Goal: Task Accomplishment & Management: Complete application form

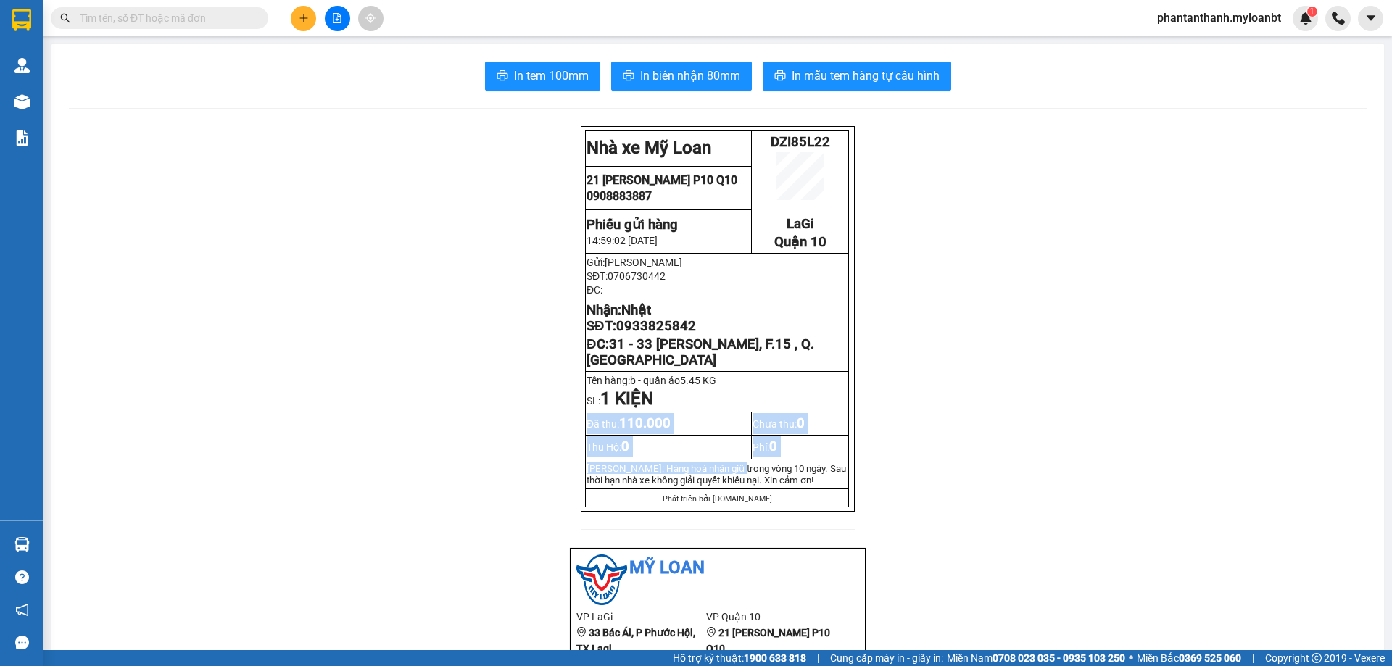
drag, startPoint x: 1247, startPoint y: 375, endPoint x: 712, endPoint y: 495, distance: 548.5
click at [716, 495] on tbody "Nhà xe Mỹ Loan DZI85L22 LaGi Quận 10 21 [PERSON_NAME] P10 Q10 0908883887 Phiê…" at bounding box center [717, 319] width 263 height 376
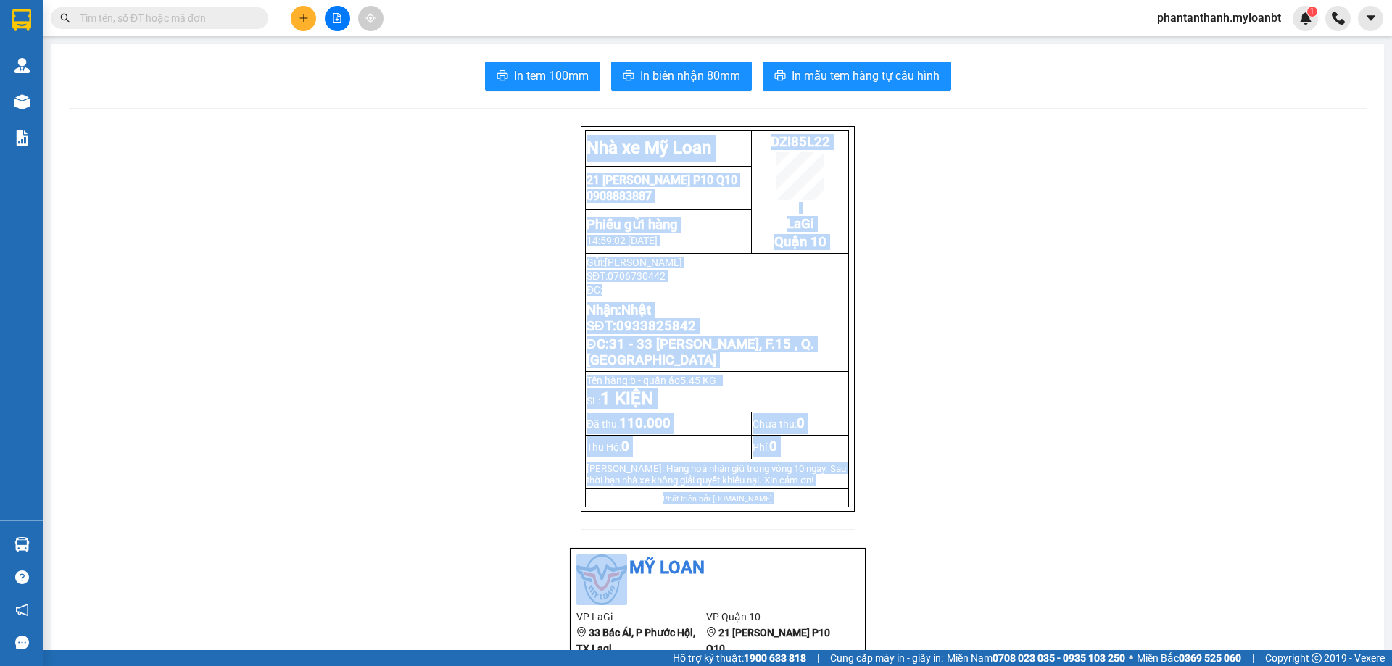
scroll to position [281, 0]
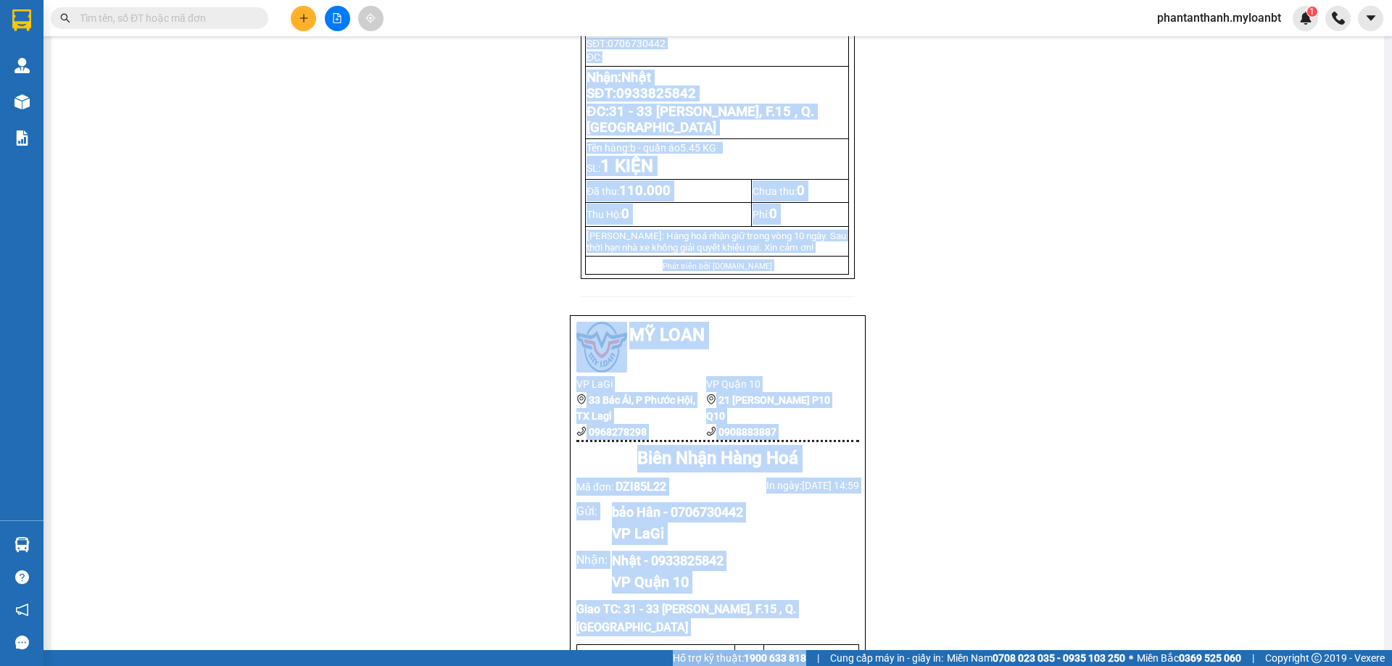
drag, startPoint x: 640, startPoint y: 695, endPoint x: 838, endPoint y: 695, distance: 198.0
click at [838, 666] on html "Kết quả tìm kiếm ( 0 ) Bộ lọc No Data phantanthanh.myloanbt 1 Quản [PERSON_NAME…" at bounding box center [696, 333] width 1392 height 666
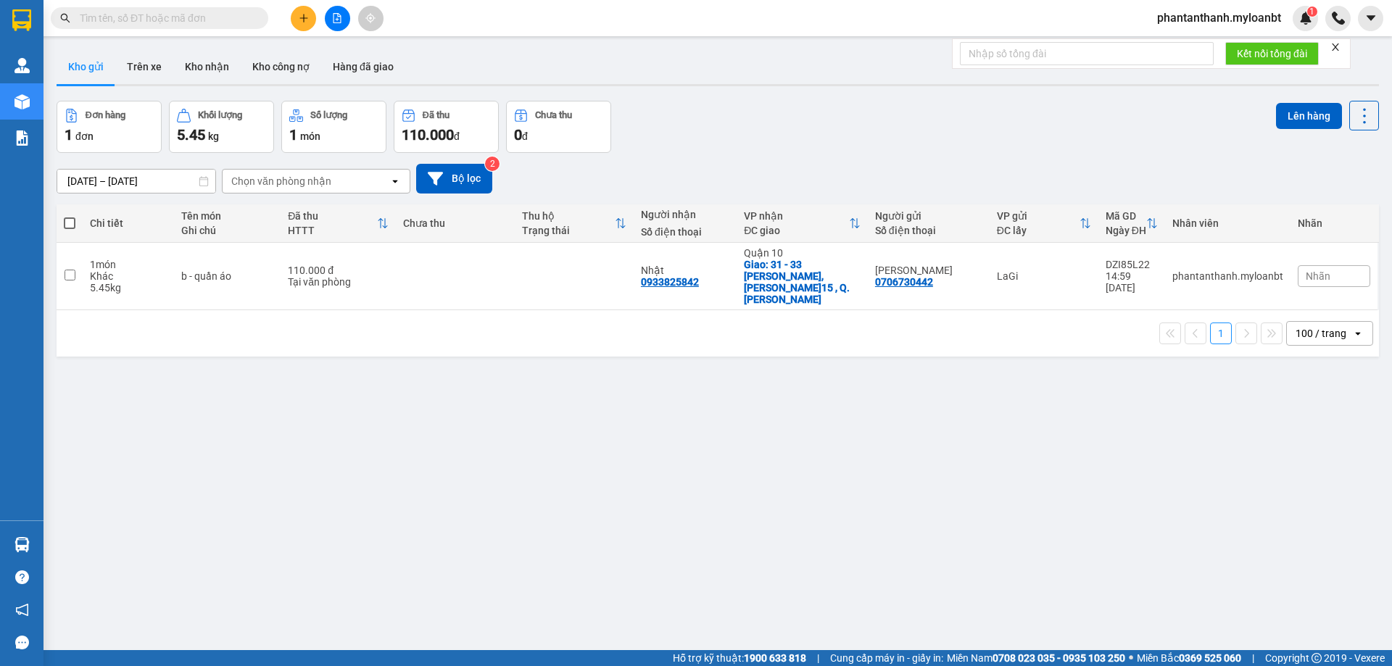
click at [207, 14] on input "text" at bounding box center [165, 18] width 171 height 16
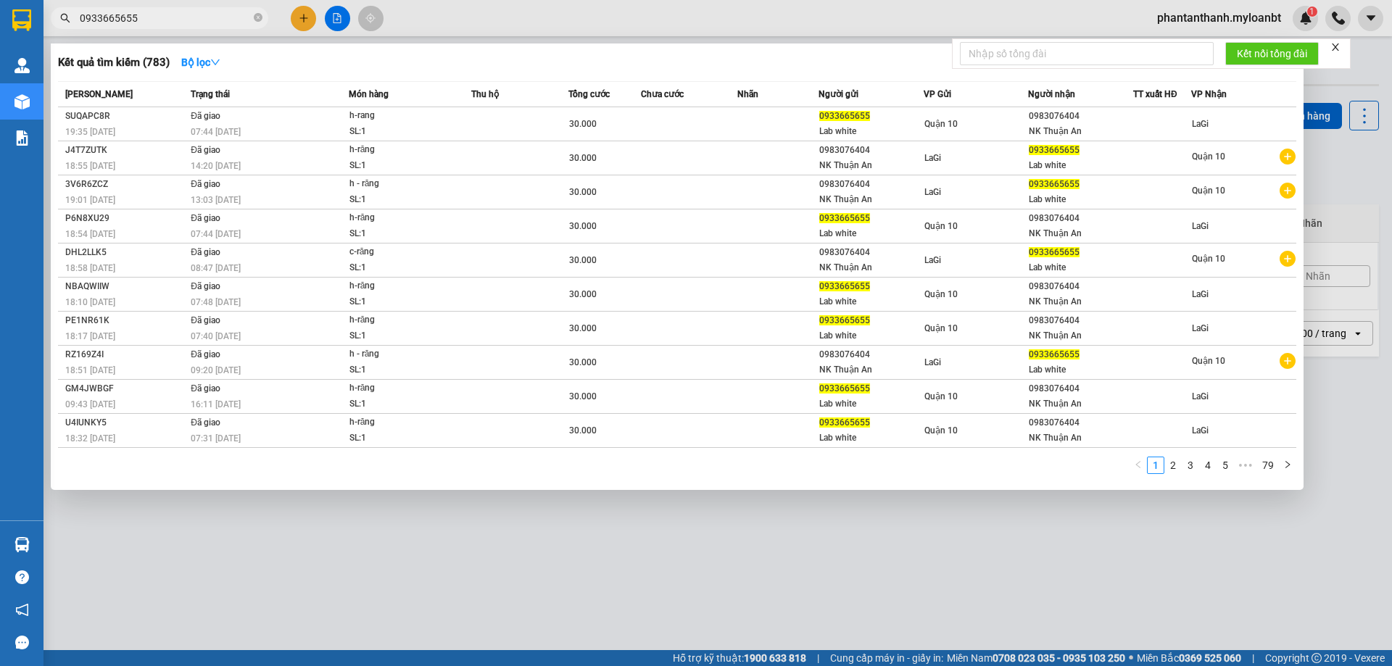
type input "0933665655"
click at [262, 17] on icon "close-circle" at bounding box center [258, 17] width 9 height 9
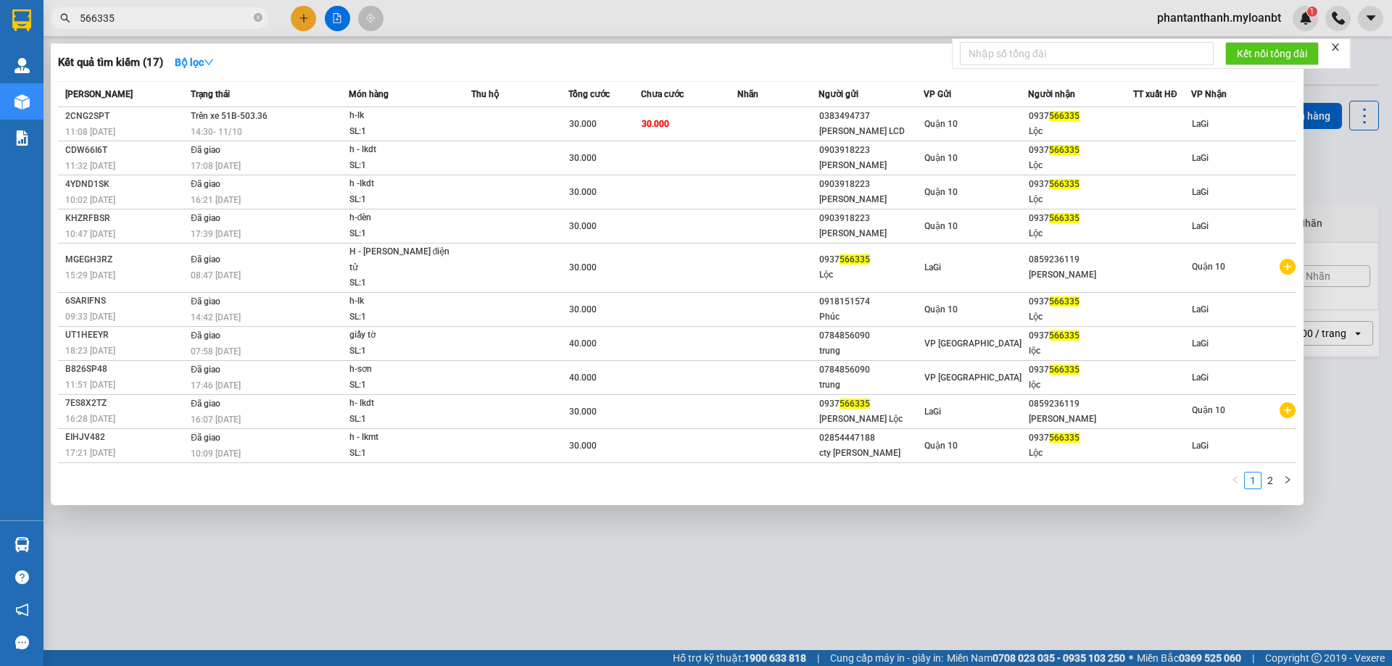
type input "566335"
click at [262, 17] on icon "close-circle" at bounding box center [258, 17] width 9 height 9
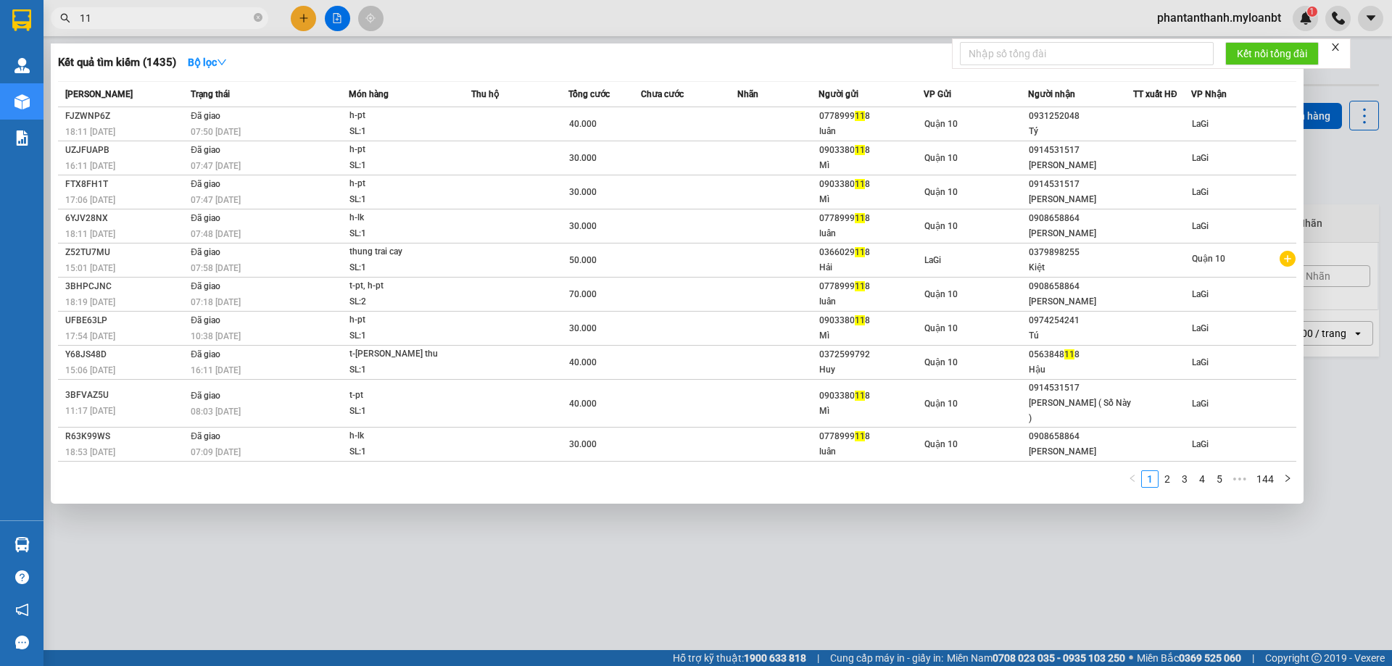
type input "1"
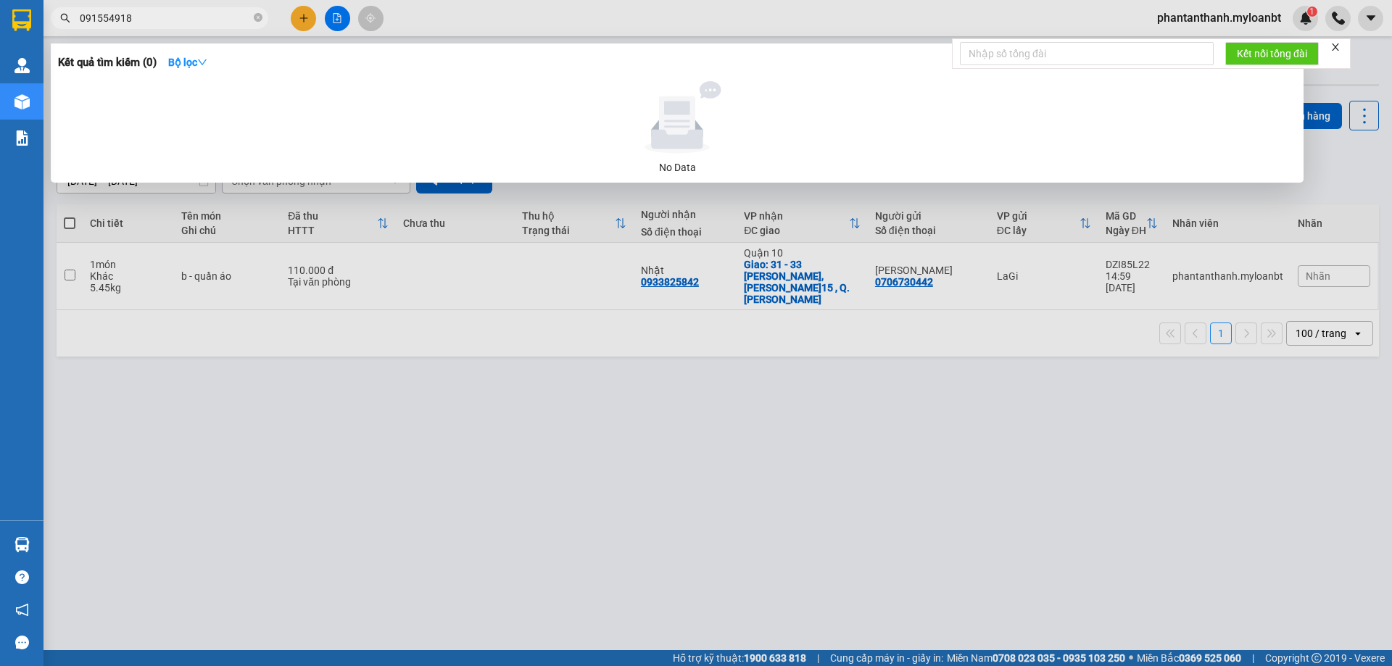
type input "0915549188"
click at [262, 15] on icon "close-circle" at bounding box center [258, 17] width 9 height 9
type input "0366206"
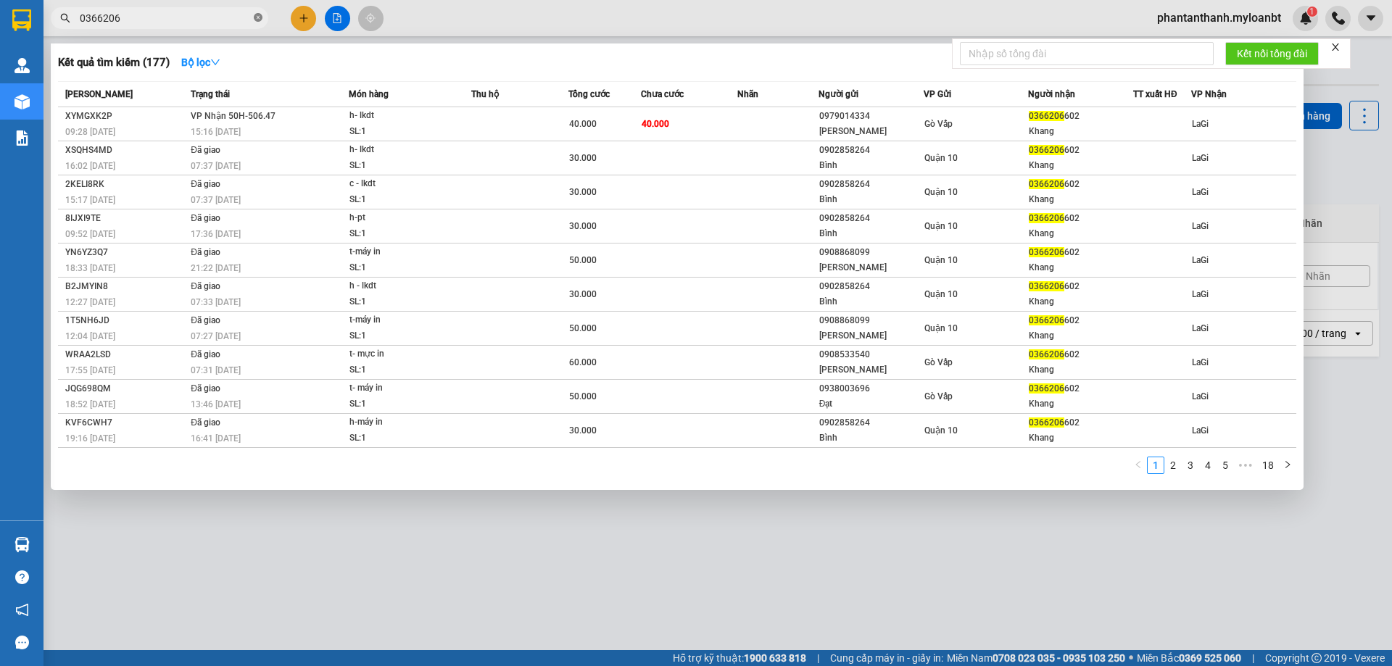
click at [259, 17] on icon "close-circle" at bounding box center [258, 17] width 9 height 9
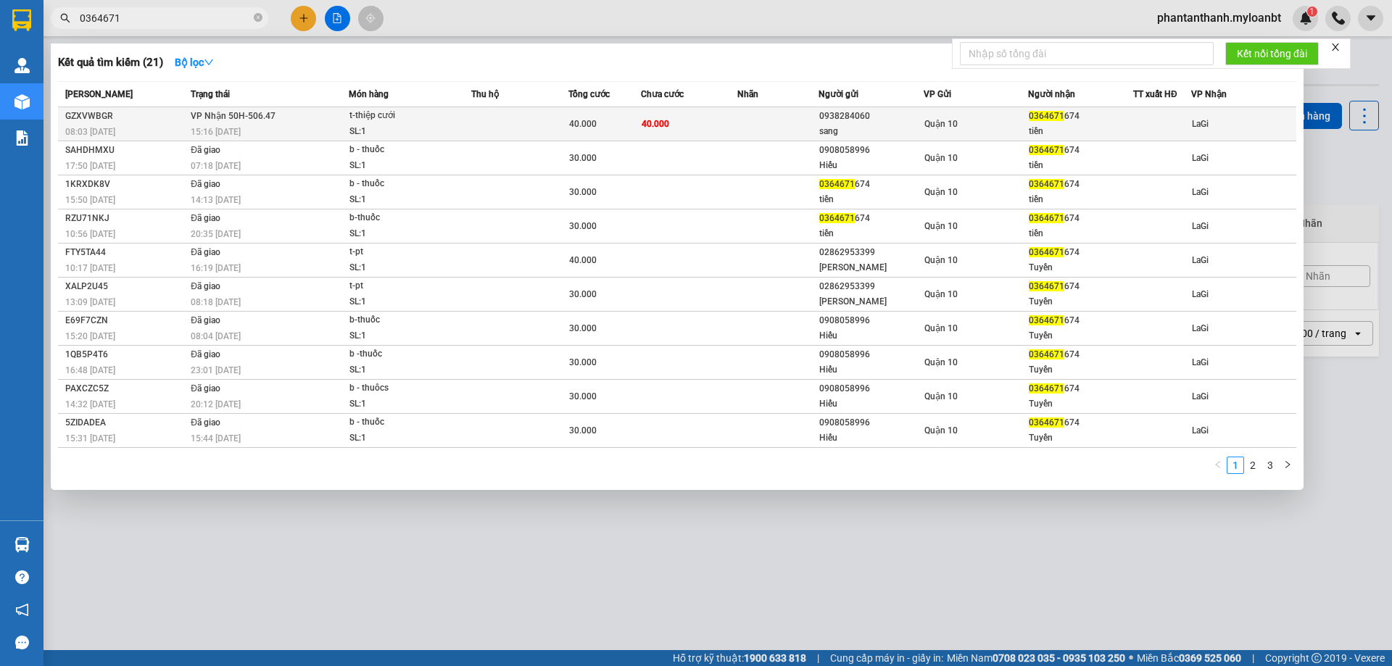
type input "0364671"
click at [411, 138] on div "SL: 1" at bounding box center [404, 132] width 109 height 16
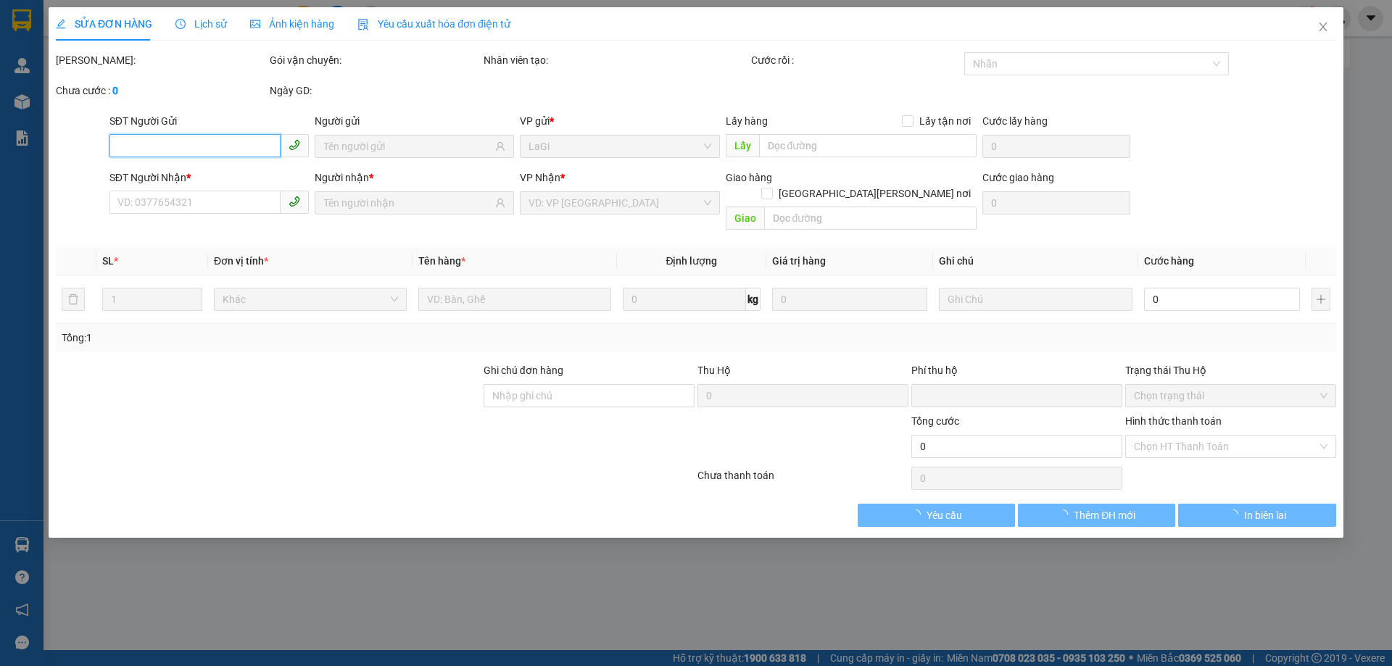
type input "0938284060"
type input "sang"
type input "0364671674"
type input "tiền"
type input "0"
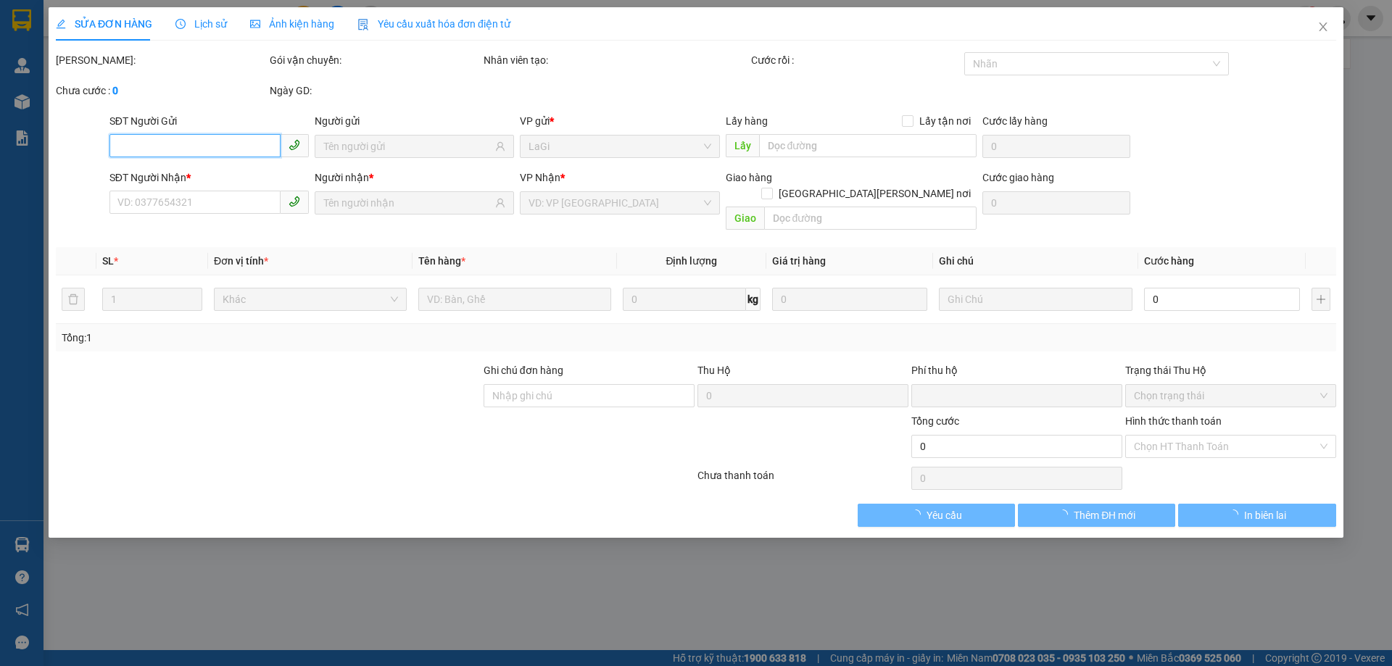
type input "40.000"
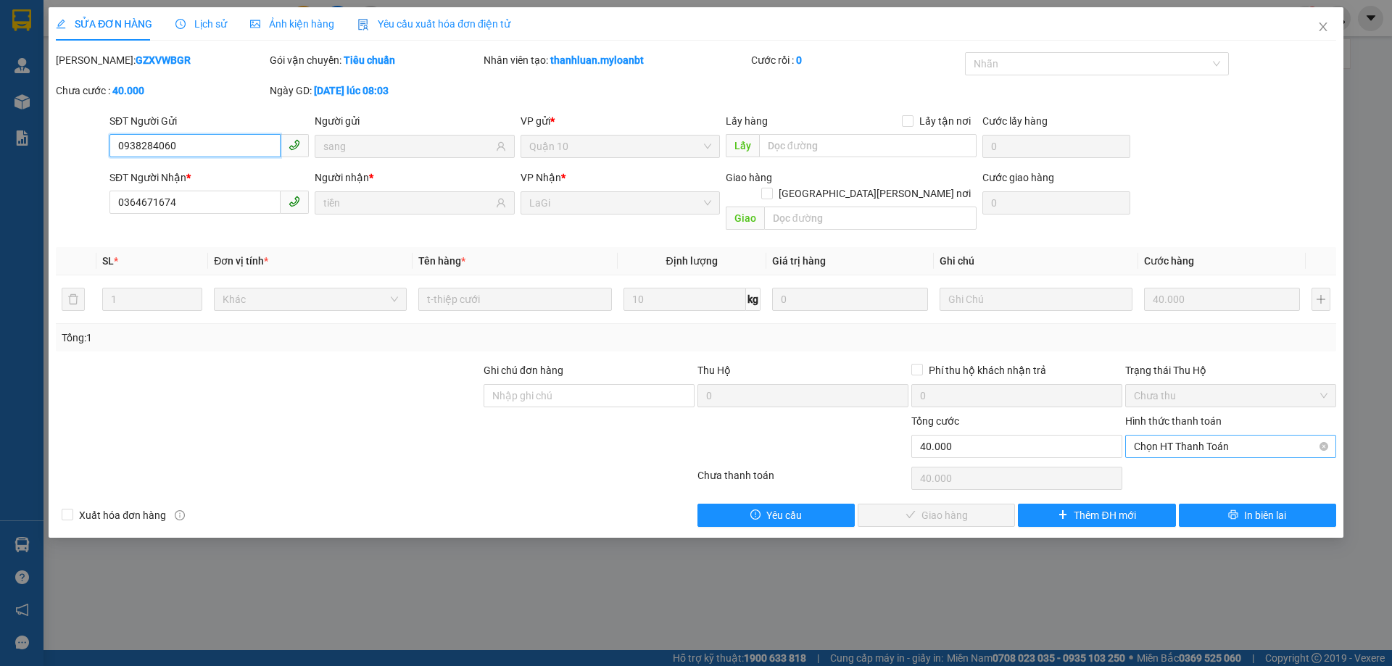
drag, startPoint x: 1232, startPoint y: 434, endPoint x: 1221, endPoint y: 442, distance: 13.1
click at [1232, 436] on span "Chọn HT Thanh Toán" at bounding box center [1231, 447] width 194 height 22
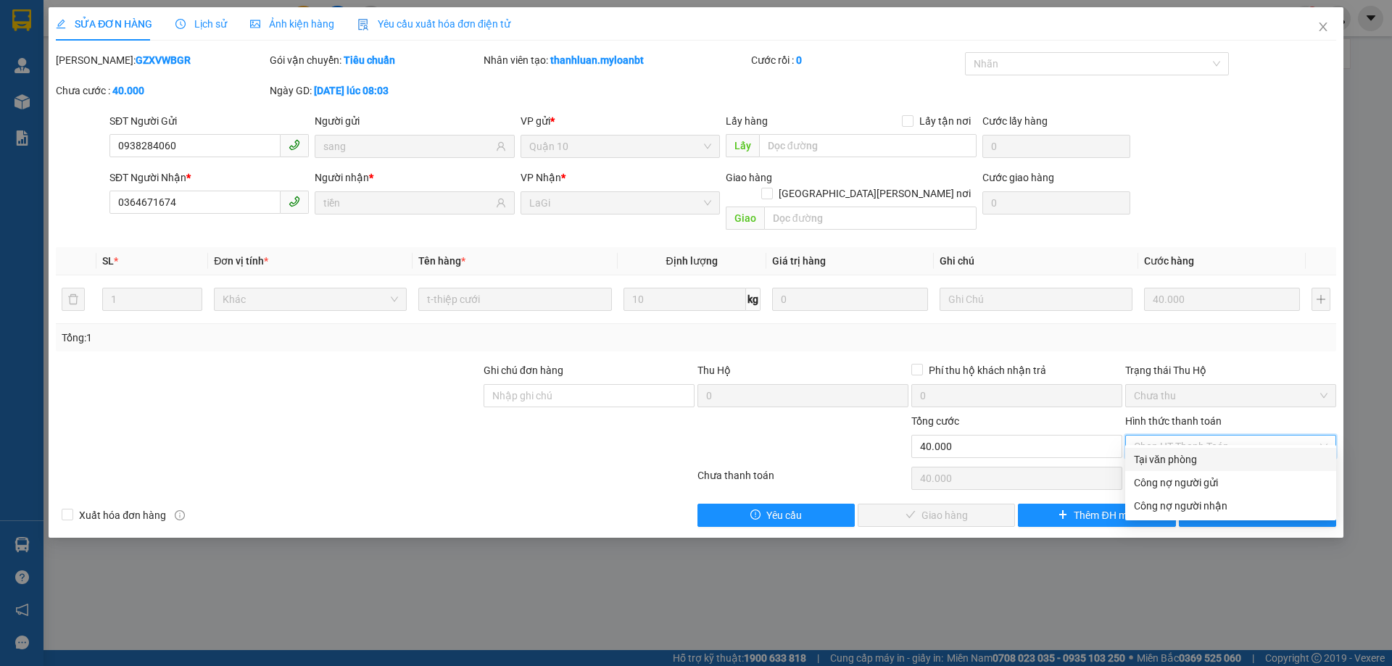
click at [1205, 460] on div "Tại văn phòng" at bounding box center [1231, 460] width 194 height 16
type input "0"
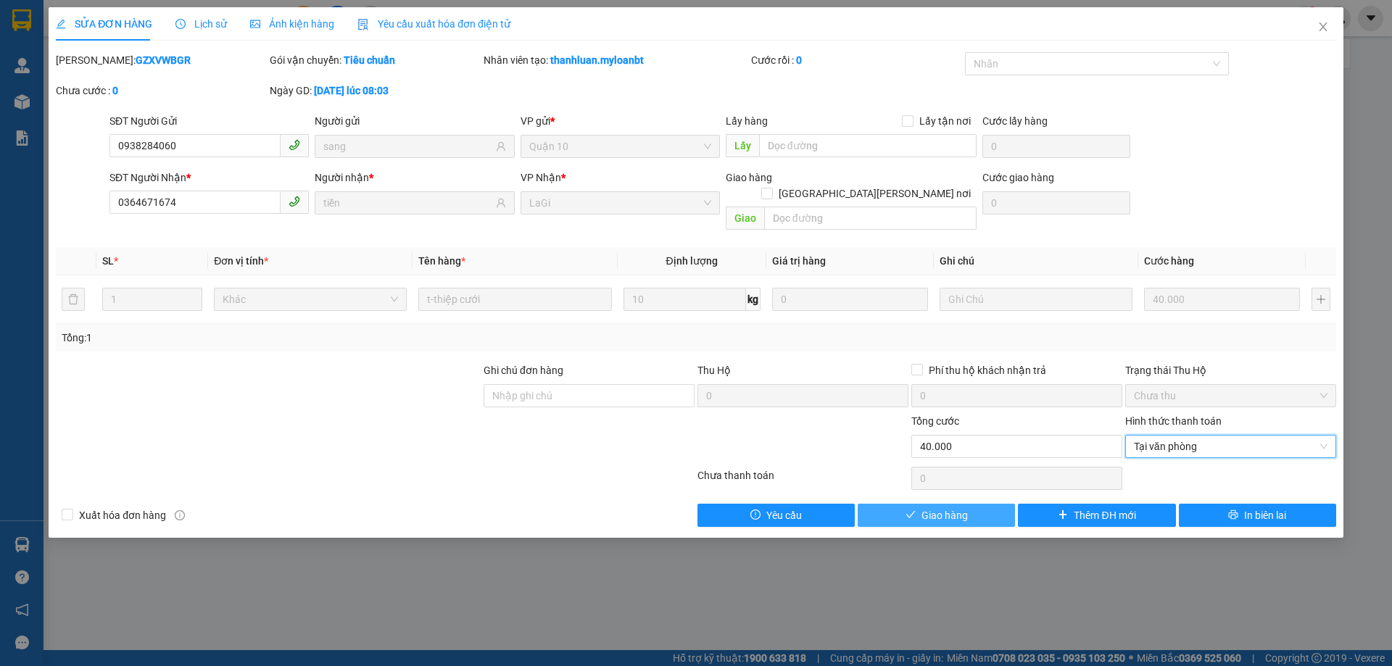
click at [954, 508] on span "Giao hàng" at bounding box center [945, 516] width 46 height 16
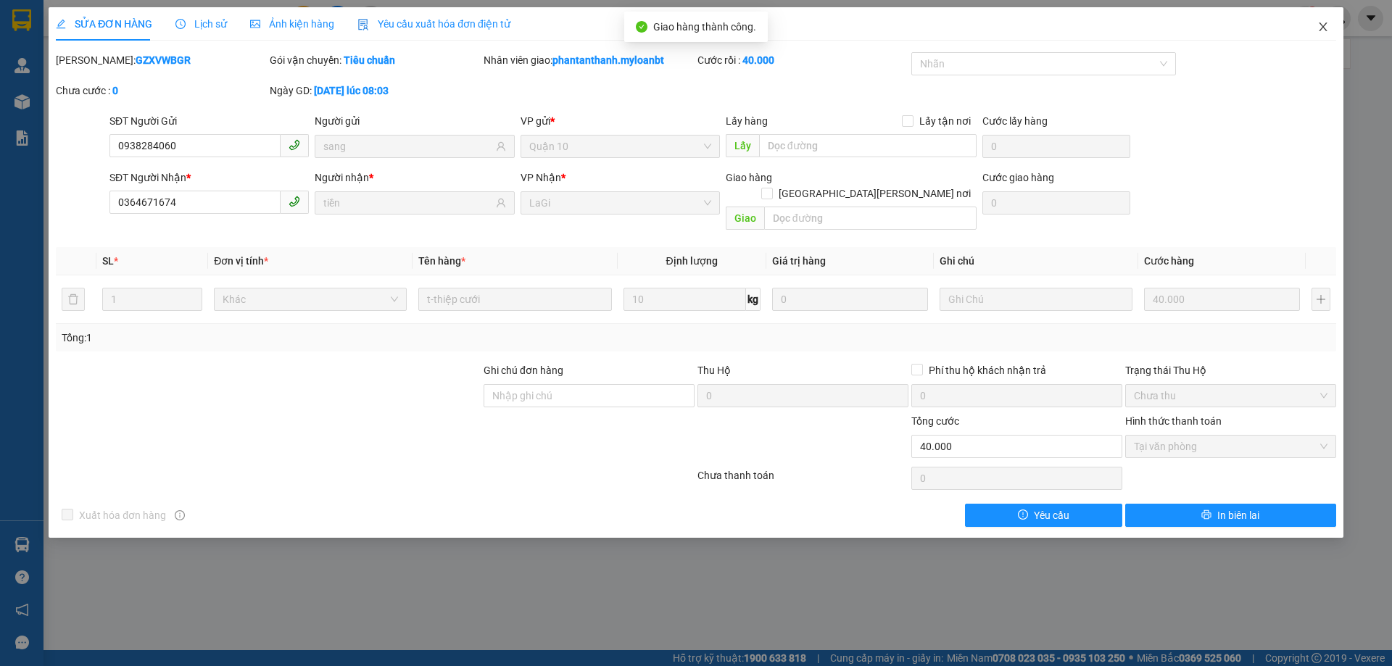
drag, startPoint x: 1321, startPoint y: 28, endPoint x: 674, endPoint y: 11, distance: 647.0
click at [1323, 27] on icon "close" at bounding box center [1324, 27] width 12 height 12
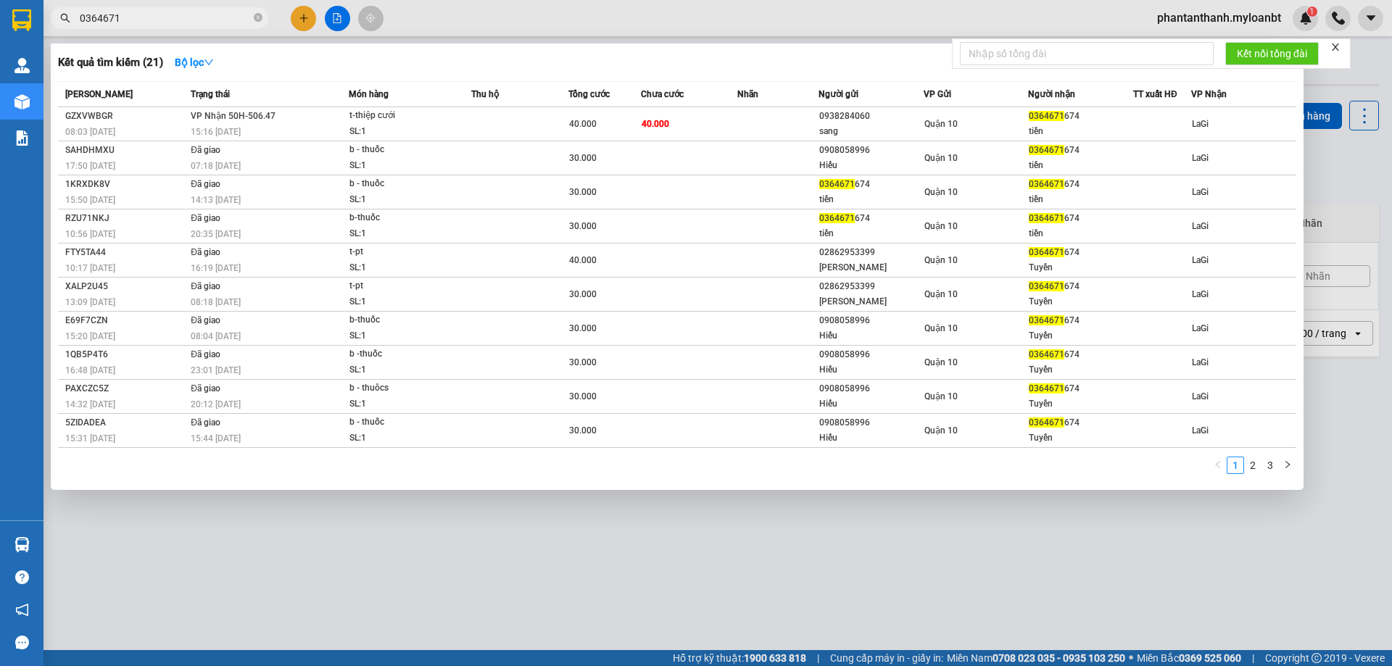
click at [157, 19] on input "0364671" at bounding box center [165, 18] width 171 height 16
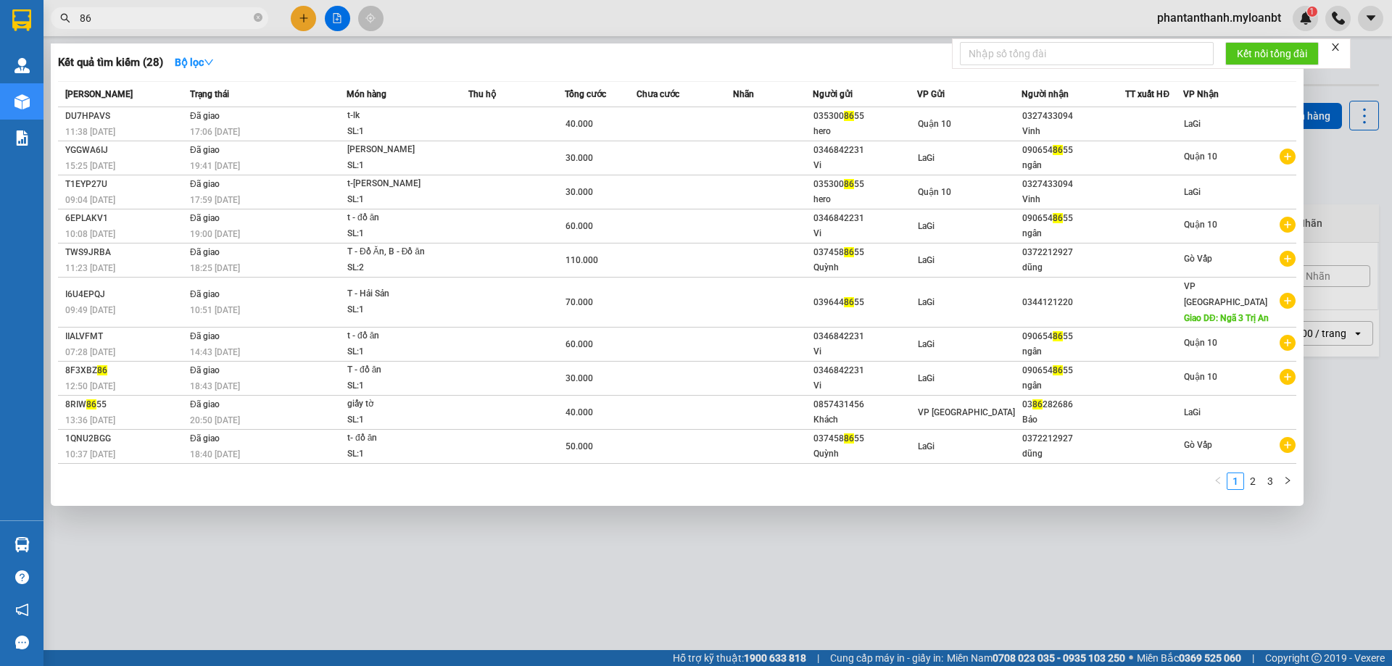
type input "8"
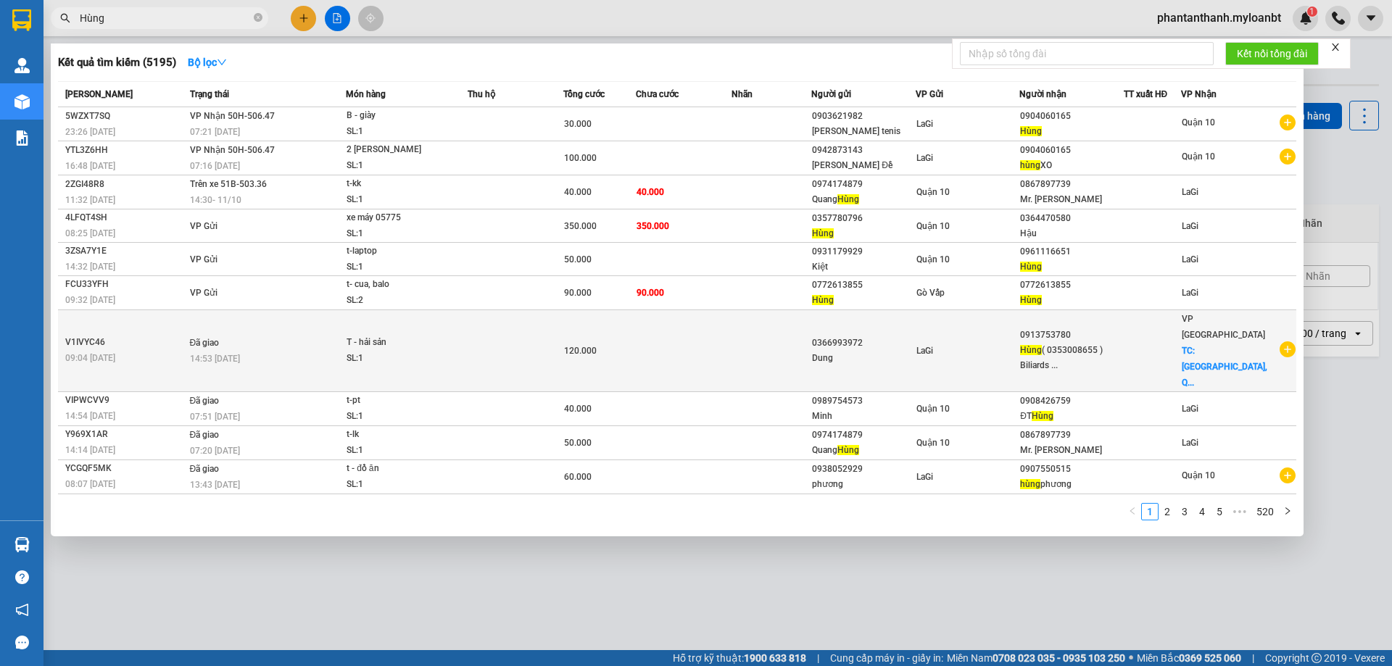
type input "Hùng"
click at [888, 336] on div "0366993972" at bounding box center [863, 343] width 102 height 15
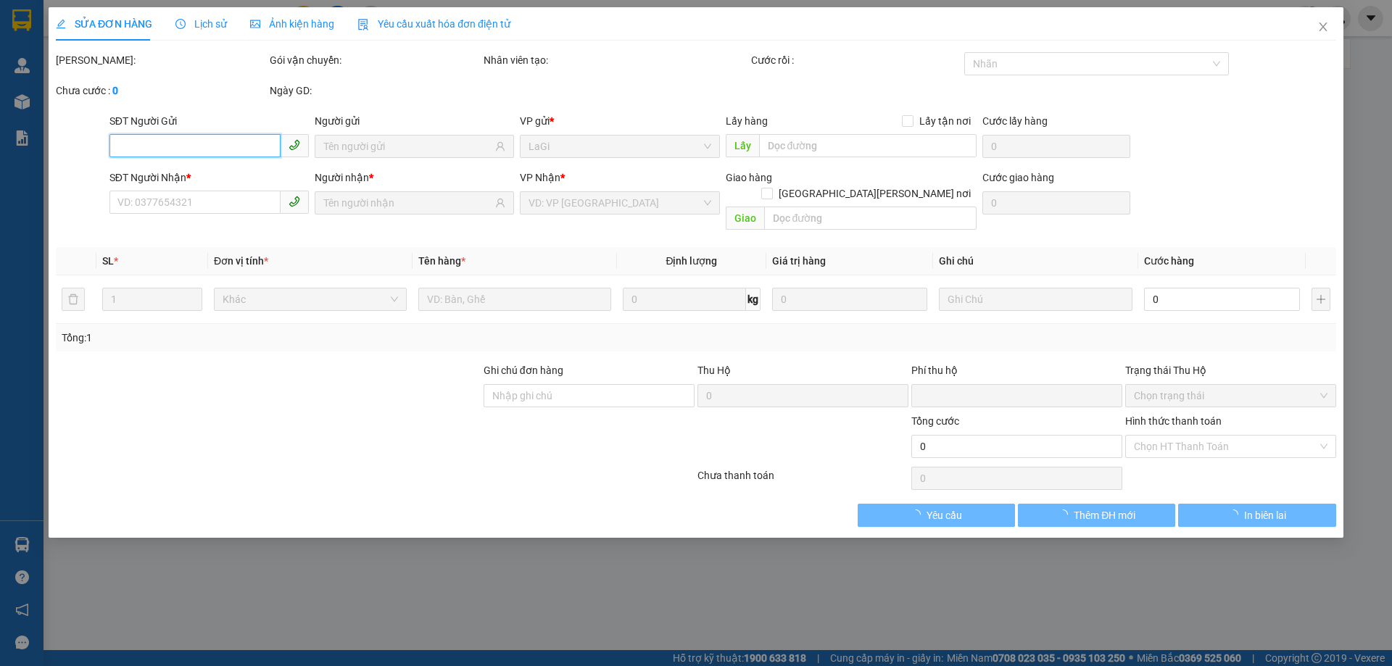
type input "0366993972"
type input "0913753780"
checkbox input "true"
type input "diamond island tower IV, Q2"
type input "0"
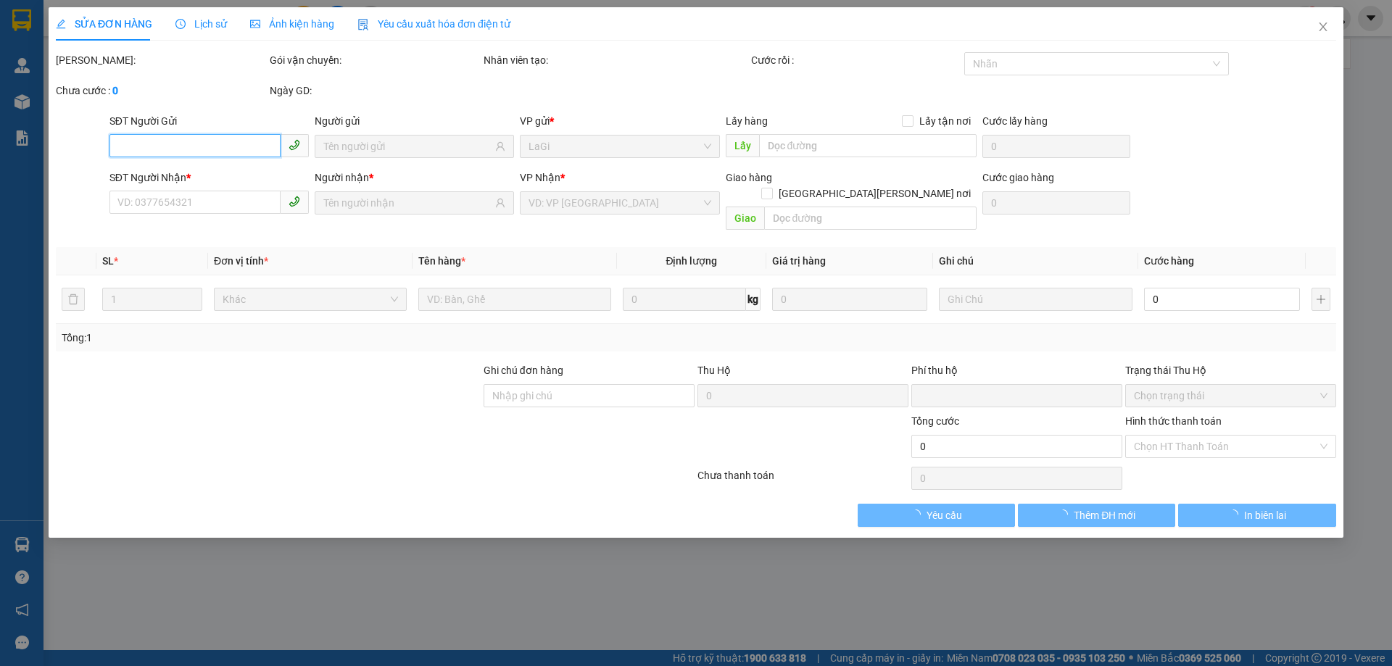
type input "120.000"
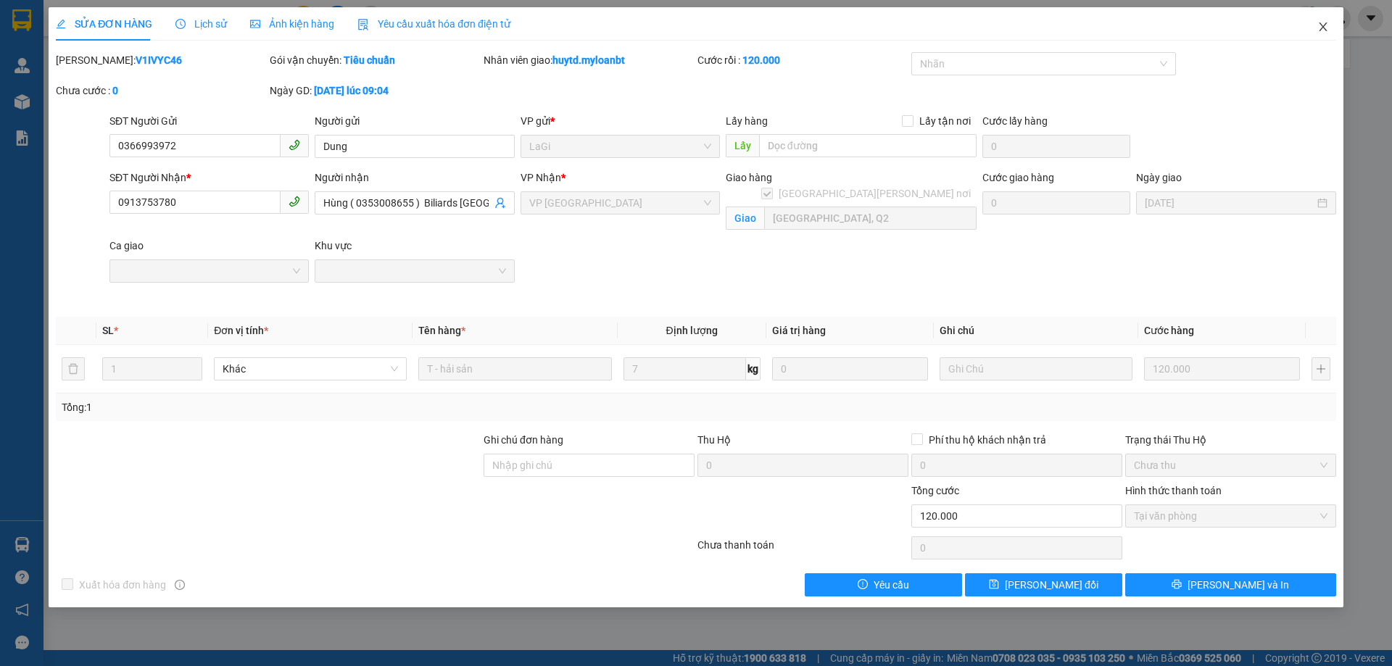
click at [1324, 27] on icon "close" at bounding box center [1324, 27] width 12 height 12
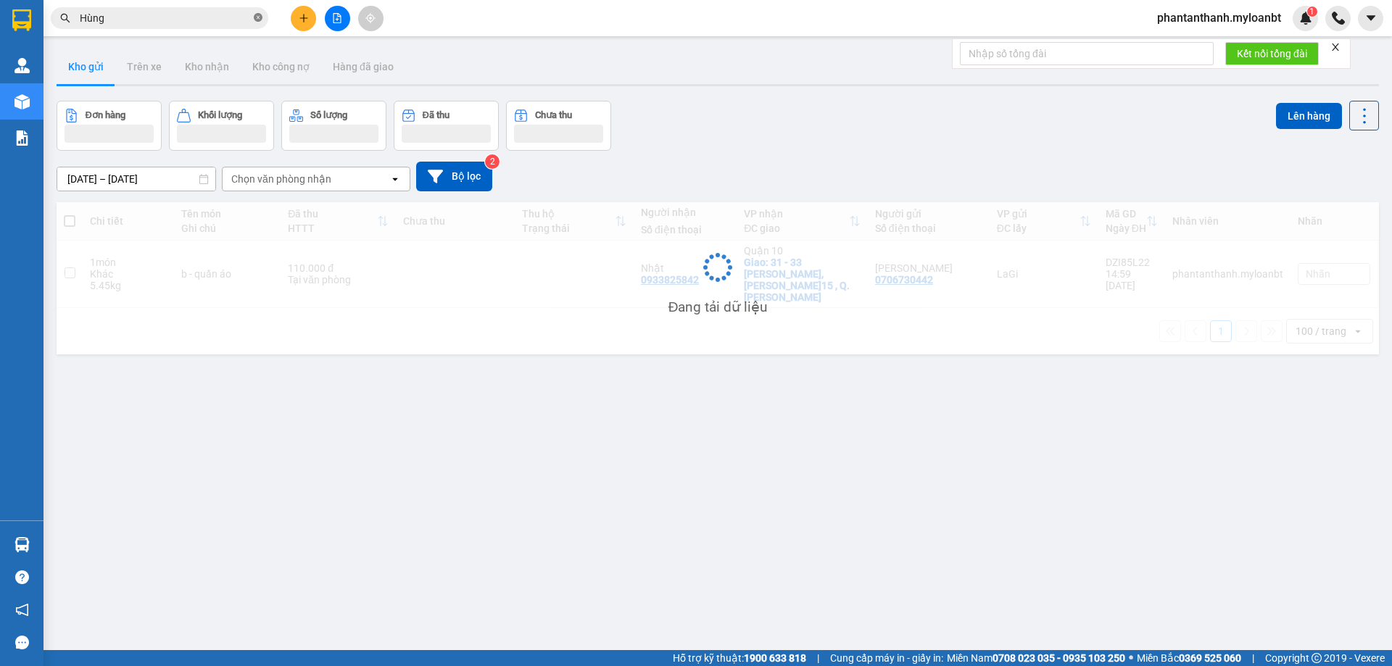
click at [260, 18] on icon "close-circle" at bounding box center [258, 17] width 9 height 9
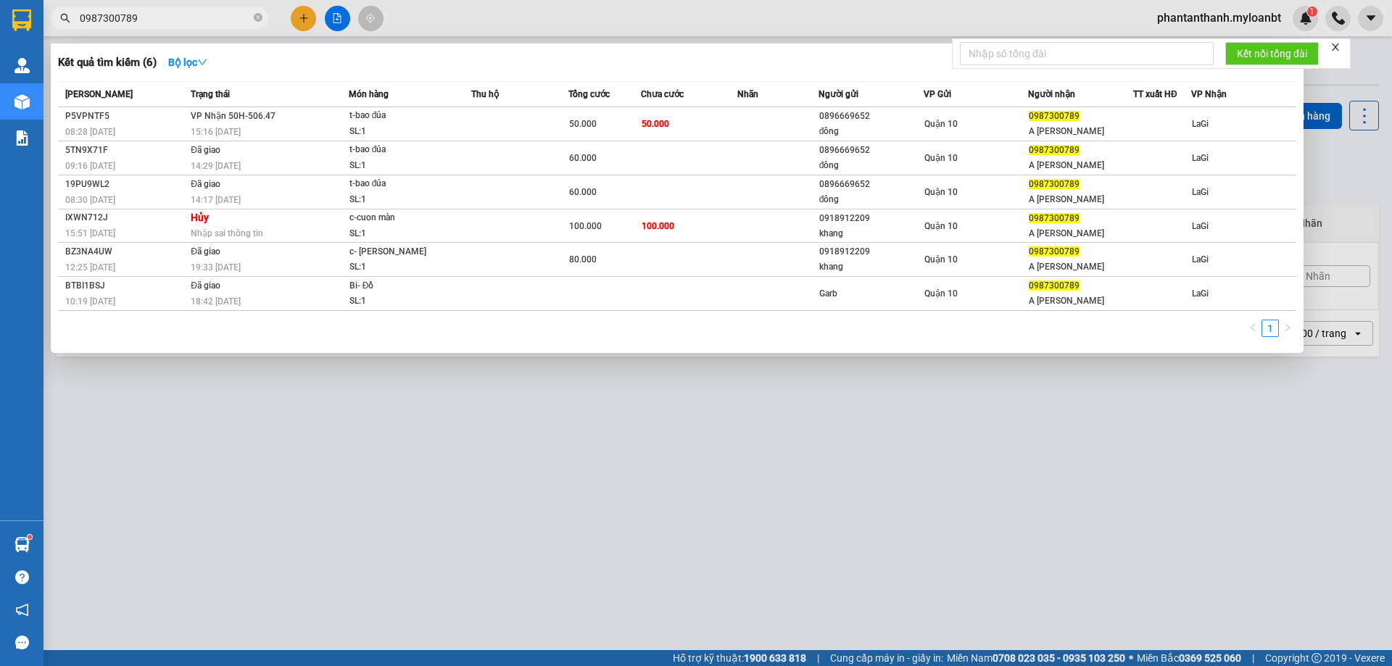
type input "0987300789"
click at [486, 102] on span "Thu hộ" at bounding box center [485, 94] width 28 height 16
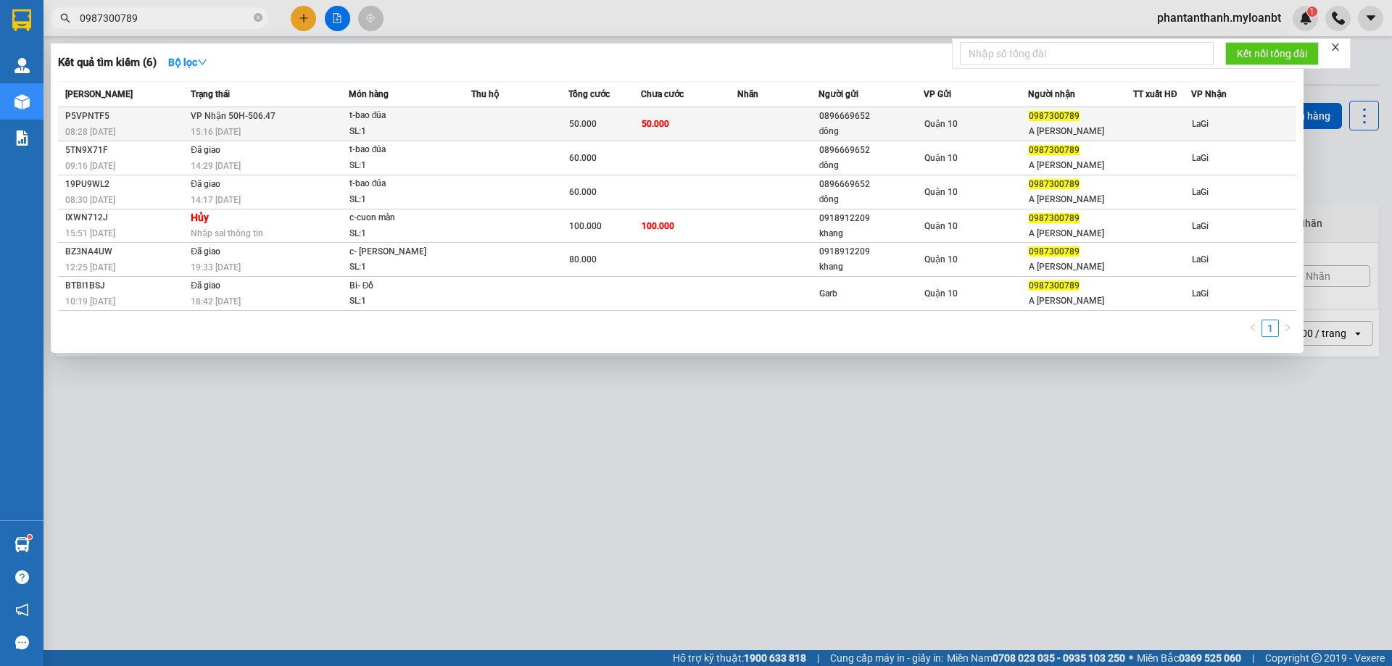
click at [490, 112] on td at bounding box center [519, 124] width 97 height 34
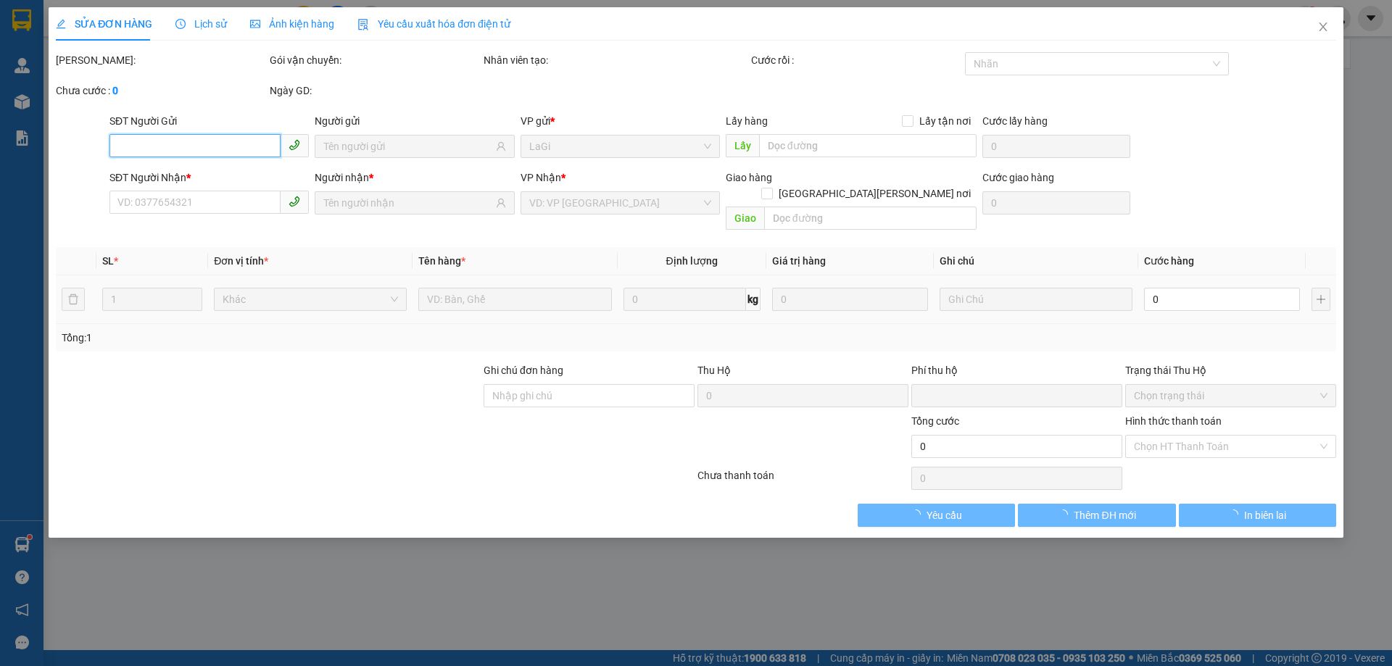
type input "0896669652"
type input "đông"
type input "0987300789"
type input "A Tiến Chùa"
type input "0"
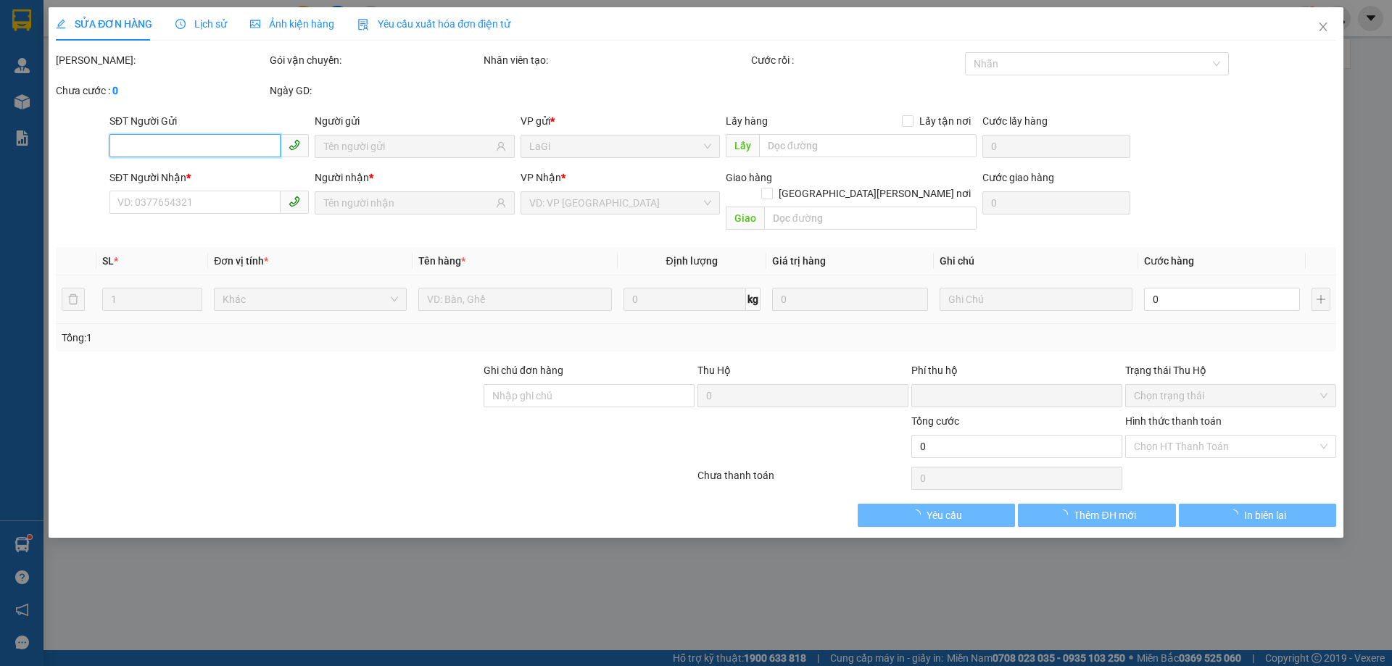
type input "50.000"
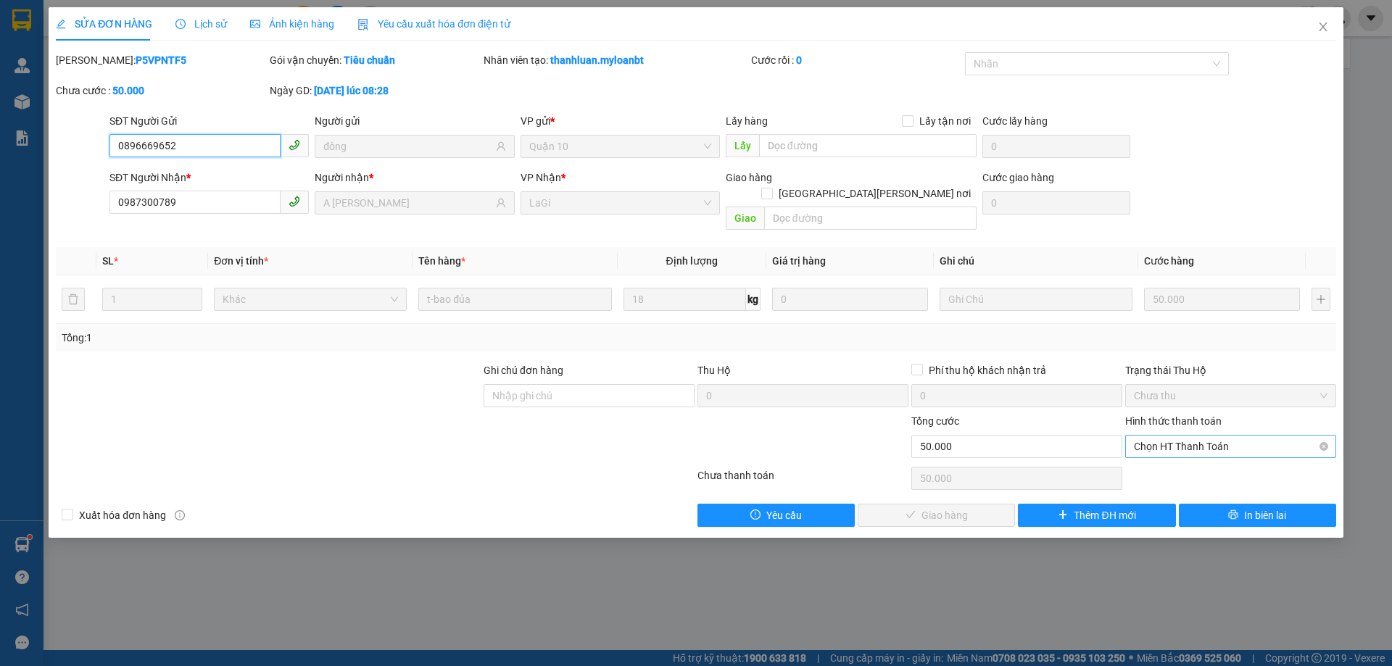
click at [1212, 436] on span "Chọn HT Thanh Toán" at bounding box center [1231, 447] width 194 height 22
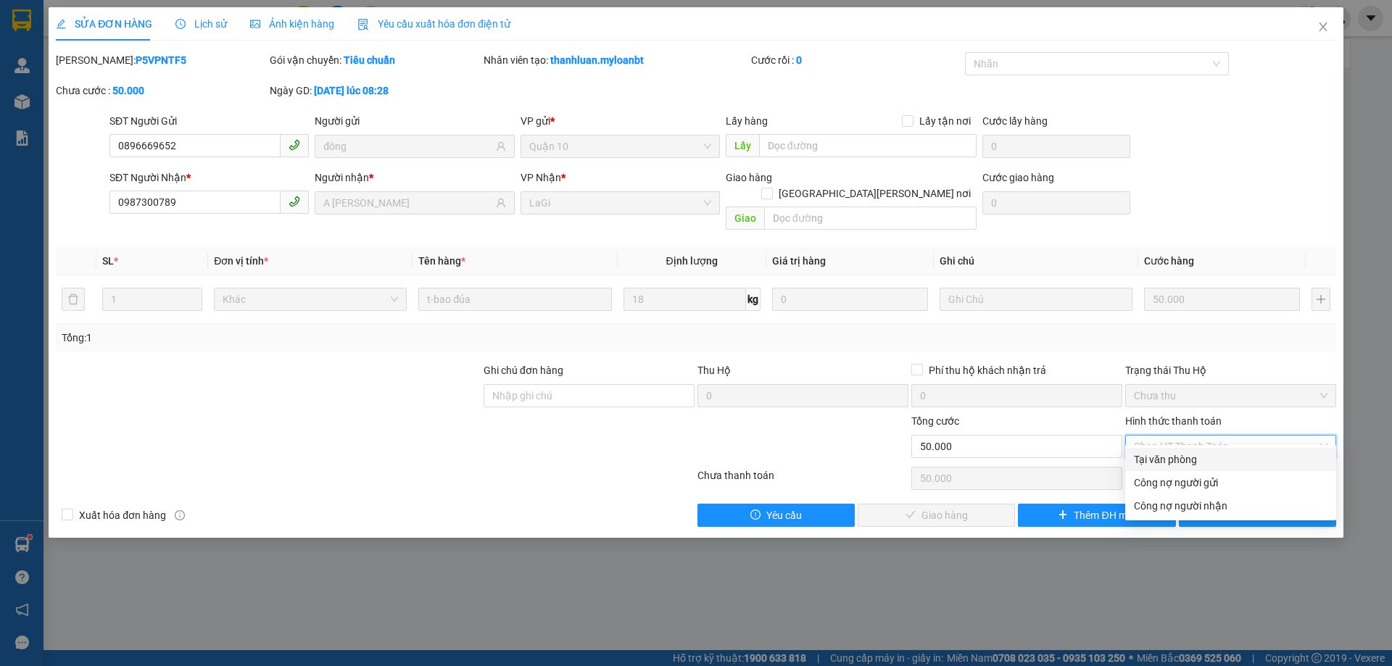
click at [1169, 455] on div "Tại văn phòng" at bounding box center [1231, 460] width 194 height 16
type input "0"
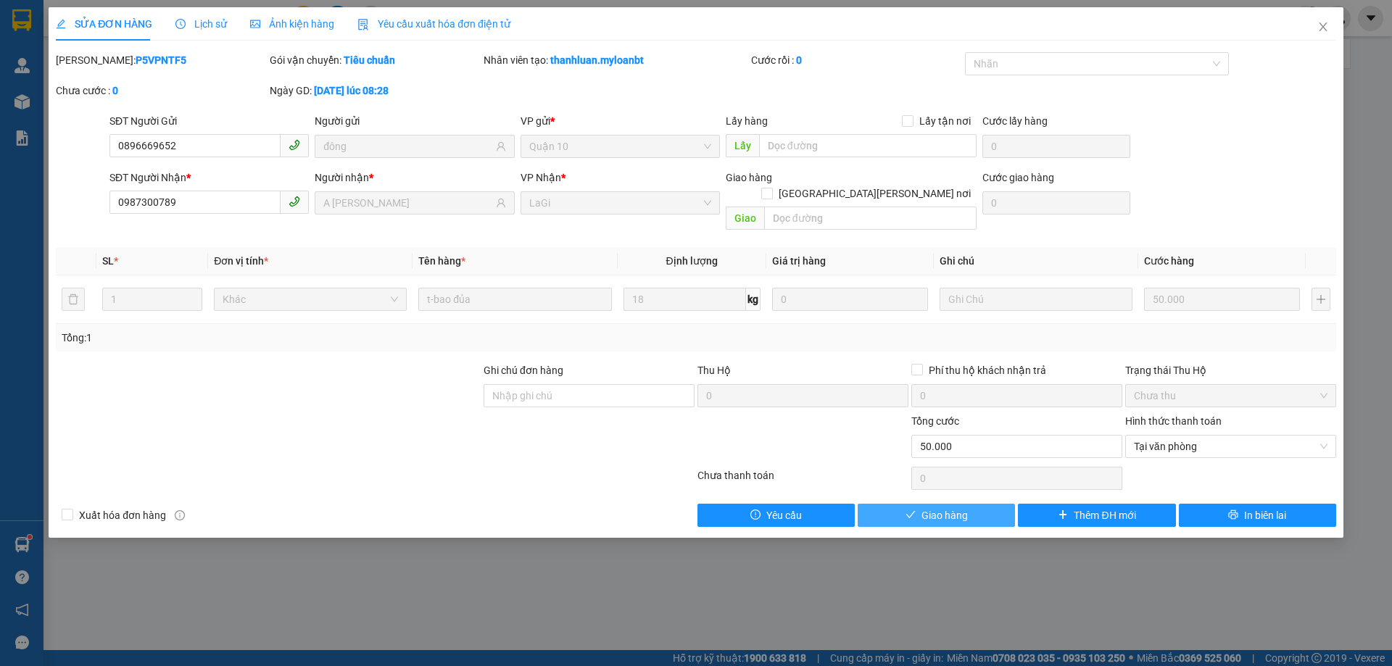
click at [875, 504] on button "Giao hàng" at bounding box center [936, 515] width 157 height 23
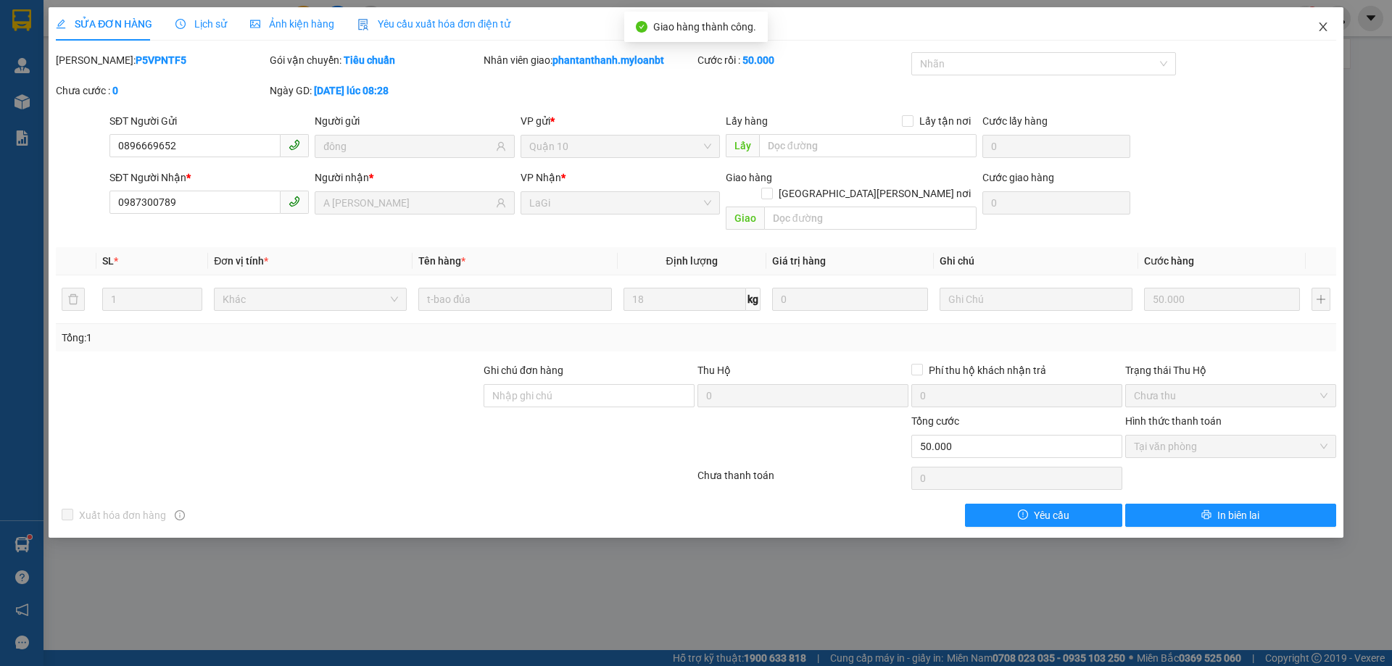
click at [1319, 29] on icon "close" at bounding box center [1324, 27] width 12 height 12
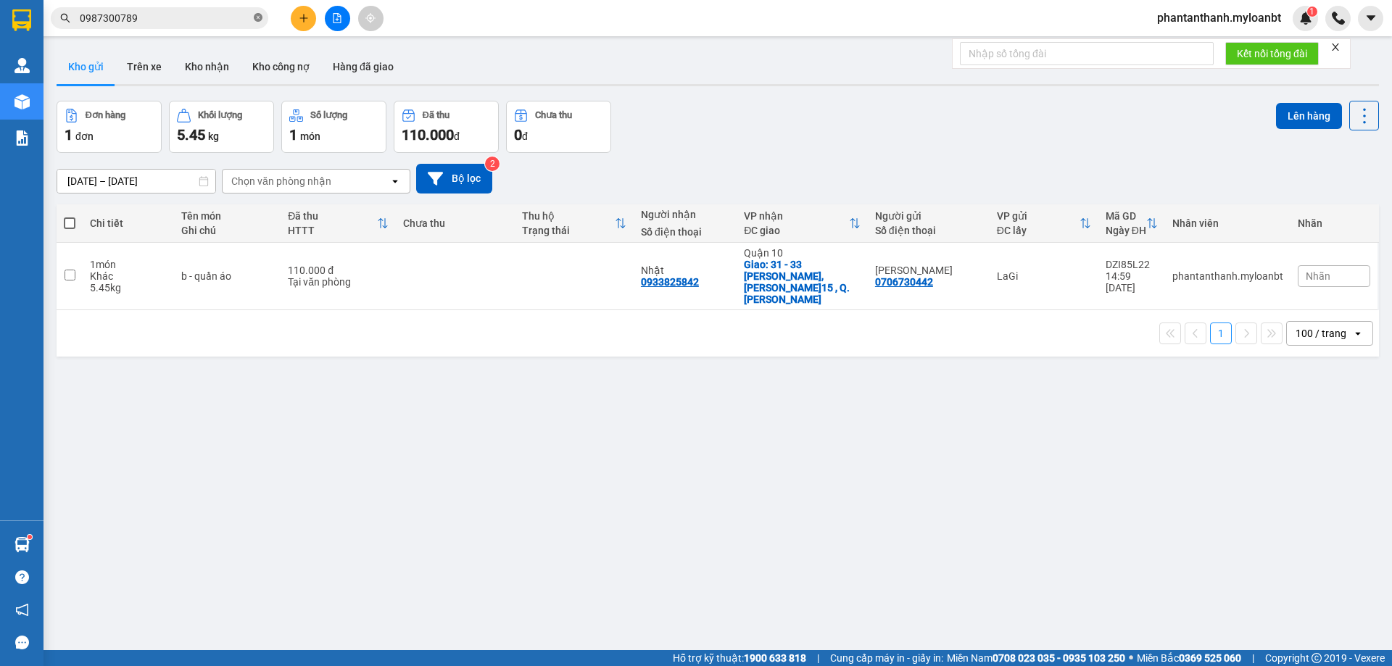
click at [257, 17] on icon "close-circle" at bounding box center [258, 17] width 9 height 9
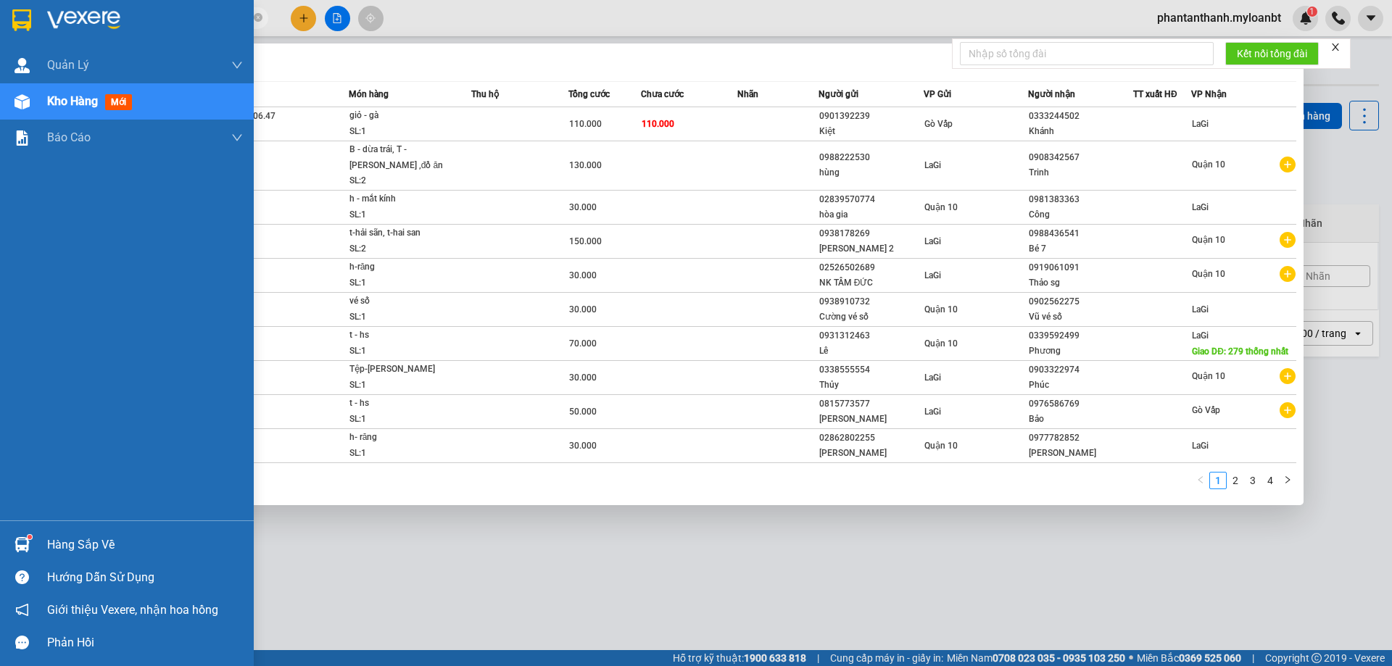
type input "R"
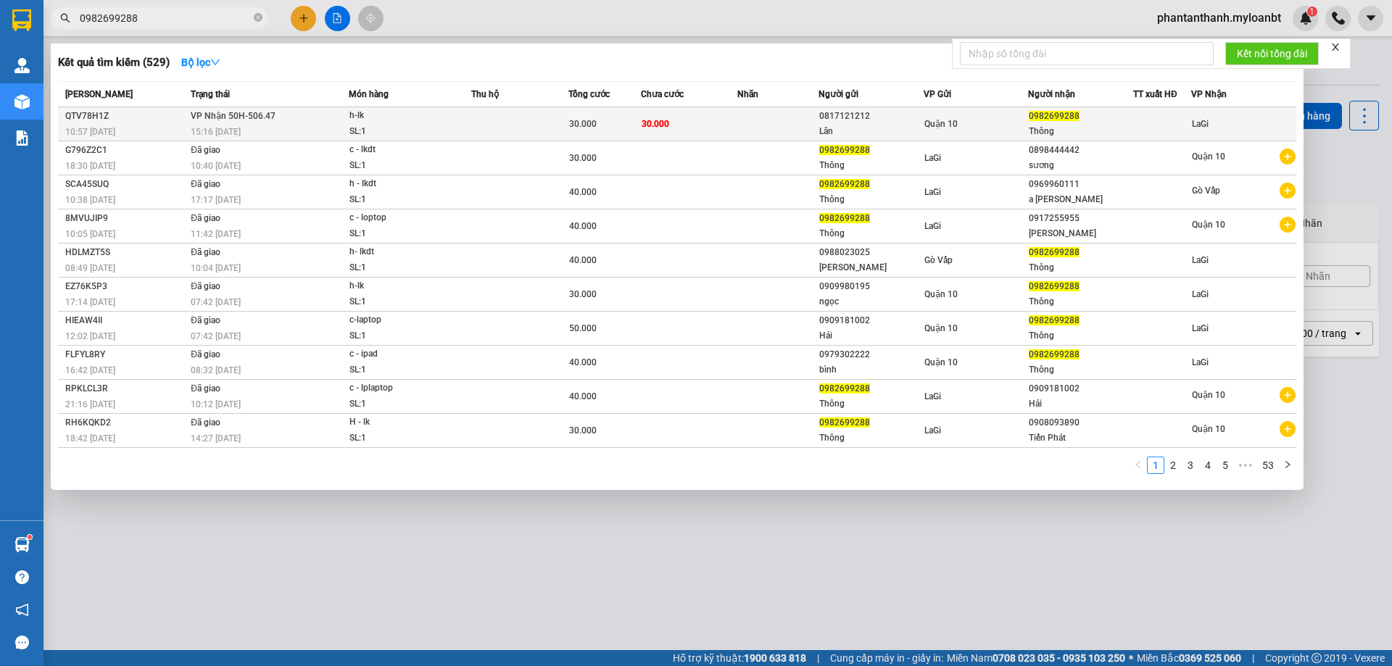
type input "0982699288"
click at [771, 120] on td at bounding box center [777, 124] width 80 height 34
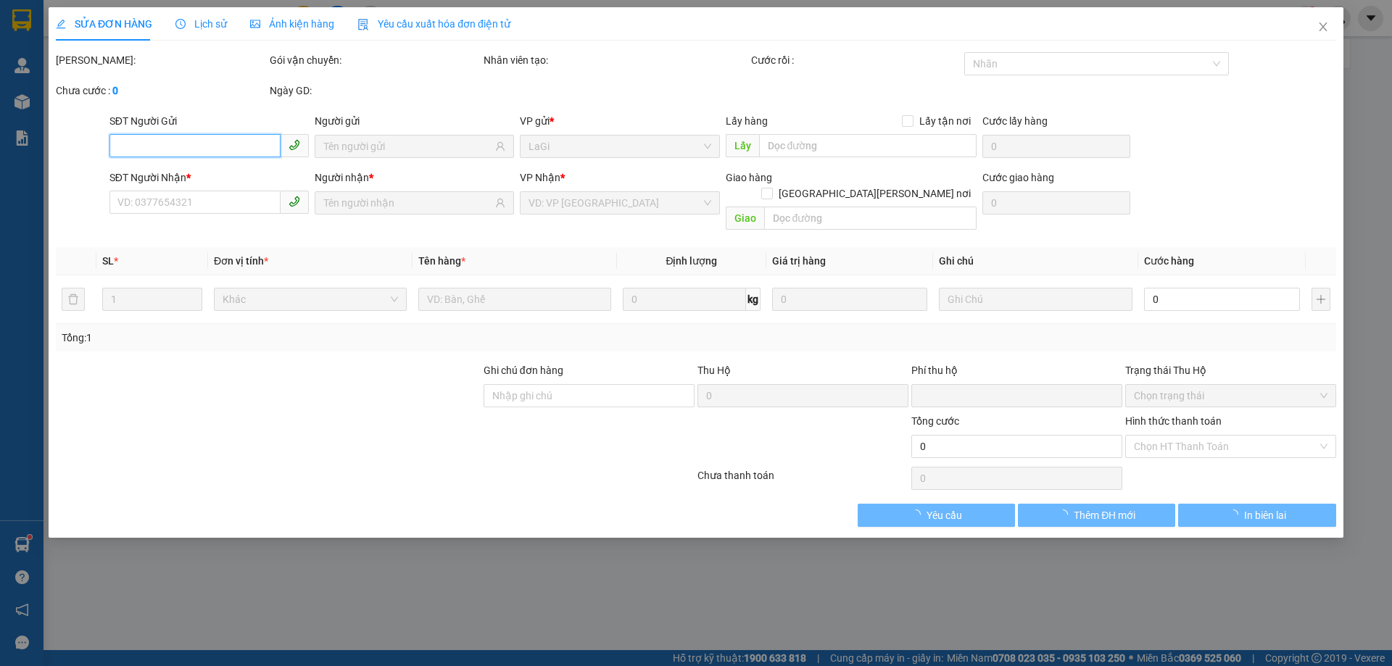
type input "0817121212"
type input "Lân"
type input "0982699288"
type input "Thông"
type input "0"
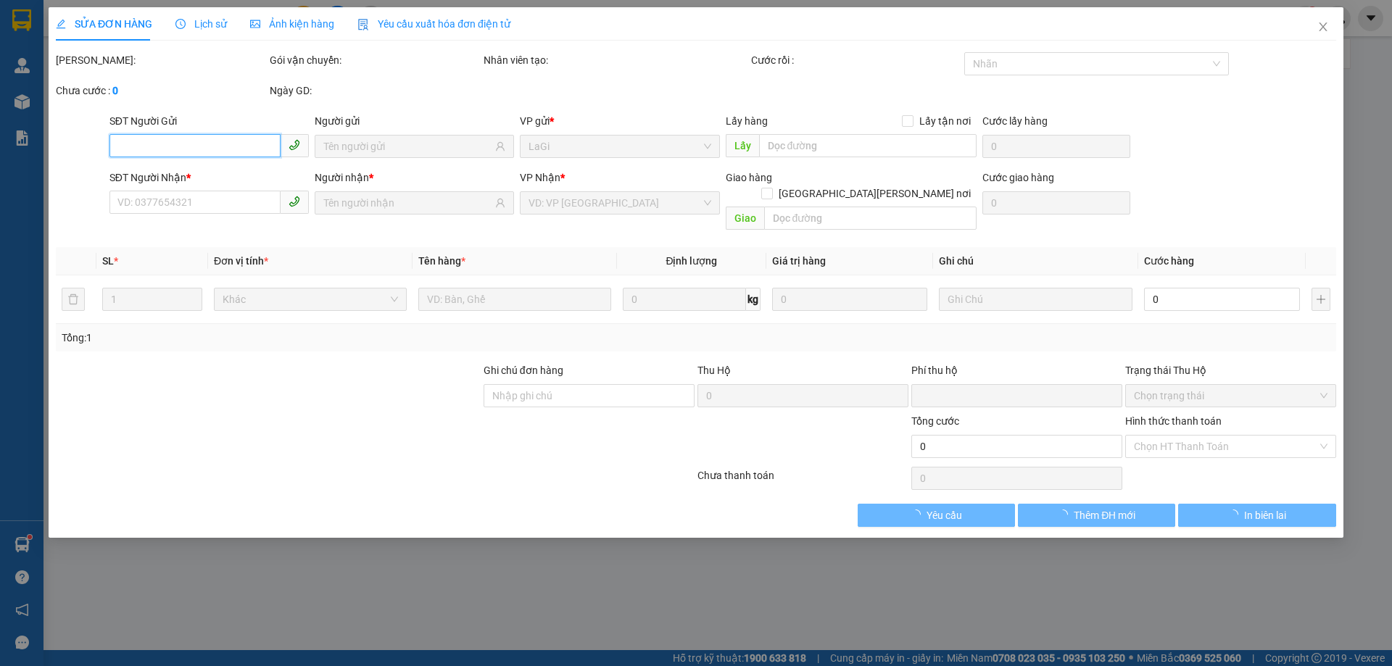
type input "30.000"
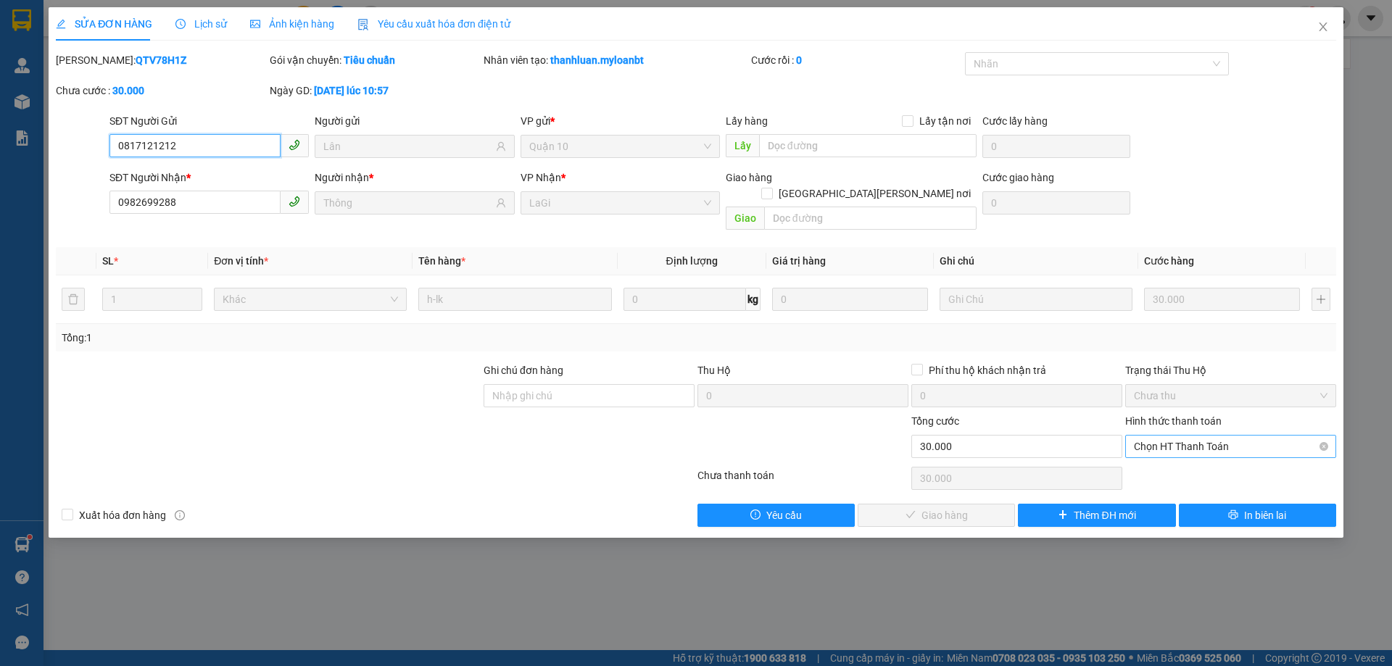
click at [1223, 436] on span "Chọn HT Thanh Toán" at bounding box center [1231, 447] width 194 height 22
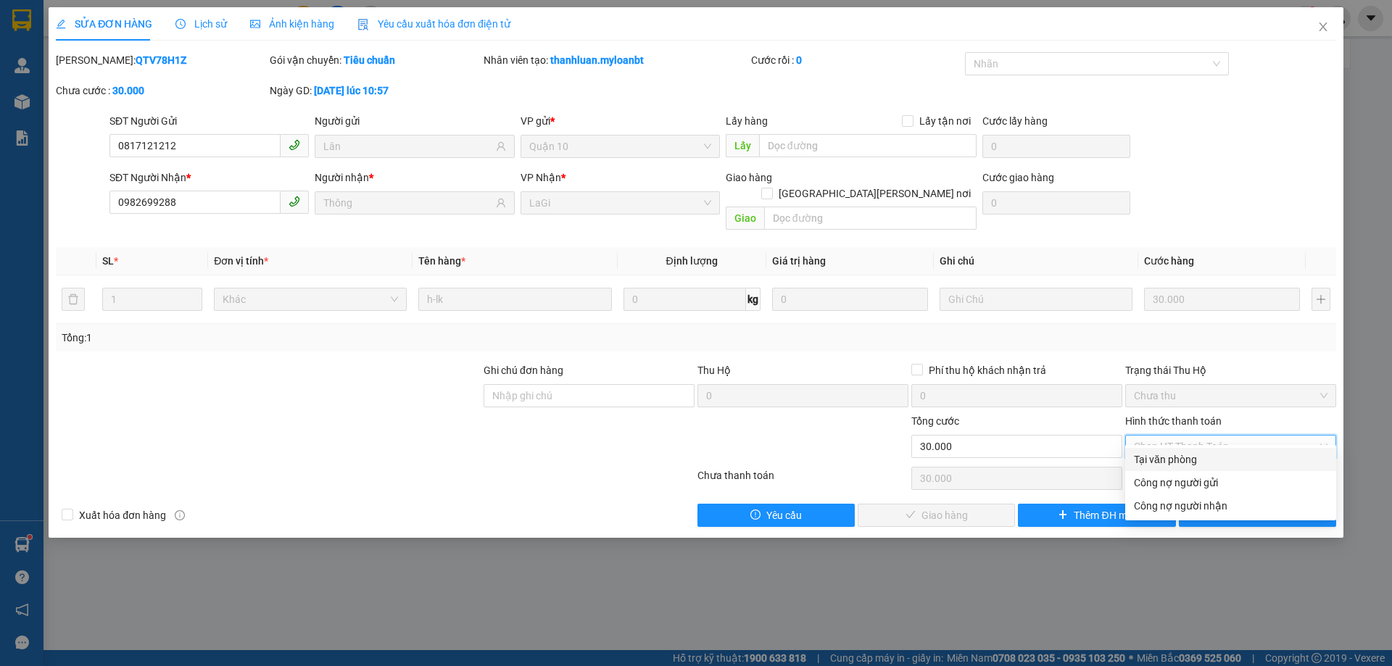
click at [1204, 452] on div "Tại văn phòng" at bounding box center [1231, 460] width 194 height 16
type input "0"
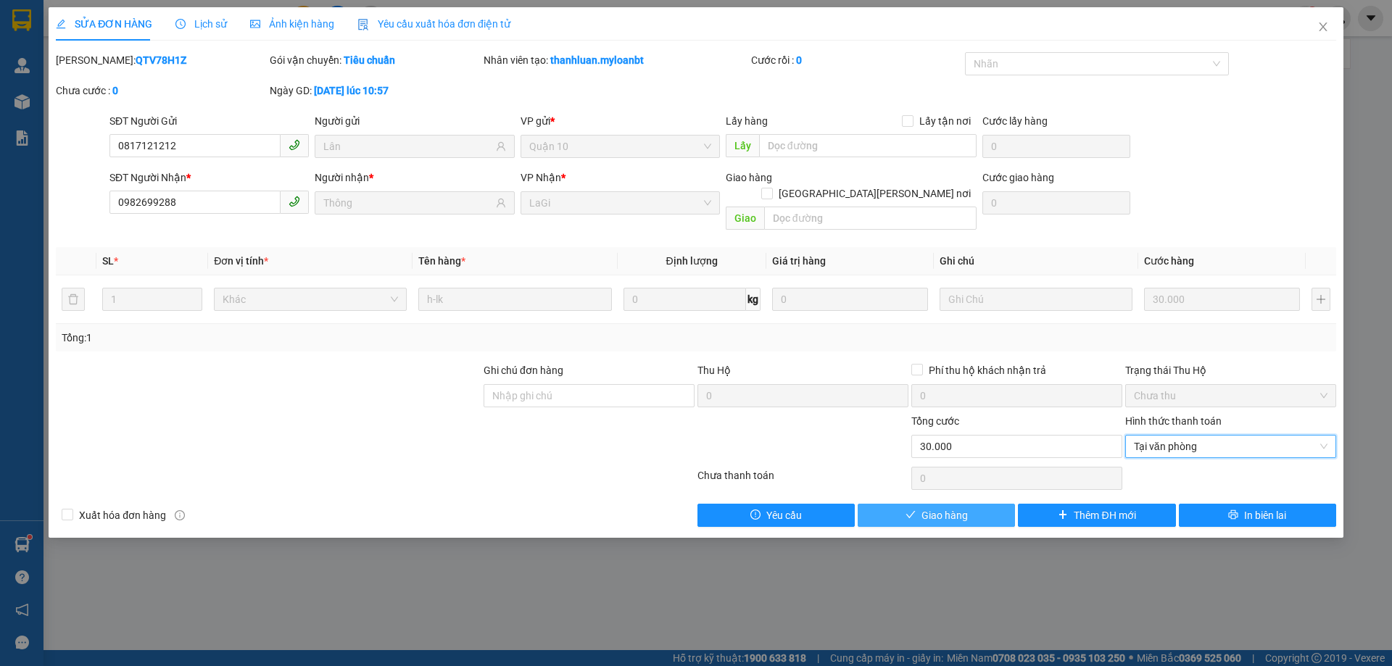
click at [985, 504] on button "Giao hàng" at bounding box center [936, 515] width 157 height 23
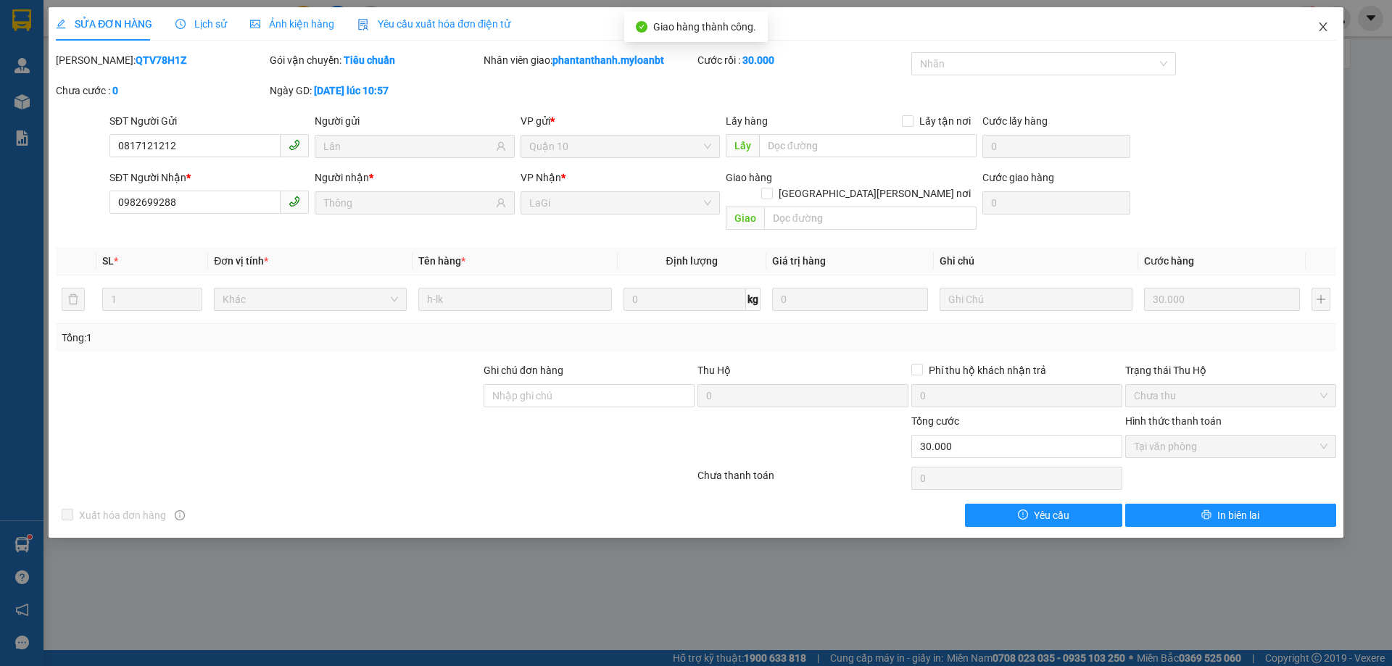
click at [1321, 25] on icon "close" at bounding box center [1323, 26] width 8 height 9
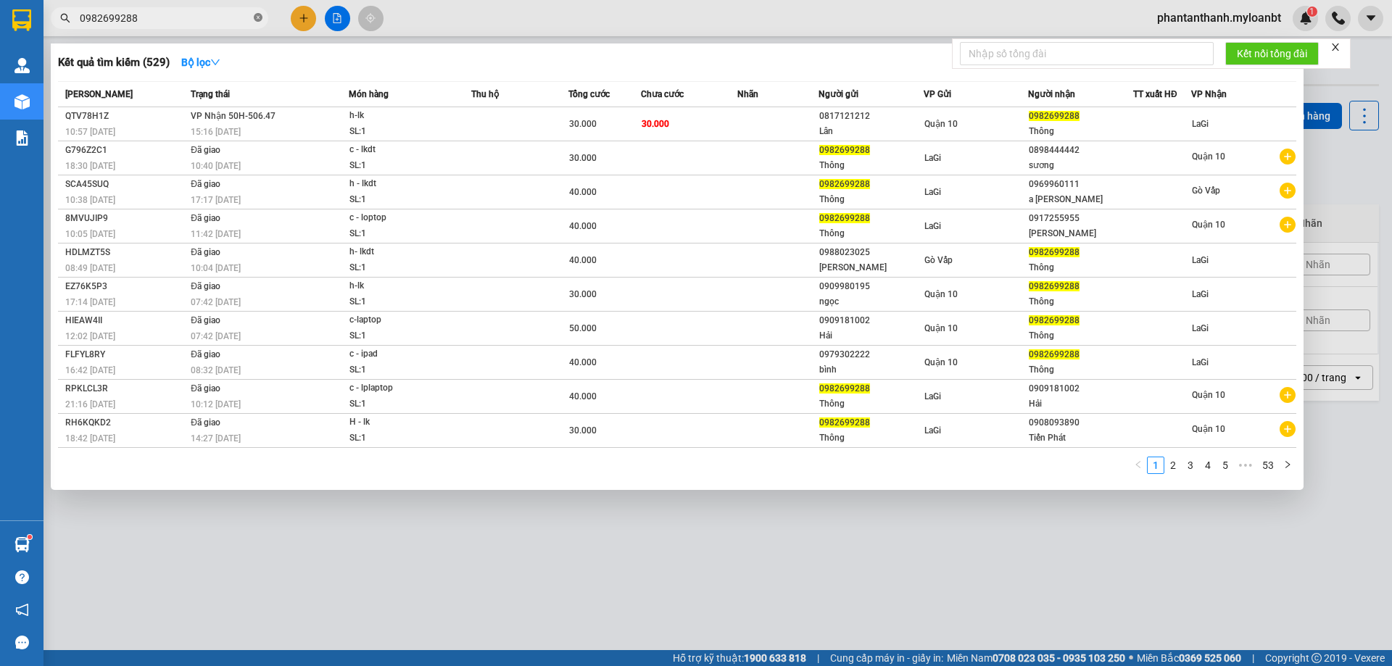
click at [256, 17] on icon "close-circle" at bounding box center [258, 17] width 9 height 9
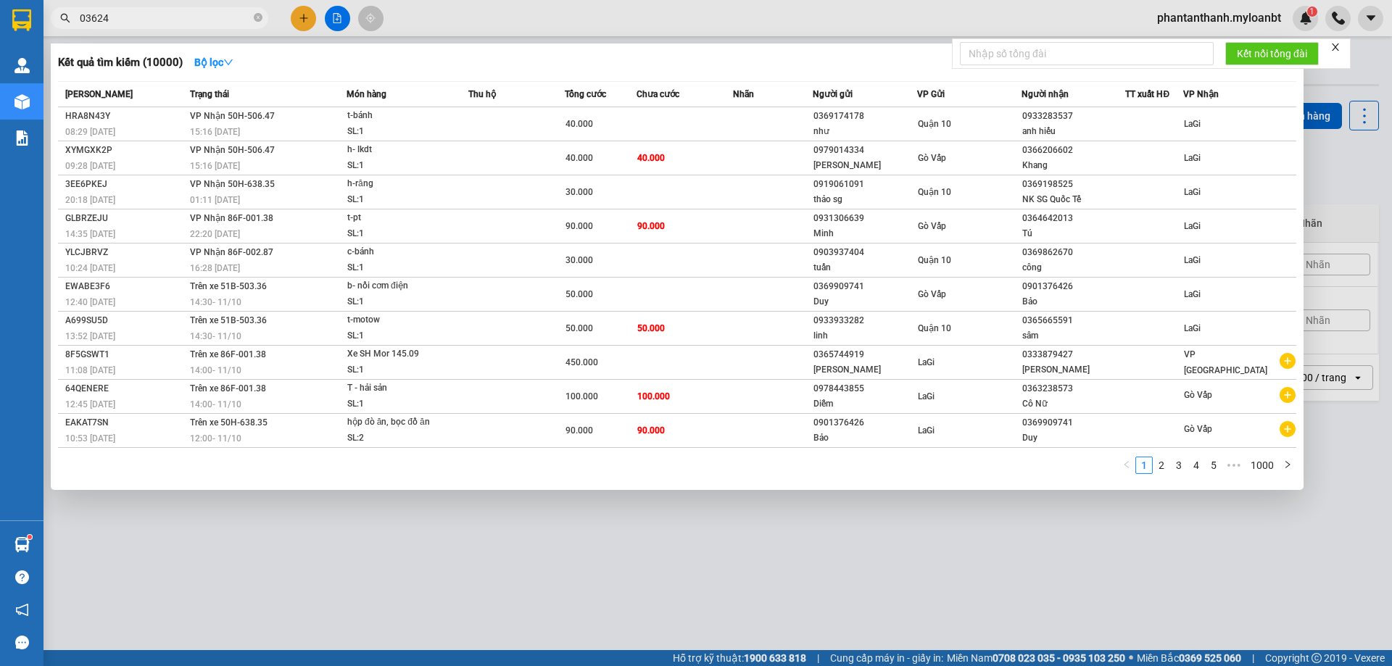
type input "036240"
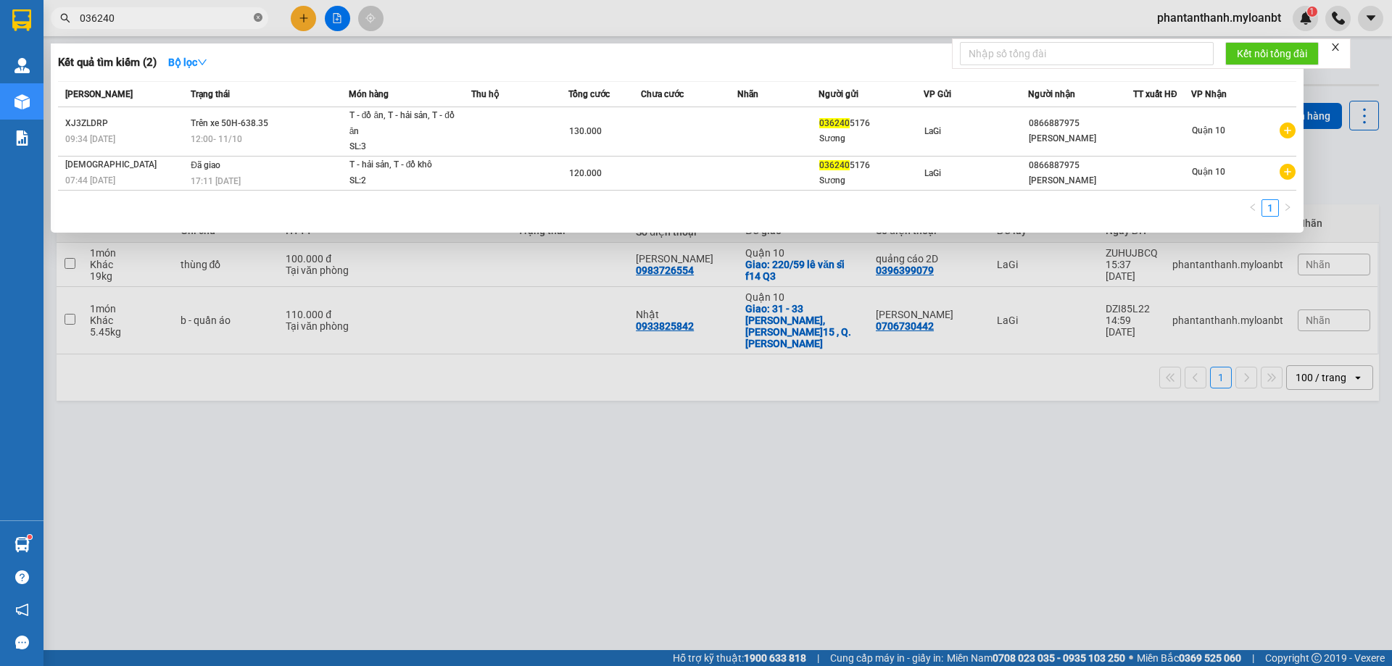
click at [260, 17] on icon "close-circle" at bounding box center [258, 17] width 9 height 9
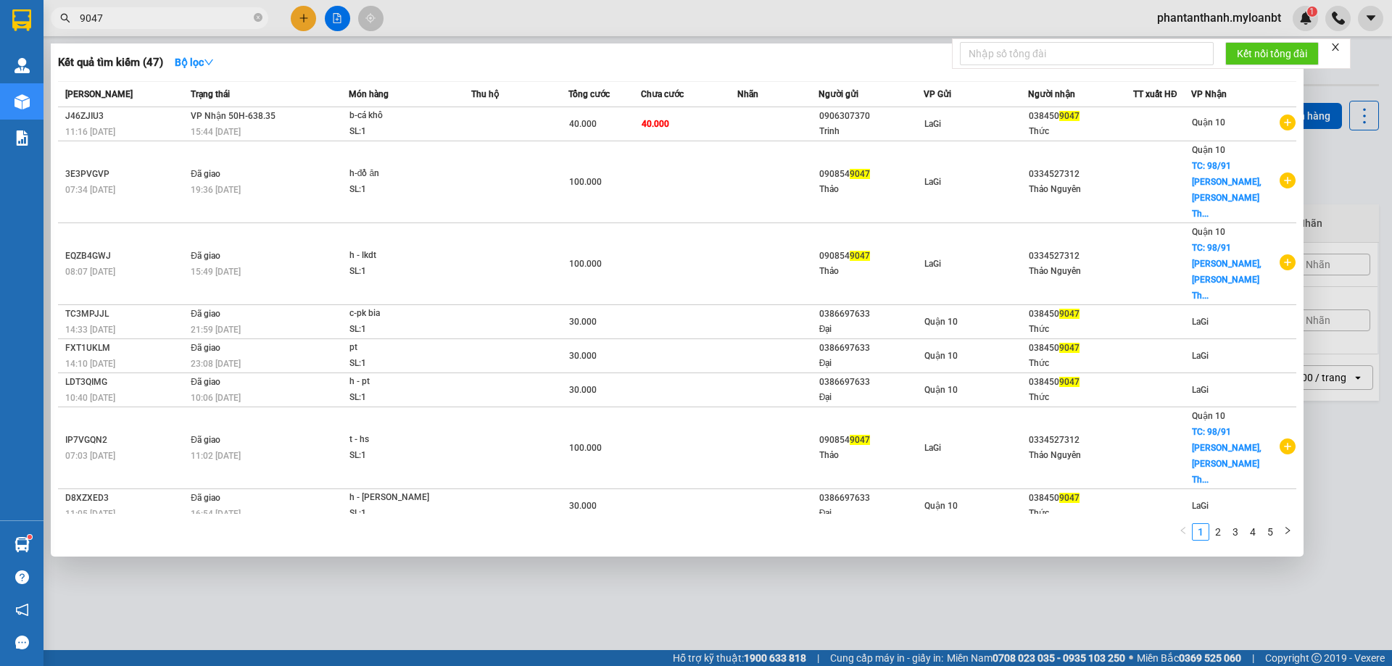
type input "9047"
click at [1235, 17] on div at bounding box center [696, 333] width 1392 height 666
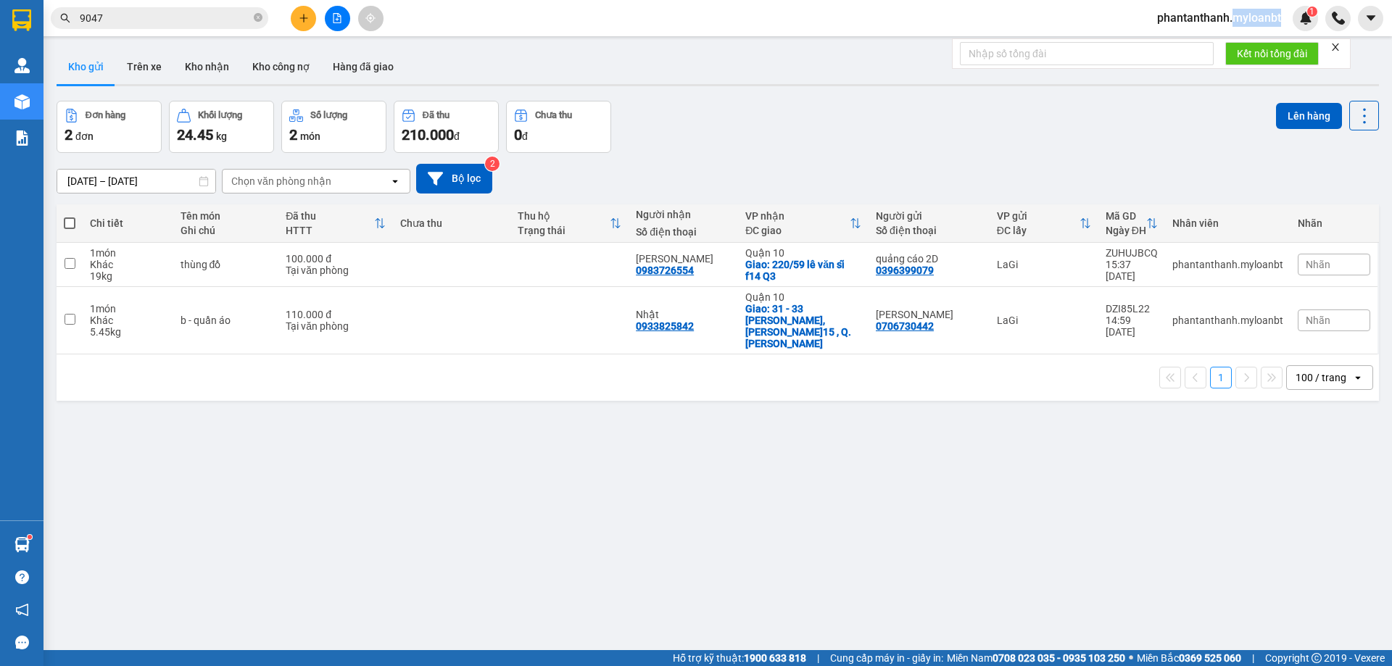
click at [1235, 17] on span "phantanthanh.myloanbt" at bounding box center [1219, 18] width 147 height 18
click at [1179, 49] on span "Đăng xuất" at bounding box center [1225, 45] width 118 height 16
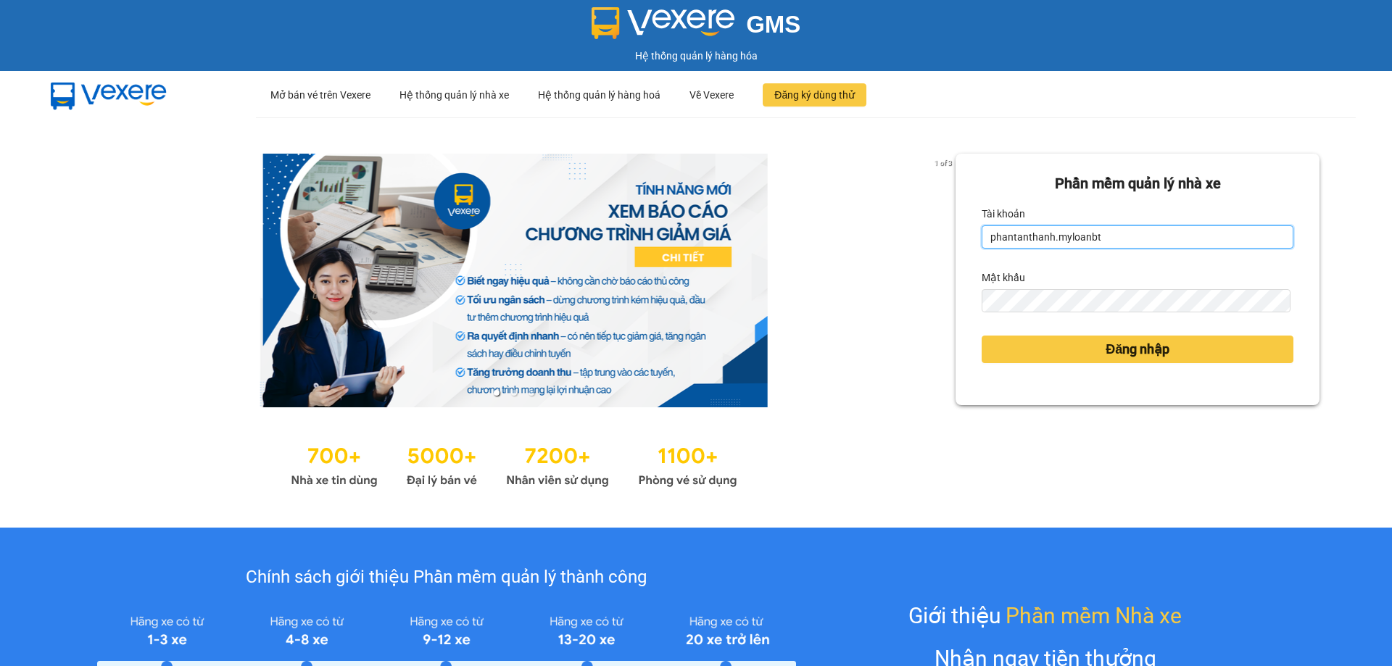
click at [1183, 240] on input "phantanthanh.myloanbt" at bounding box center [1138, 237] width 312 height 23
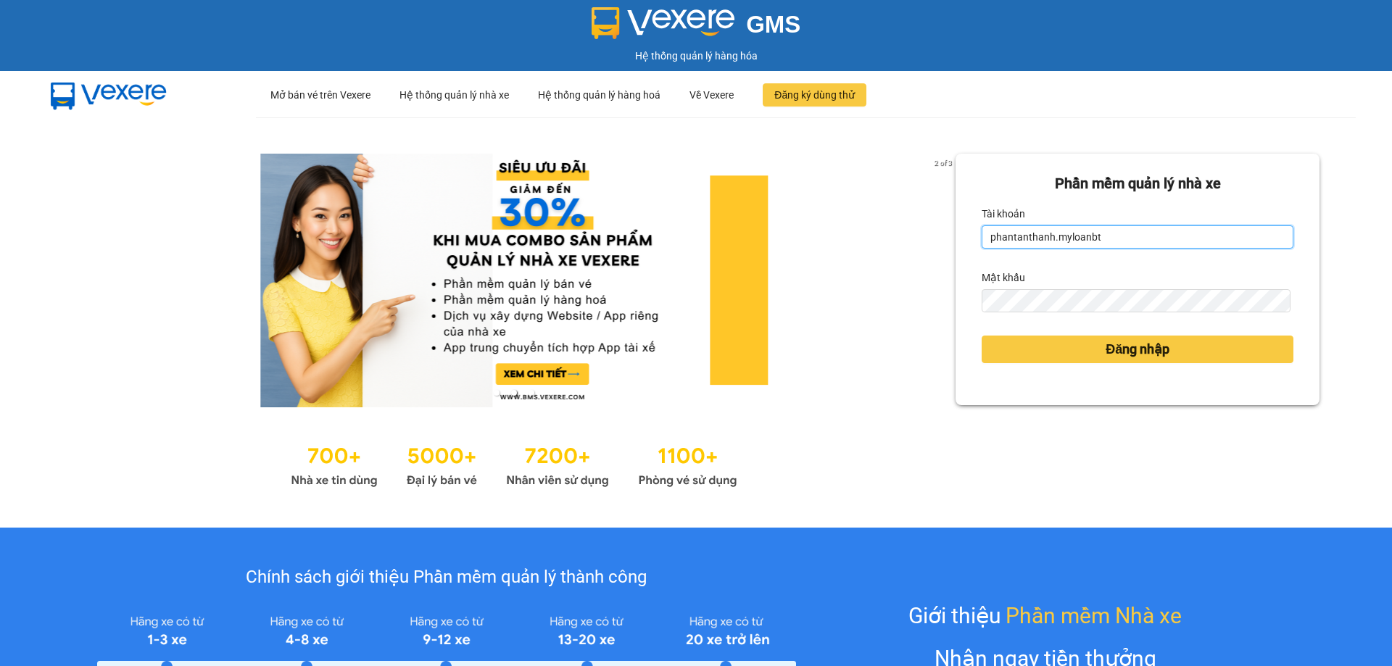
type input "huylg.myloanbt"
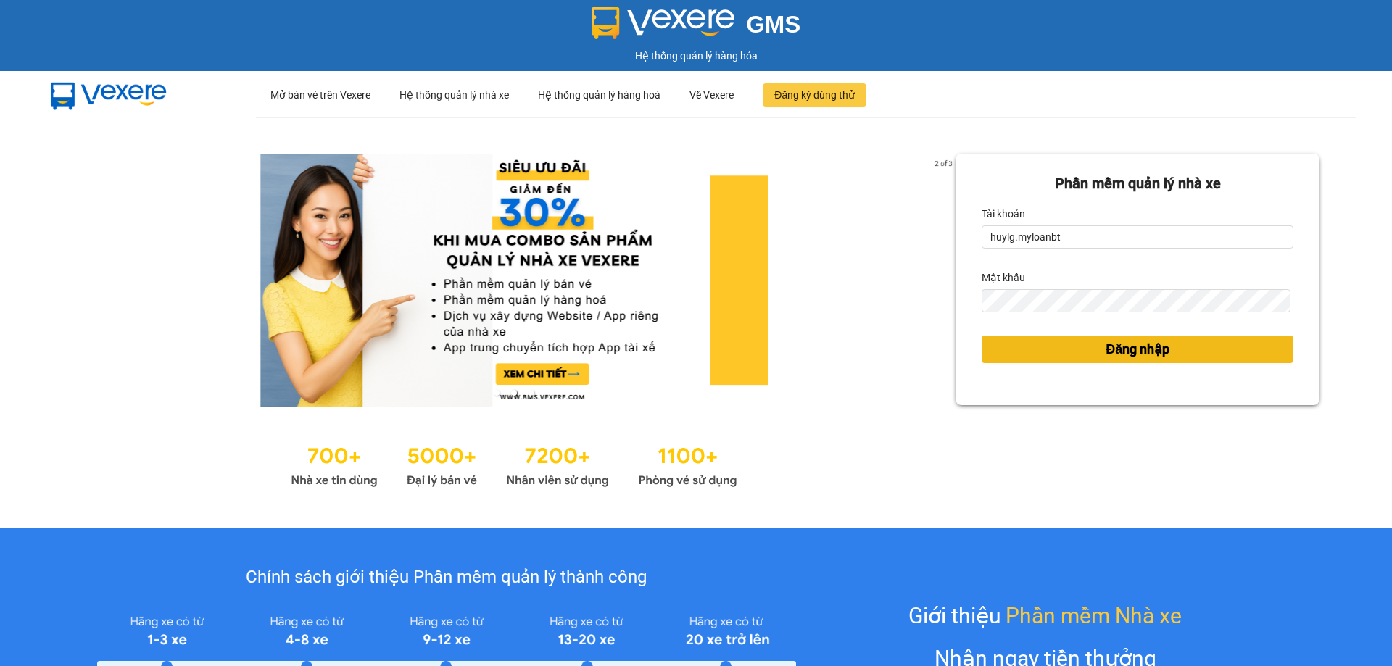
drag, startPoint x: 1085, startPoint y: 356, endPoint x: 1062, endPoint y: 323, distance: 40.2
click at [1085, 355] on button "Đăng nhập" at bounding box center [1138, 350] width 312 height 28
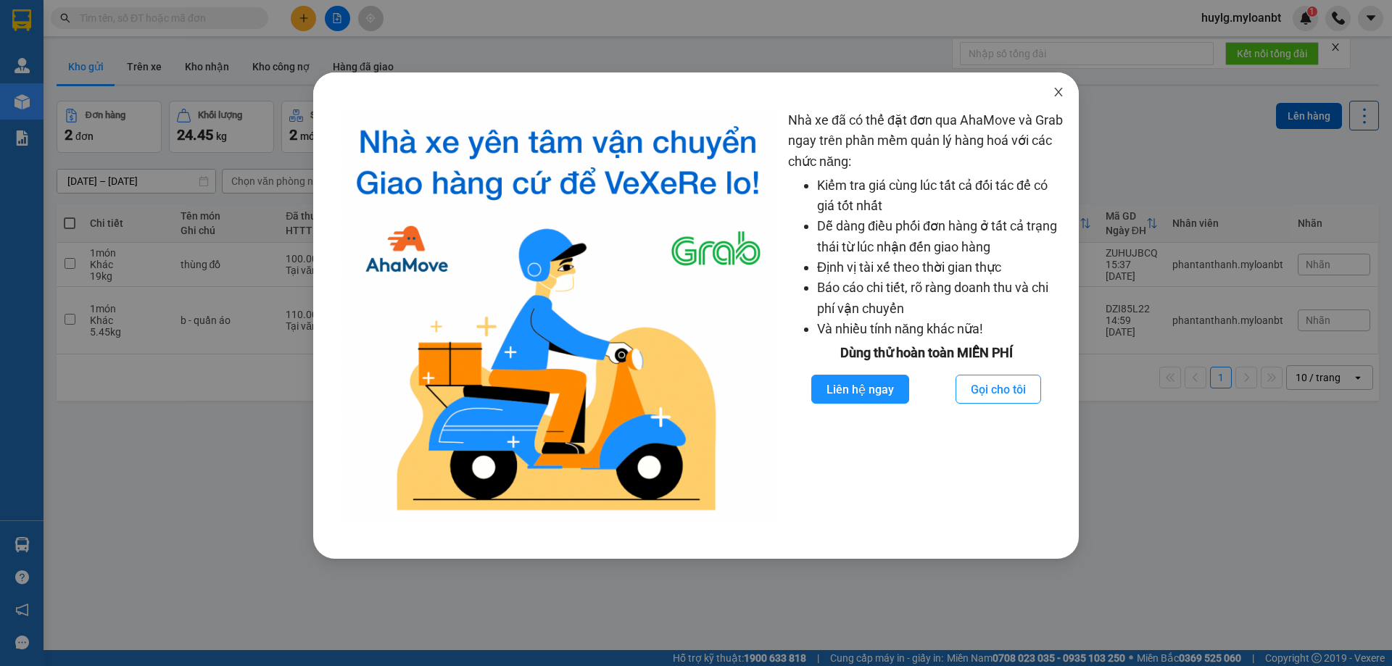
click at [1062, 92] on icon "close" at bounding box center [1059, 92] width 12 height 12
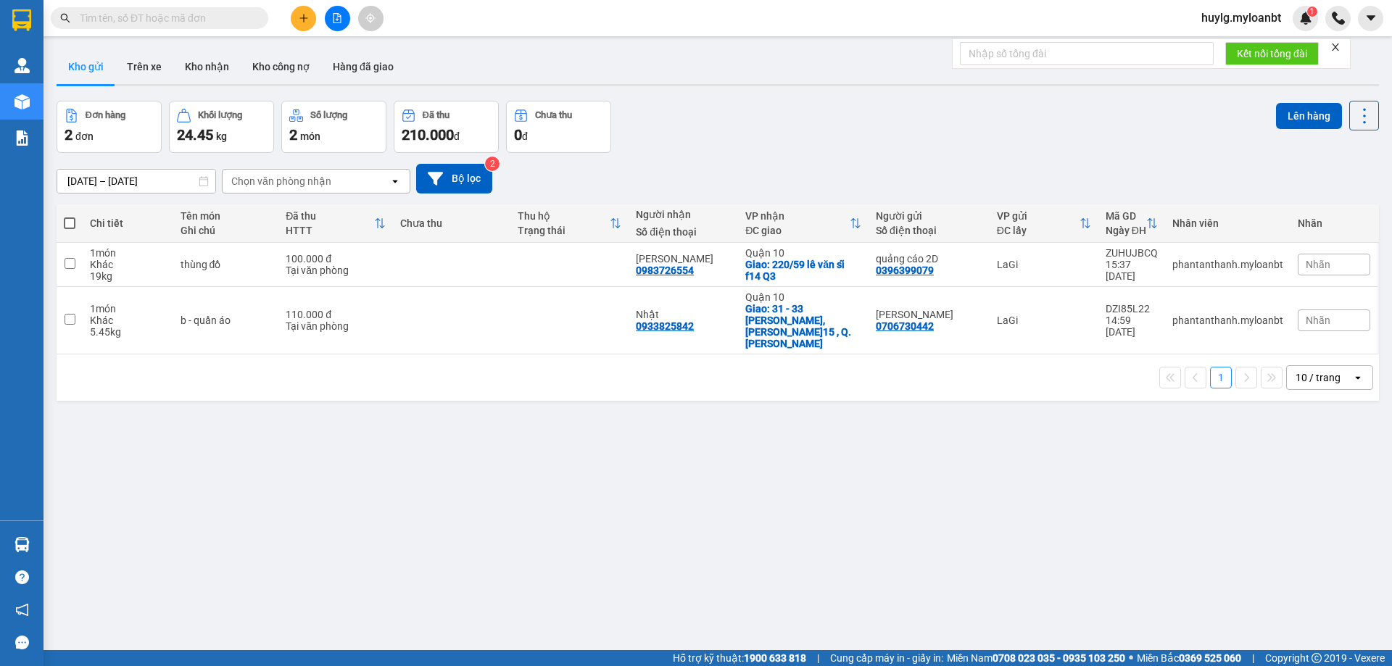
click at [250, 15] on input "text" at bounding box center [165, 18] width 171 height 16
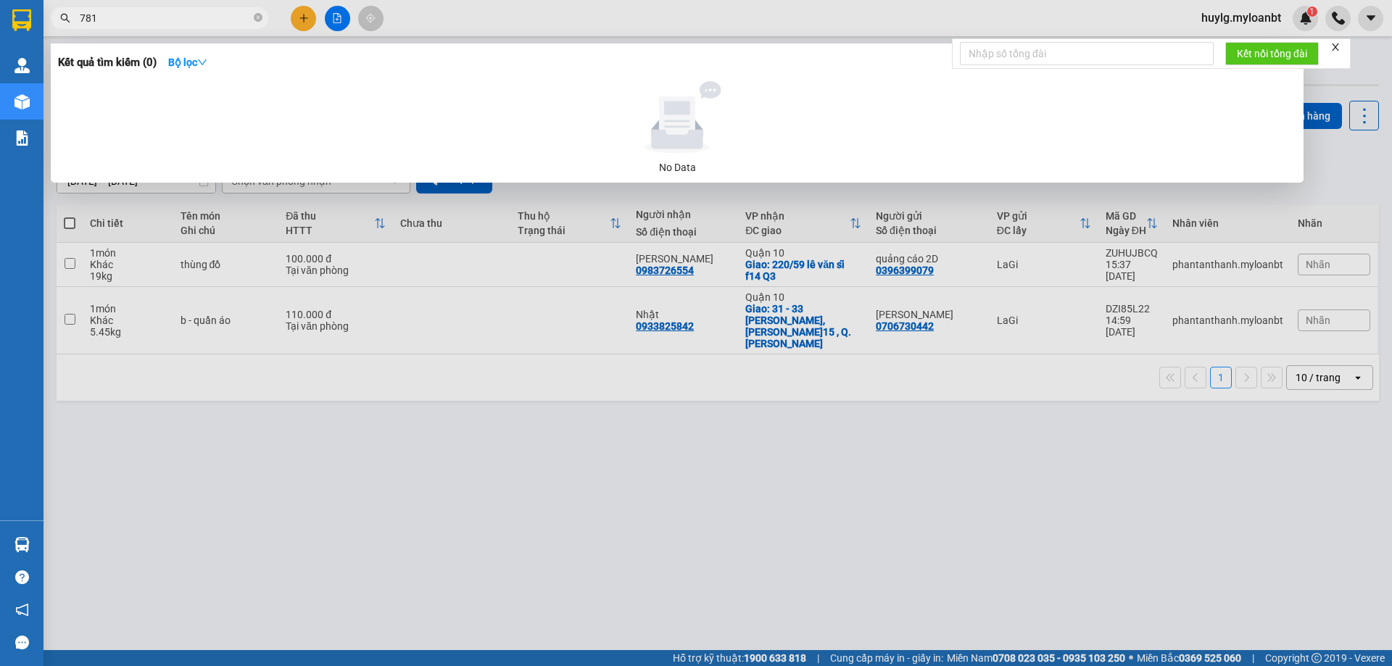
type input "7816"
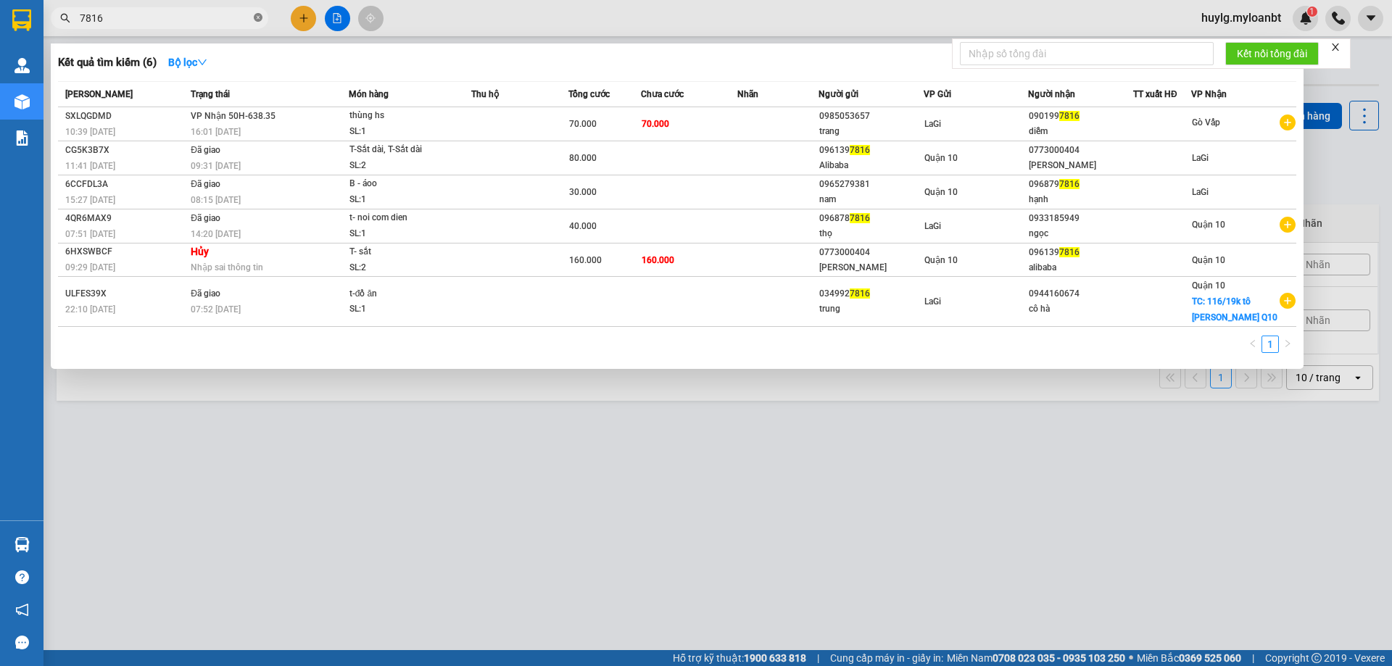
click at [258, 15] on icon "close-circle" at bounding box center [258, 17] width 9 height 9
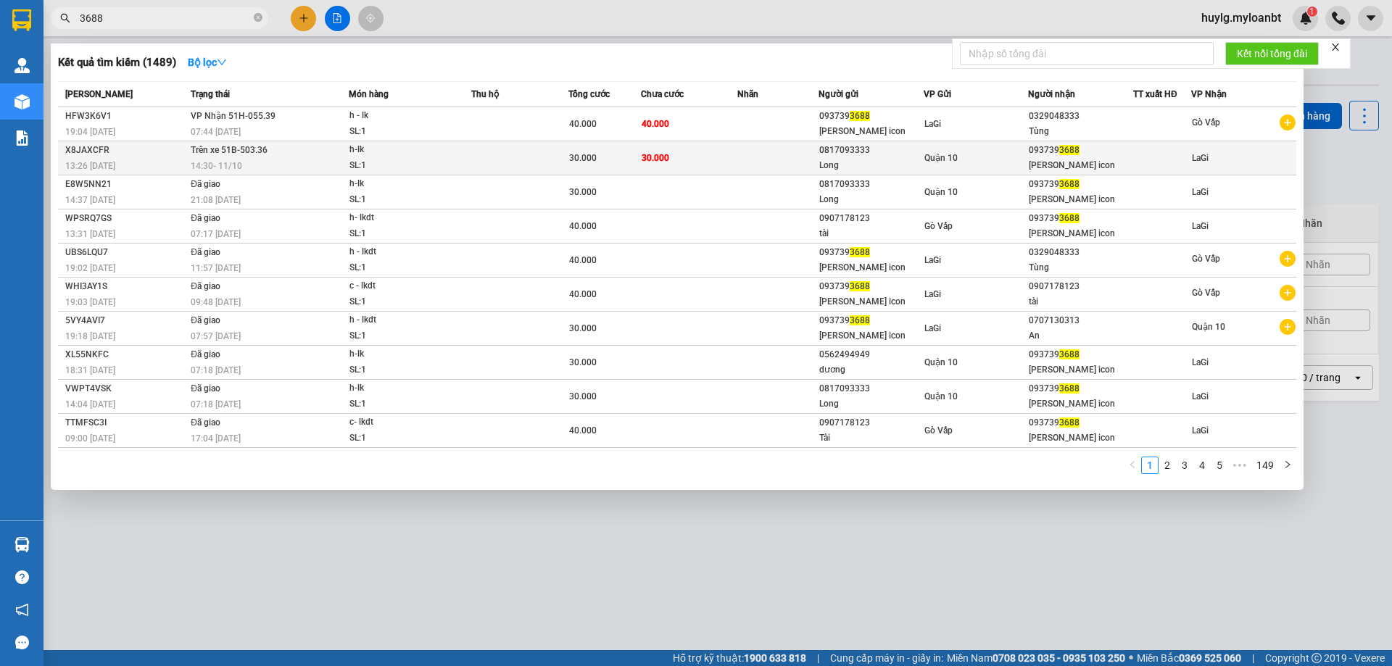
type input "3688"
click at [1096, 162] on div "[PERSON_NAME] icon" at bounding box center [1081, 165] width 104 height 15
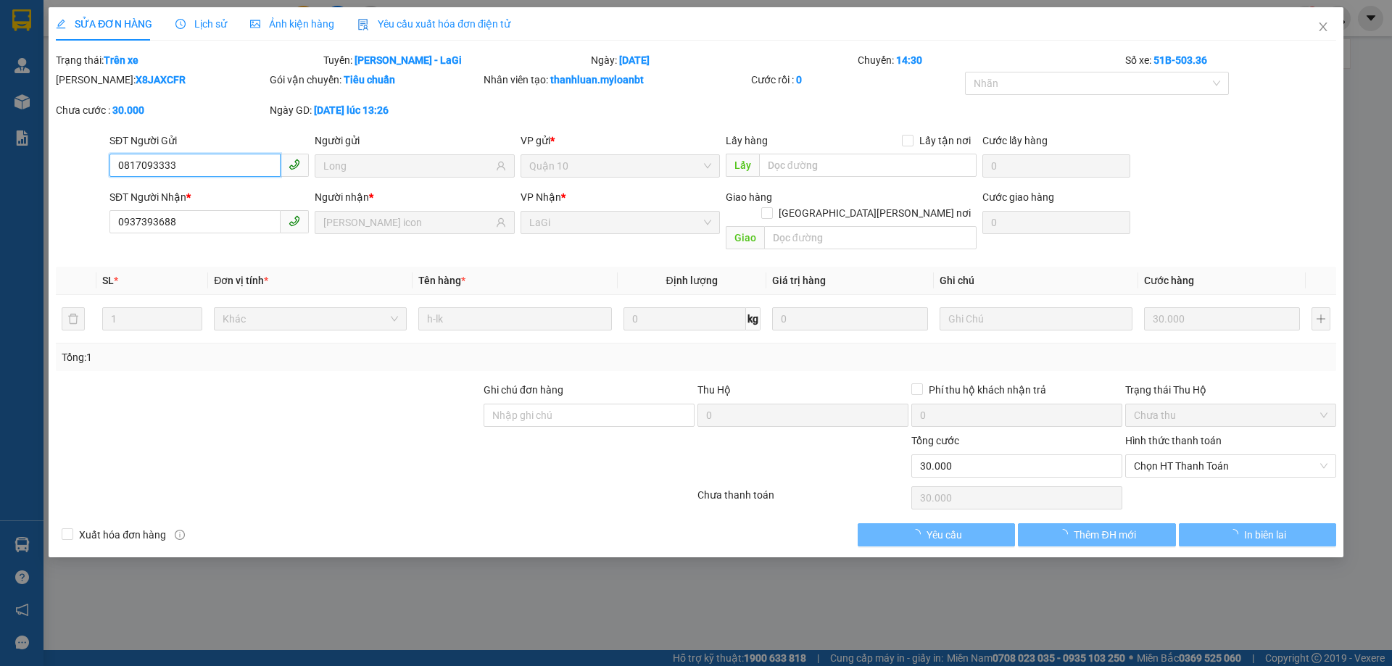
type input "0817093333"
type input "Long"
type input "0937393688"
type input "[PERSON_NAME] icon"
type input "0"
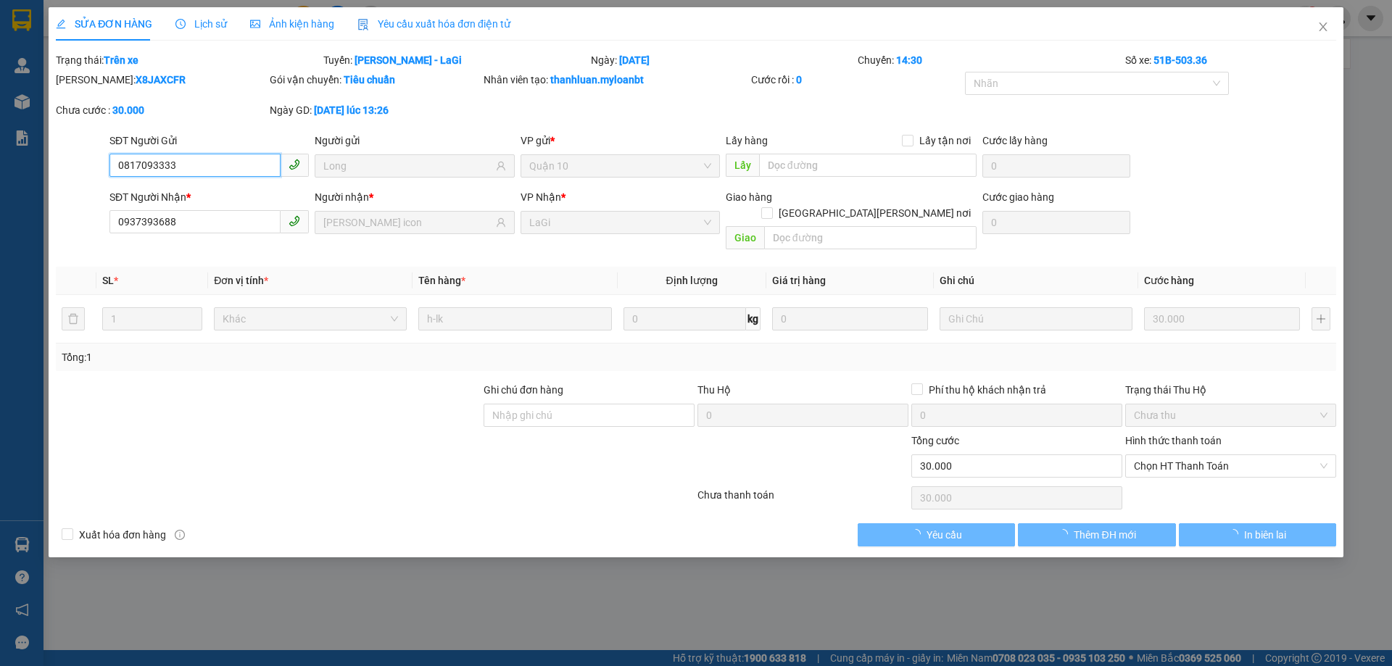
type input "30.000"
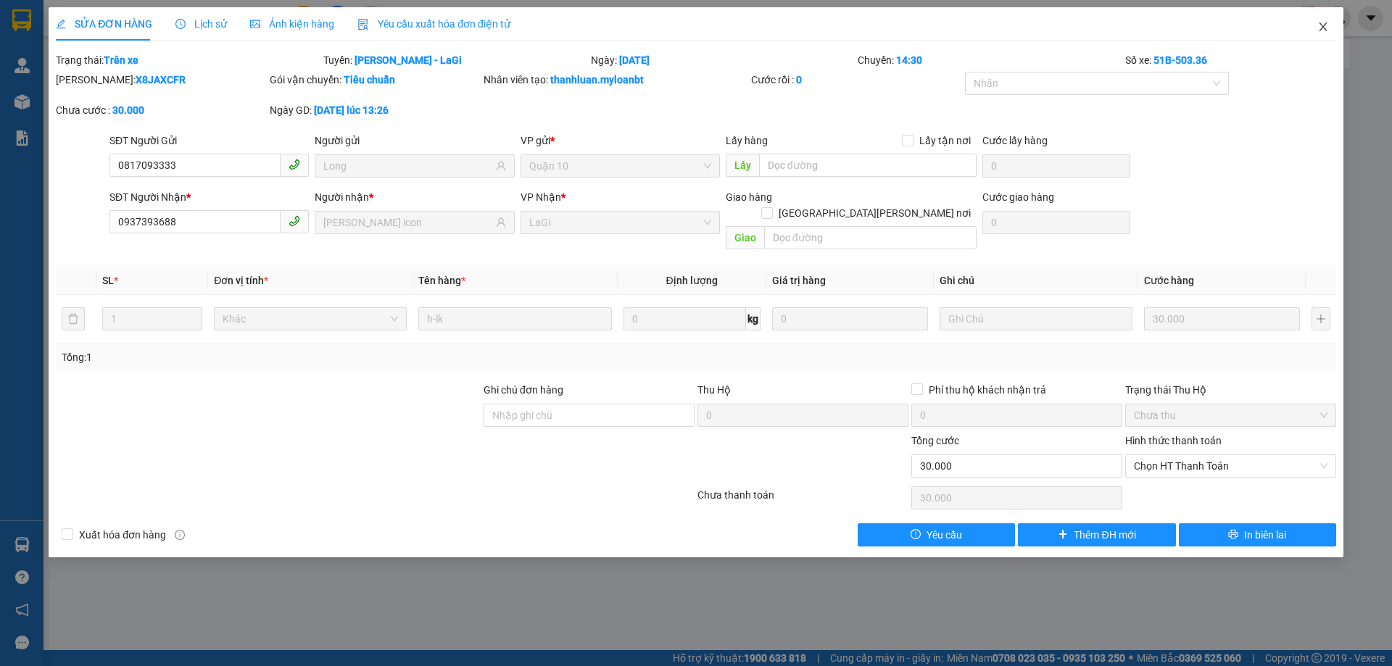
click at [1318, 30] on icon "close" at bounding box center [1324, 27] width 12 height 12
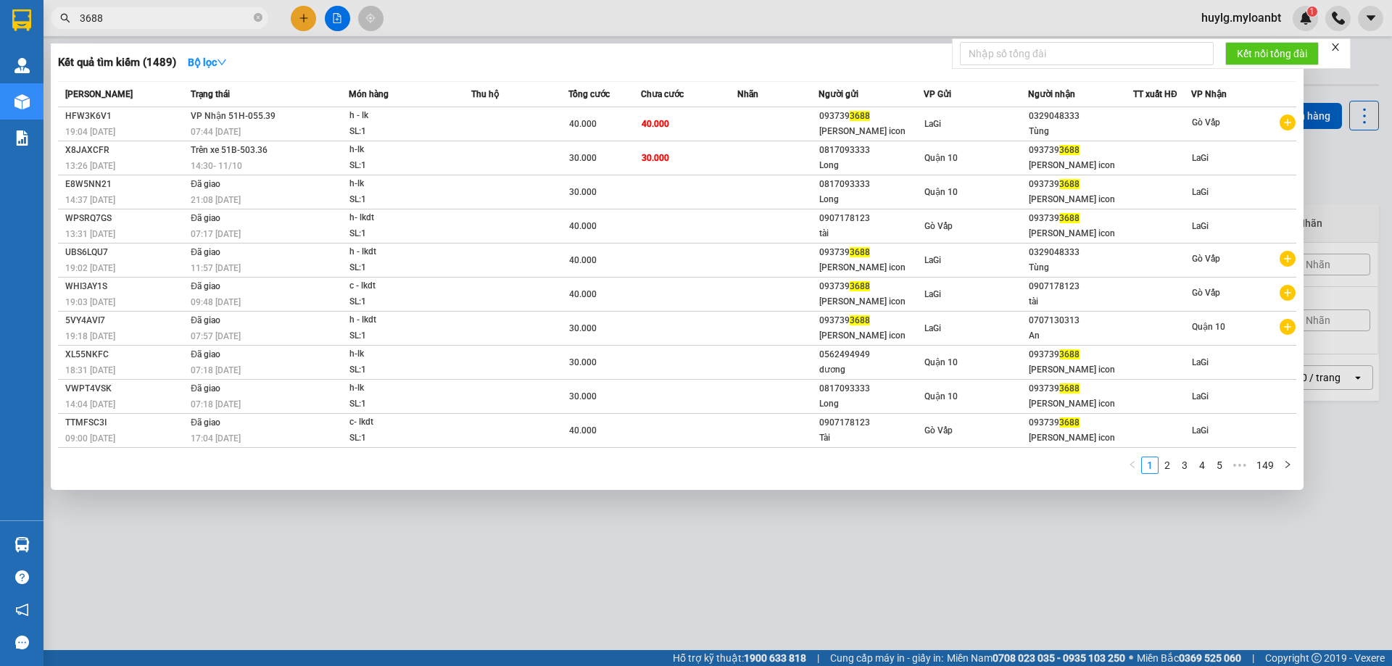
click at [115, 23] on input "3688" at bounding box center [165, 18] width 171 height 16
click at [258, 17] on icon "close-circle" at bounding box center [258, 17] width 9 height 9
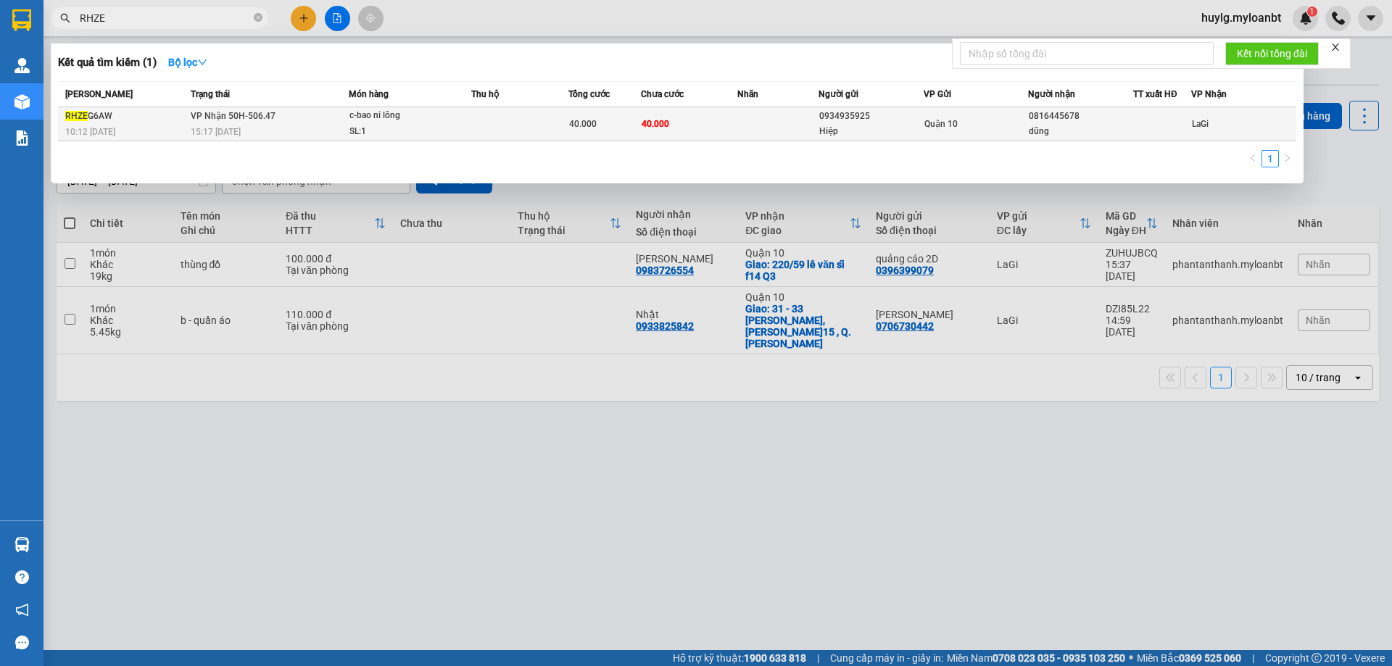
type input "RHZE"
click at [339, 123] on td "[PERSON_NAME] 50H-506.47 15:17 [DATE]" at bounding box center [268, 124] width 162 height 34
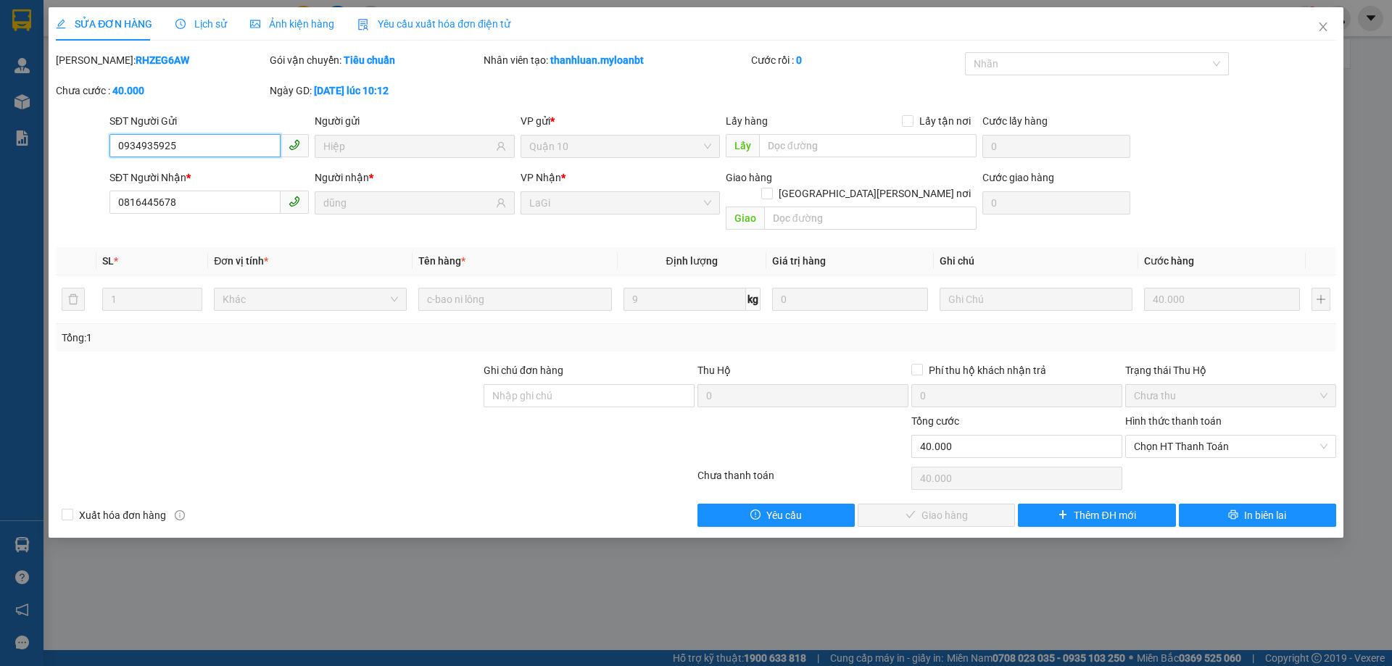
type input "0934935925"
type input "Hiệp"
type input "0816445678"
type input "dũng"
type input "0"
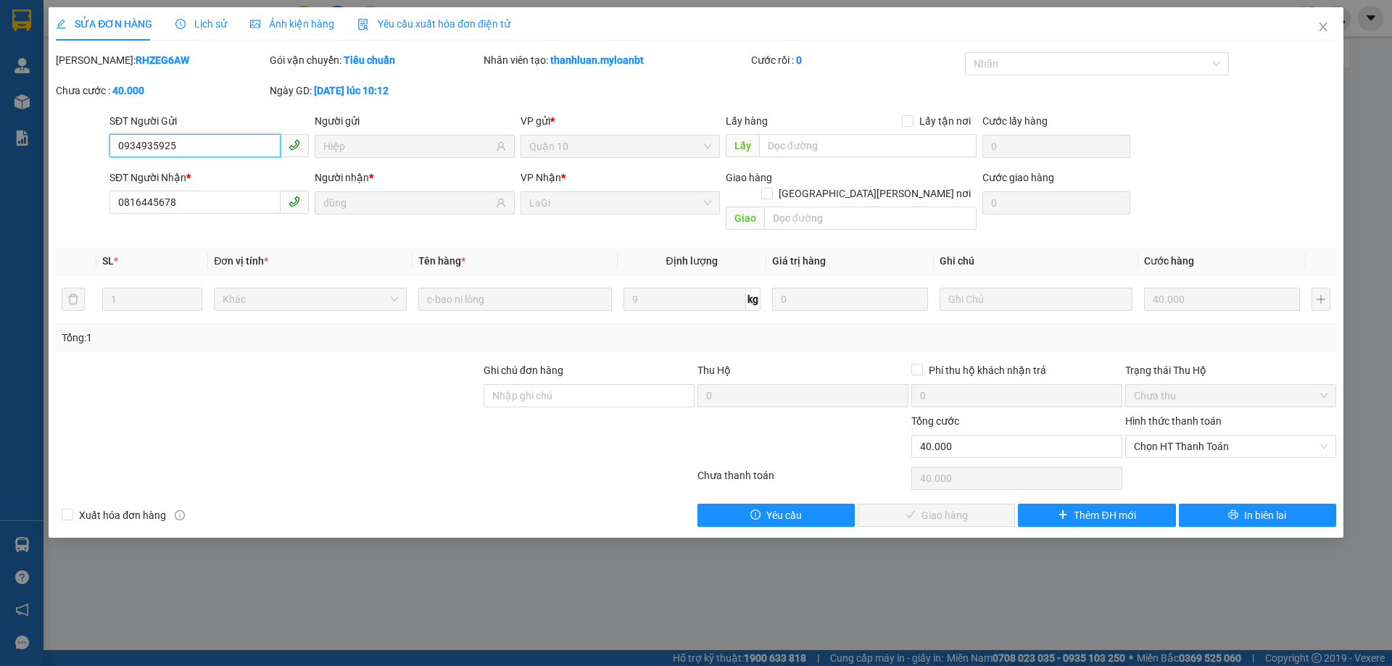
type input "40.000"
click at [1171, 435] on div "Chọn HT Thanh Toán" at bounding box center [1230, 446] width 211 height 23
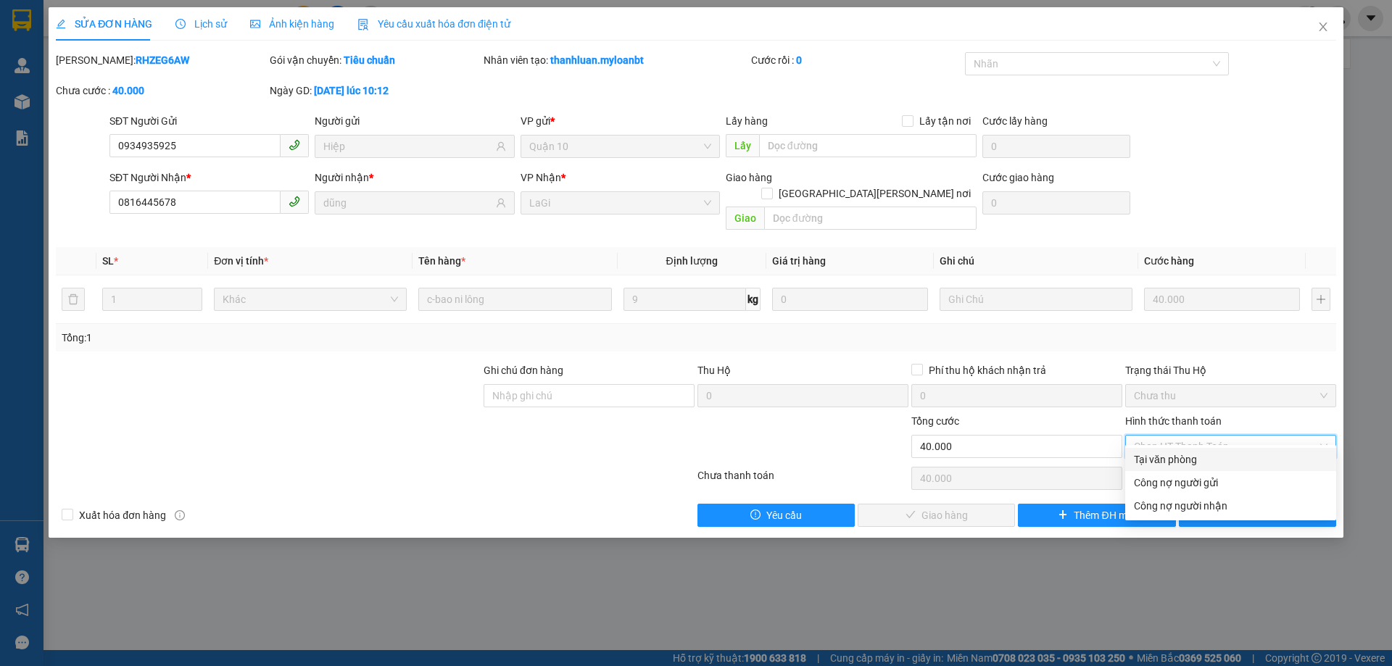
click at [1170, 463] on div "Tại văn phòng" at bounding box center [1231, 460] width 194 height 16
type input "0"
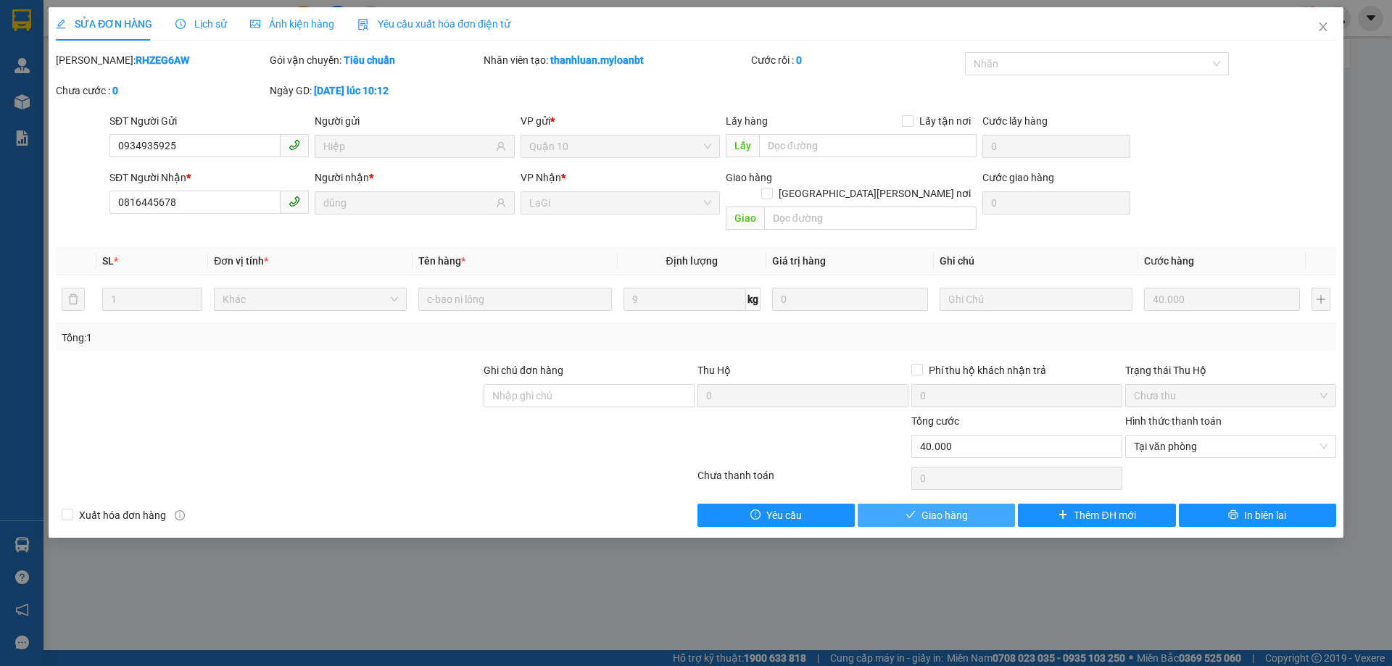
click at [934, 504] on button "Giao hàng" at bounding box center [936, 515] width 157 height 23
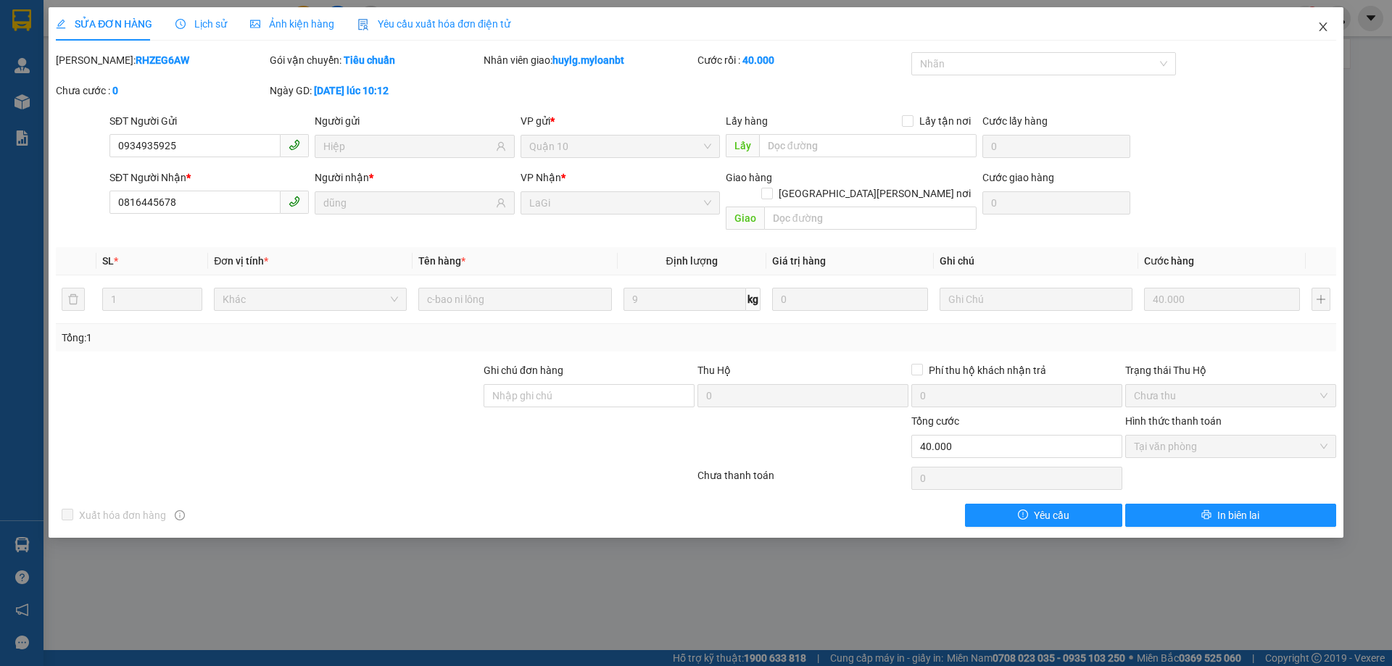
click at [1323, 30] on icon "close" at bounding box center [1324, 27] width 12 height 12
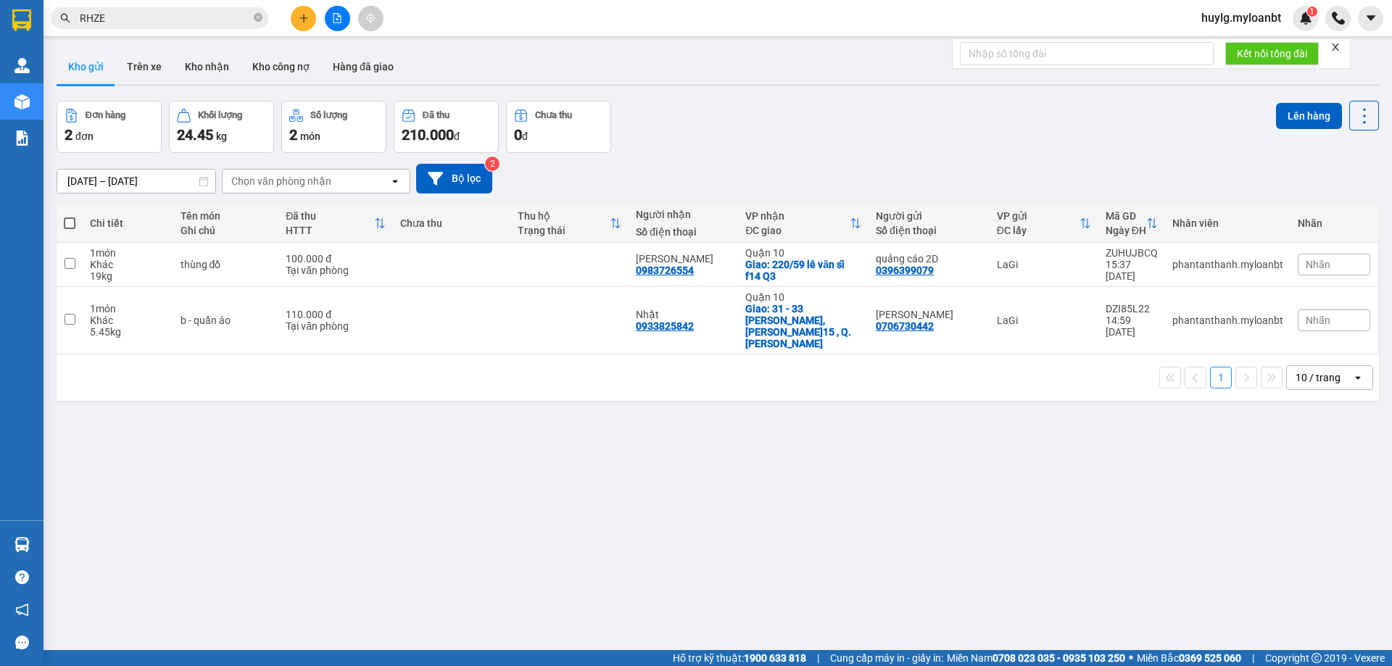
click at [183, 16] on input "RHZE" at bounding box center [165, 18] width 171 height 16
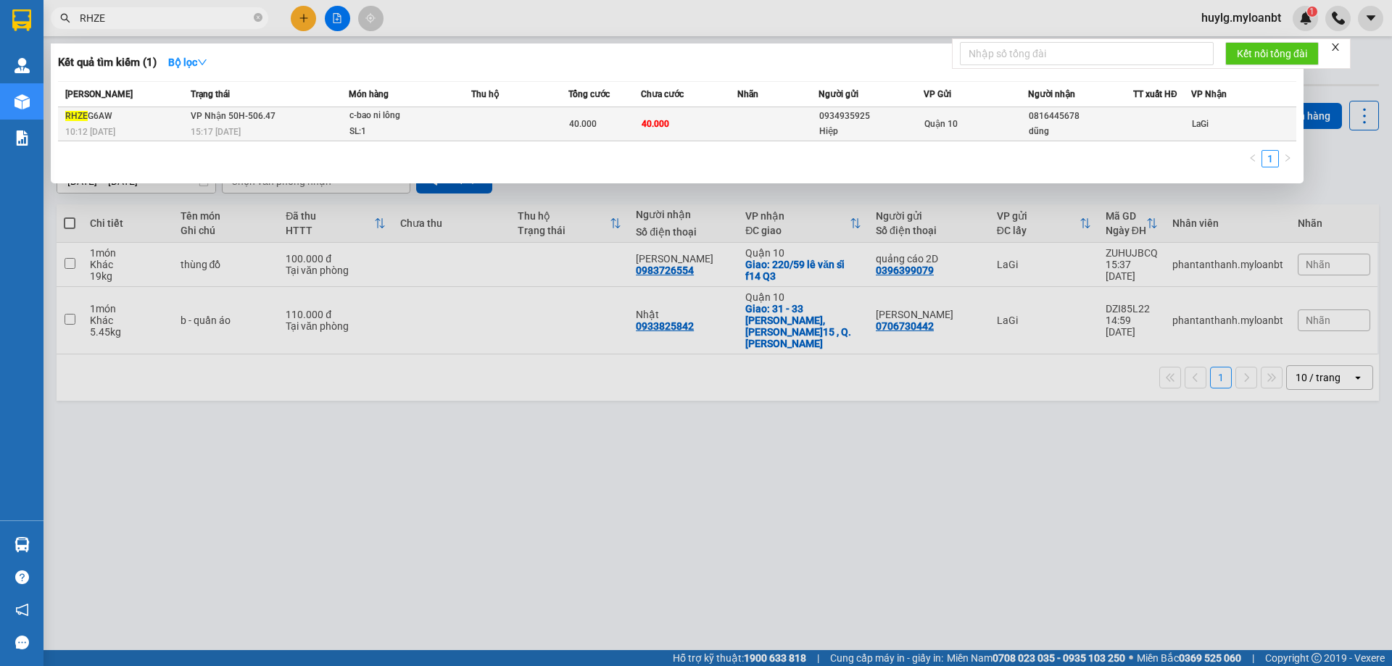
click at [736, 141] on td "40.000" at bounding box center [689, 124] width 97 height 34
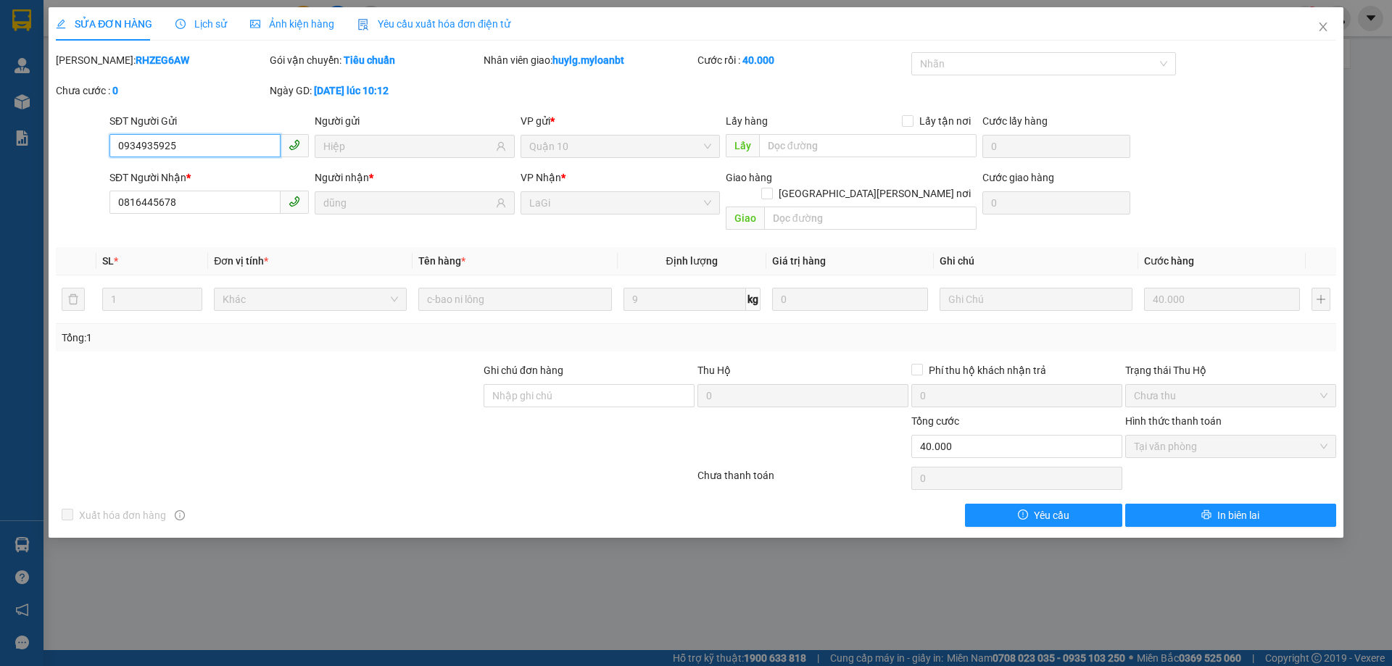
type input "0934935925"
type input "Hiệp"
type input "0816445678"
type input "dũng"
type input "0"
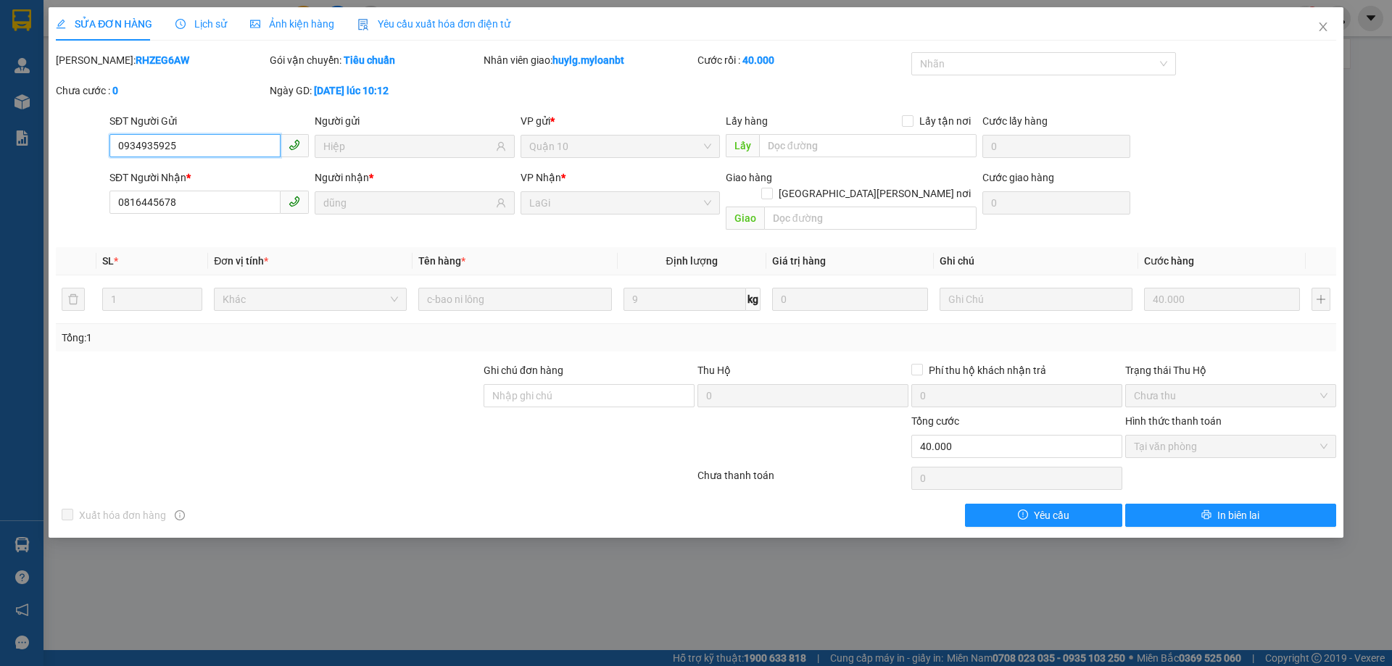
type input "40.000"
click at [1329, 27] on span "Close" at bounding box center [1323, 27] width 41 height 41
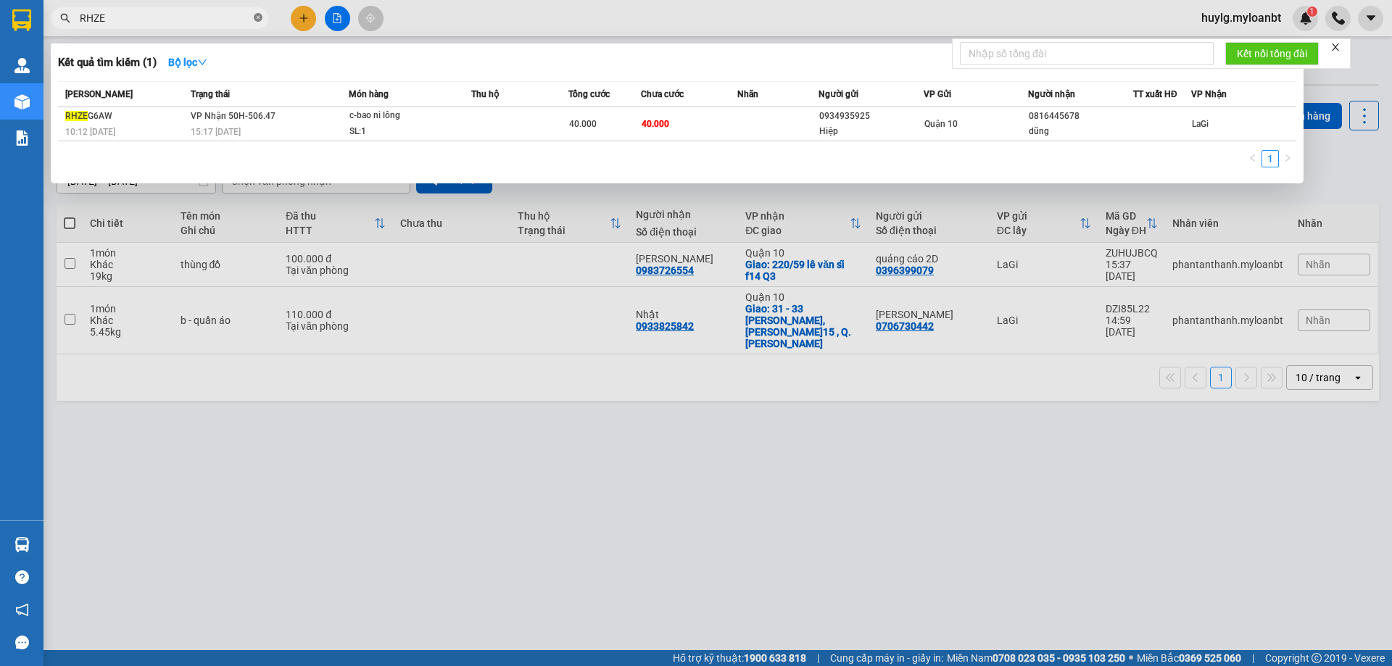
click at [256, 16] on icon "close-circle" at bounding box center [258, 17] width 9 height 9
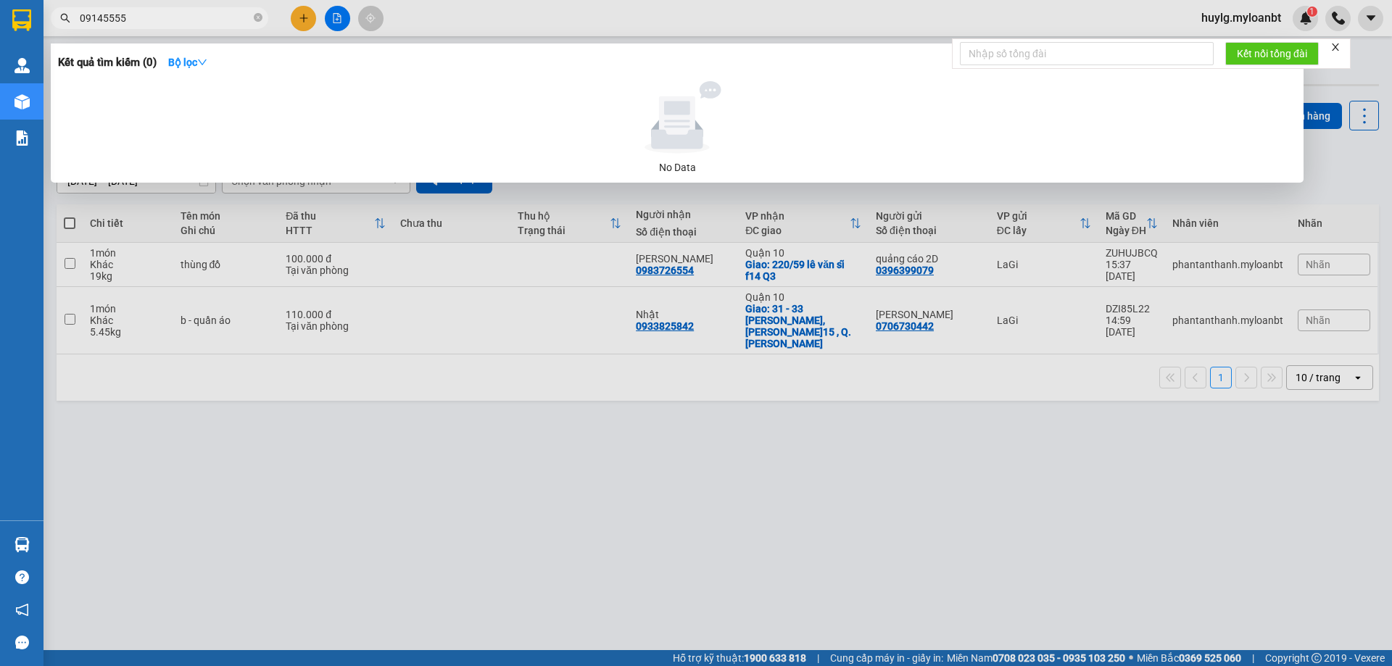
click at [101, 15] on input "09145555" at bounding box center [165, 18] width 171 height 16
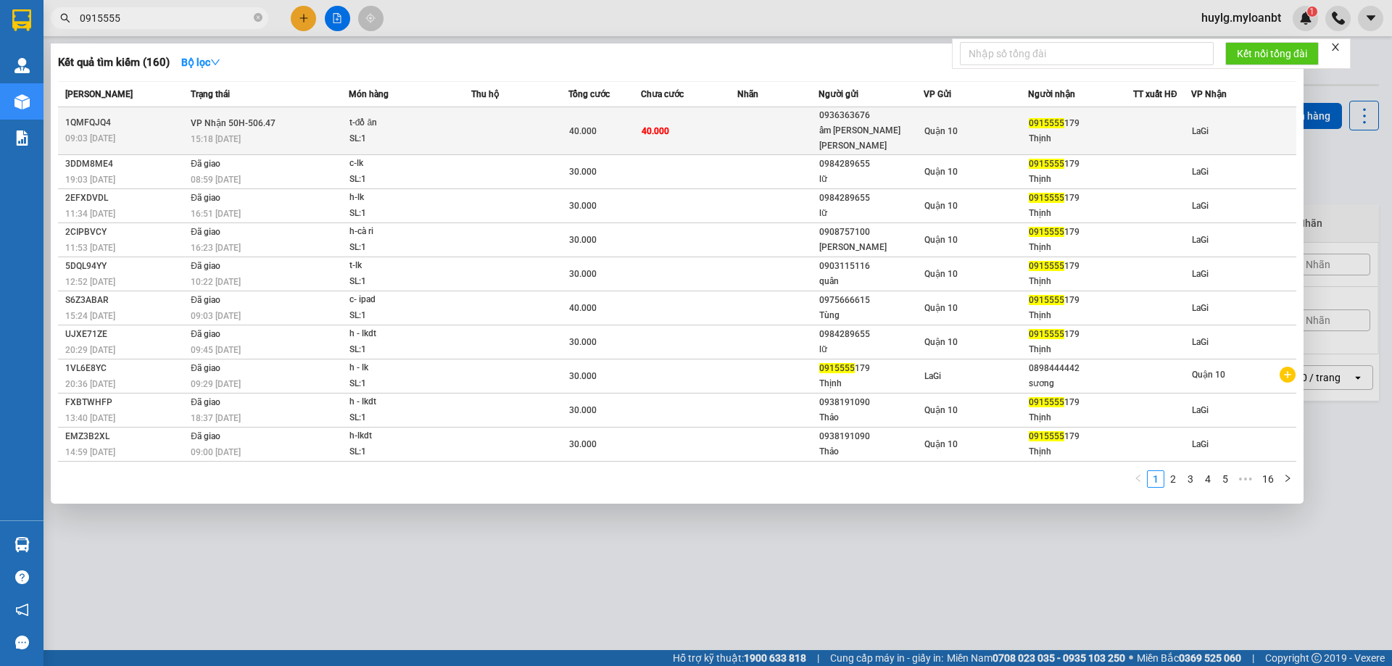
type input "0915555"
click at [337, 124] on td "[PERSON_NAME] 50H-506.47 15:18 [DATE]" at bounding box center [268, 131] width 162 height 48
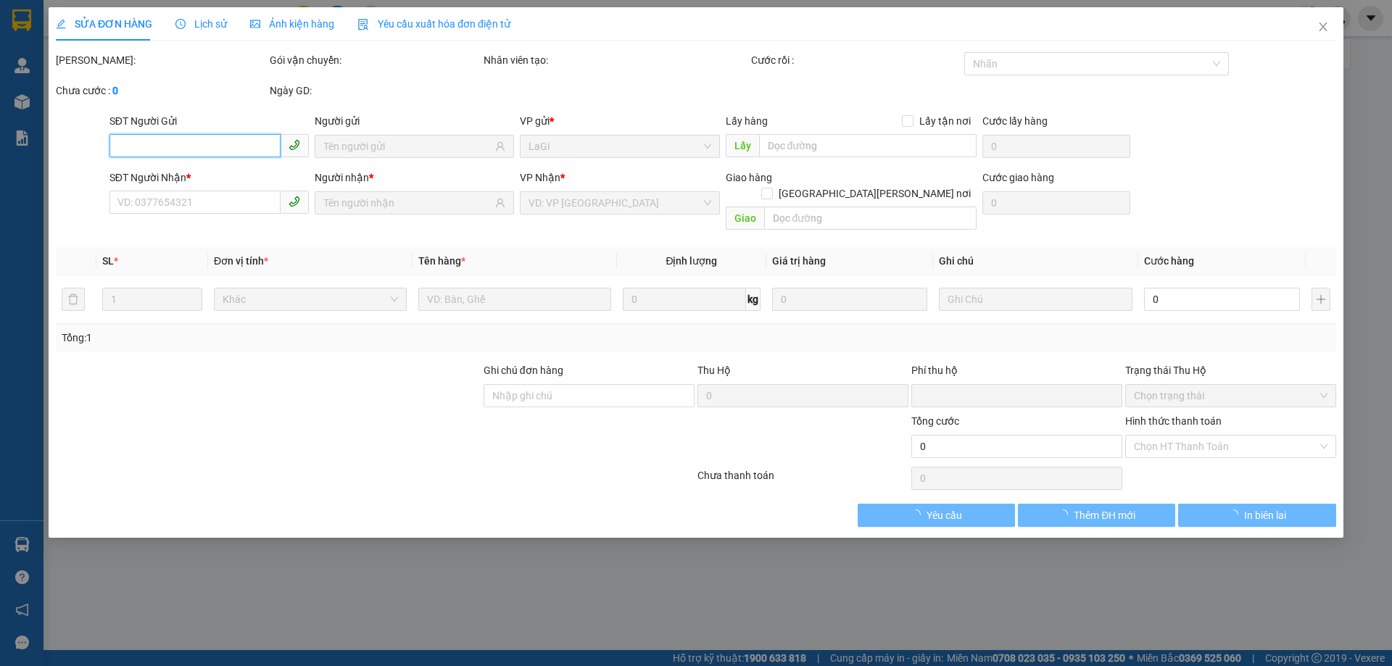
type input "0936363676"
type input "ẩm [PERSON_NAME] [PERSON_NAME]"
type input "0915555179"
type input "Thịnh"
type input "0"
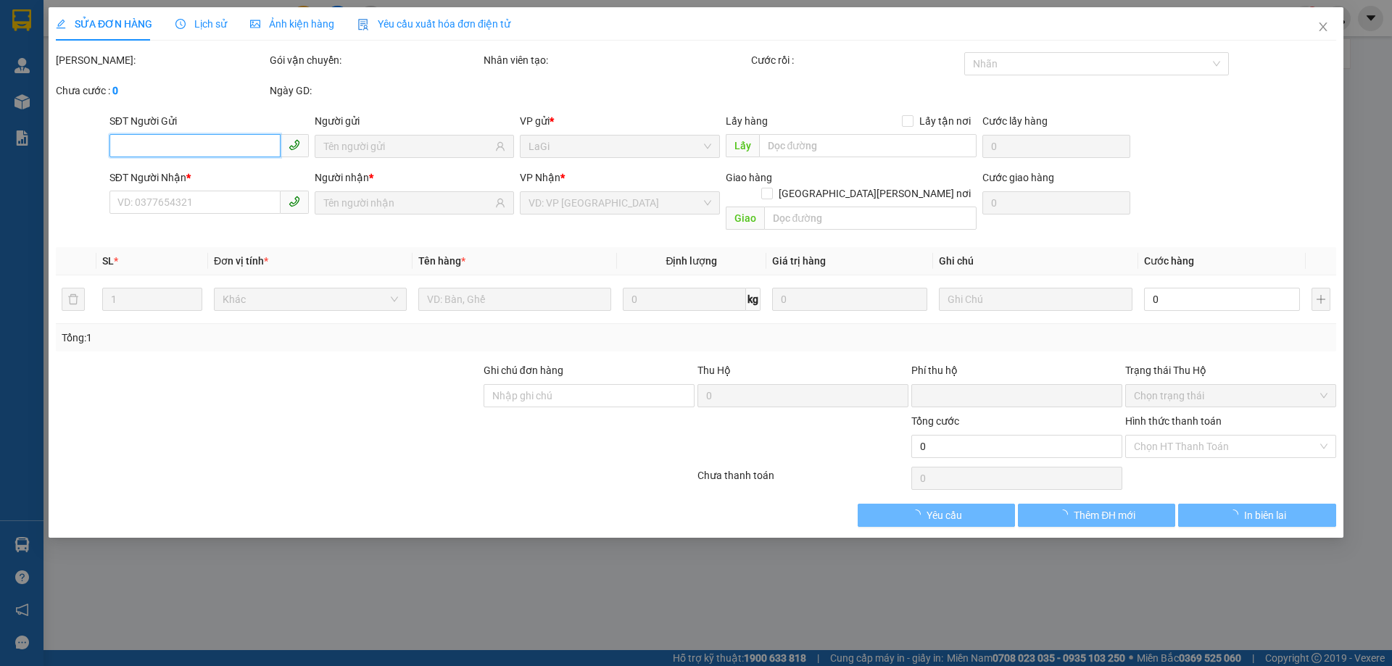
type input "40.000"
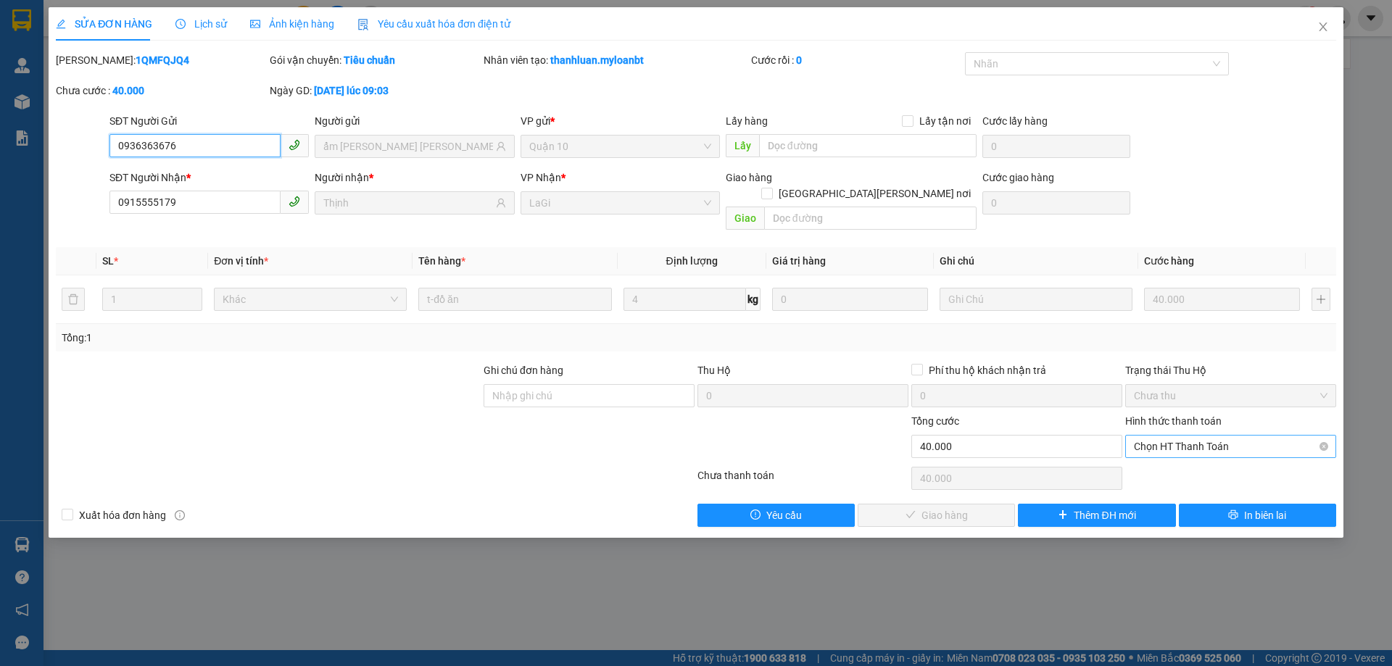
click at [1176, 436] on span "Chọn HT Thanh Toán" at bounding box center [1231, 447] width 194 height 22
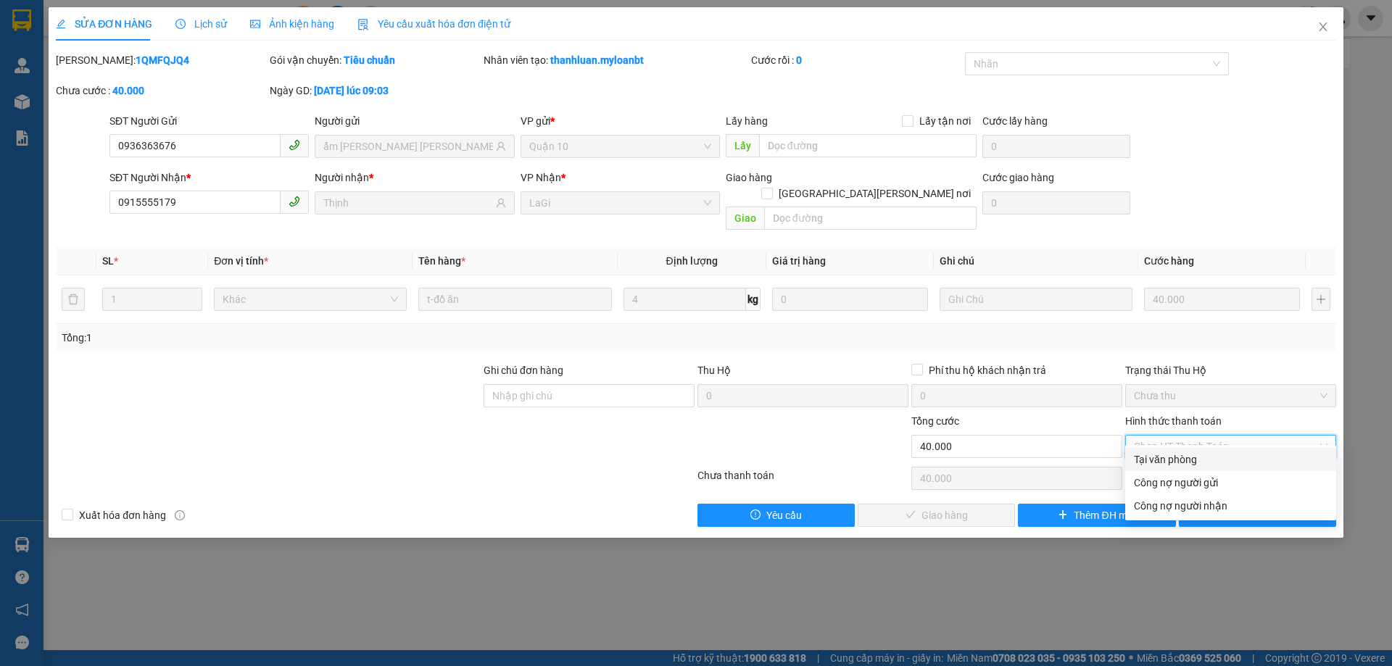
click at [1178, 454] on div "Tại văn phòng" at bounding box center [1231, 460] width 194 height 16
type input "0"
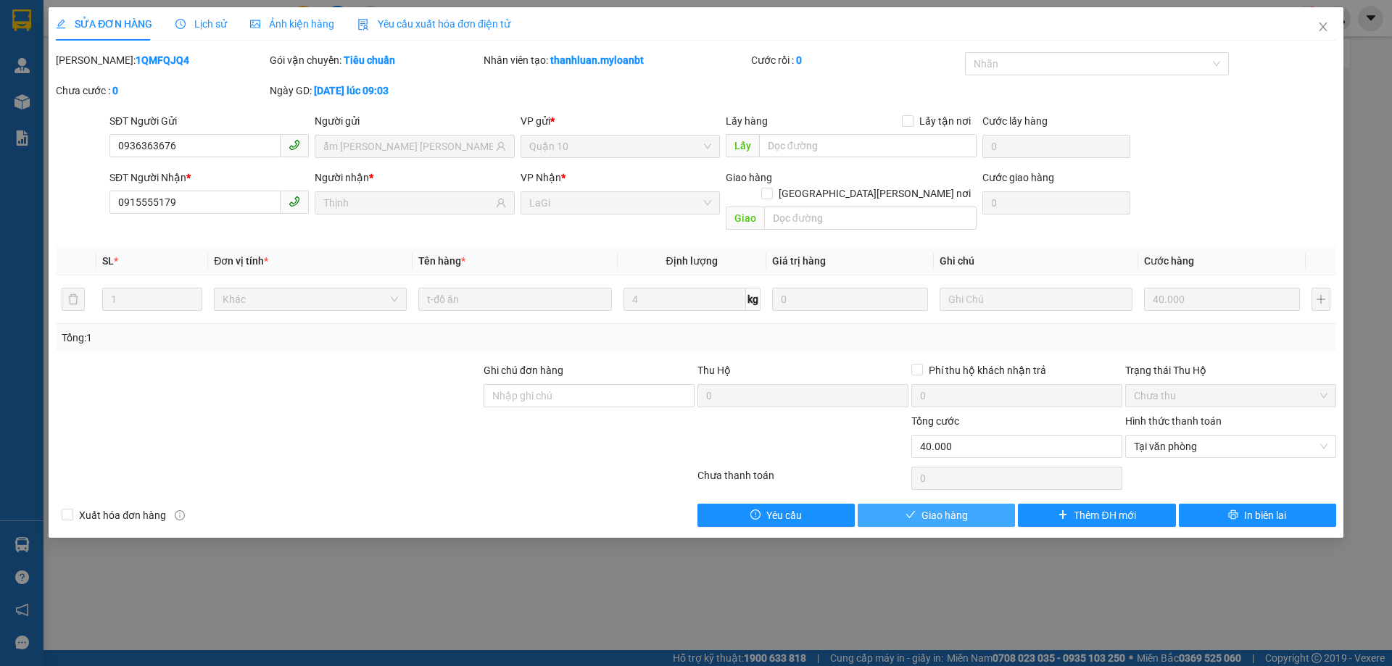
click at [981, 504] on button "Giao hàng" at bounding box center [936, 515] width 157 height 23
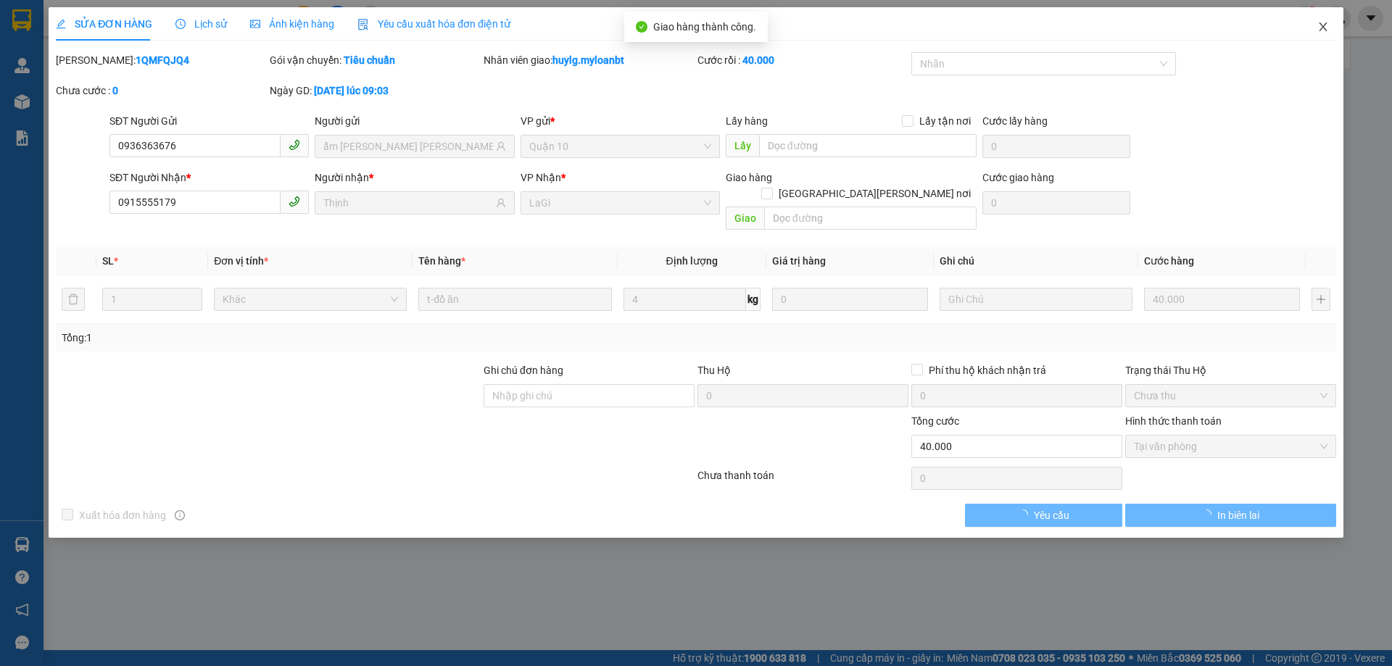
click at [1318, 25] on icon "close" at bounding box center [1324, 27] width 12 height 12
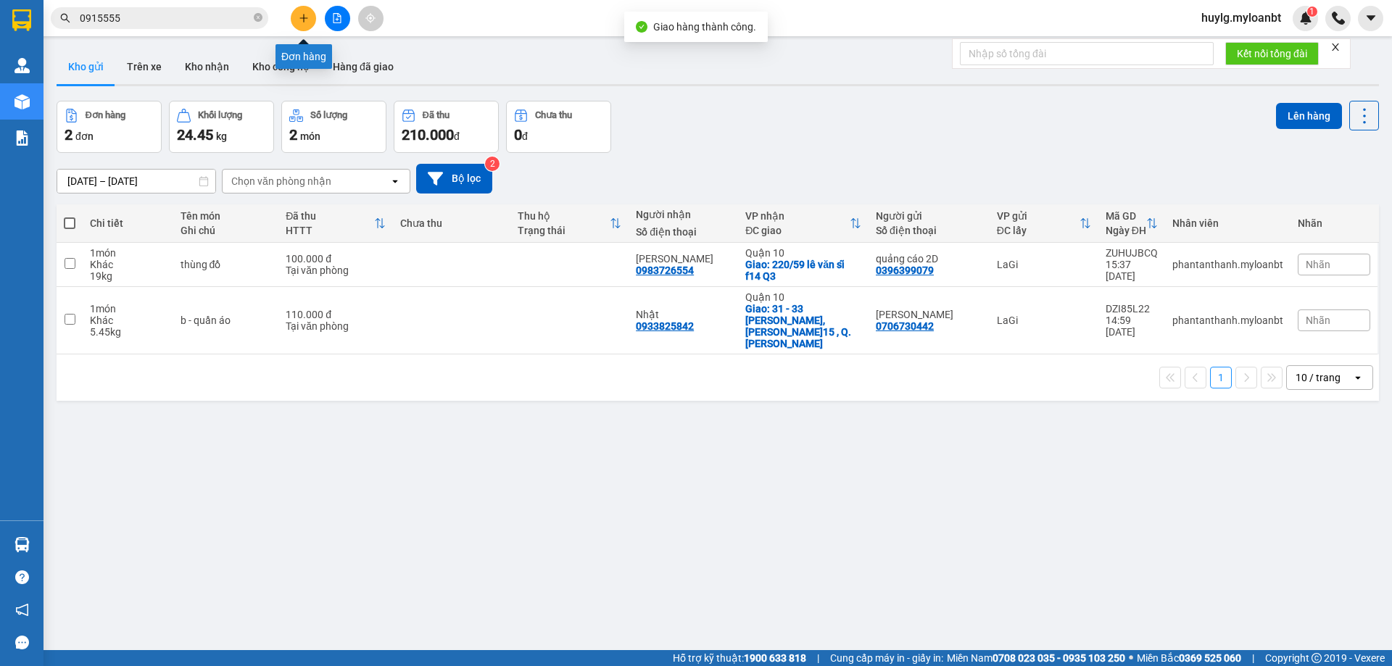
click at [305, 22] on icon "plus" at bounding box center [304, 18] width 10 height 10
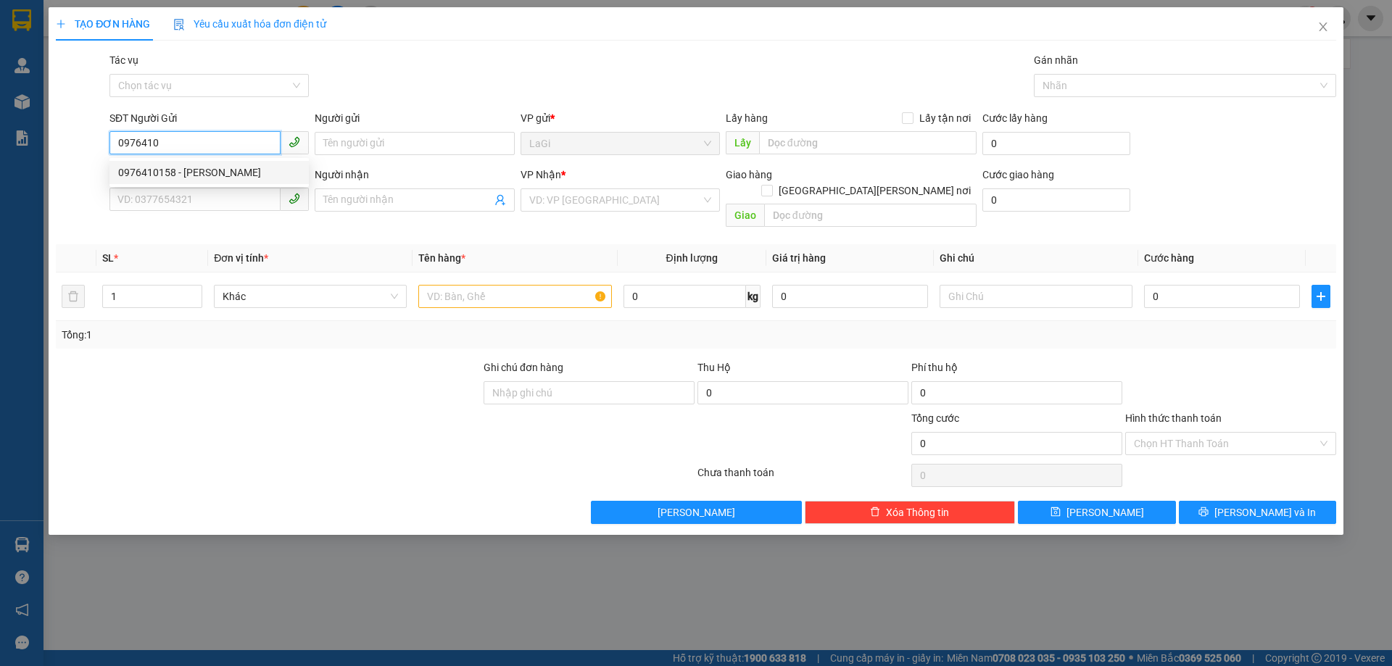
click at [207, 168] on div "0976410158 - [PERSON_NAME]" at bounding box center [209, 173] width 182 height 16
type input "0976410158"
type input "[PERSON_NAME]"
type input "0934398782"
type input "Minh"
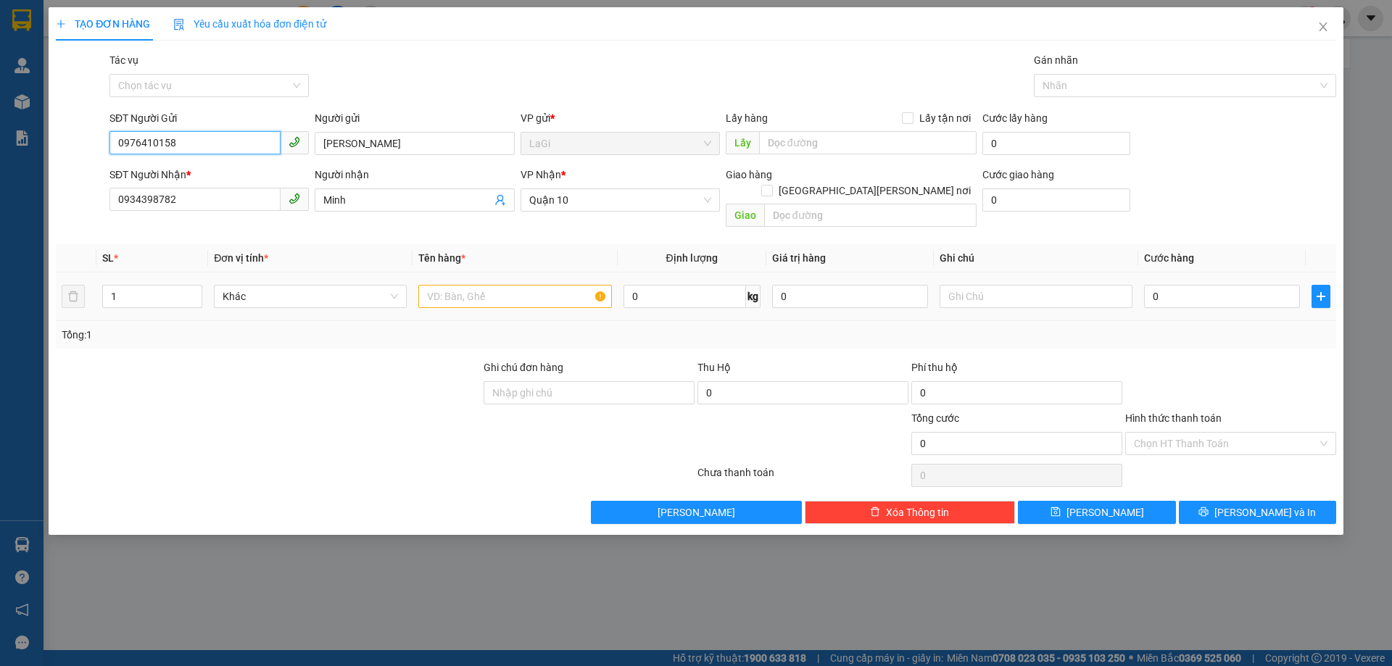
type input "0976410158"
click at [448, 285] on input "text" at bounding box center [514, 296] width 193 height 23
type input "b - thuốc"
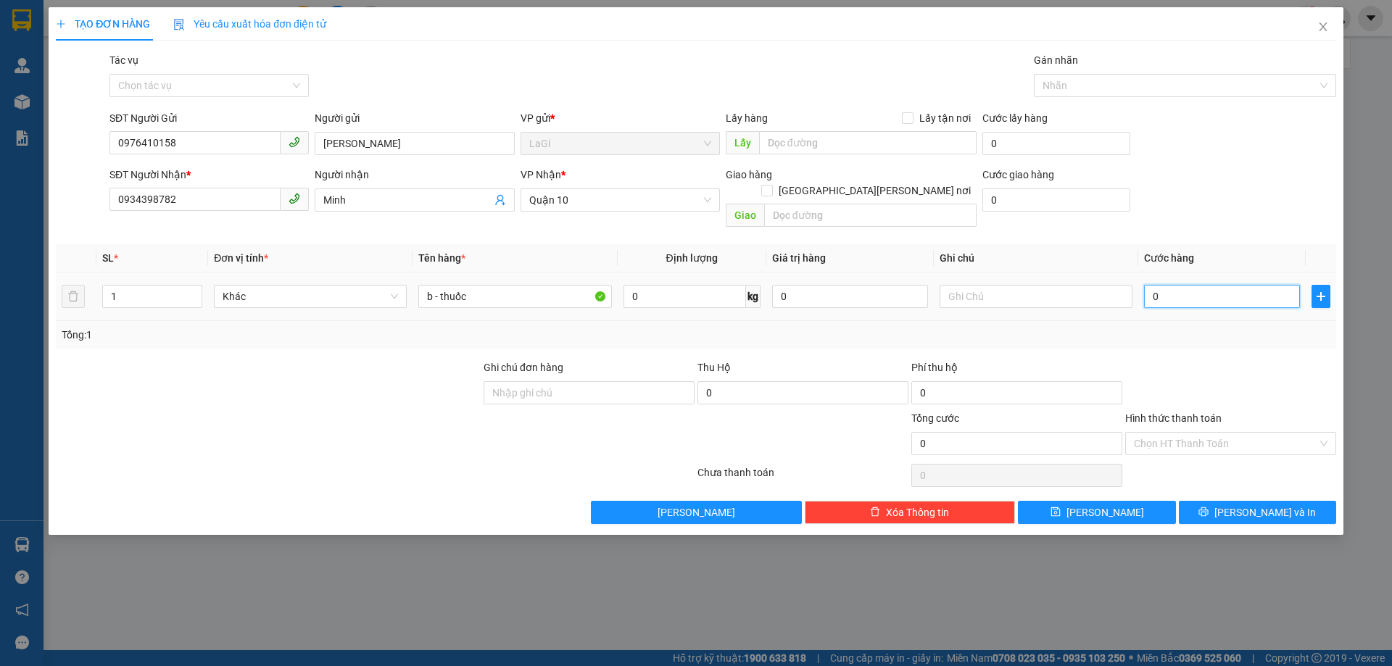
click at [1258, 286] on input "0" at bounding box center [1222, 296] width 156 height 23
type input "3"
type input "30"
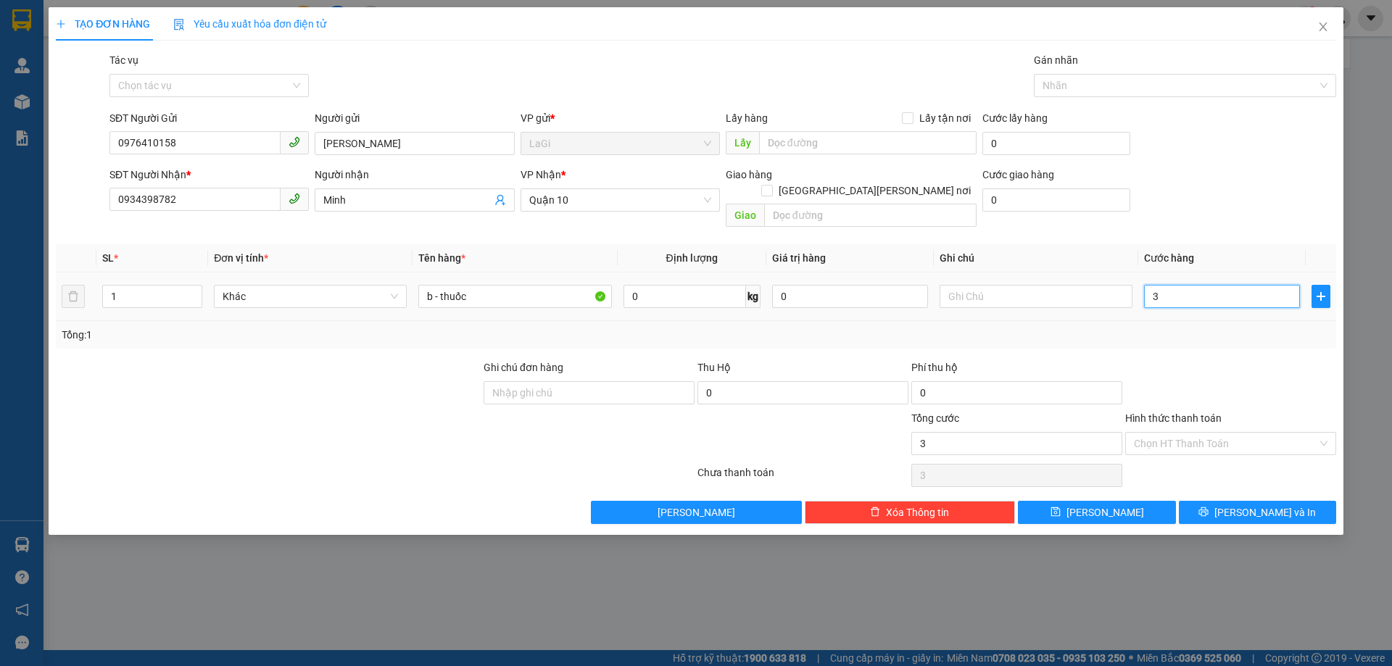
type input "30"
type input "300"
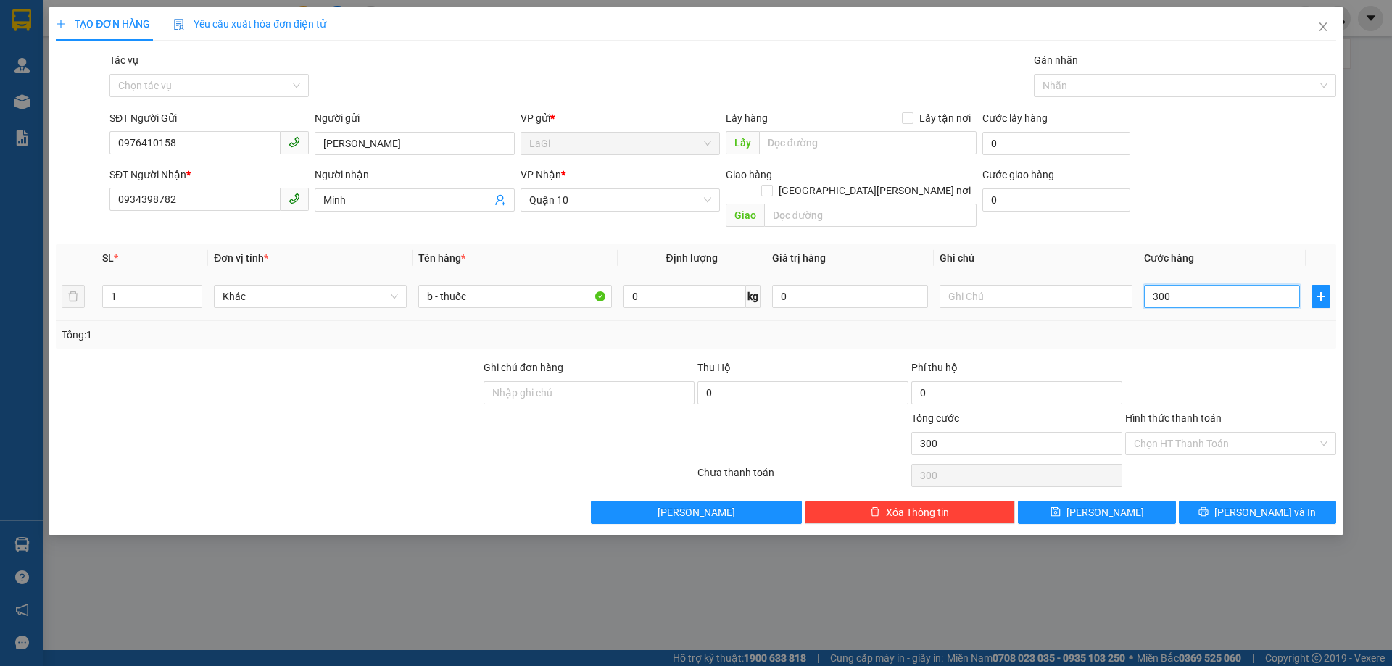
type input "3.000"
type input "30.000"
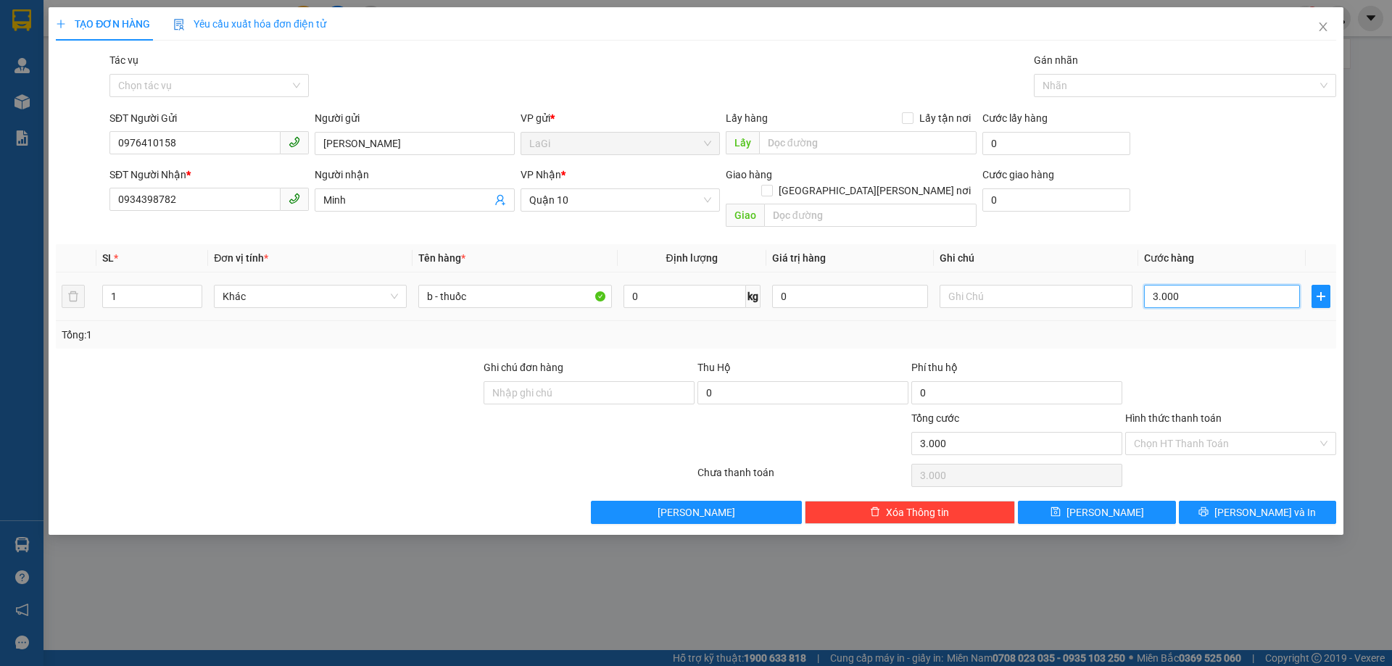
type input "30.000"
click at [1196, 433] on input "Hình thức thanh toán" at bounding box center [1225, 444] width 183 height 22
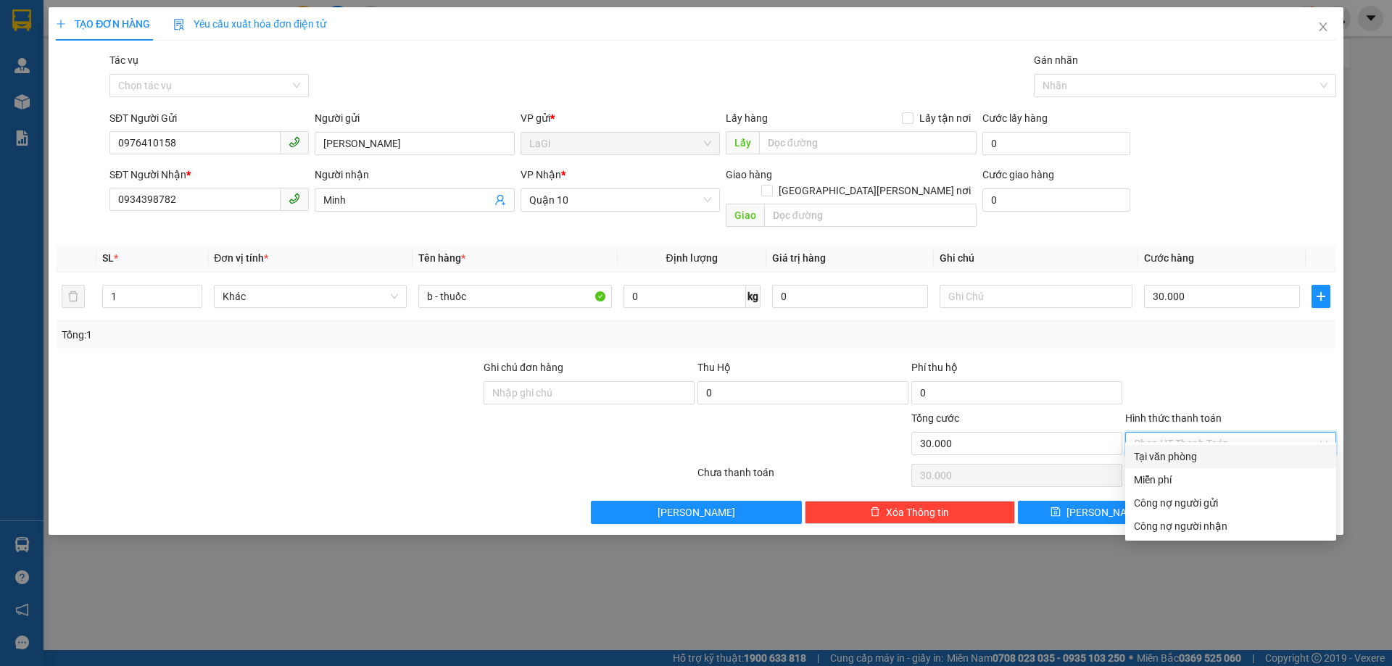
click at [1223, 327] on div "Tổng: 1" at bounding box center [696, 335] width 1269 height 16
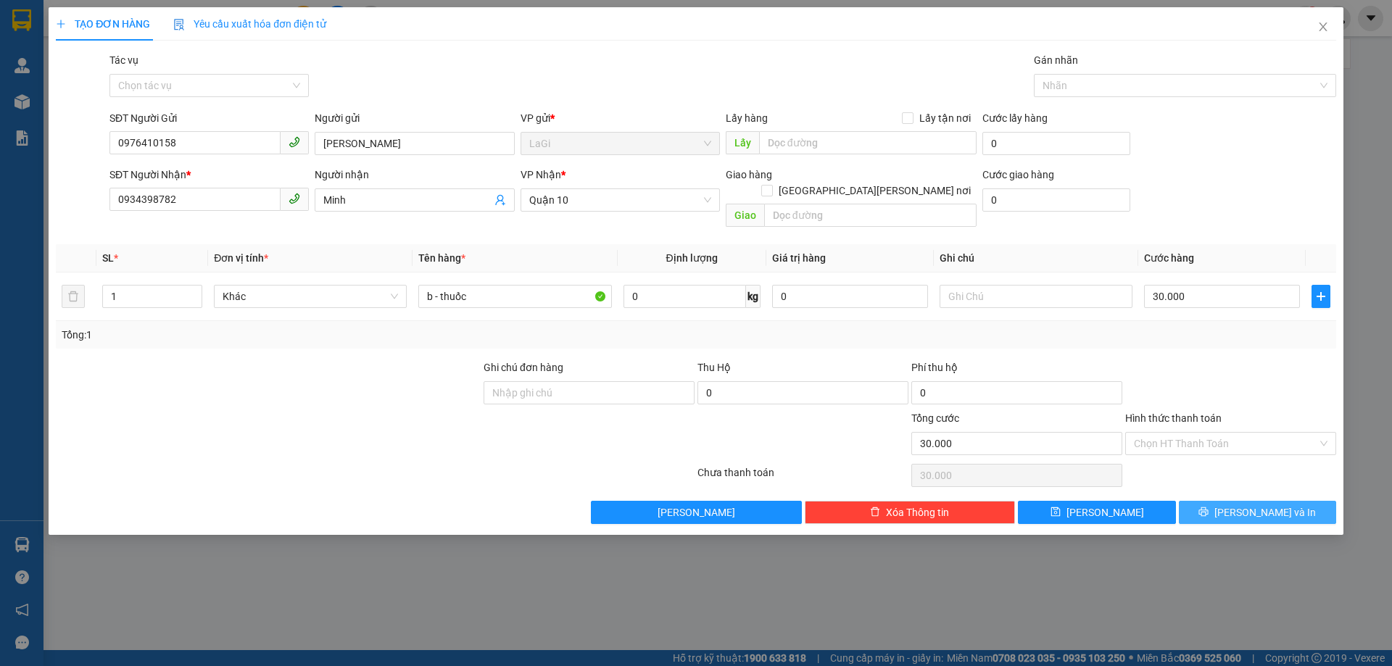
click at [1254, 505] on span "[PERSON_NAME] và In" at bounding box center [1266, 513] width 102 height 16
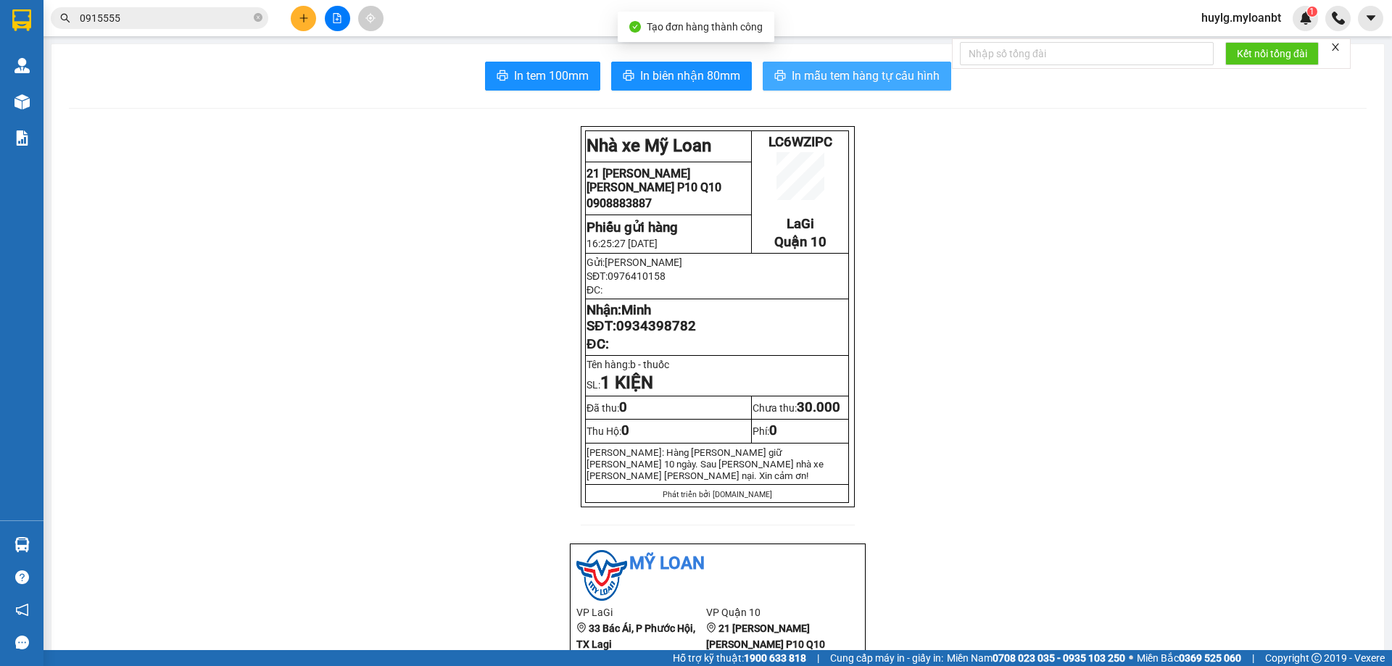
click at [861, 75] on span "In mẫu tem hàng tự cấu hình" at bounding box center [866, 76] width 148 height 18
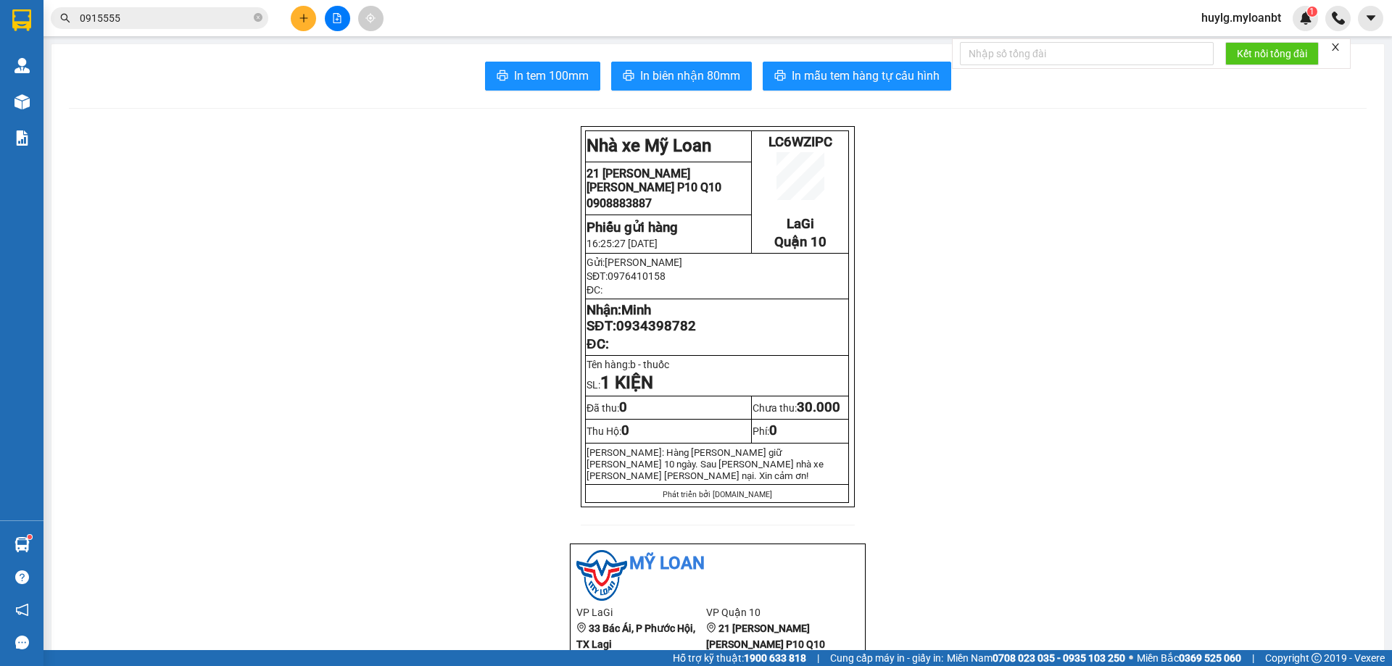
click at [165, 20] on input "0915555" at bounding box center [165, 18] width 171 height 16
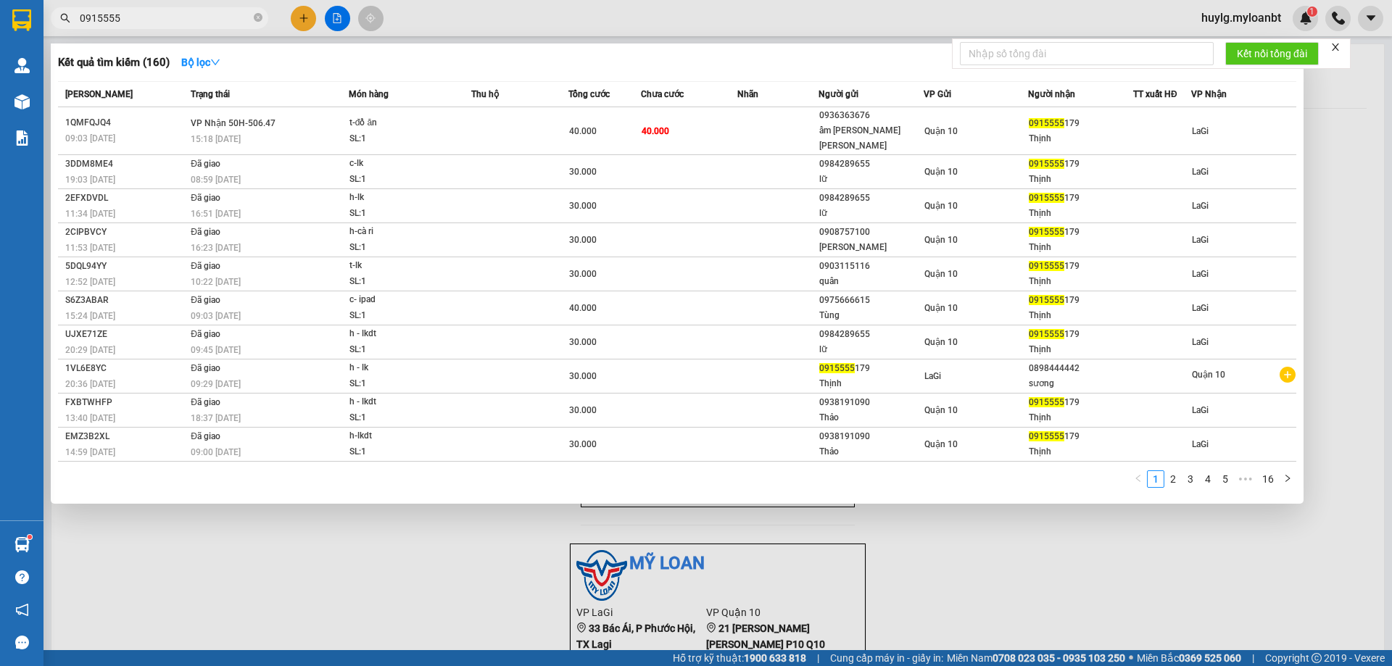
click at [164, 20] on input "0915555" at bounding box center [165, 18] width 171 height 16
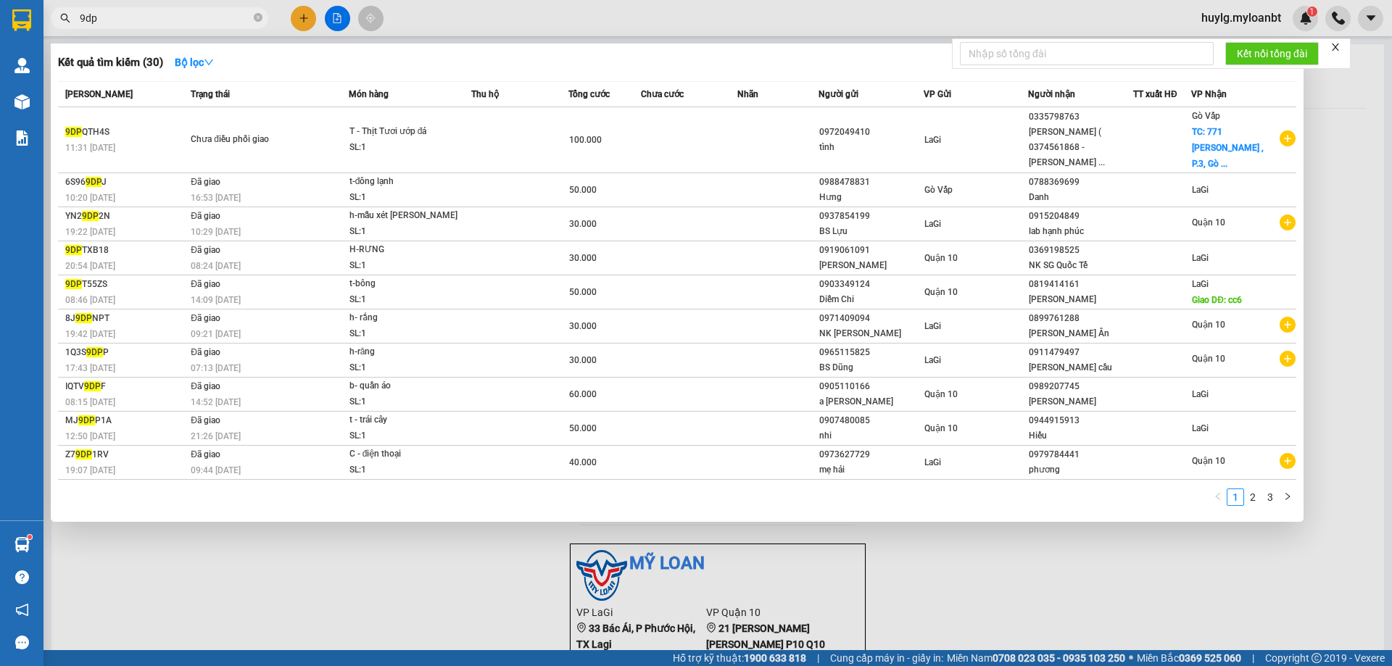
click at [123, 18] on input "9dp" at bounding box center [165, 18] width 171 height 16
click at [123, 17] on input "9dp" at bounding box center [165, 18] width 171 height 16
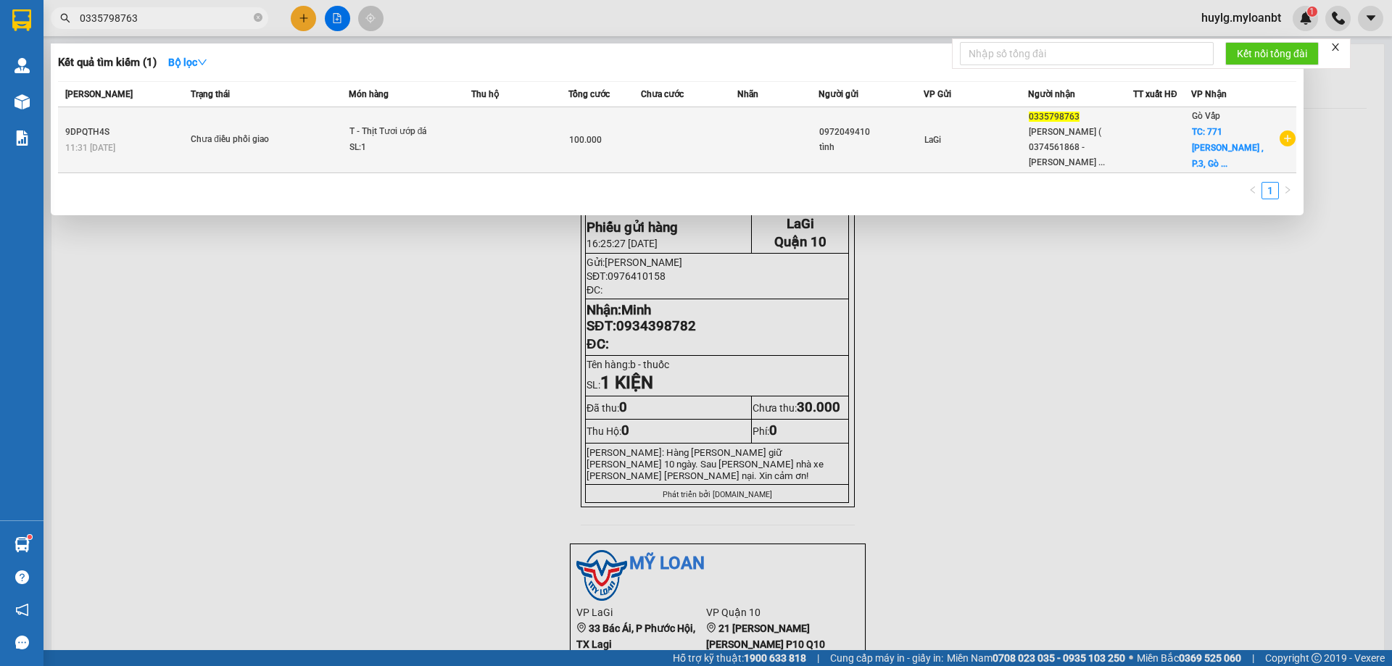
type input "0335798763"
click at [971, 132] on div "LaGi" at bounding box center [977, 140] width 104 height 16
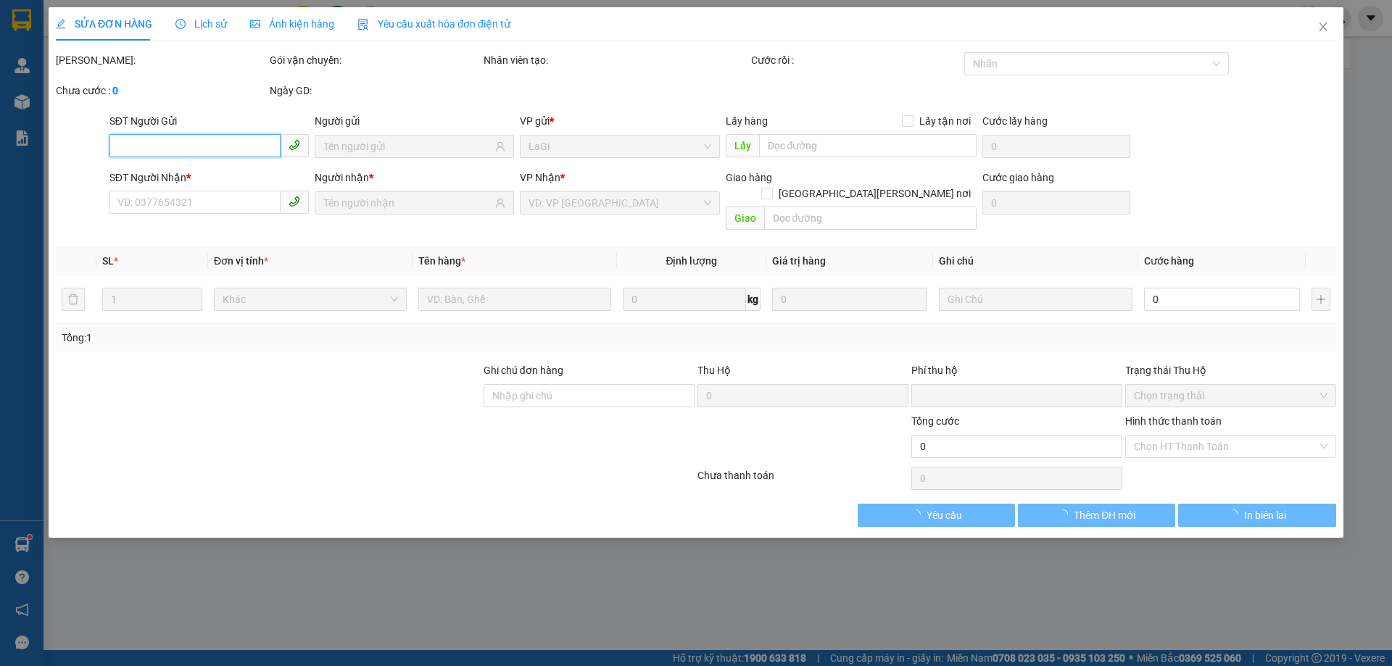
type input "0972049410"
type input "0335798763"
checkbox input "true"
type input "771 [PERSON_NAME] , P.3, Gò Vấp"
type input "0"
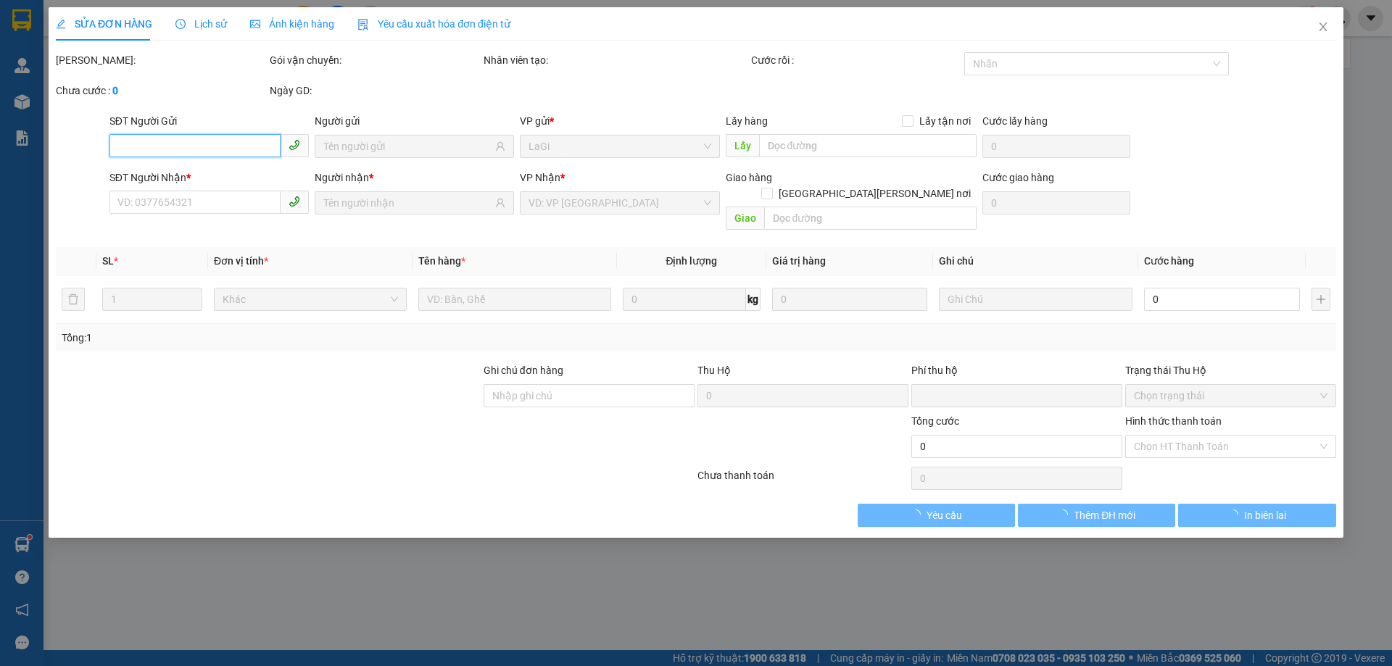
type input "100.000"
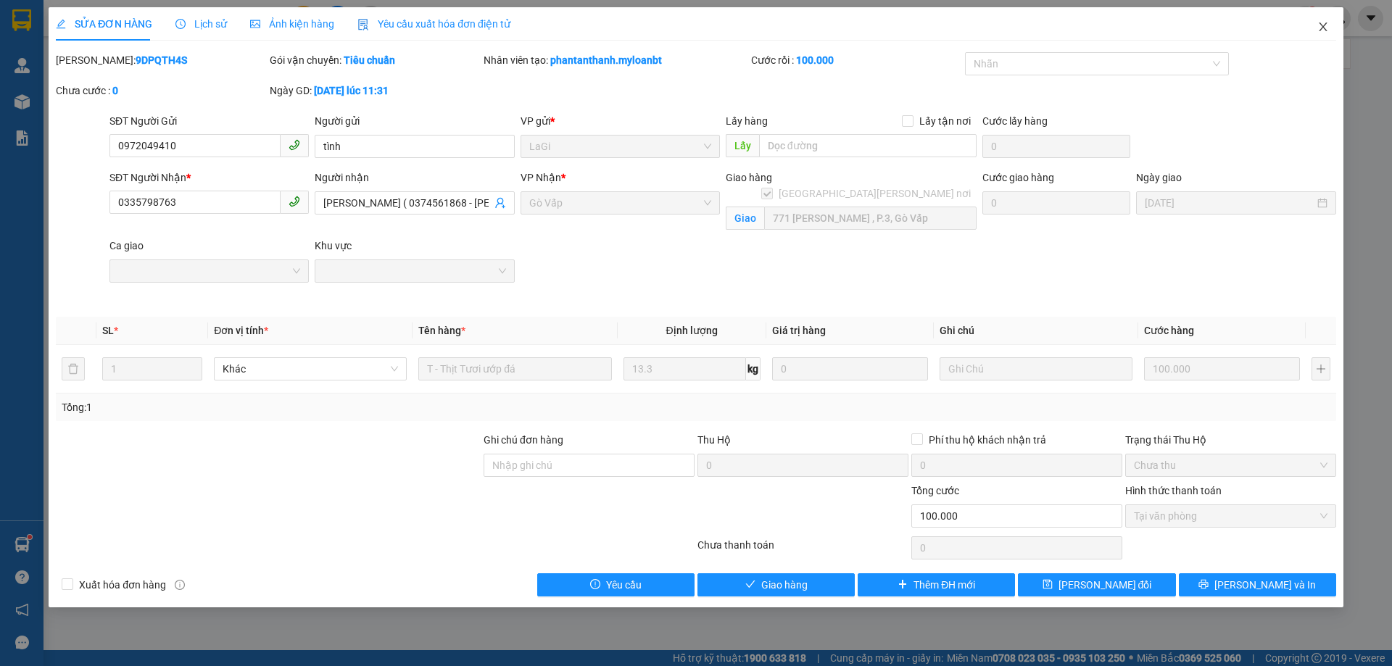
click at [1318, 30] on icon "close" at bounding box center [1324, 27] width 12 height 12
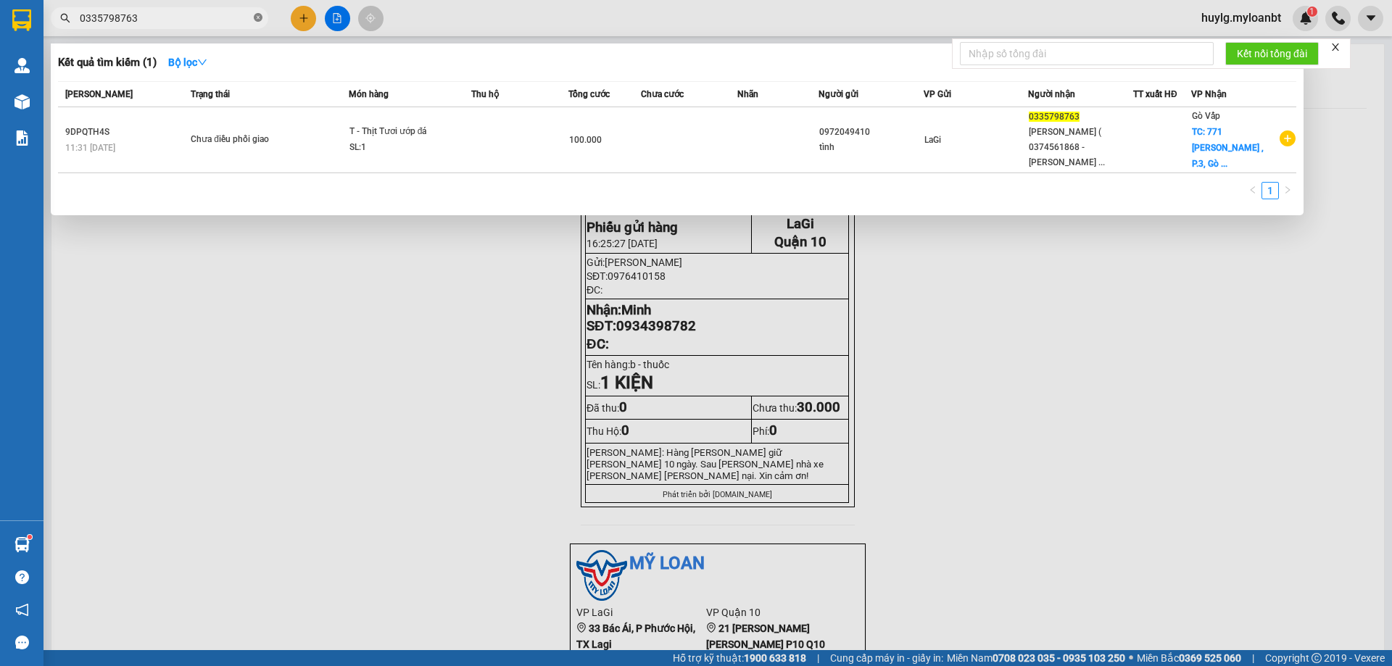
click at [255, 17] on icon "close-circle" at bounding box center [258, 17] width 9 height 9
type input "1151"
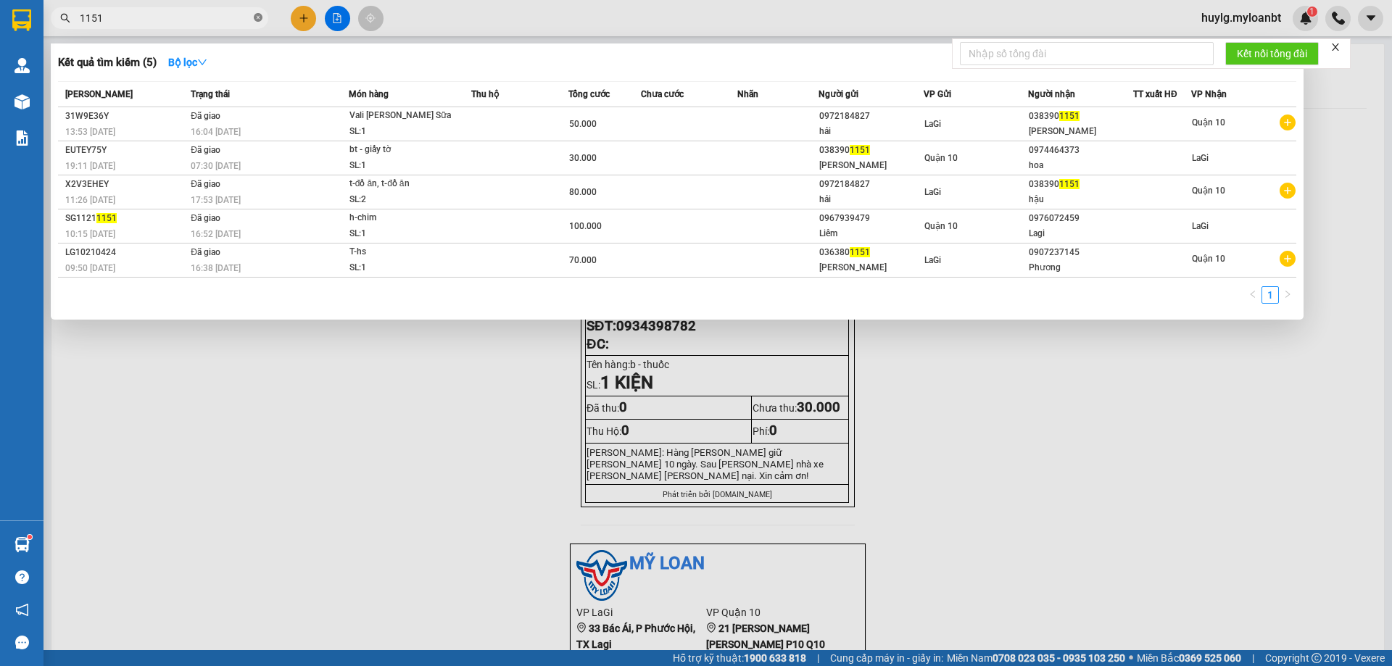
click at [260, 20] on icon "close-circle" at bounding box center [258, 17] width 9 height 9
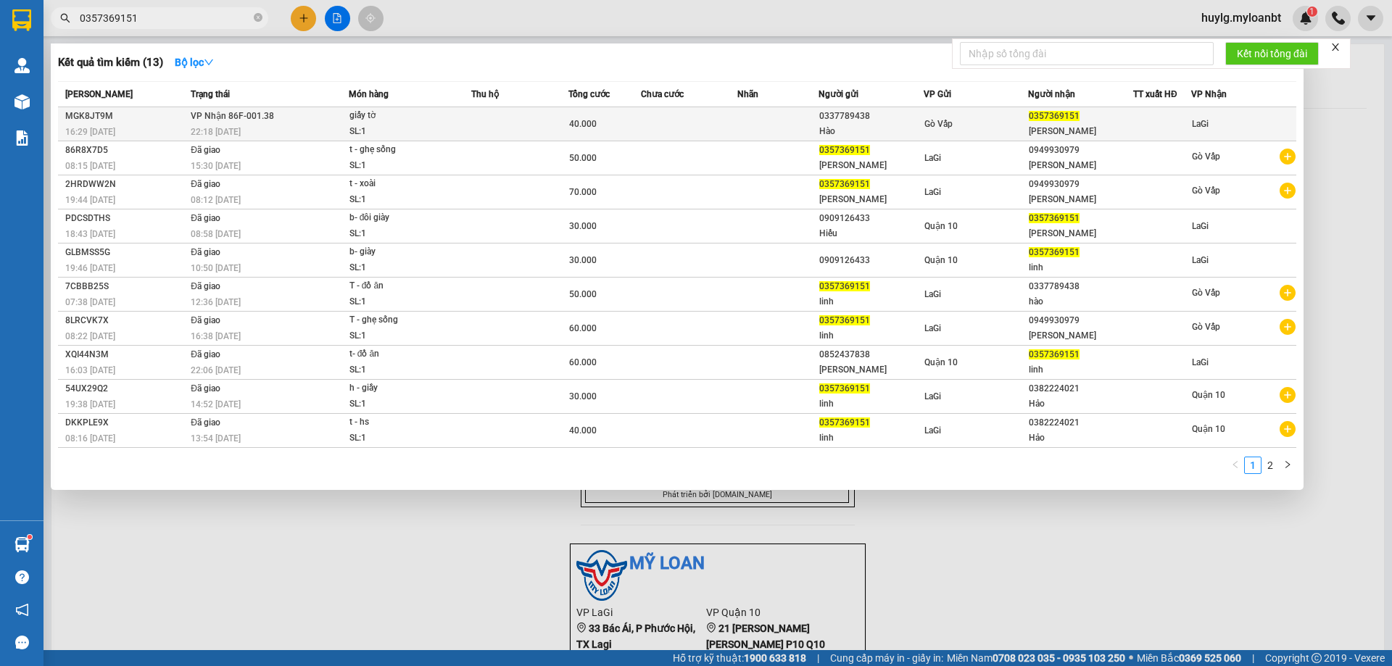
type input "0357369151"
click at [513, 122] on td at bounding box center [519, 124] width 97 height 34
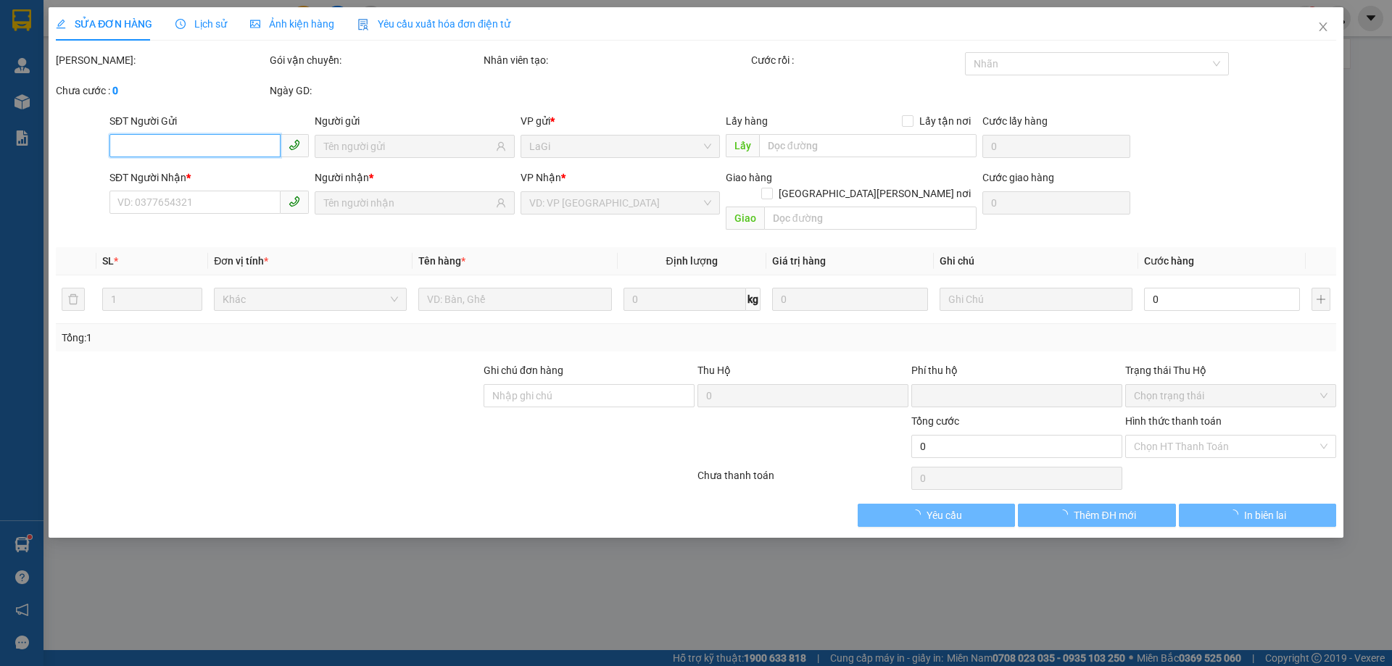
type input "0337789438"
type input "Hào"
type input "0357369151"
type input "[PERSON_NAME]"
type input "0"
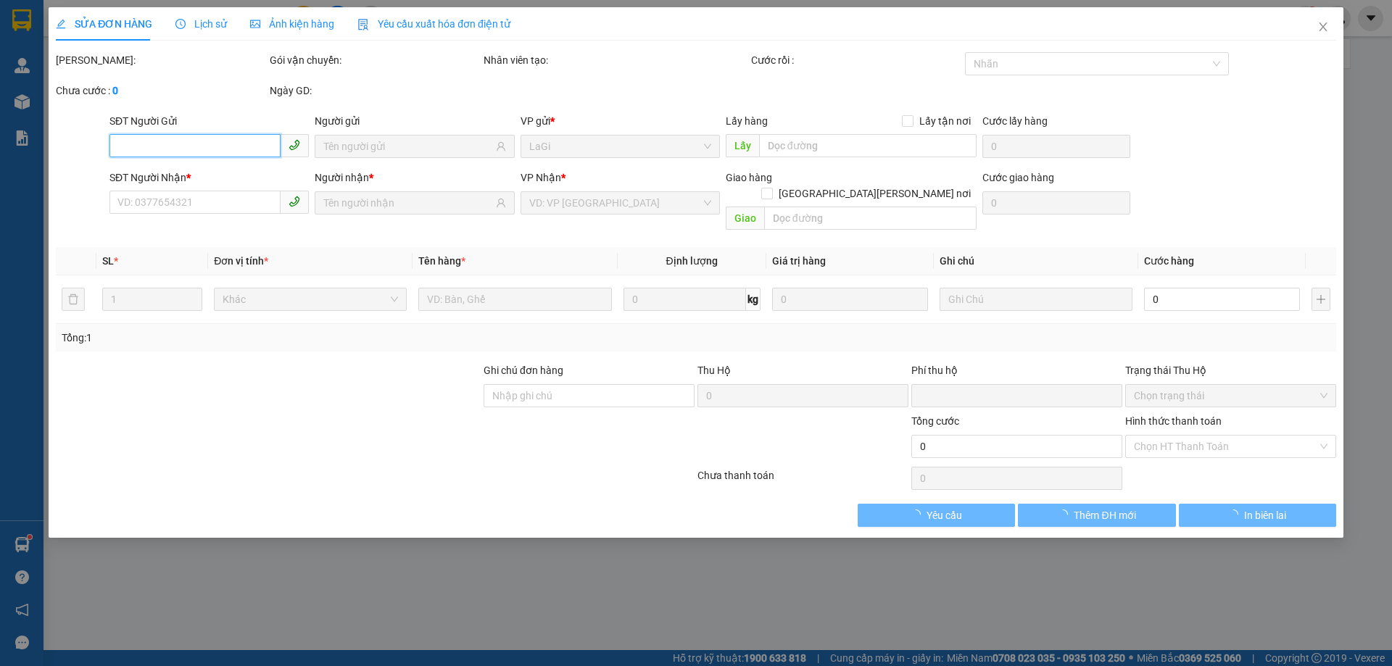
type input "40.000"
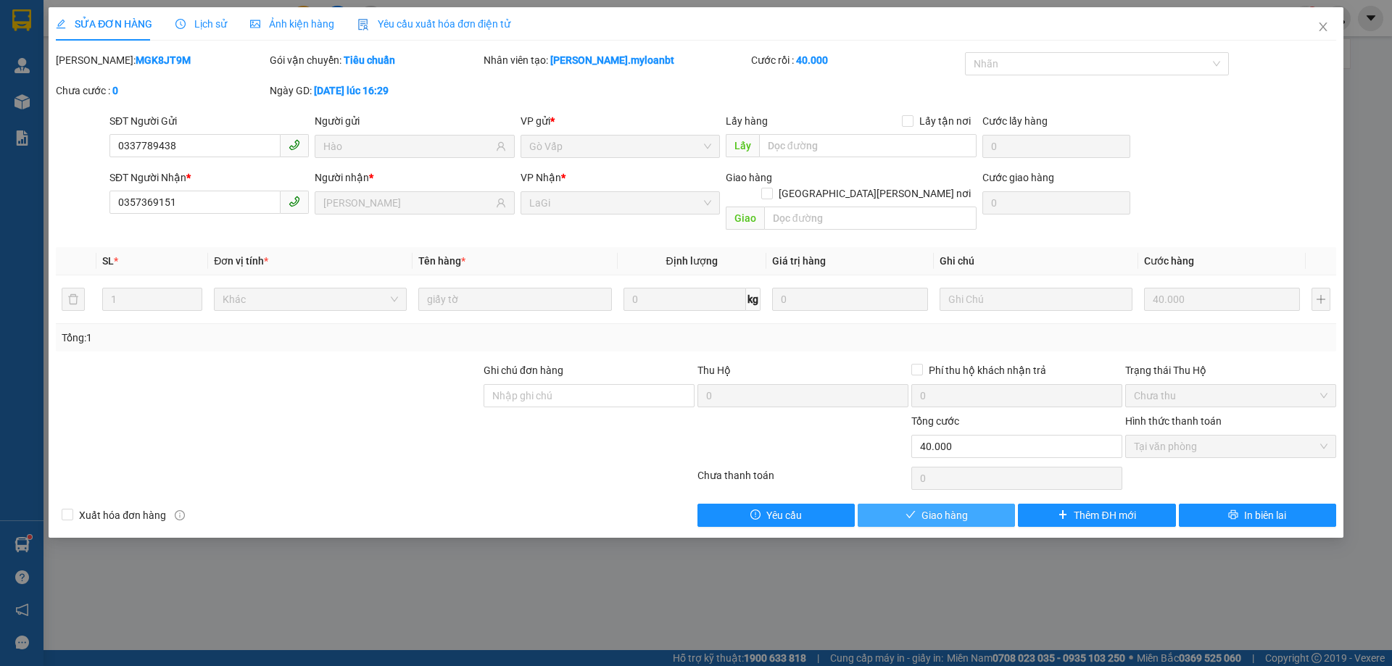
click at [1003, 504] on button "Giao hàng" at bounding box center [936, 515] width 157 height 23
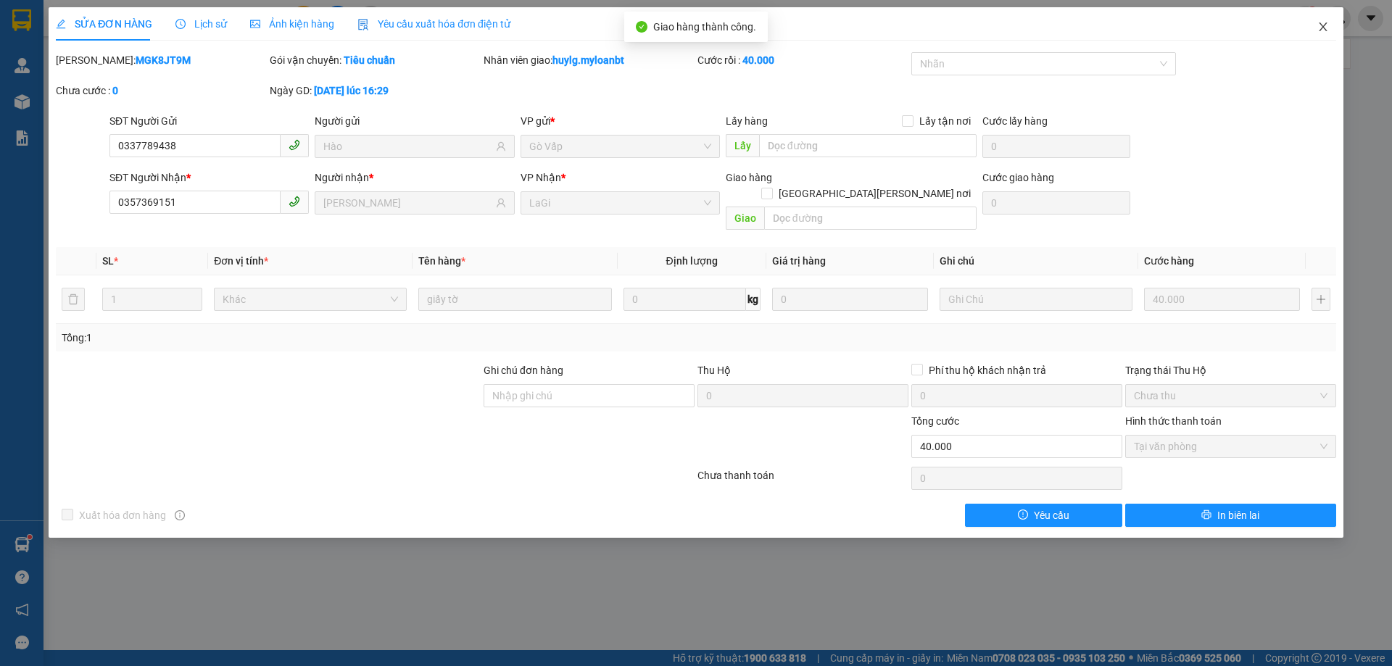
click at [1324, 31] on icon "close" at bounding box center [1324, 27] width 12 height 12
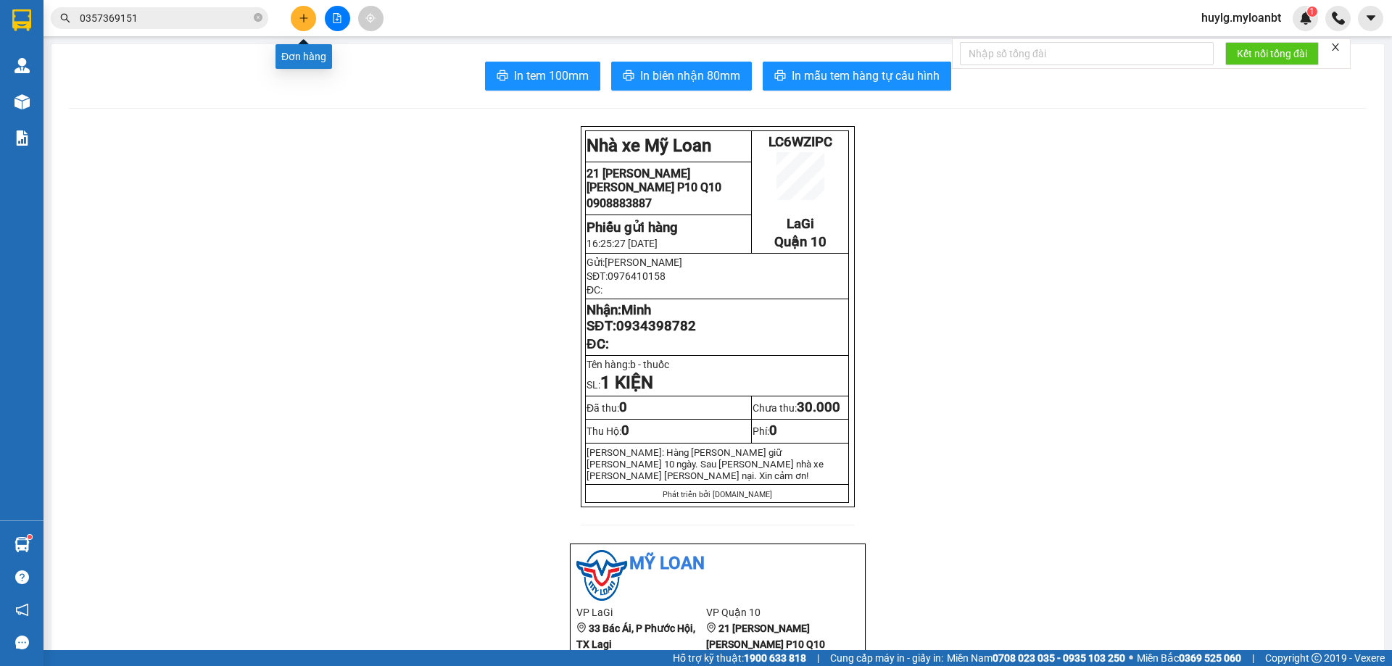
click at [305, 17] on icon "plus" at bounding box center [304, 18] width 10 height 10
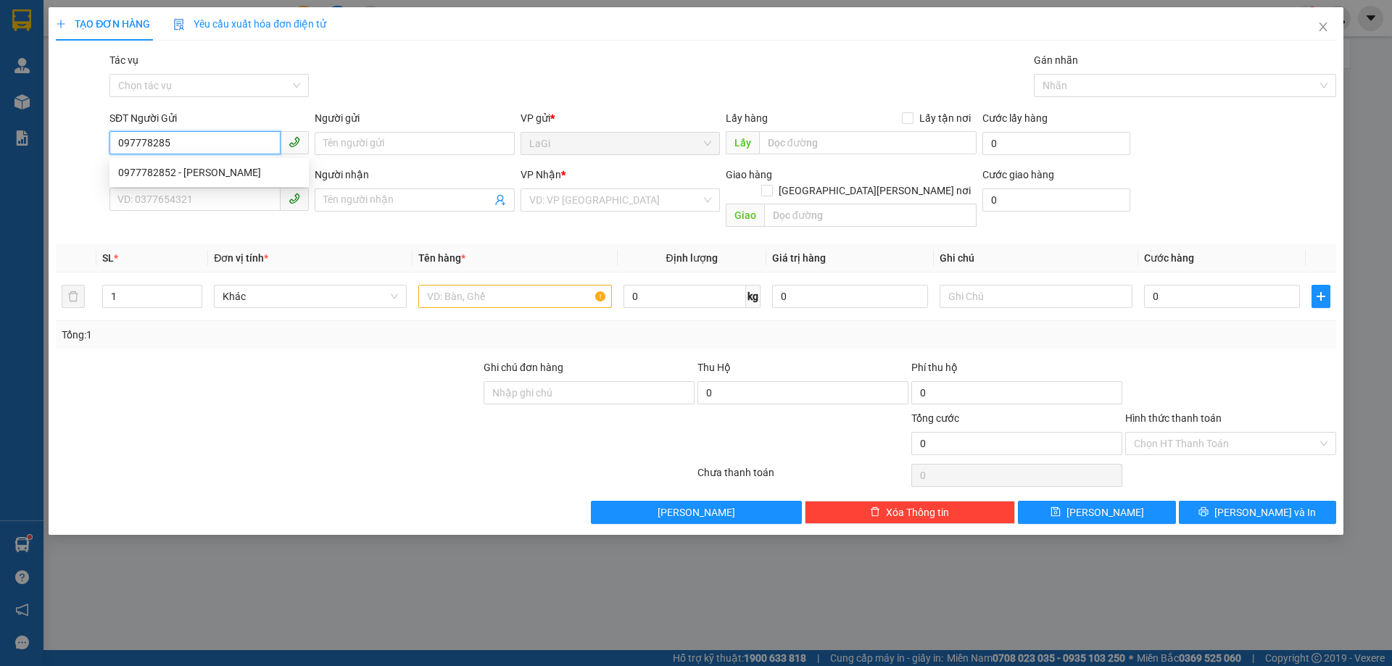
type input "0977782852"
click at [229, 179] on div "0977782852 - [PERSON_NAME]" at bounding box center [209, 173] width 182 height 16
type input "[PERSON_NAME]"
type input "0919129199"
type input "Lab [PERSON_NAME]"
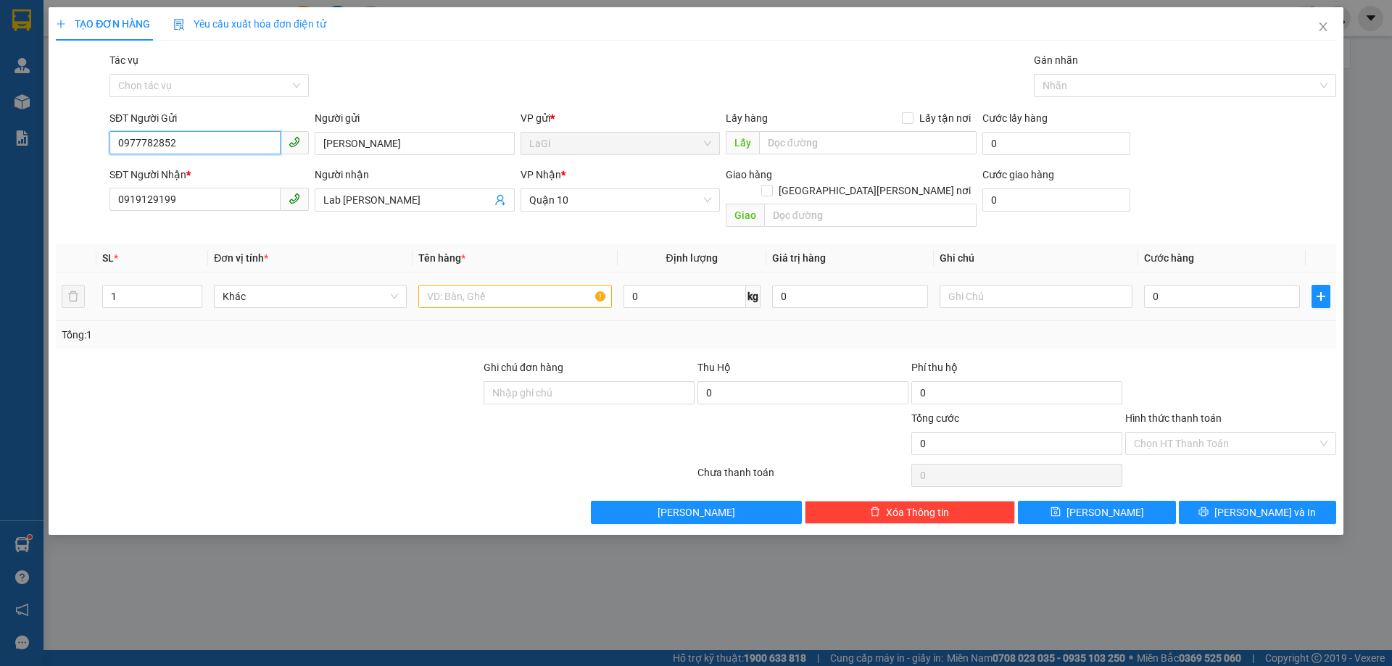
type input "0977782852"
click at [459, 285] on input "text" at bounding box center [514, 296] width 193 height 23
type input "h- răng"
click at [1226, 285] on input "0" at bounding box center [1222, 296] width 156 height 23
type input "3"
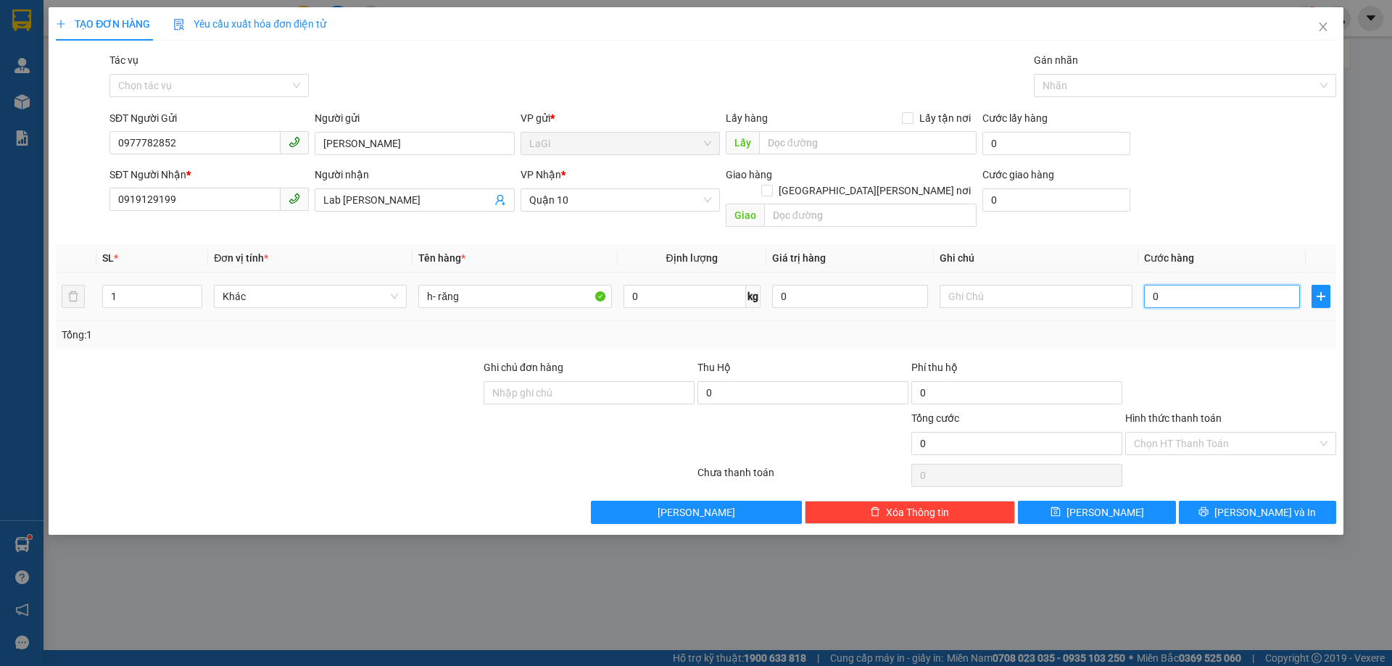
type input "3"
type input "30"
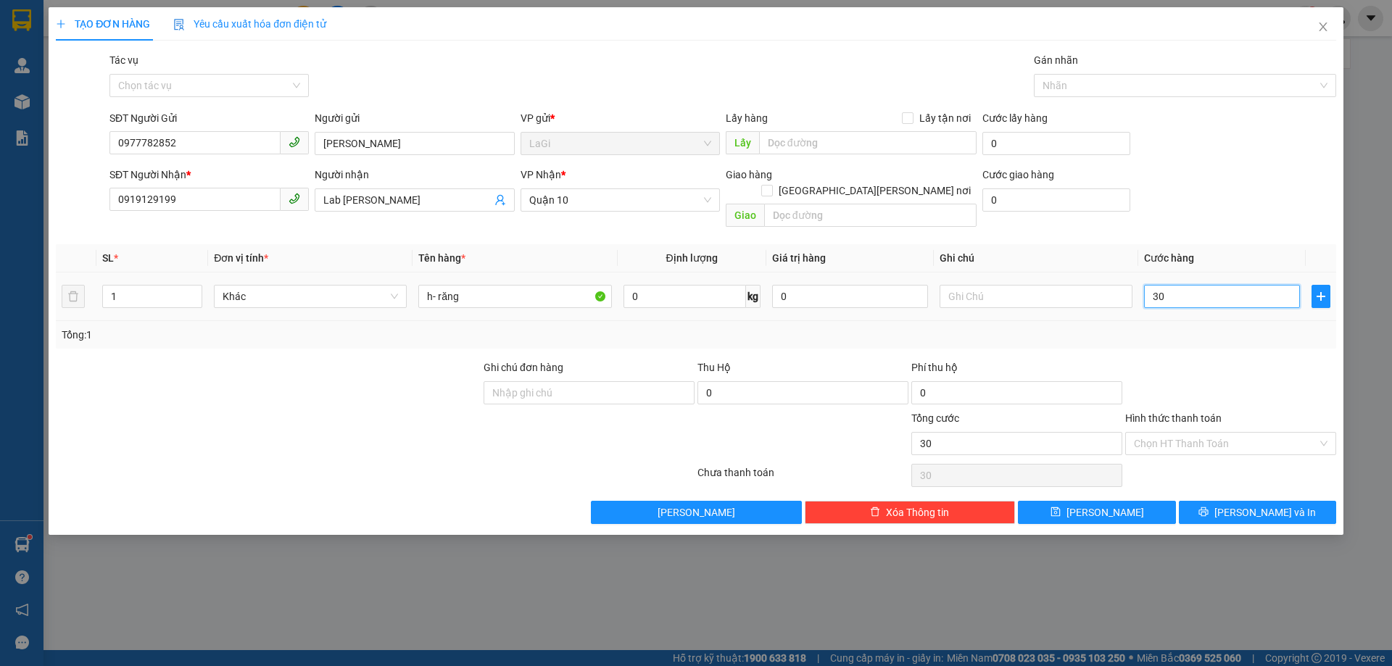
type input "300"
type input "3.000"
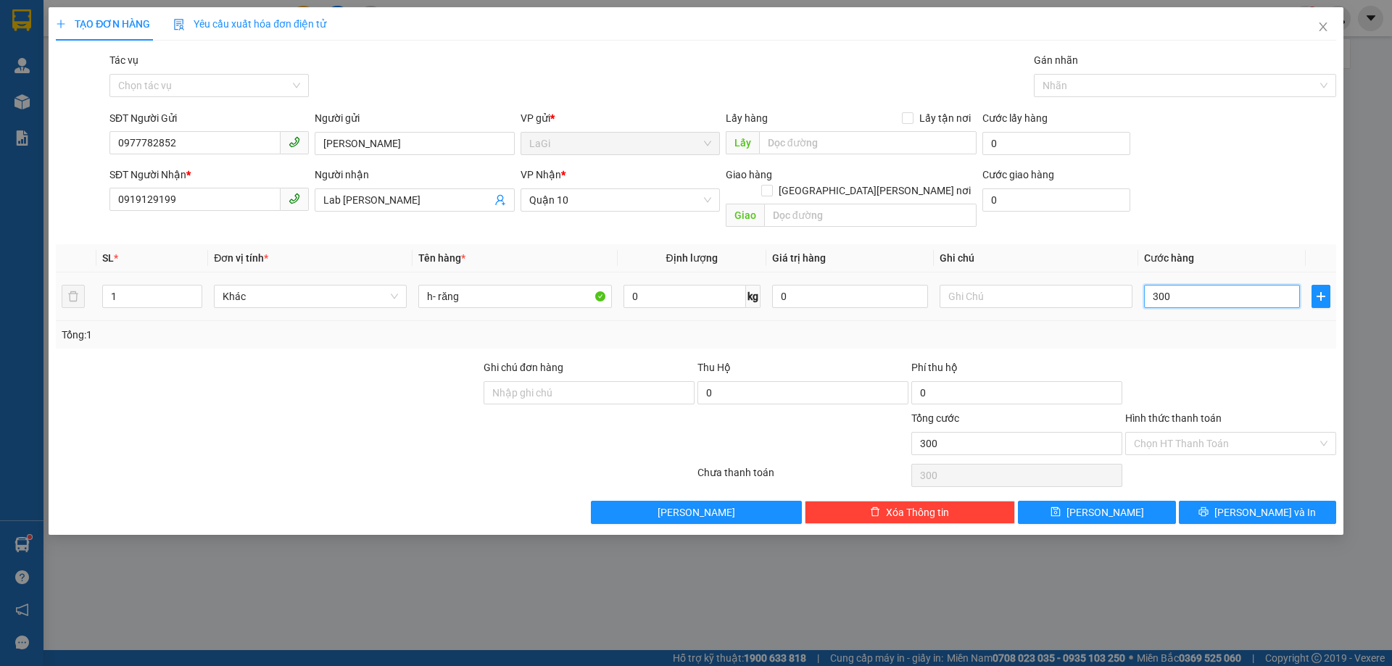
type input "3.000"
type input "30.000"
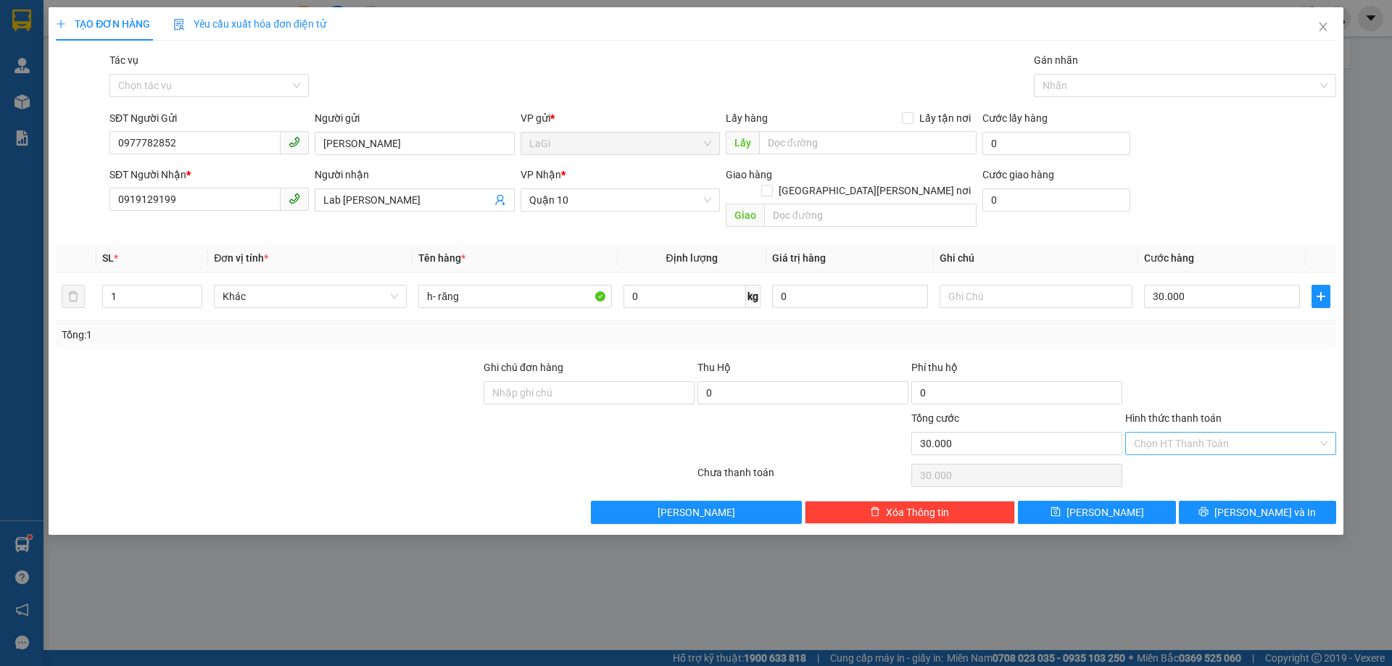
click at [1170, 433] on input "Hình thức thanh toán" at bounding box center [1225, 444] width 183 height 22
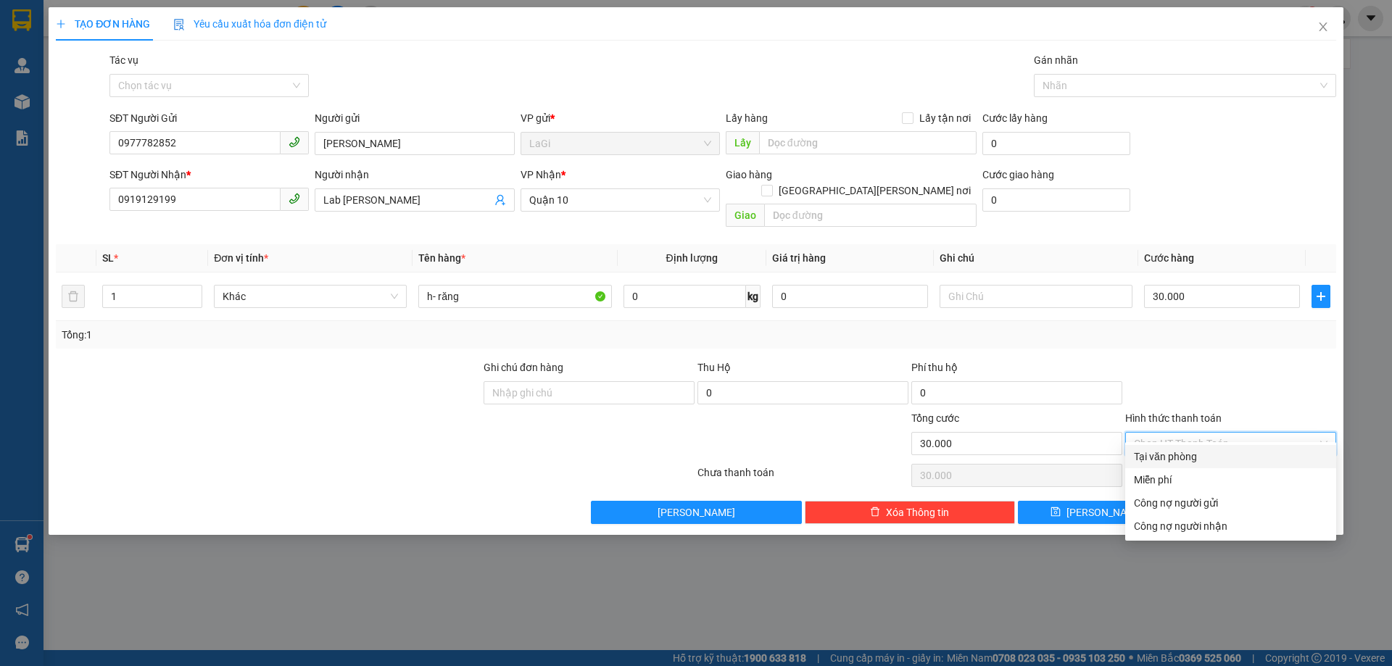
click at [1170, 461] on div "Tại văn phòng" at bounding box center [1231, 457] width 194 height 16
type input "0"
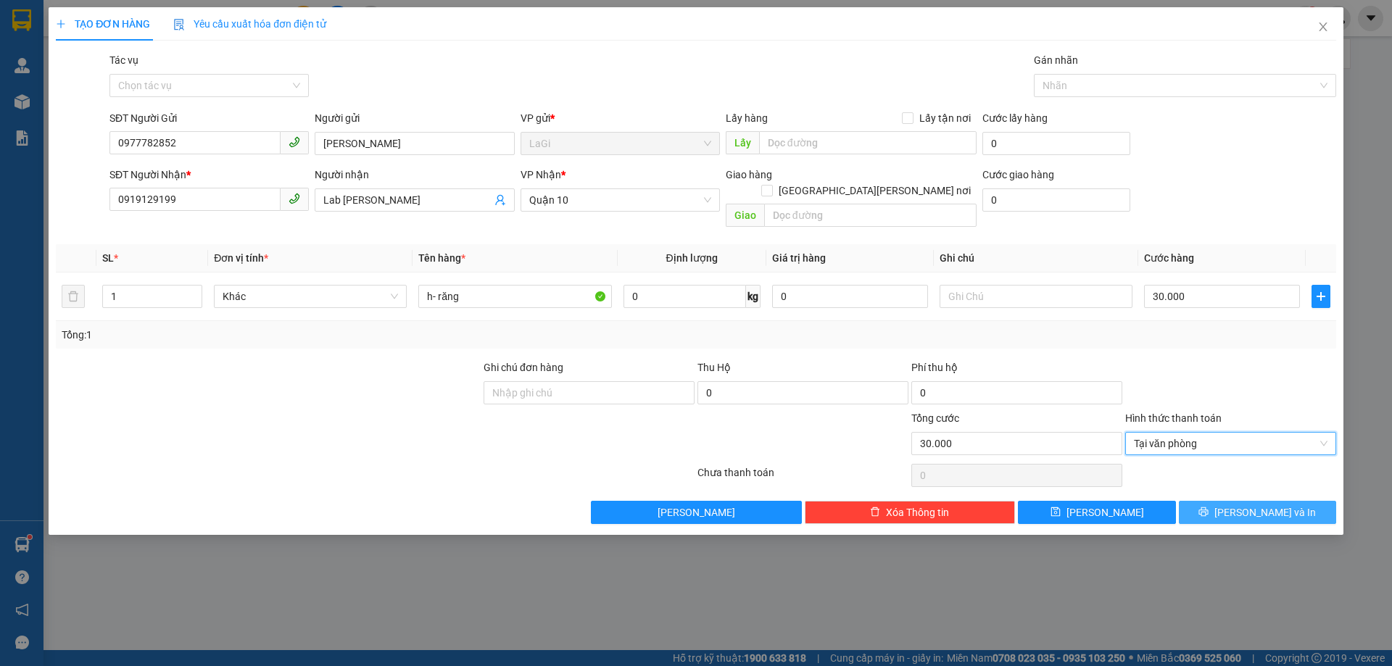
click at [1254, 505] on span "[PERSON_NAME] và In" at bounding box center [1266, 513] width 102 height 16
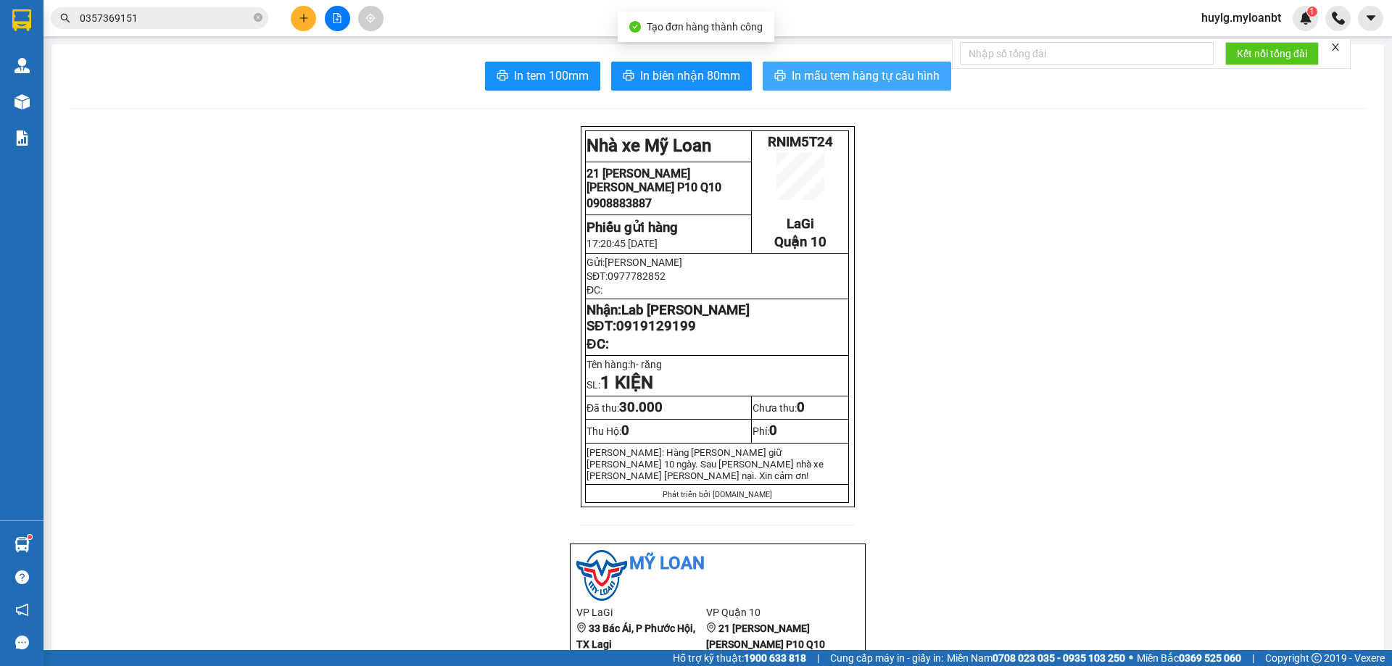
click at [867, 62] on button "In mẫu tem hàng tự cấu hình" at bounding box center [857, 76] width 189 height 29
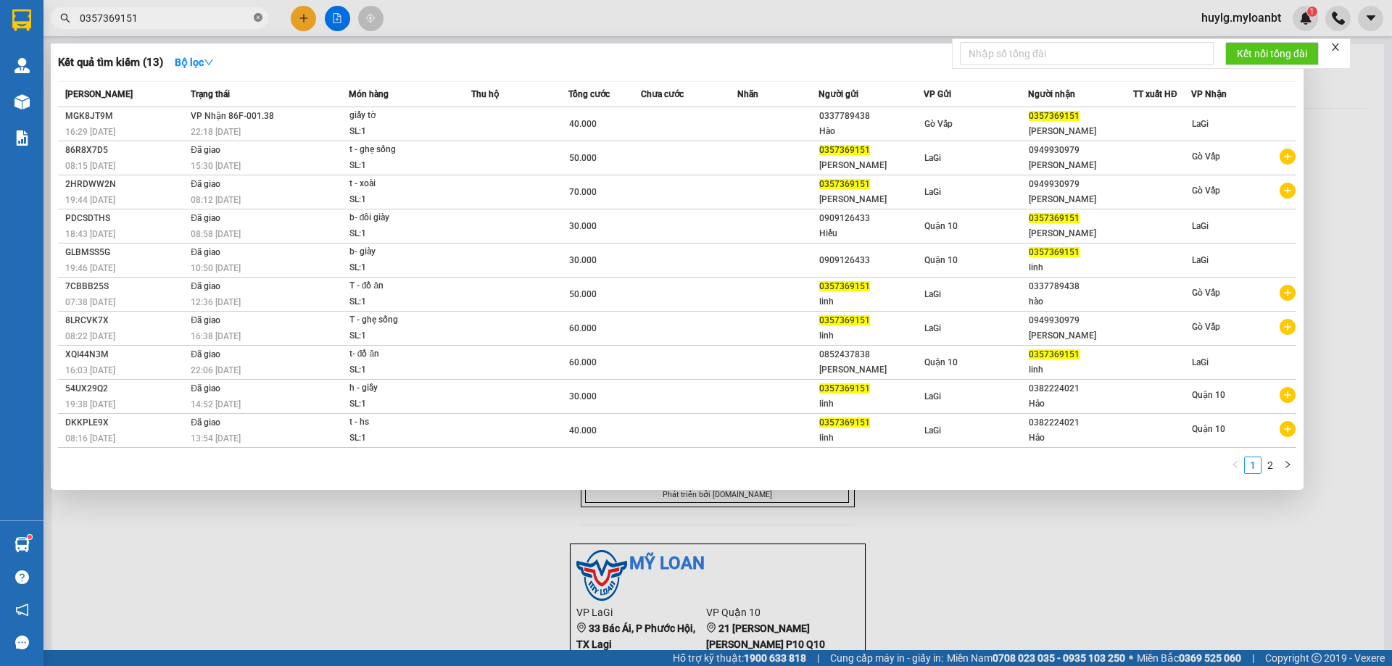
click at [257, 20] on icon "close-circle" at bounding box center [258, 17] width 9 height 9
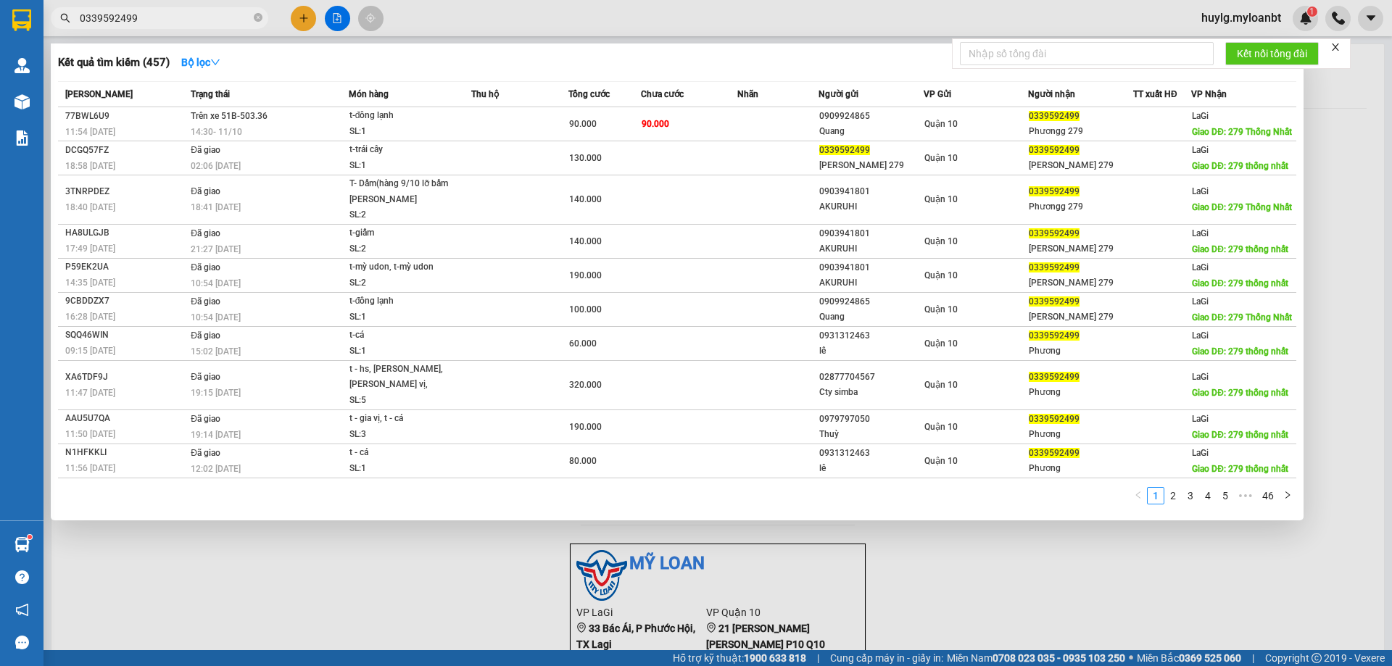
type input "0339592499"
click at [301, 19] on div at bounding box center [696, 333] width 1392 height 666
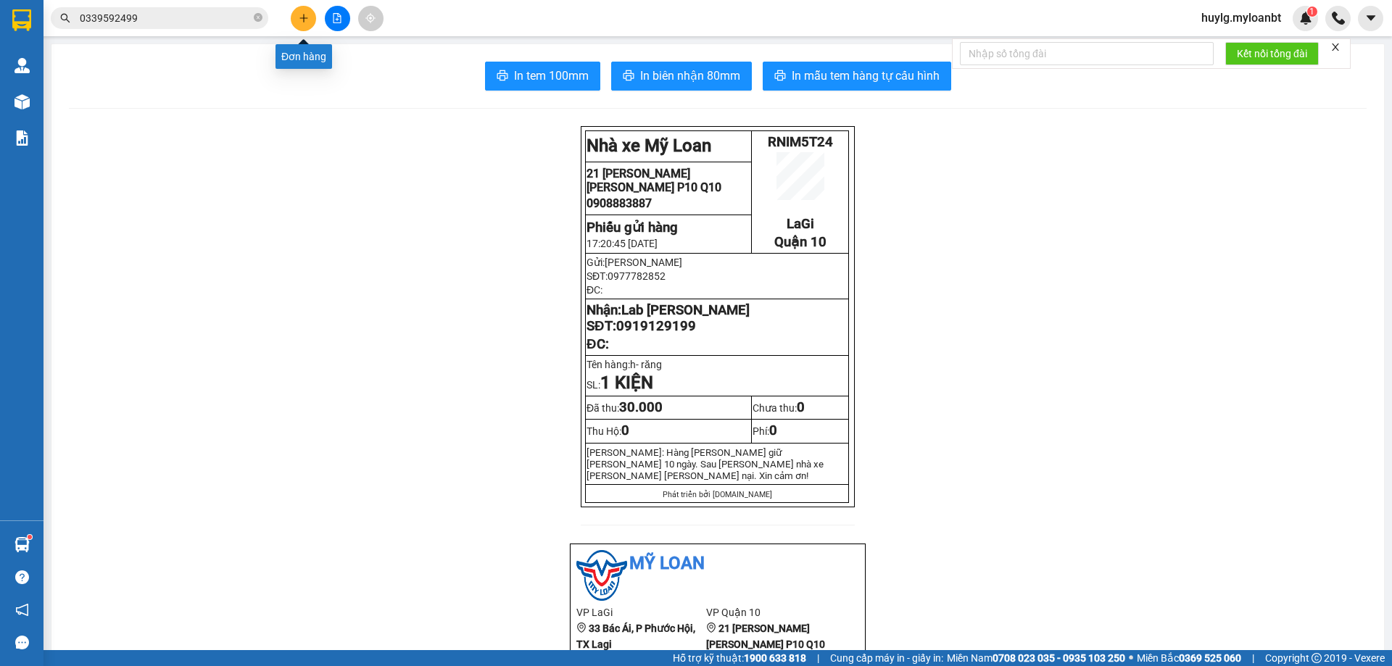
click at [301, 19] on icon "plus" at bounding box center [304, 18] width 10 height 10
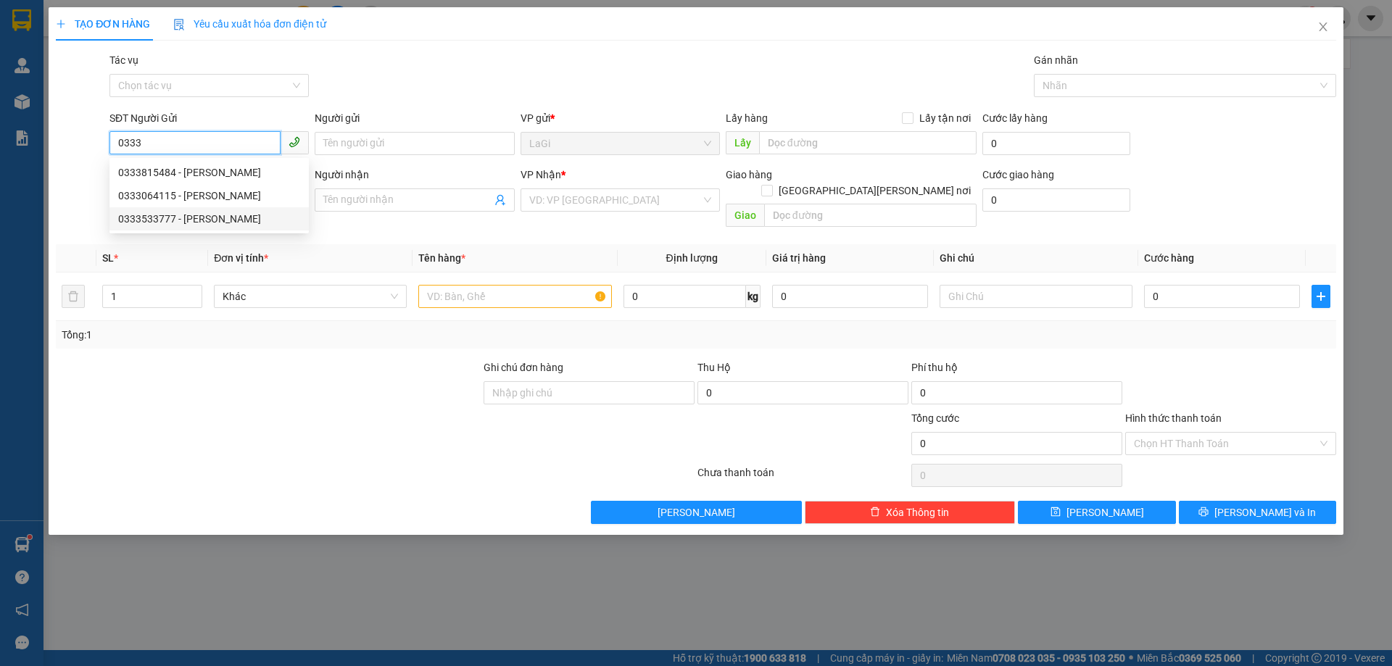
click at [204, 221] on div "0333533777 - [PERSON_NAME]" at bounding box center [209, 219] width 182 height 16
type input "0333533777"
type input "Toàn"
type input "0909049018"
type input "Phương"
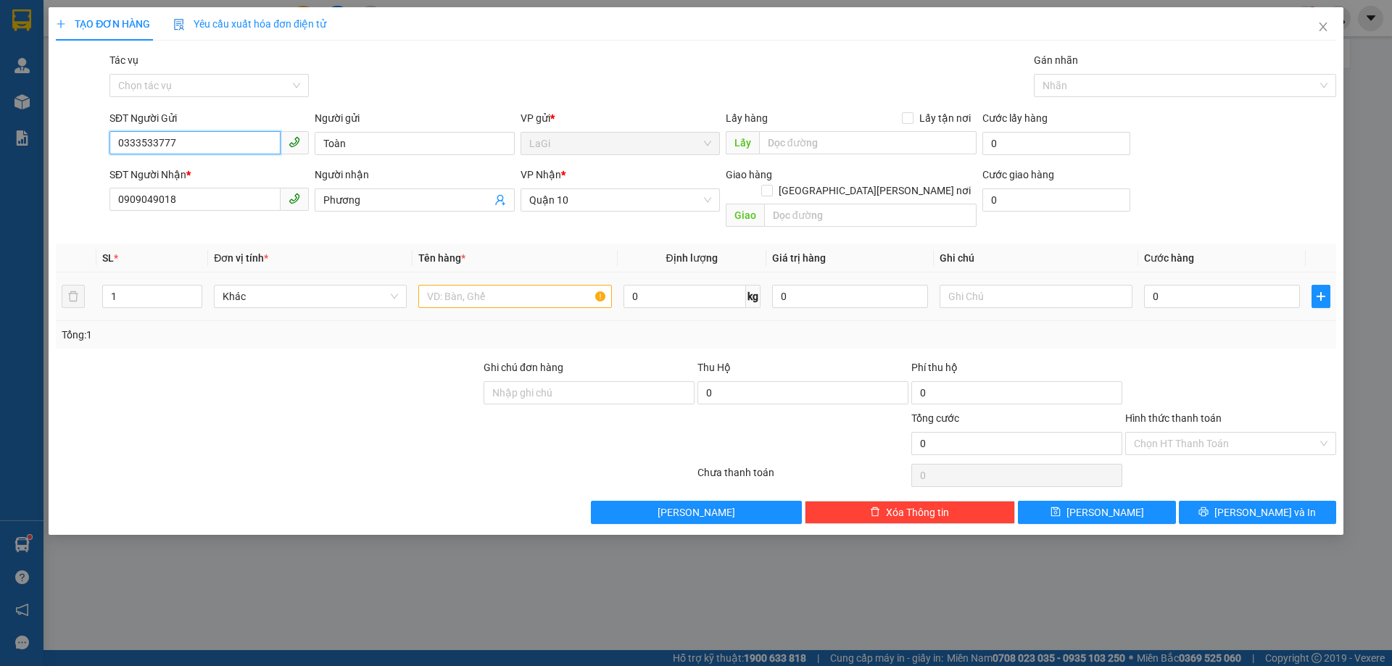
type input "0333533777"
click at [542, 291] on input "text" at bounding box center [514, 296] width 193 height 23
click at [199, 196] on input "0909049018" at bounding box center [194, 199] width 171 height 23
click at [199, 194] on input "0909049018" at bounding box center [194, 199] width 171 height 23
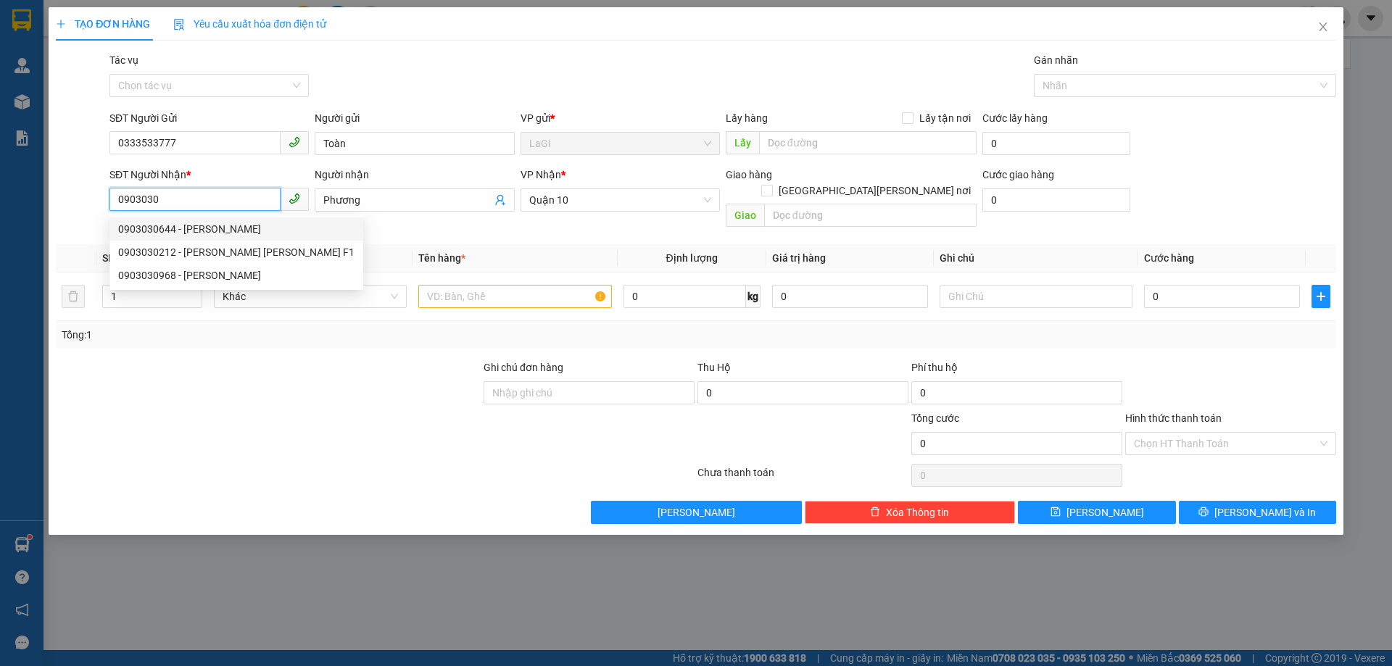
click at [209, 224] on div "0903030644 - [PERSON_NAME]" at bounding box center [236, 229] width 236 height 16
type input "0903030644"
type input "Duy"
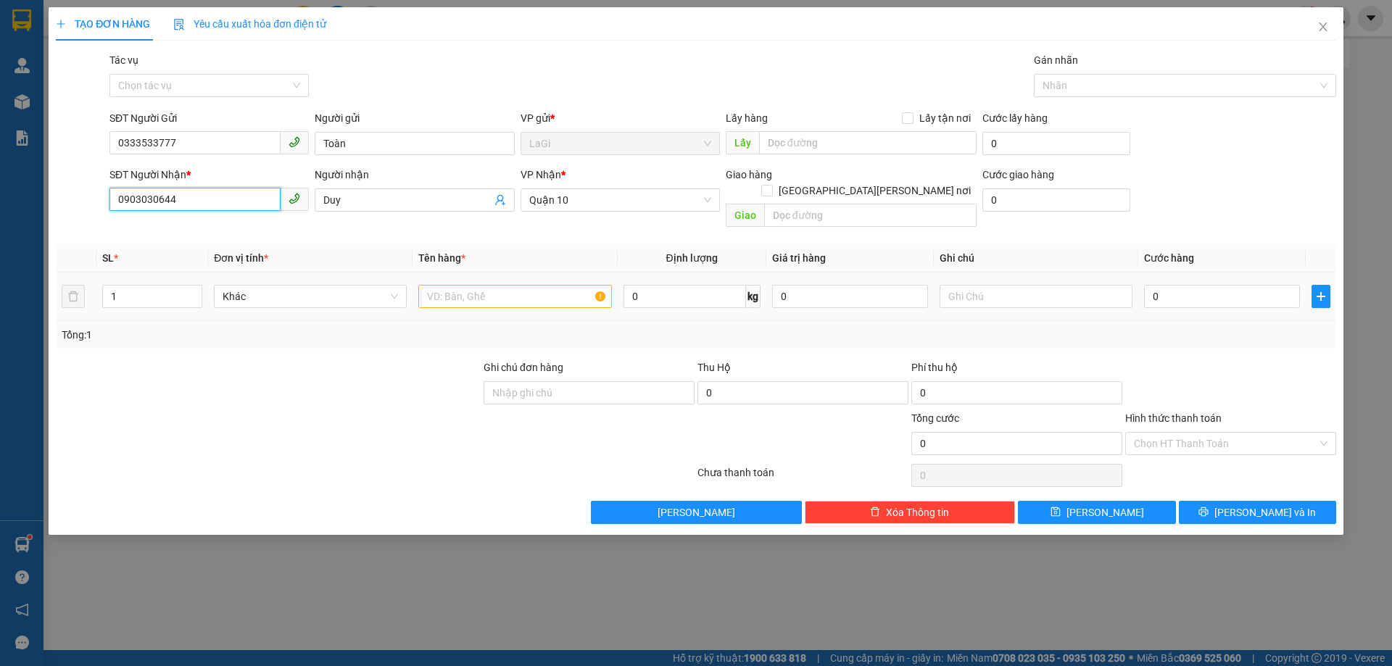
type input "0903030644"
click at [455, 286] on input "text" at bounding box center [514, 296] width 193 height 23
type input "t - điện tử"
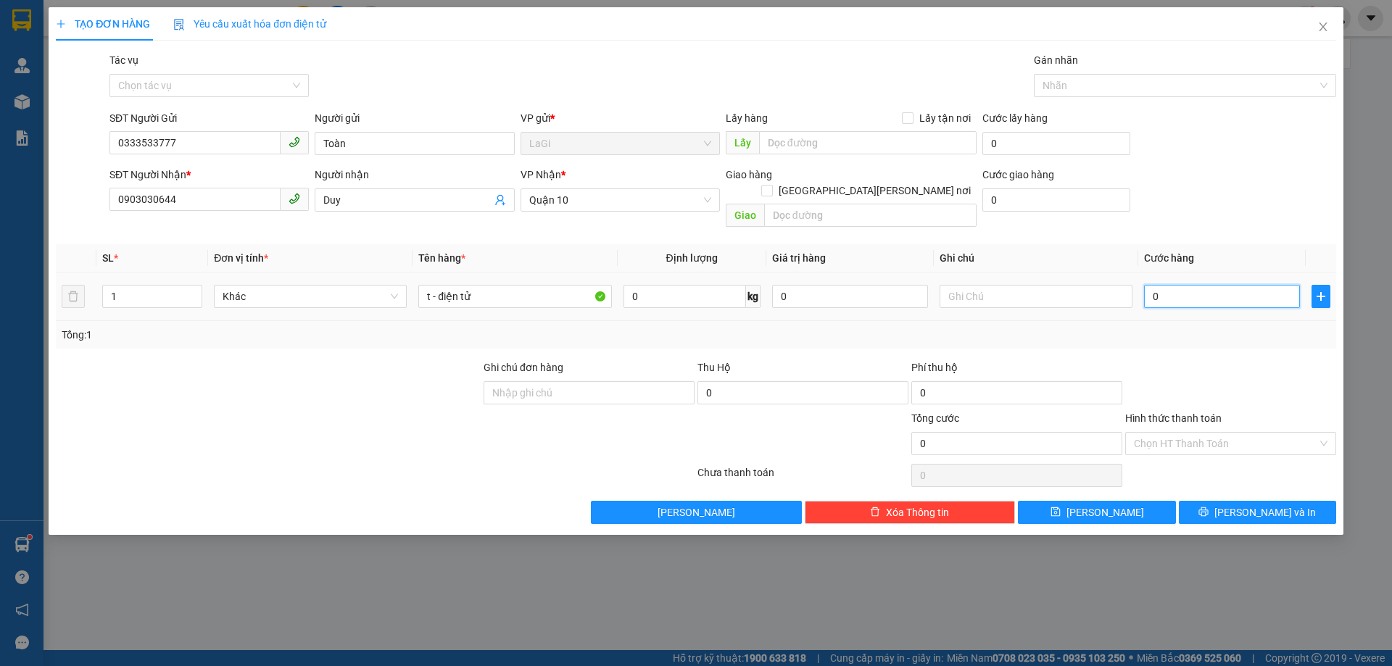
type input "3"
type input "30"
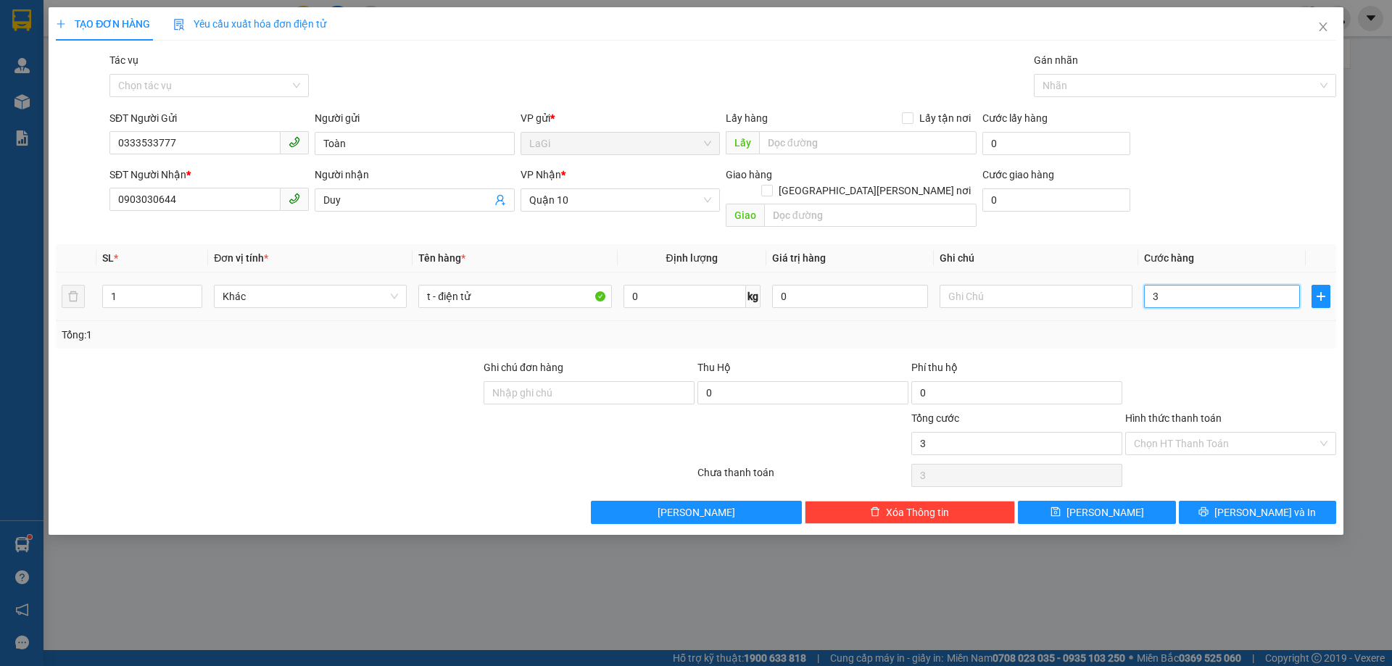
type input "30"
type input "300"
type input "3.000"
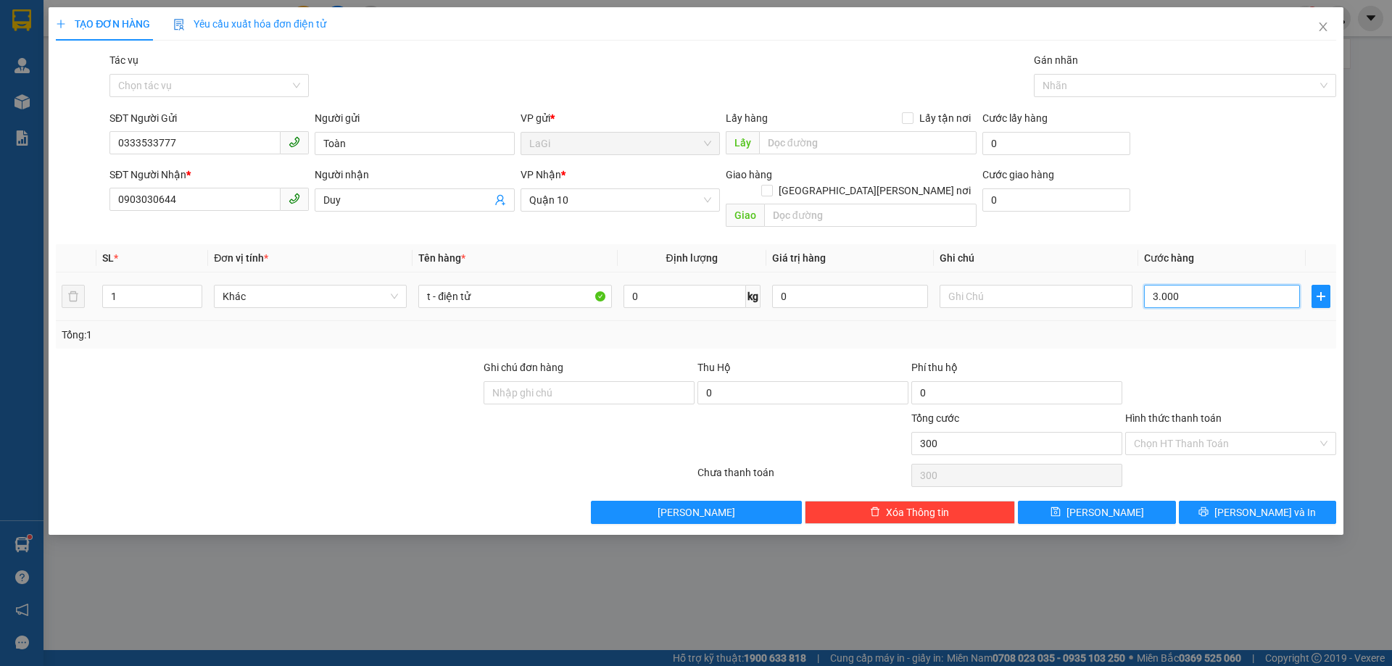
type input "3.000"
type input "30.000"
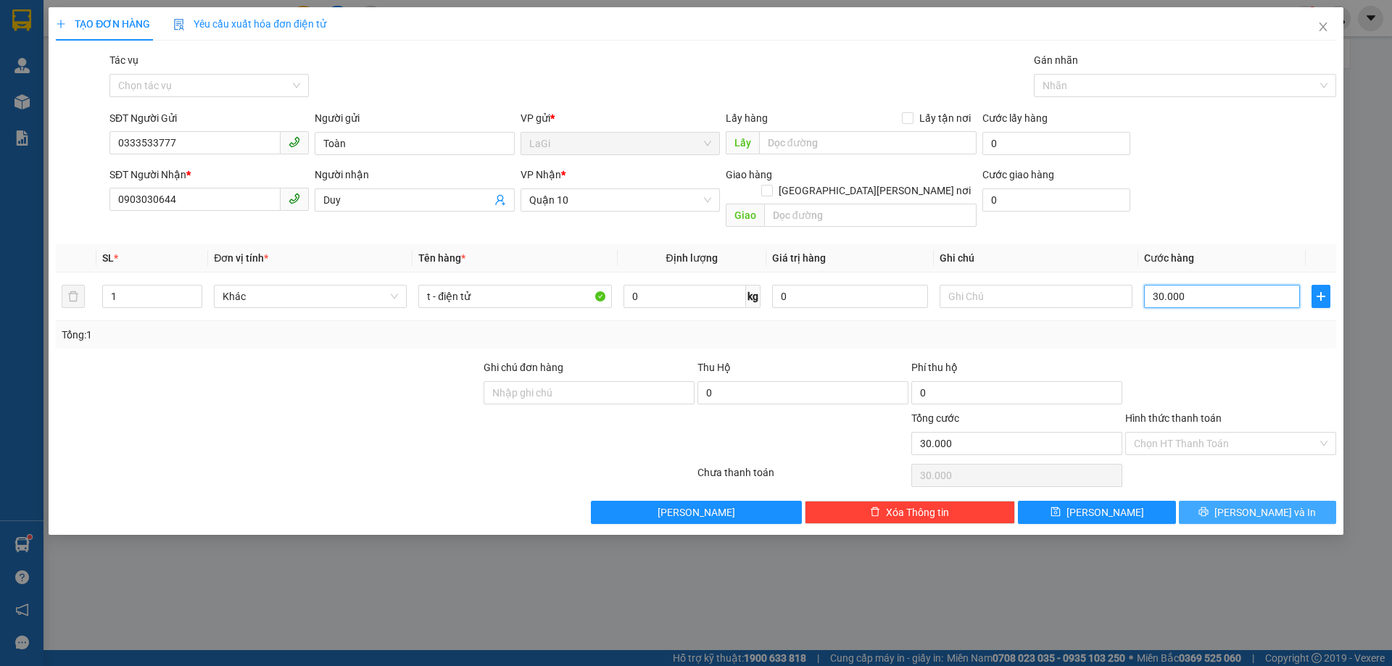
type input "30.000"
click at [1210, 501] on button "[PERSON_NAME] và In" at bounding box center [1257, 512] width 157 height 23
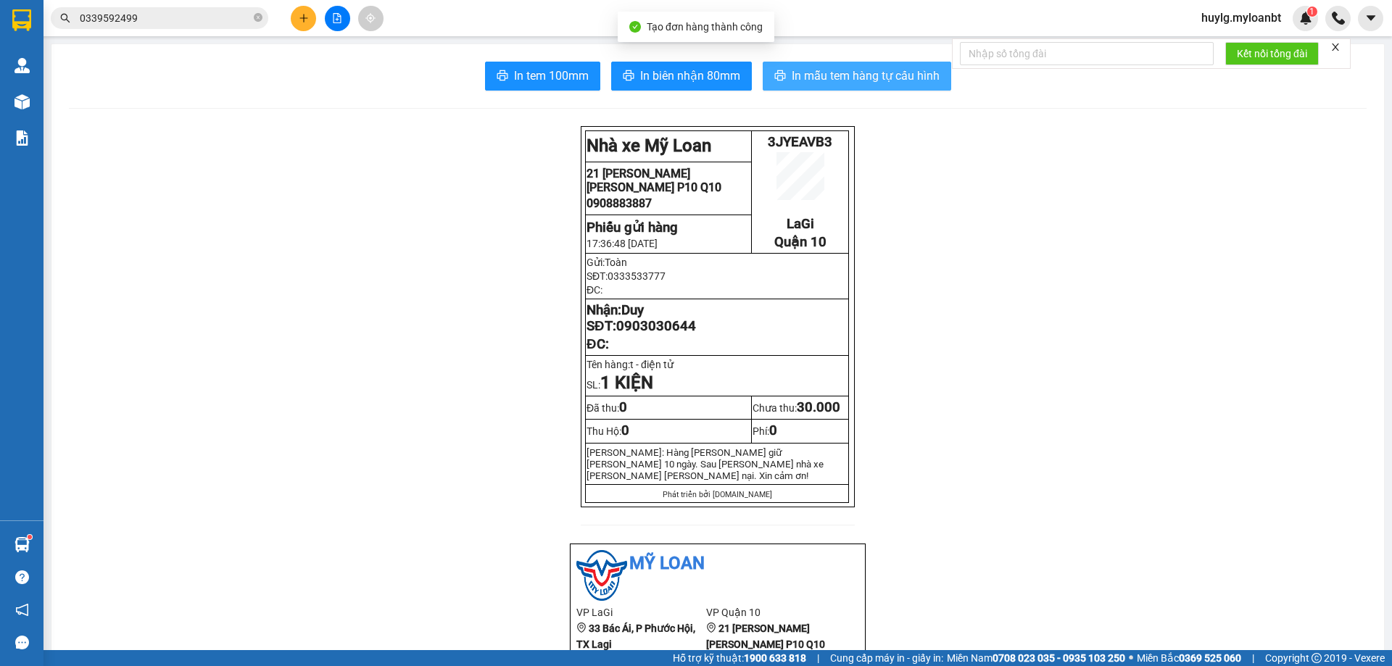
click at [865, 80] on span "In mẫu tem hàng tự cấu hình" at bounding box center [866, 76] width 148 height 18
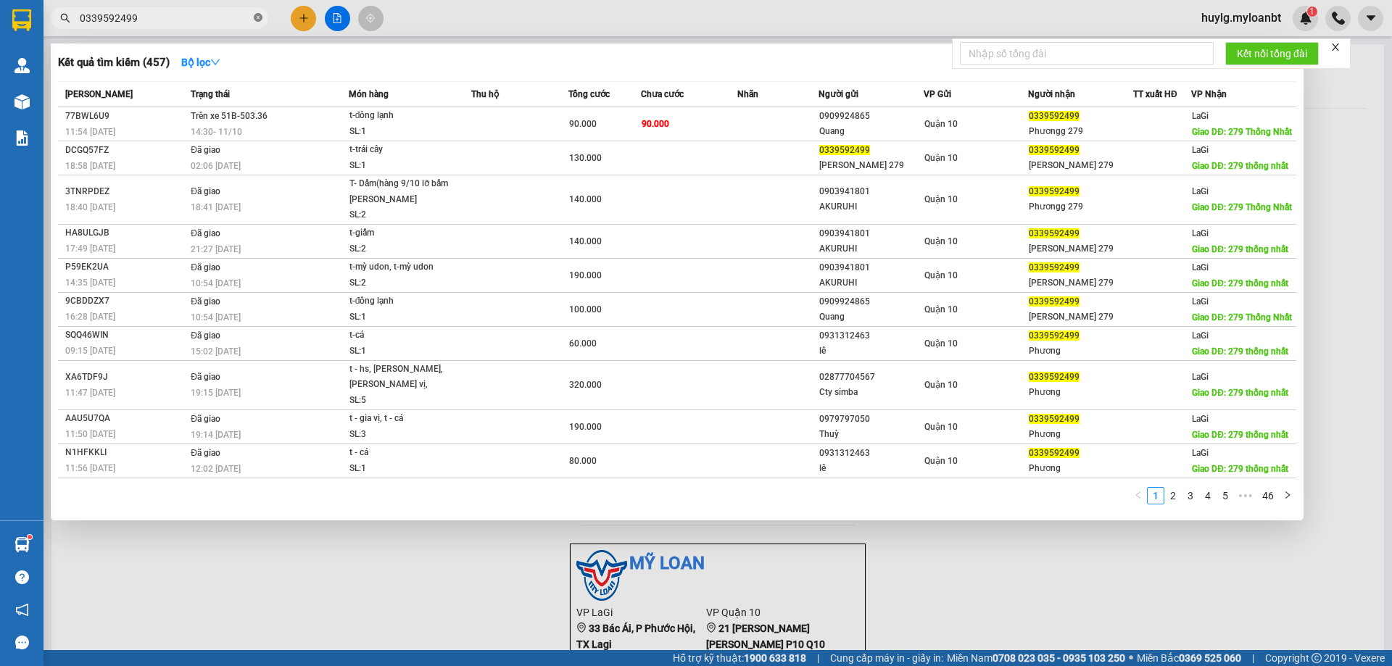
click at [255, 20] on icon "close-circle" at bounding box center [258, 17] width 9 height 9
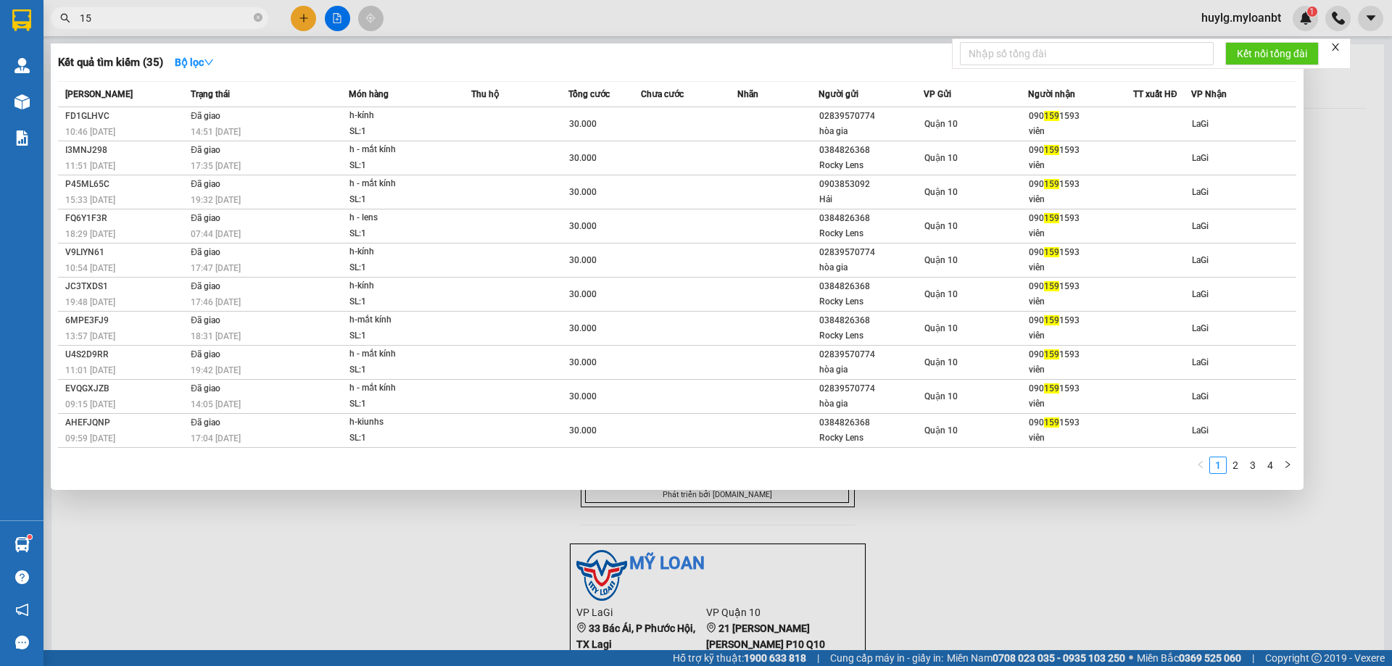
type input "1"
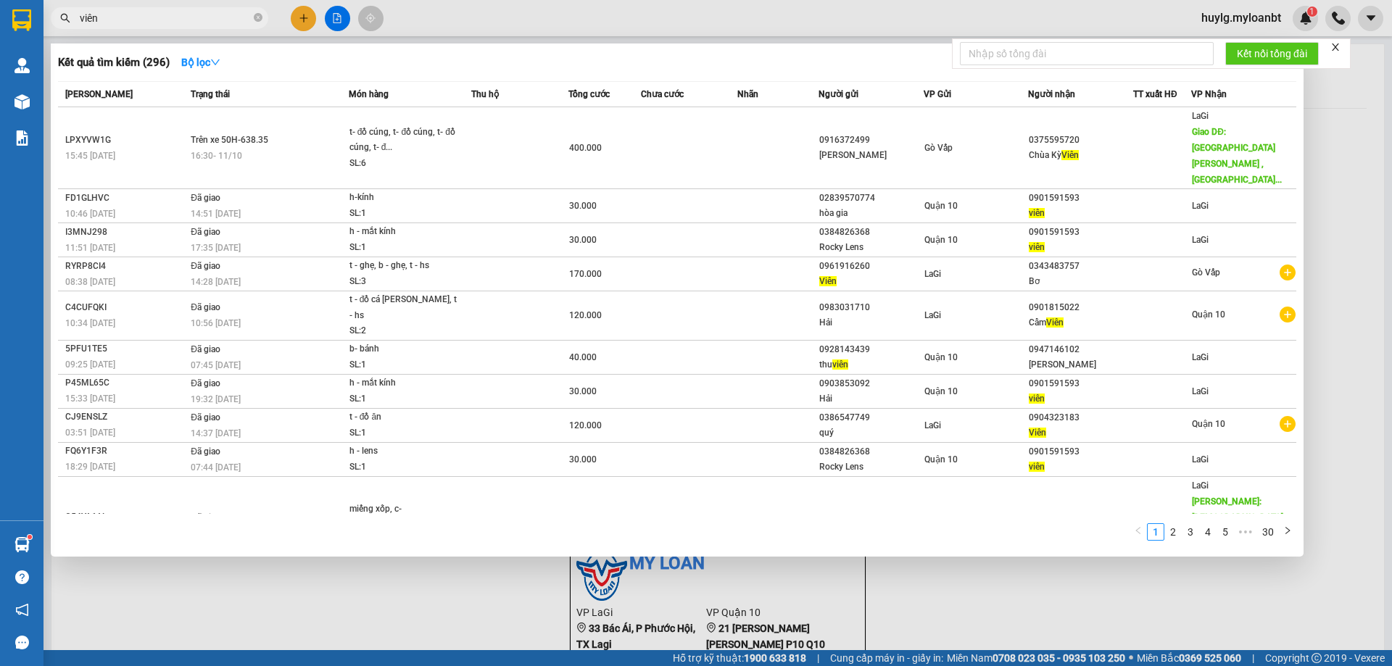
type input "viên"
click at [255, 22] on icon "close-circle" at bounding box center [258, 17] width 9 height 9
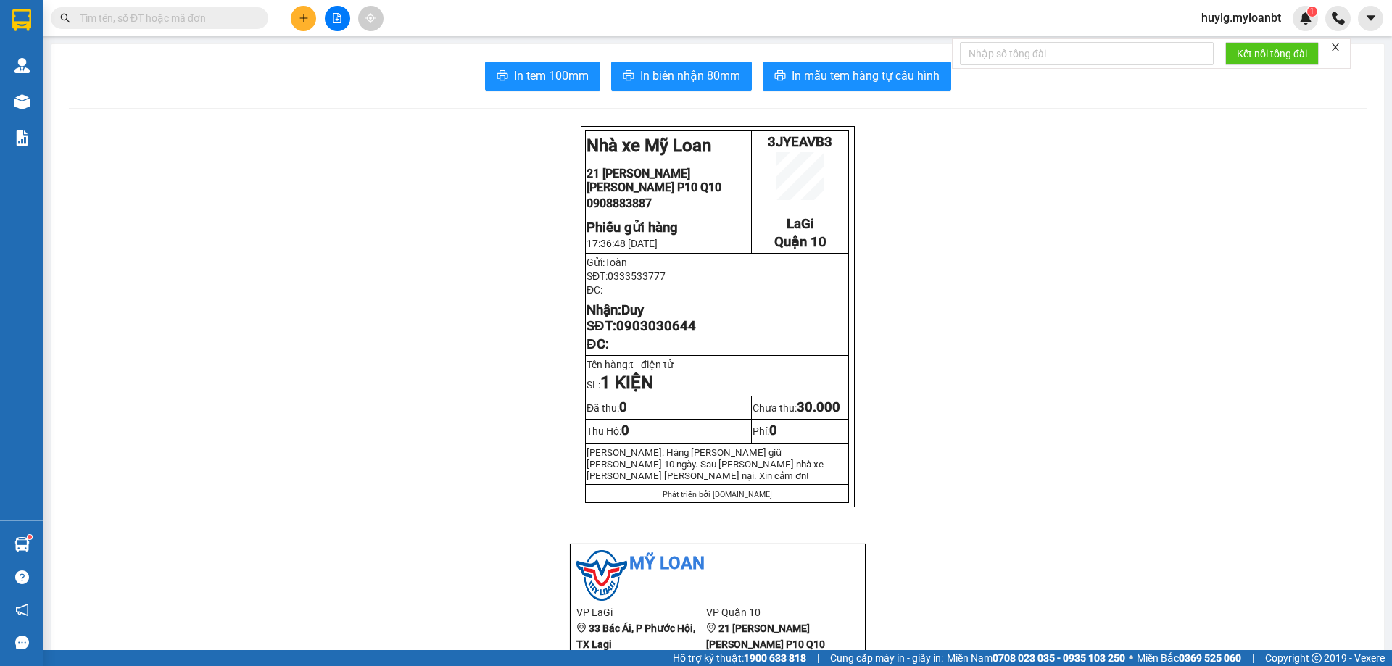
paste input "0901591593"
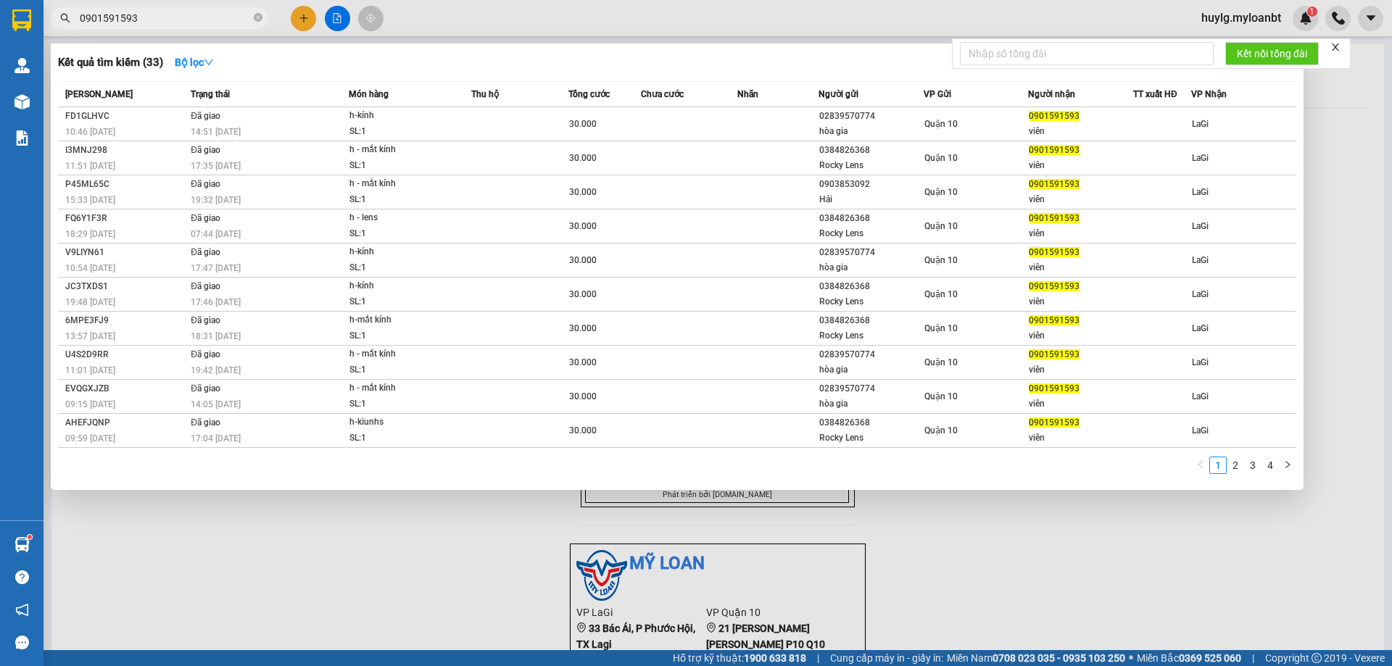
type input "0901591593"
click at [257, 16] on icon "close-circle" at bounding box center [258, 17] width 9 height 9
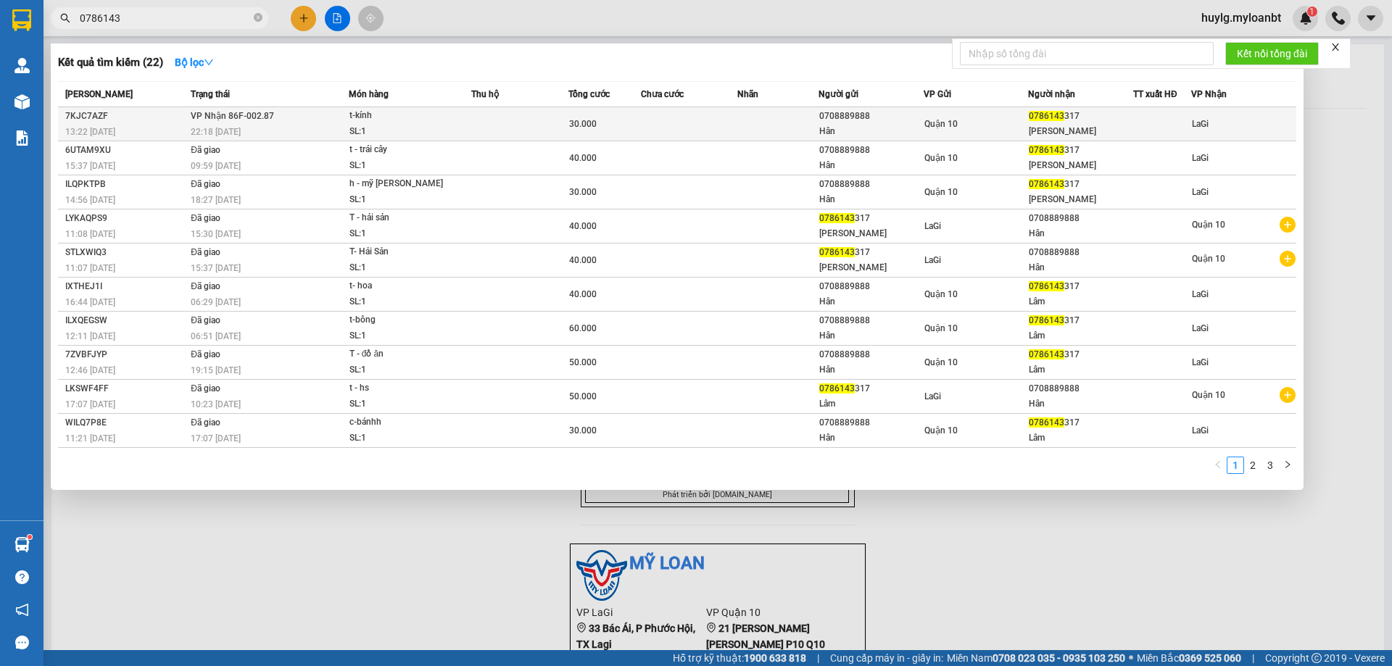
type input "0786143"
click at [590, 117] on div "30.000" at bounding box center [604, 124] width 71 height 16
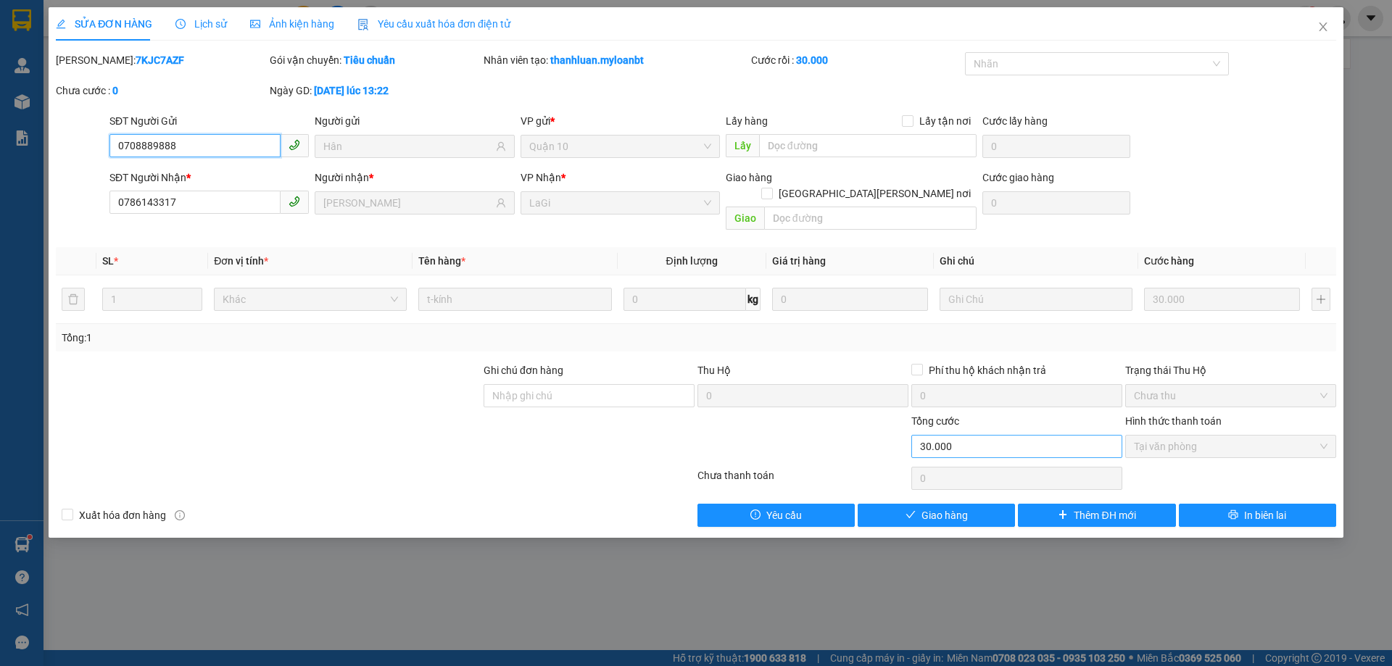
type input "0708889888"
type input "Hân"
type input "0786143317"
type input "[PERSON_NAME]"
type input "0"
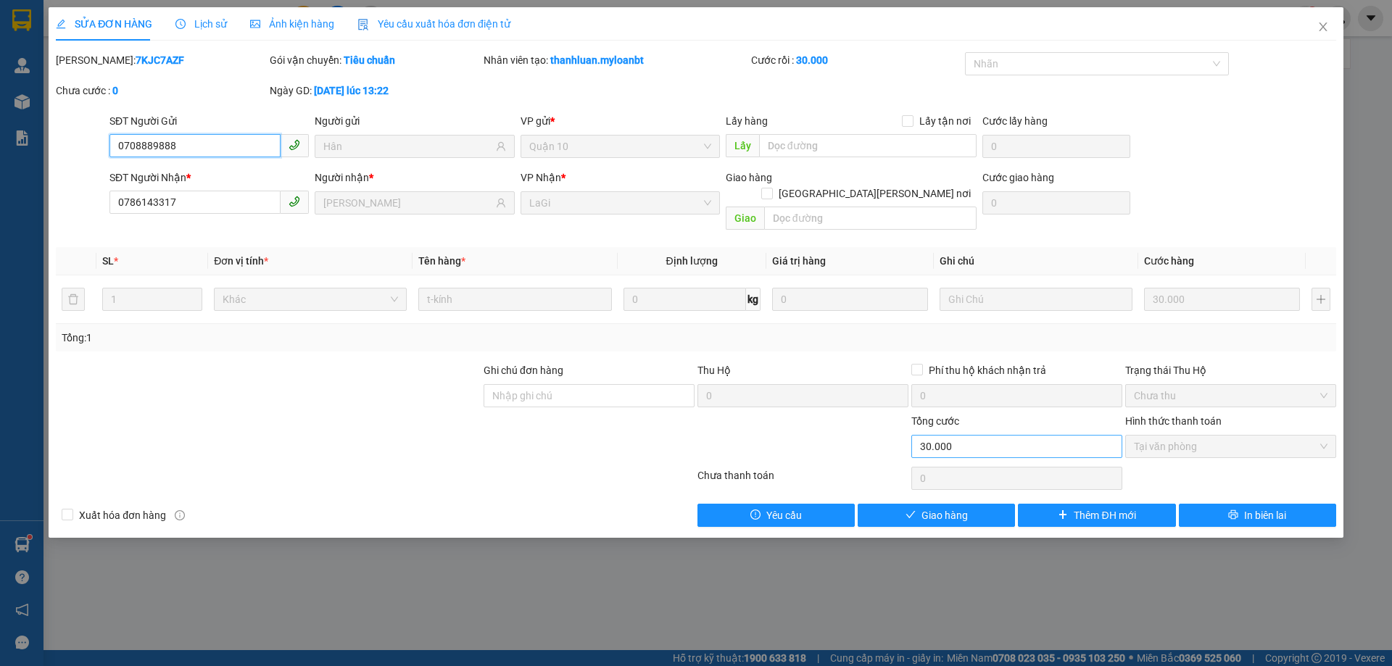
type input "30.000"
click at [1003, 504] on button "Giao hàng" at bounding box center [936, 515] width 157 height 23
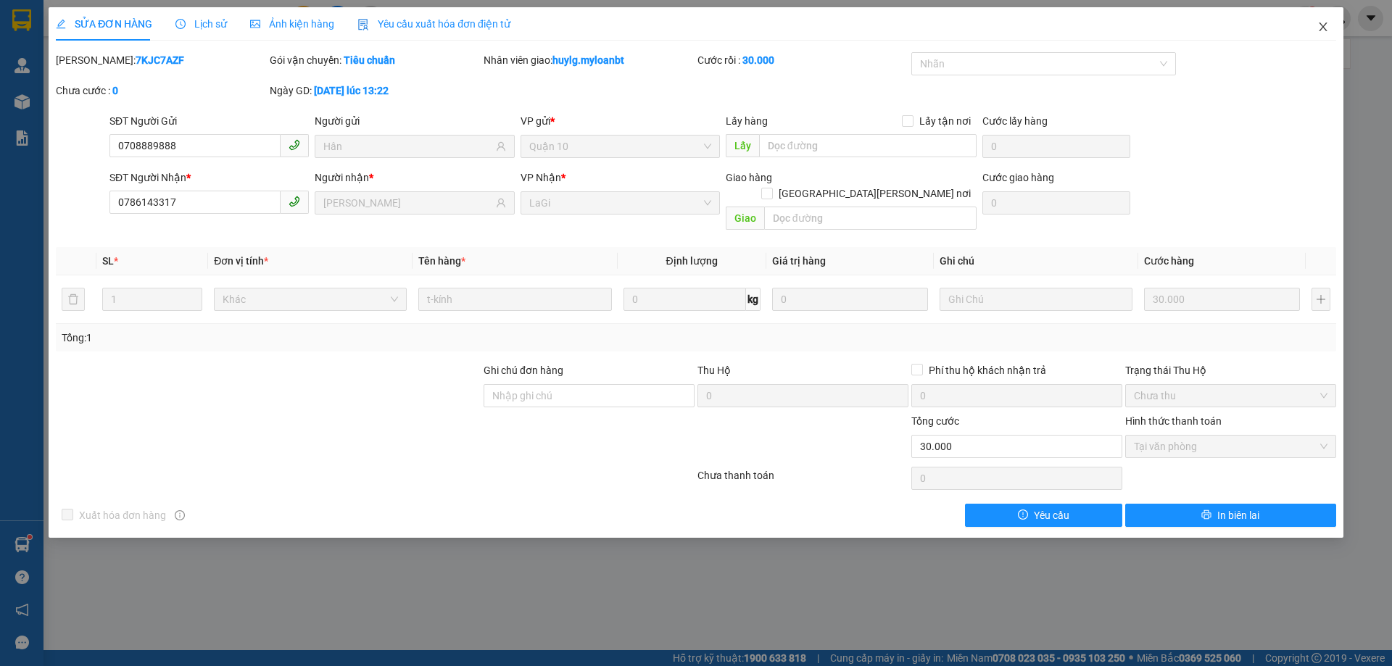
click at [1318, 25] on icon "close" at bounding box center [1324, 27] width 12 height 12
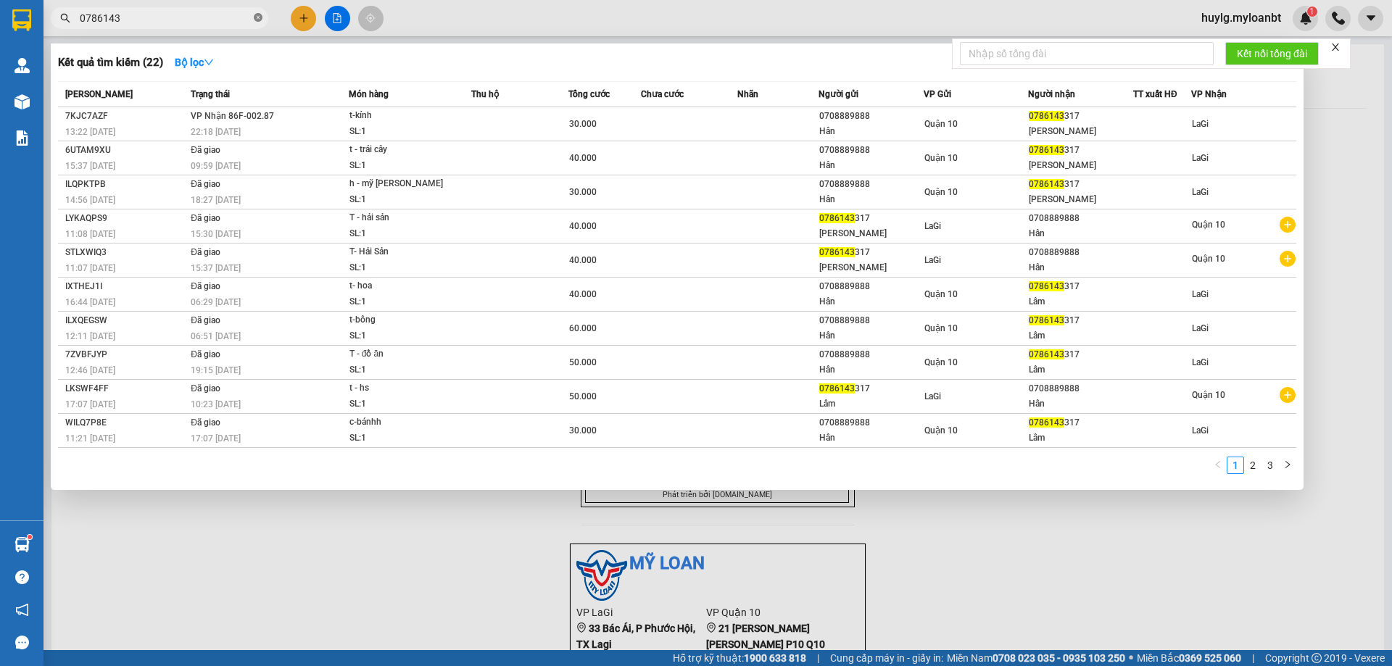
click at [256, 20] on icon "close-circle" at bounding box center [258, 17] width 9 height 9
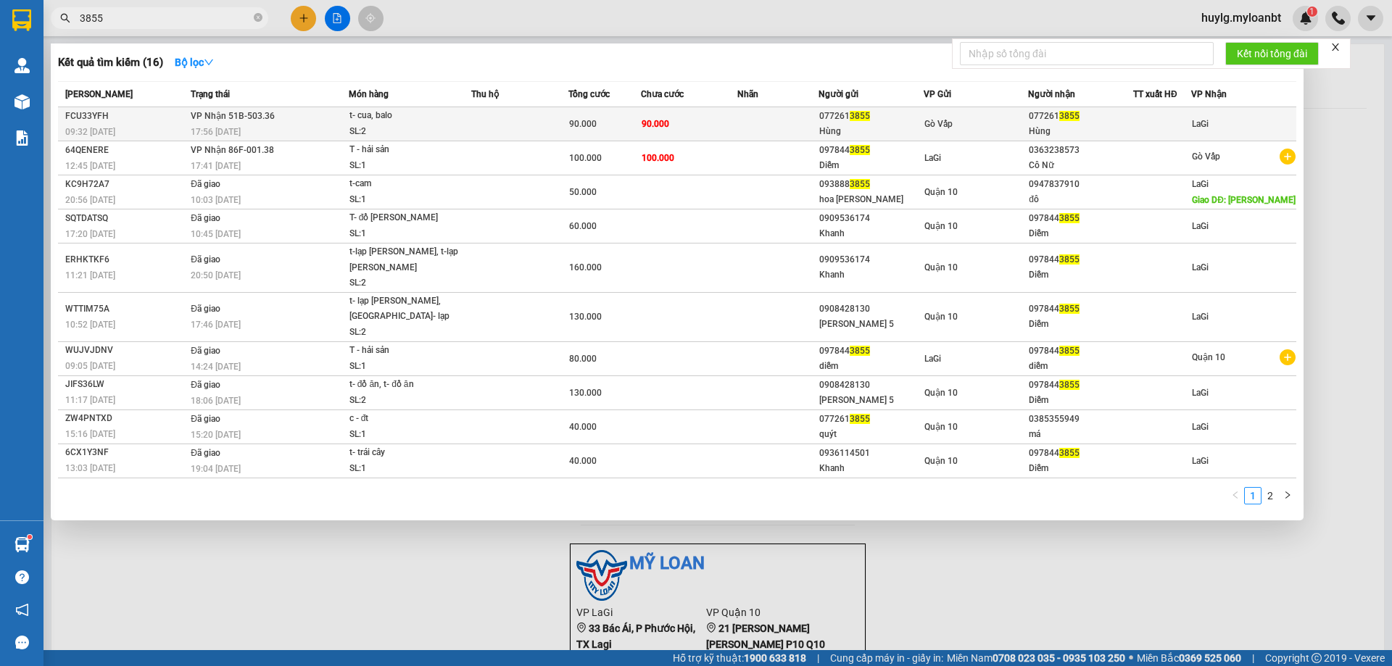
type input "3855"
click at [856, 117] on span "3855" at bounding box center [860, 116] width 20 height 10
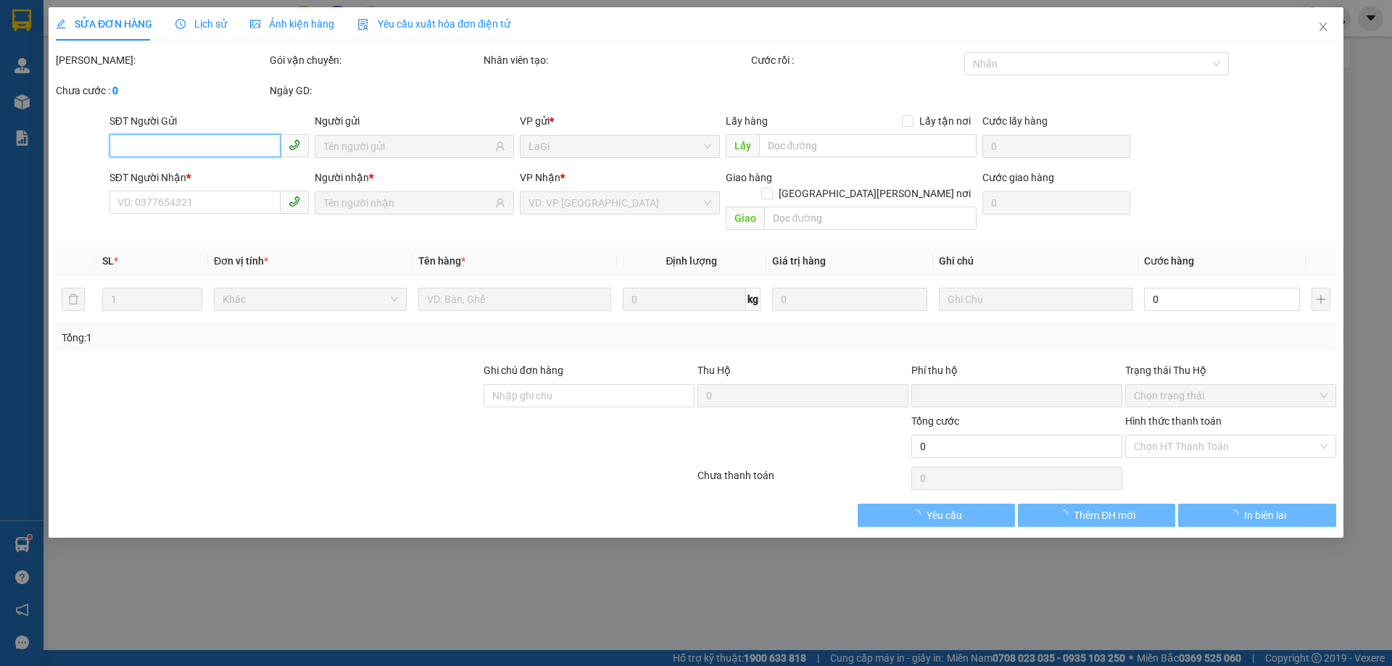
type input "0772613855"
type input "Hùng"
type input "0772613855"
type input "Hùng"
type input "0"
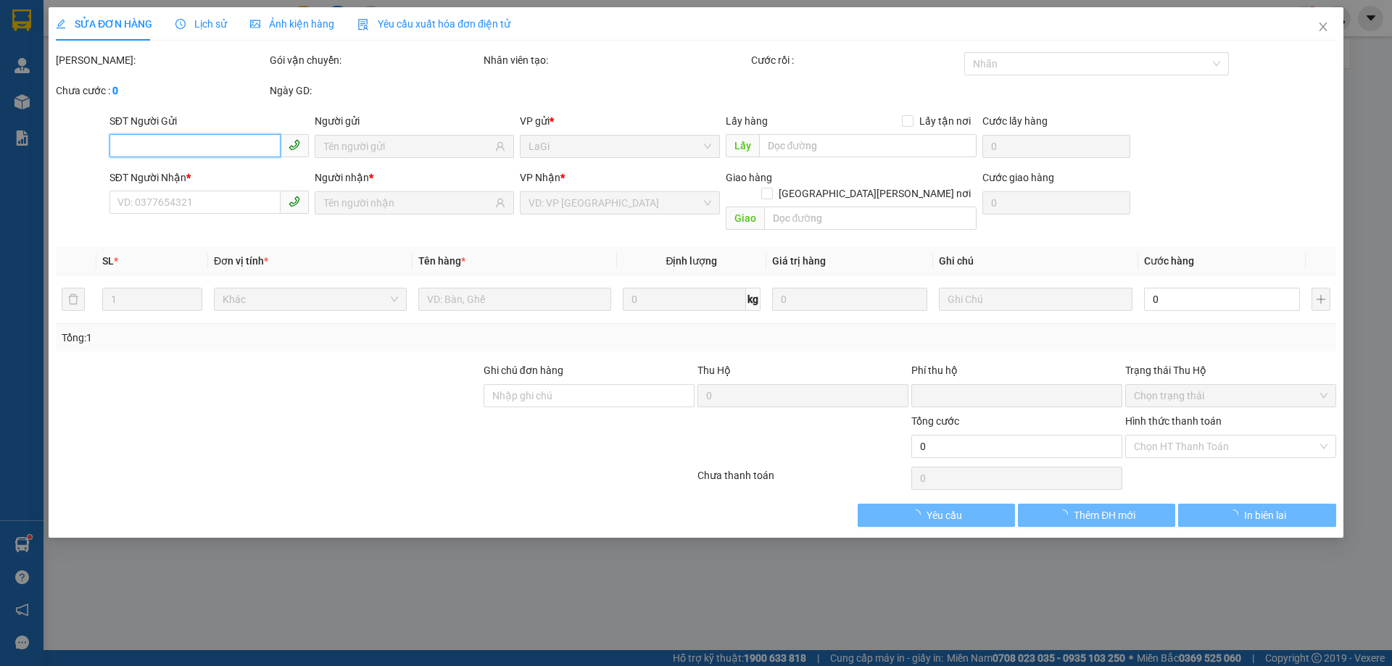
type input "90.000"
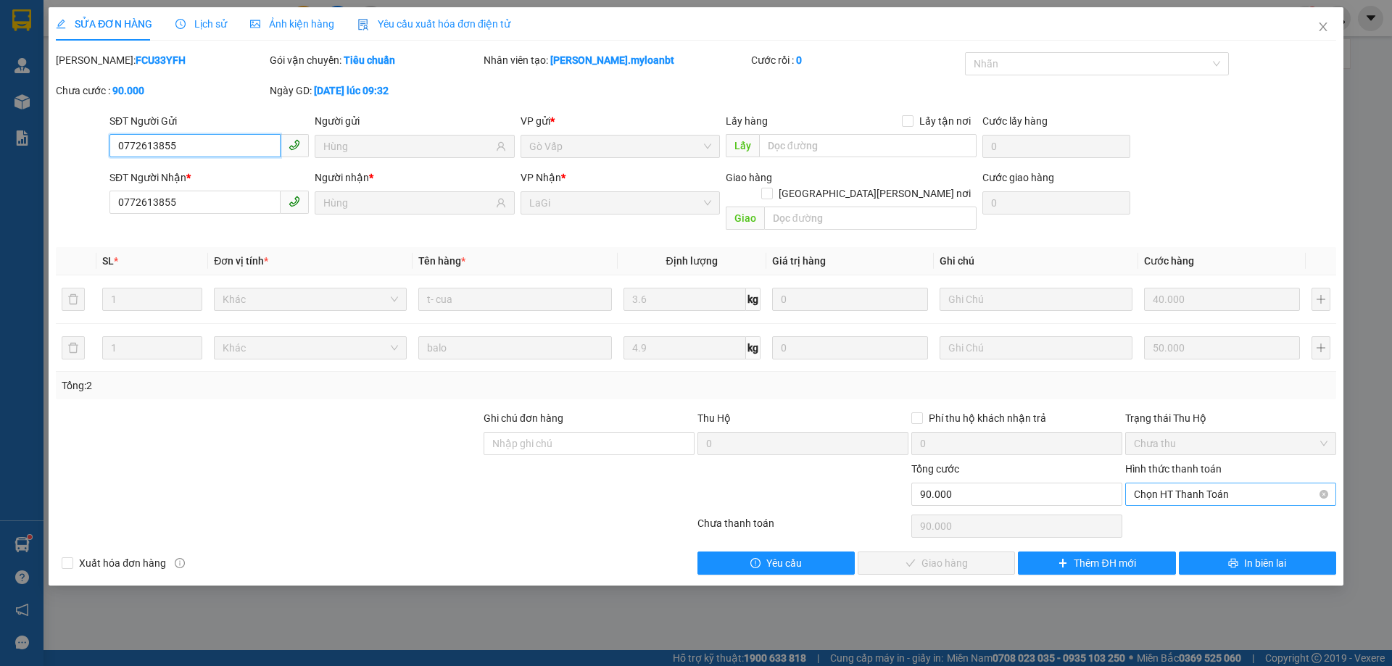
click at [1166, 484] on span "Chọn HT Thanh Toán" at bounding box center [1231, 495] width 194 height 22
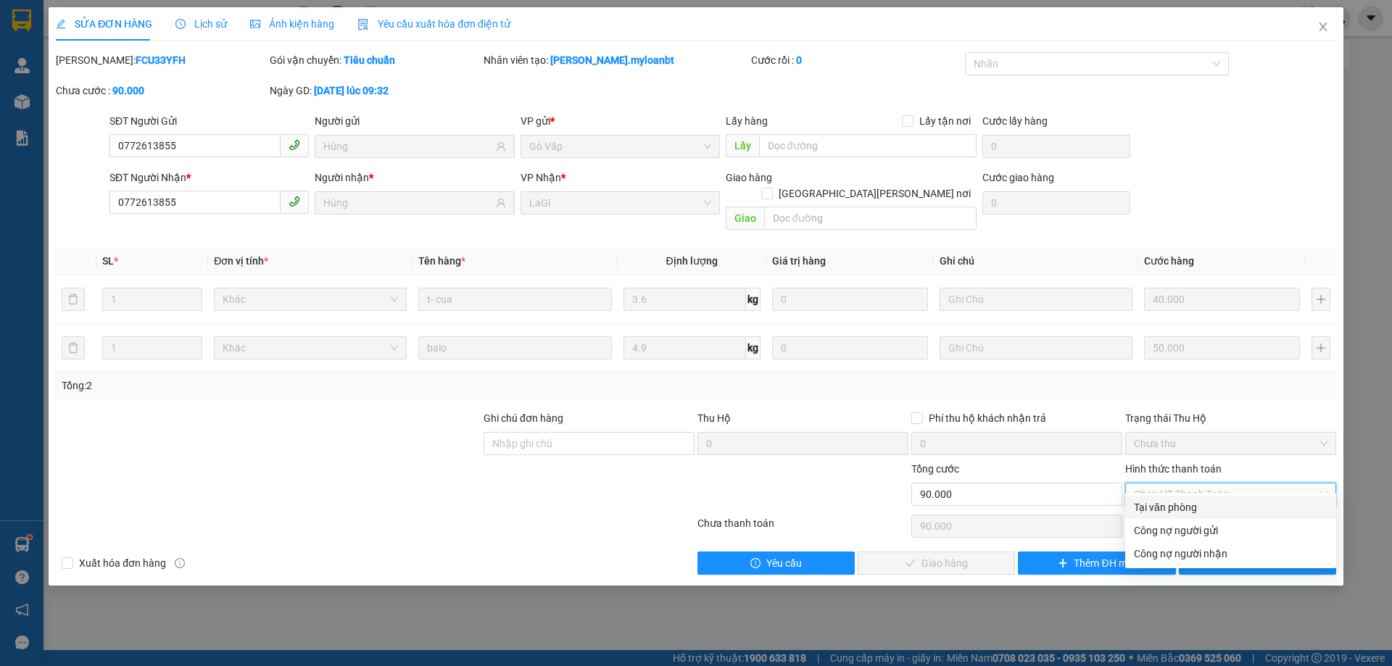
click at [1170, 504] on div "Tại văn phòng" at bounding box center [1231, 508] width 194 height 16
type input "0"
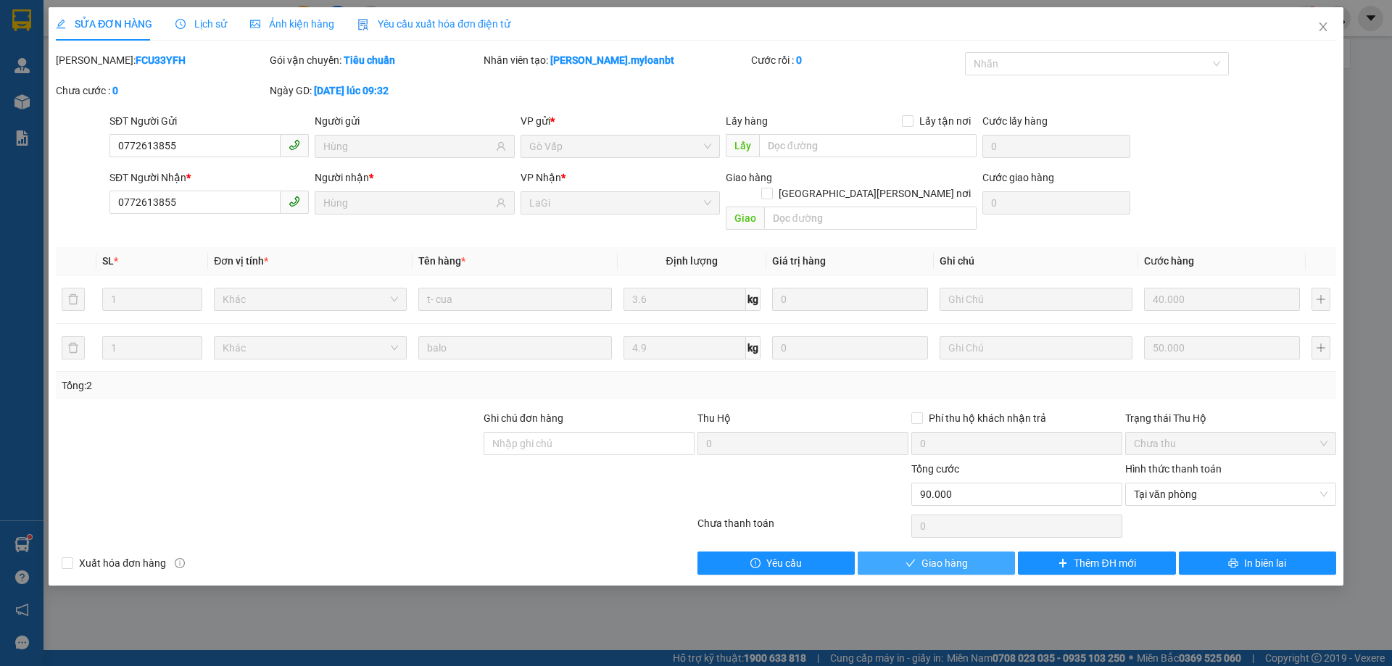
click at [979, 552] on button "Giao hàng" at bounding box center [936, 563] width 157 height 23
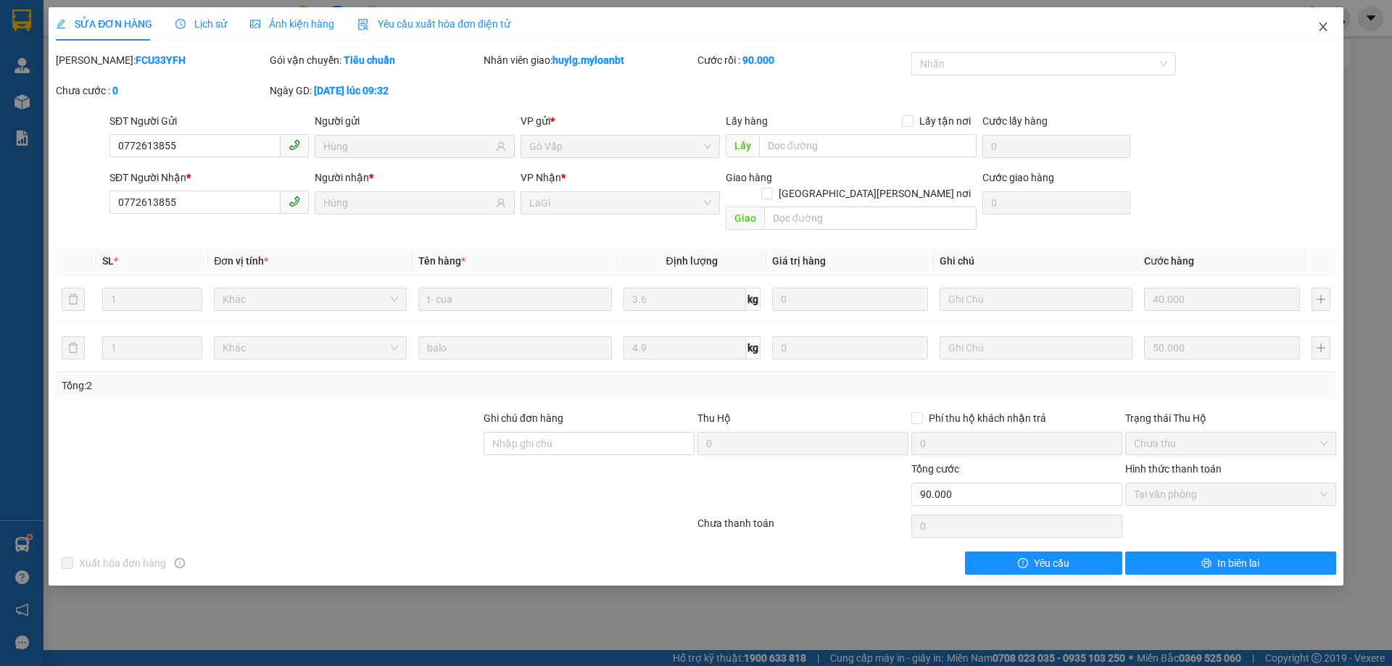
click at [1322, 27] on icon "close" at bounding box center [1324, 27] width 12 height 12
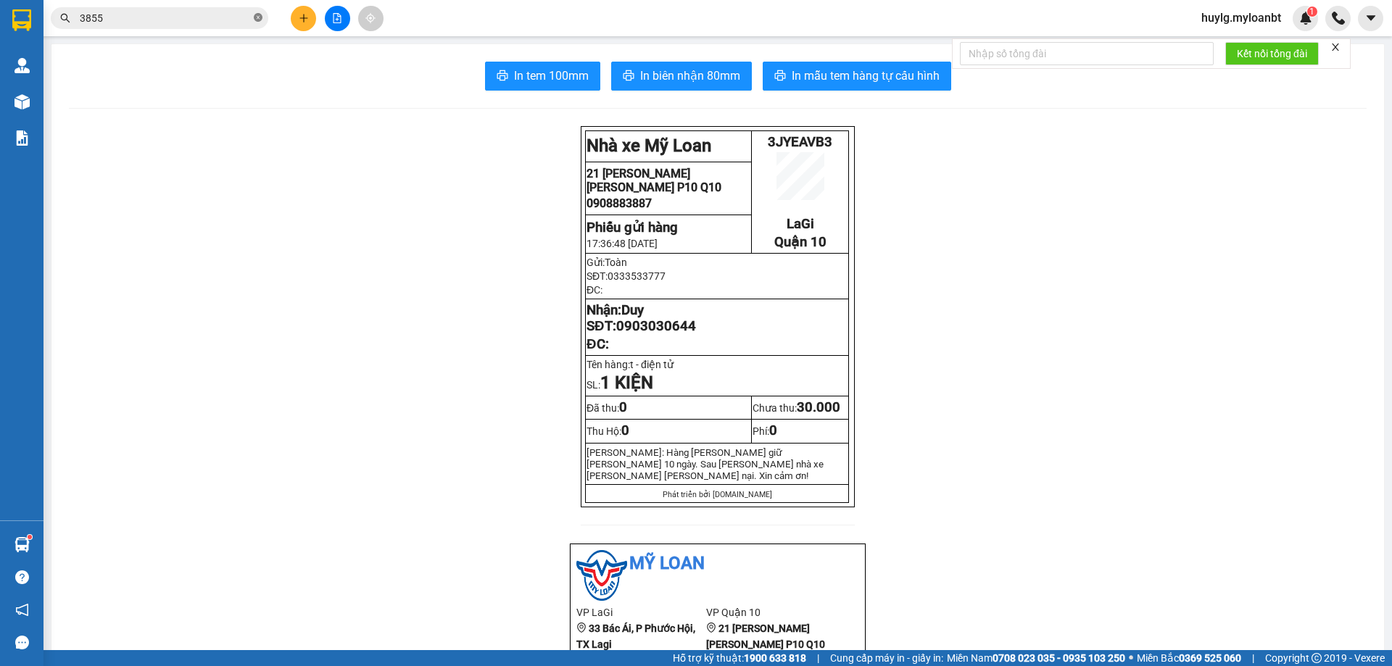
click at [258, 22] on icon "close-circle" at bounding box center [258, 17] width 9 height 9
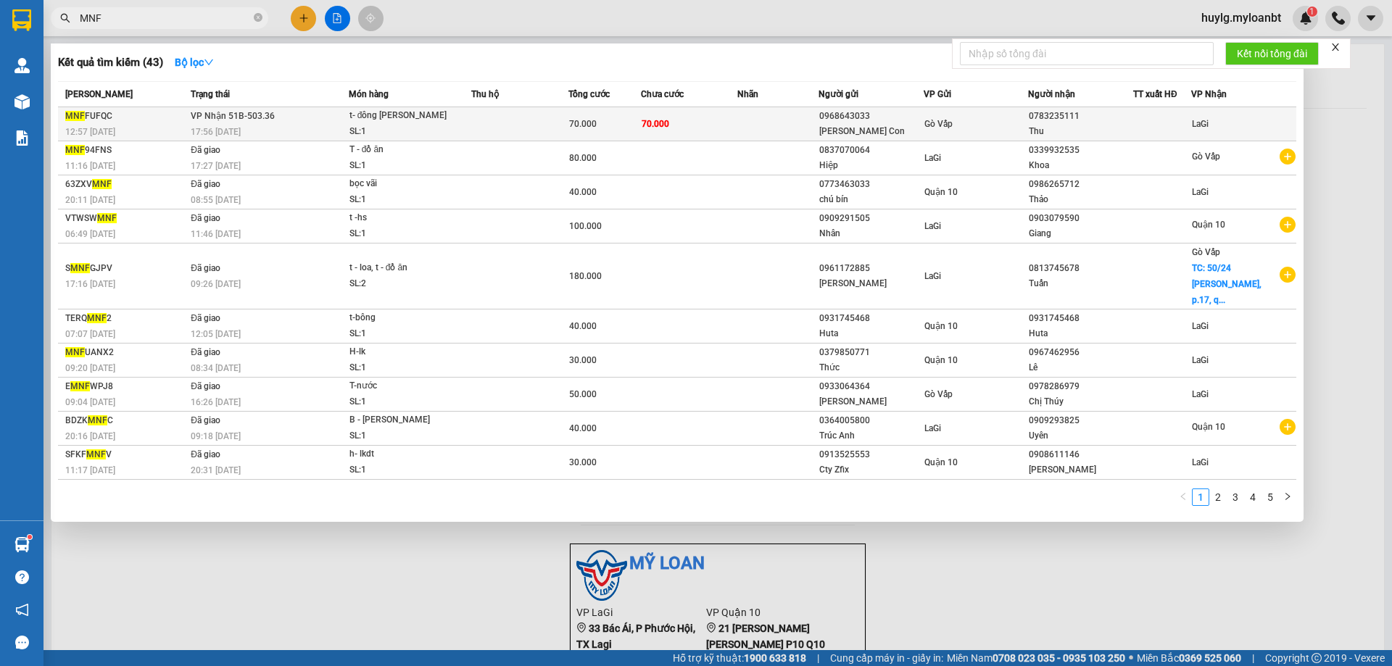
type input "MNF"
click at [566, 116] on td at bounding box center [519, 124] width 97 height 34
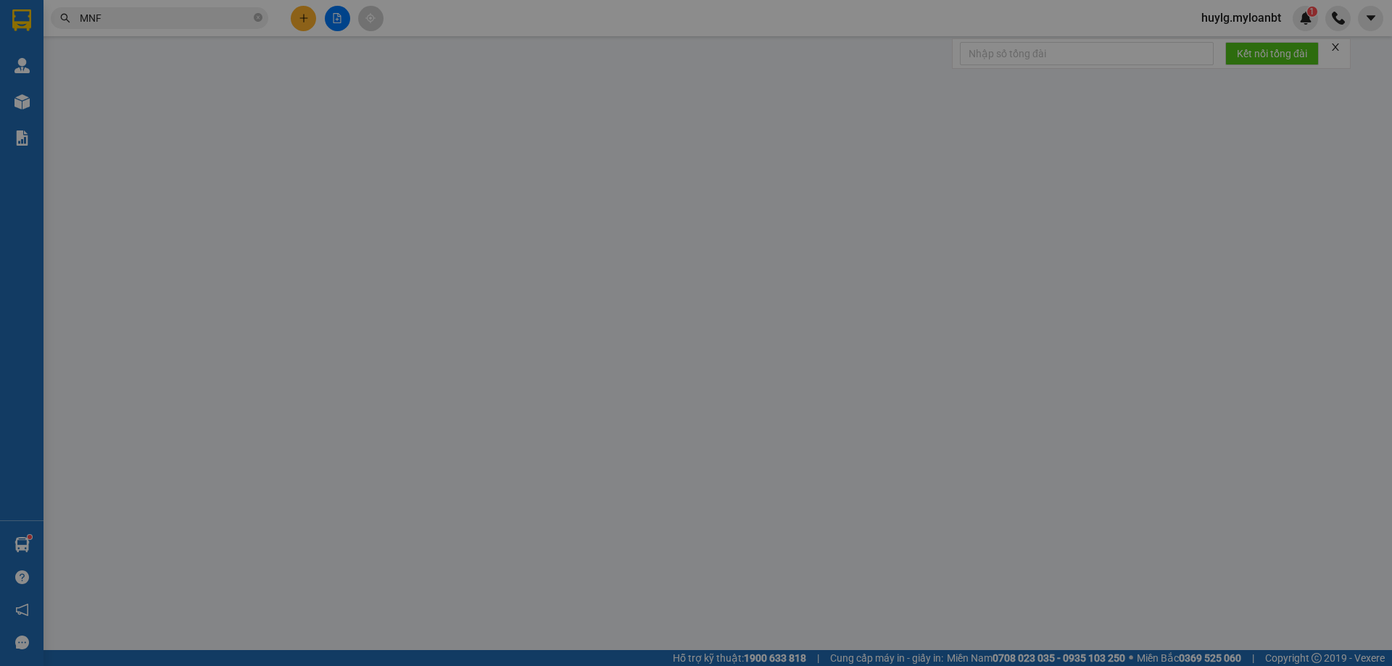
type input "0968643033"
type input "[PERSON_NAME] Con"
type input "0783235111"
type input "Thu"
type input "0"
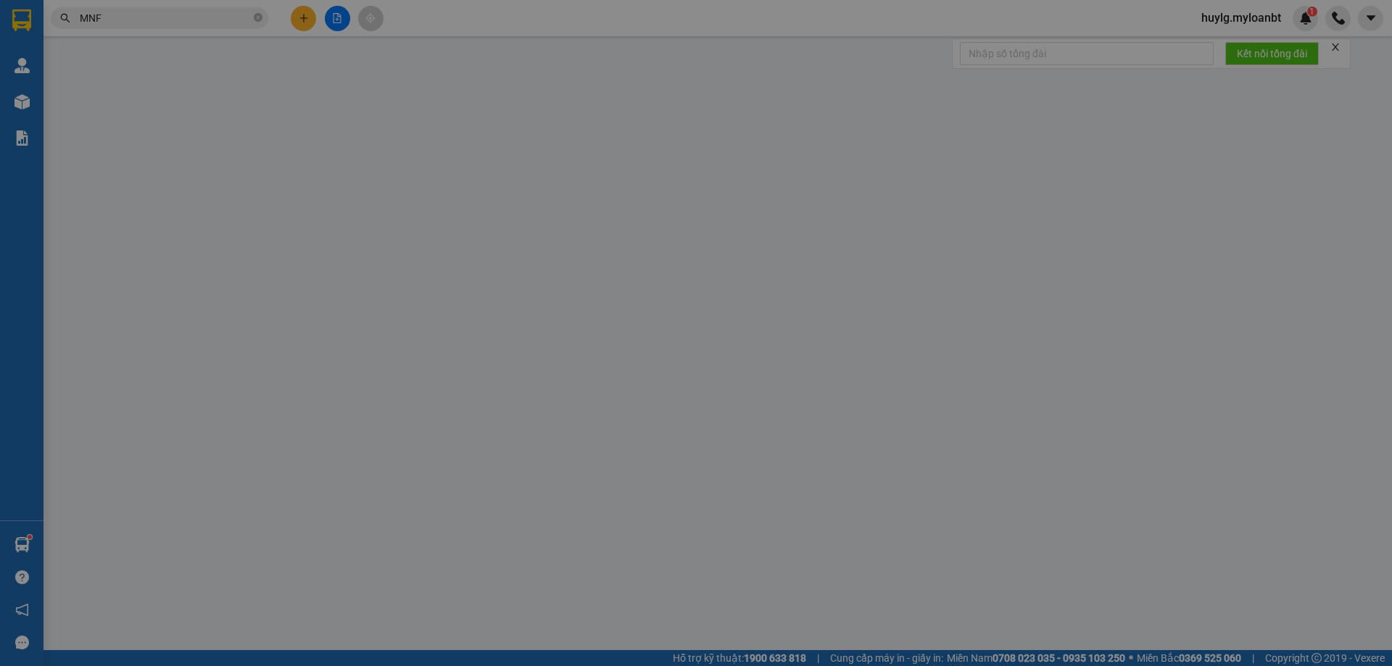
type input "70.000"
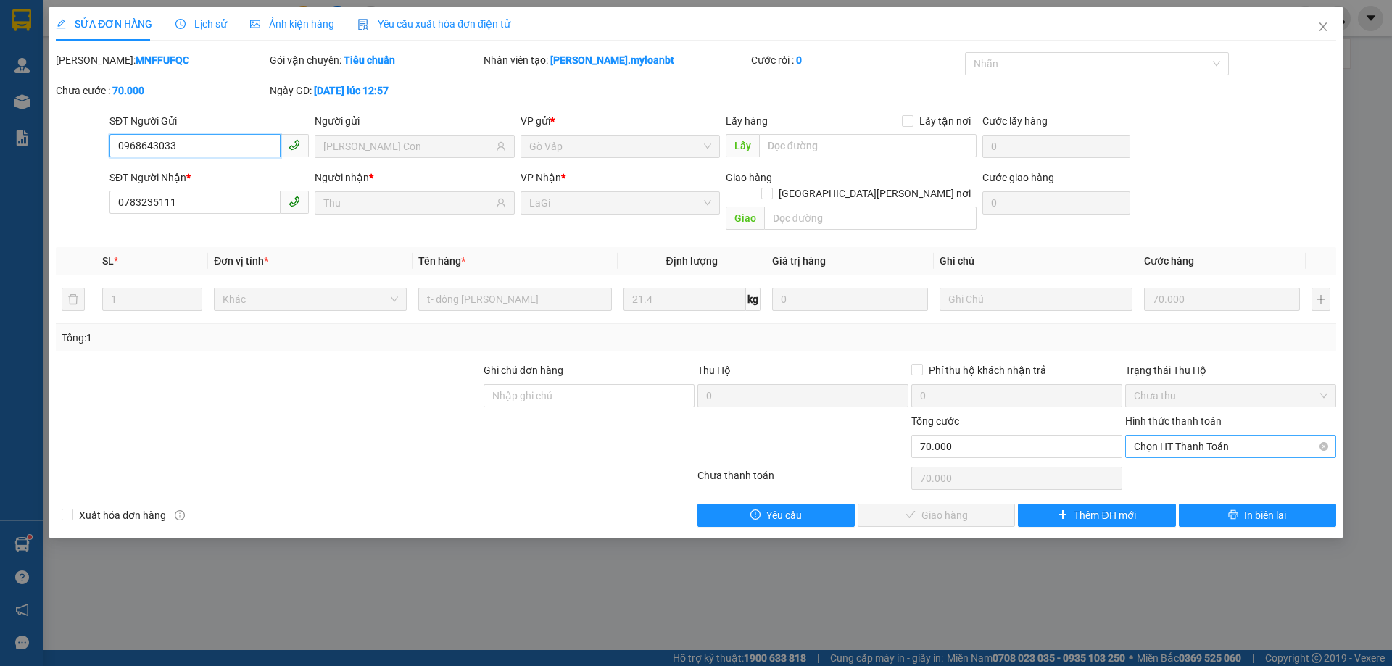
click at [1270, 436] on span "Chọn HT Thanh Toán" at bounding box center [1231, 447] width 194 height 22
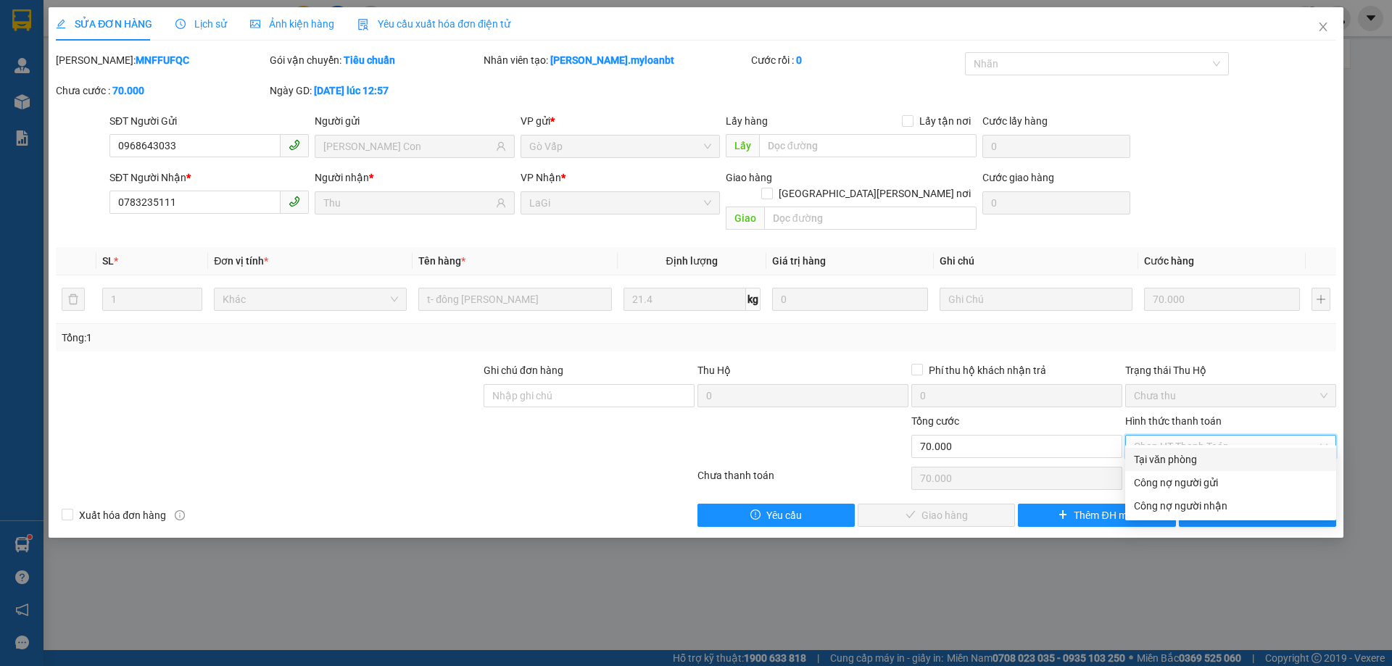
click at [1218, 456] on div "Tại văn phòng" at bounding box center [1231, 460] width 194 height 16
type input "0"
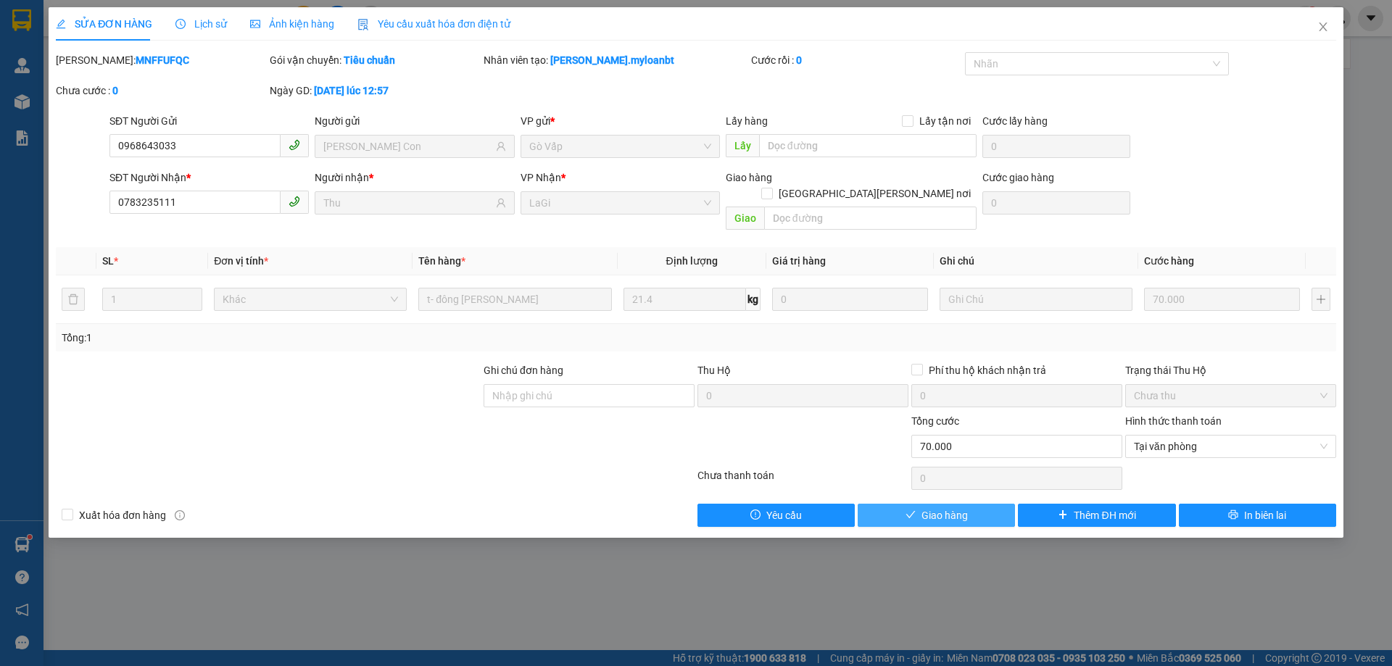
click at [993, 504] on button "Giao hàng" at bounding box center [936, 515] width 157 height 23
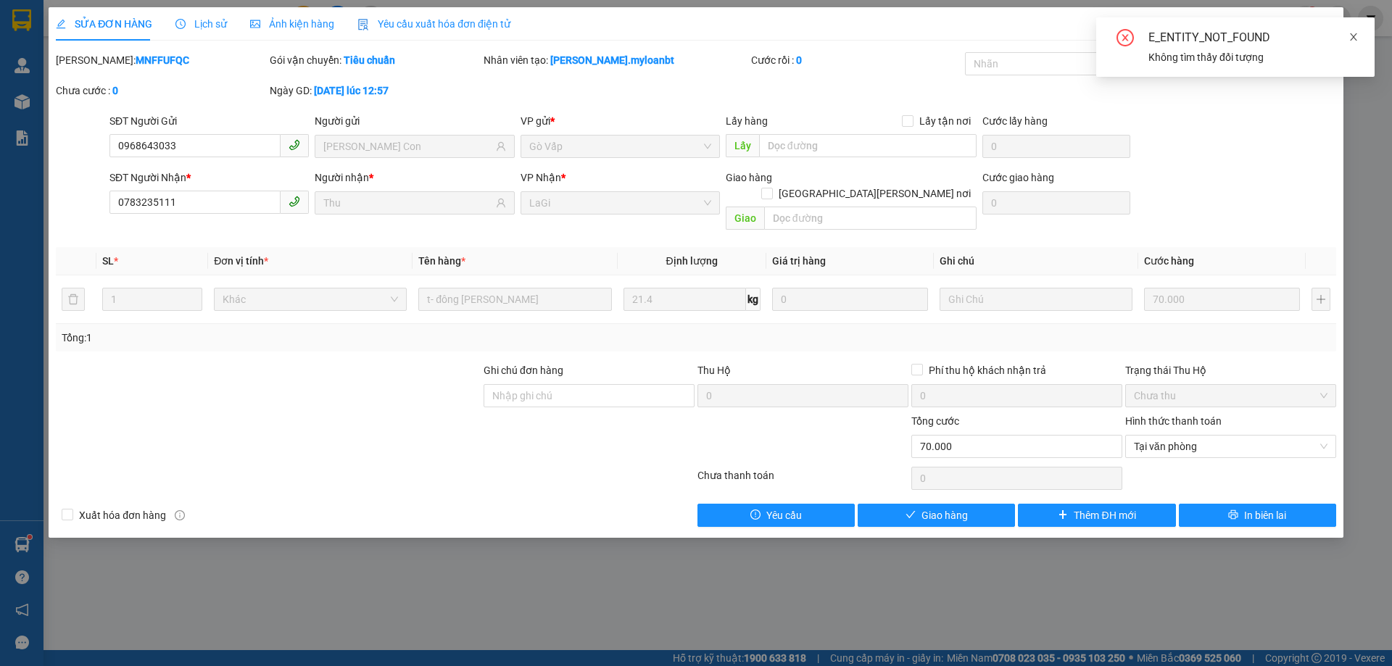
click at [1355, 34] on icon "close" at bounding box center [1354, 37] width 10 height 10
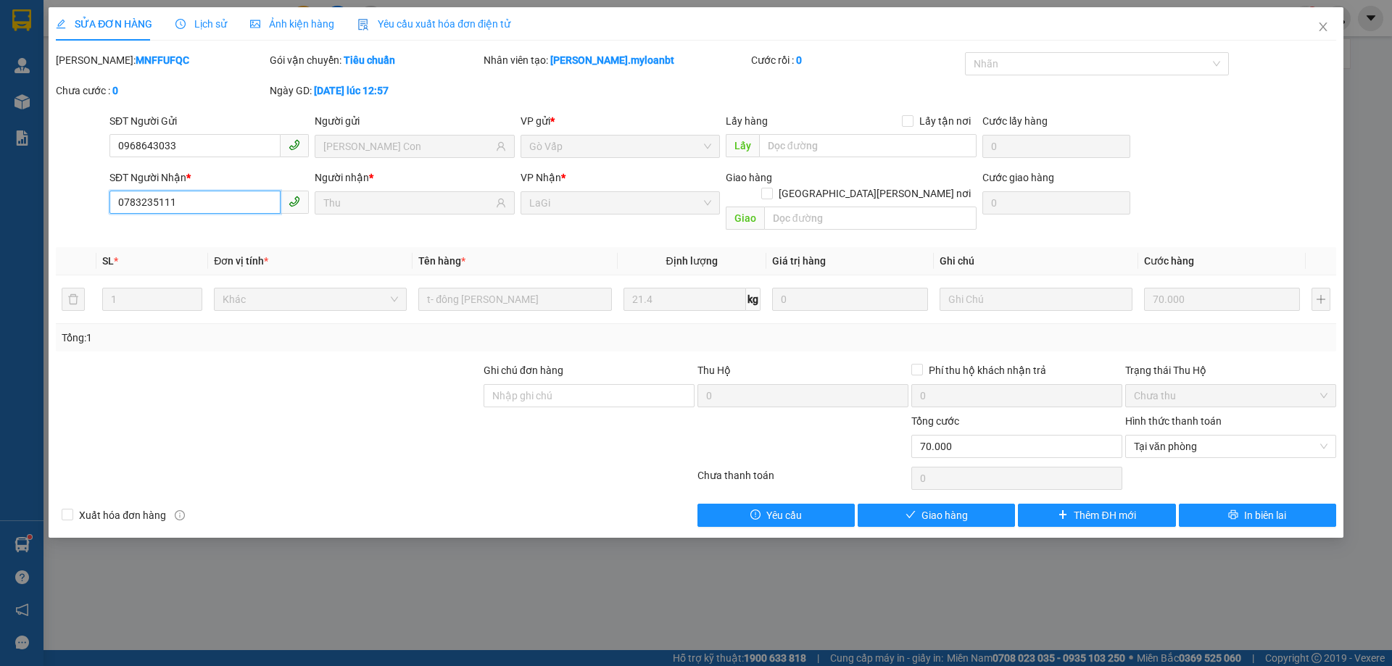
click at [181, 201] on input "0783235111" at bounding box center [194, 202] width 171 height 23
click at [1323, 31] on icon "close" at bounding box center [1324, 27] width 12 height 12
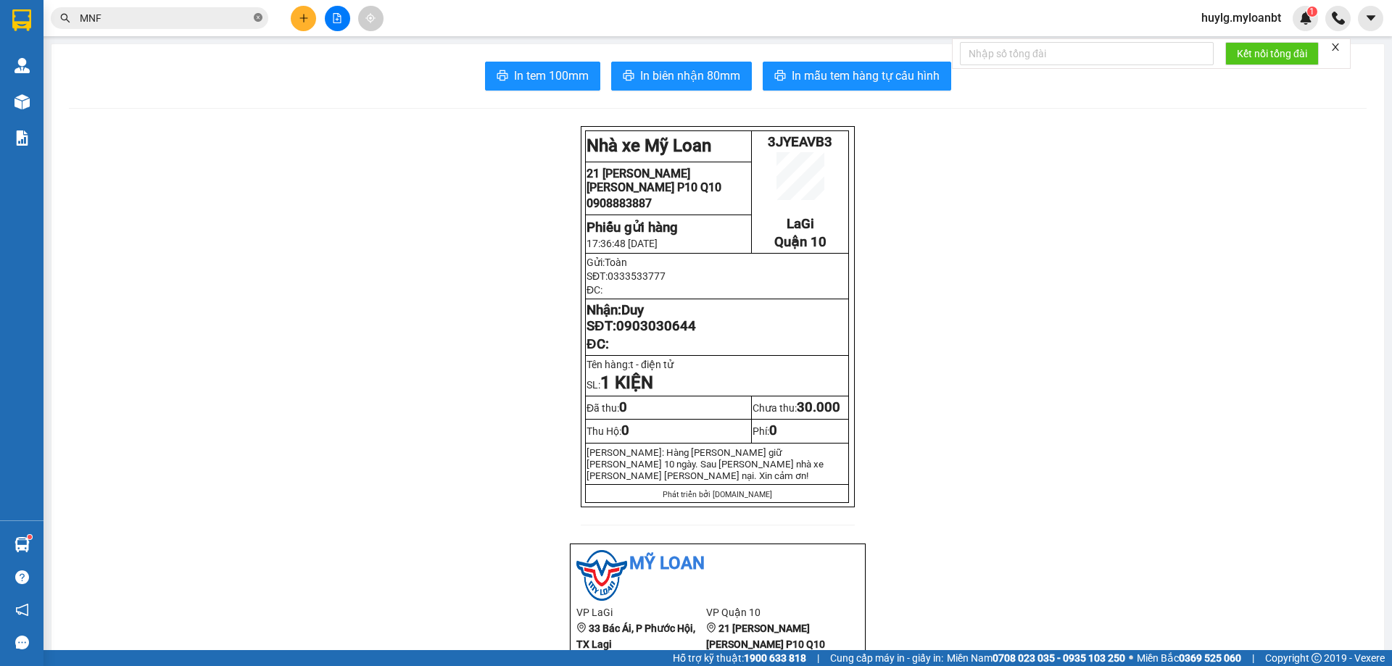
click at [260, 17] on icon "close-circle" at bounding box center [258, 17] width 9 height 9
paste input "0783235111"
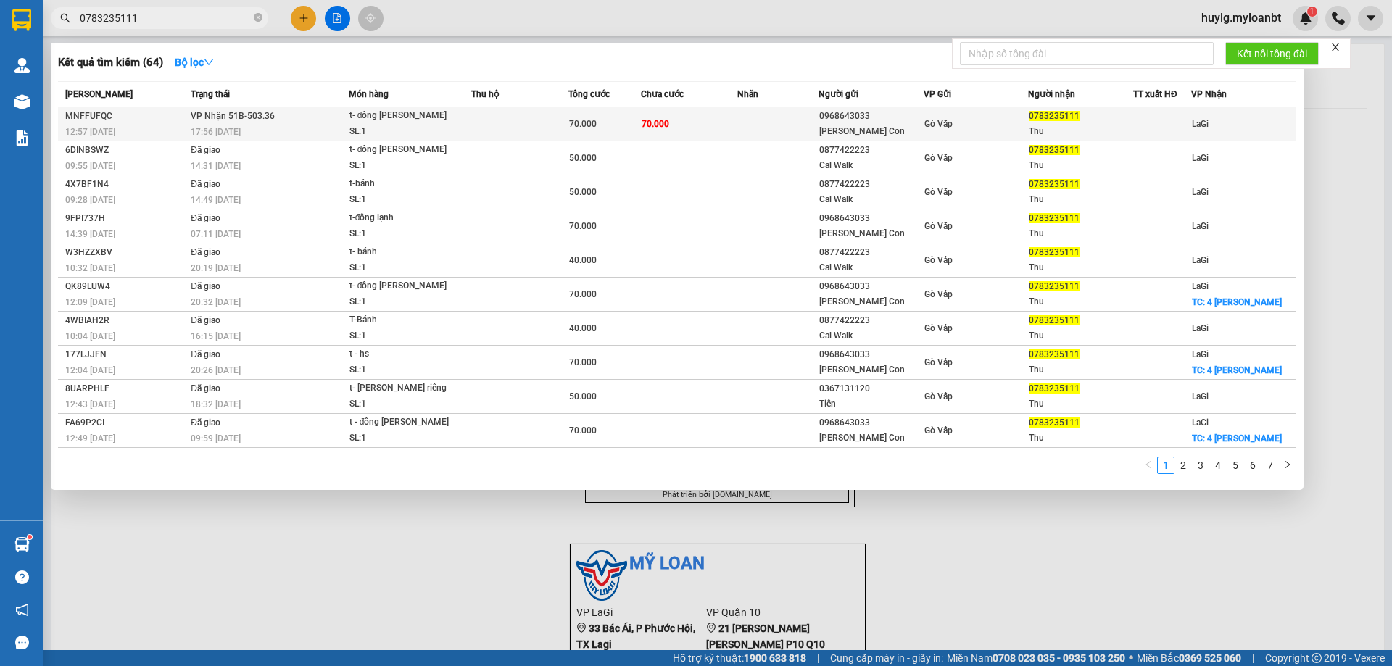
type input "0783235111"
click at [814, 137] on td at bounding box center [777, 124] width 80 height 34
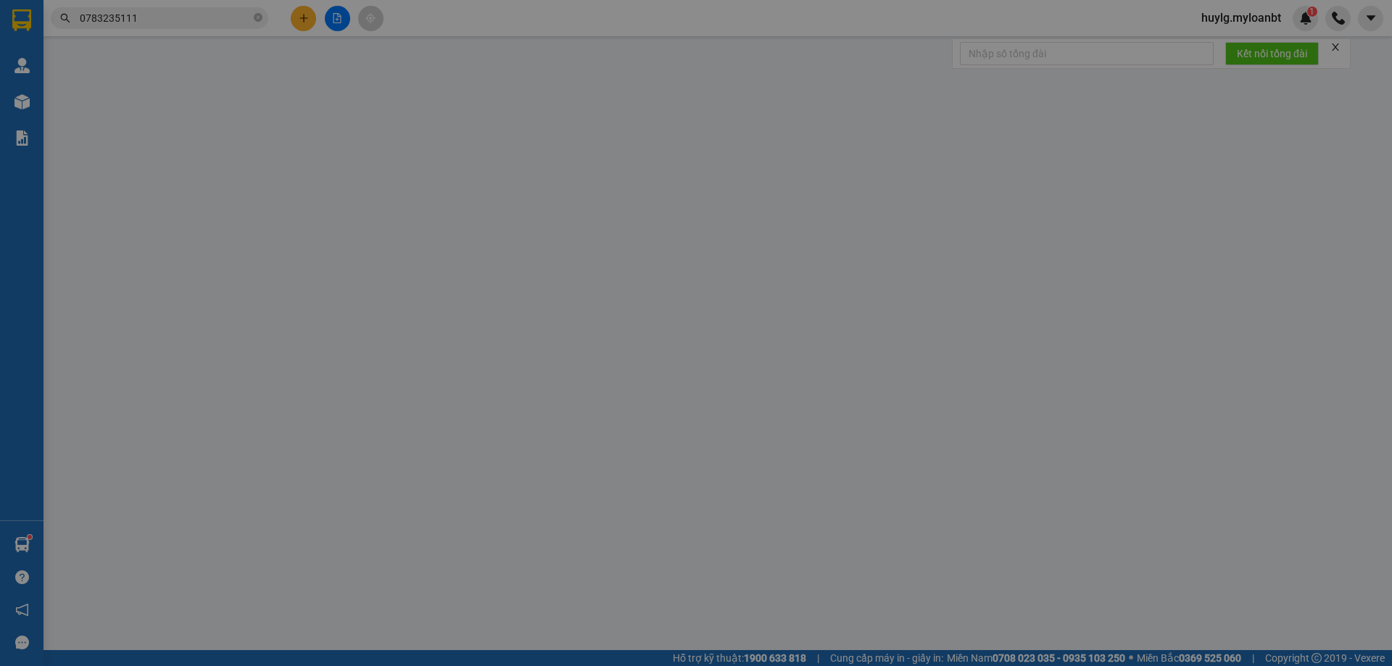
type input "0968643033"
type input "[PERSON_NAME] Con"
type input "0783235111"
type input "Thu"
type input "0"
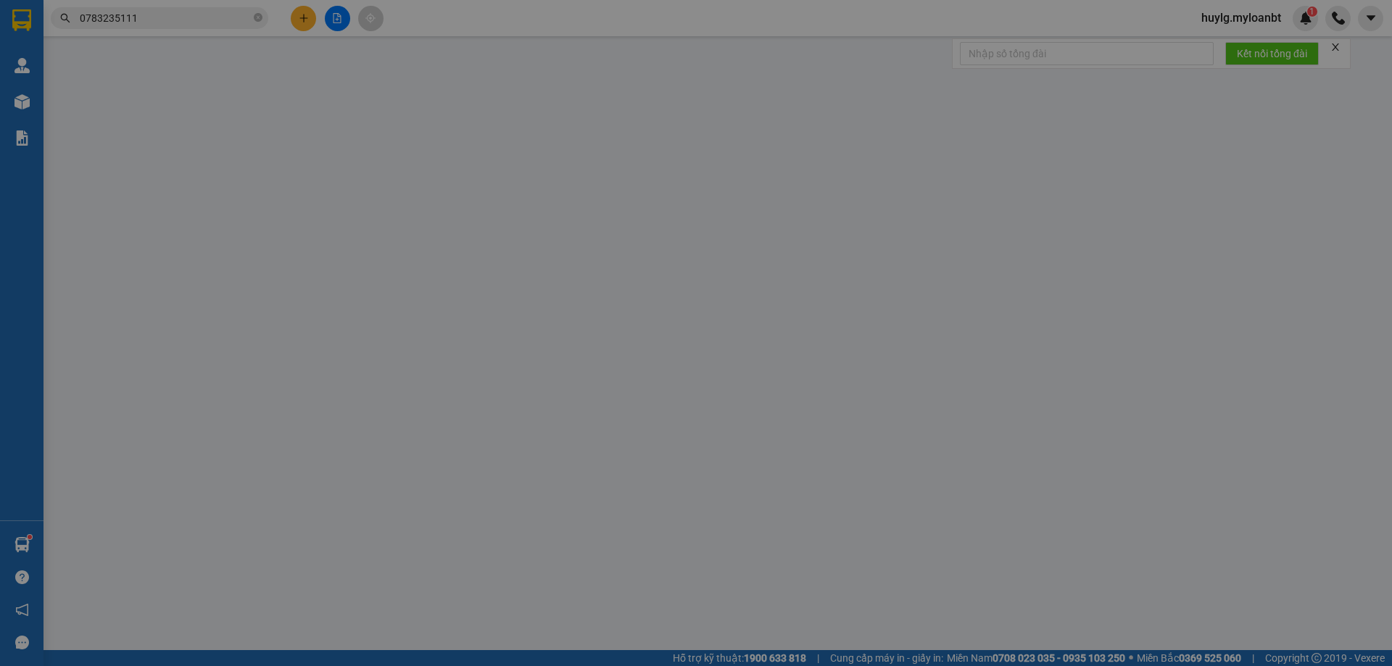
type input "70.000"
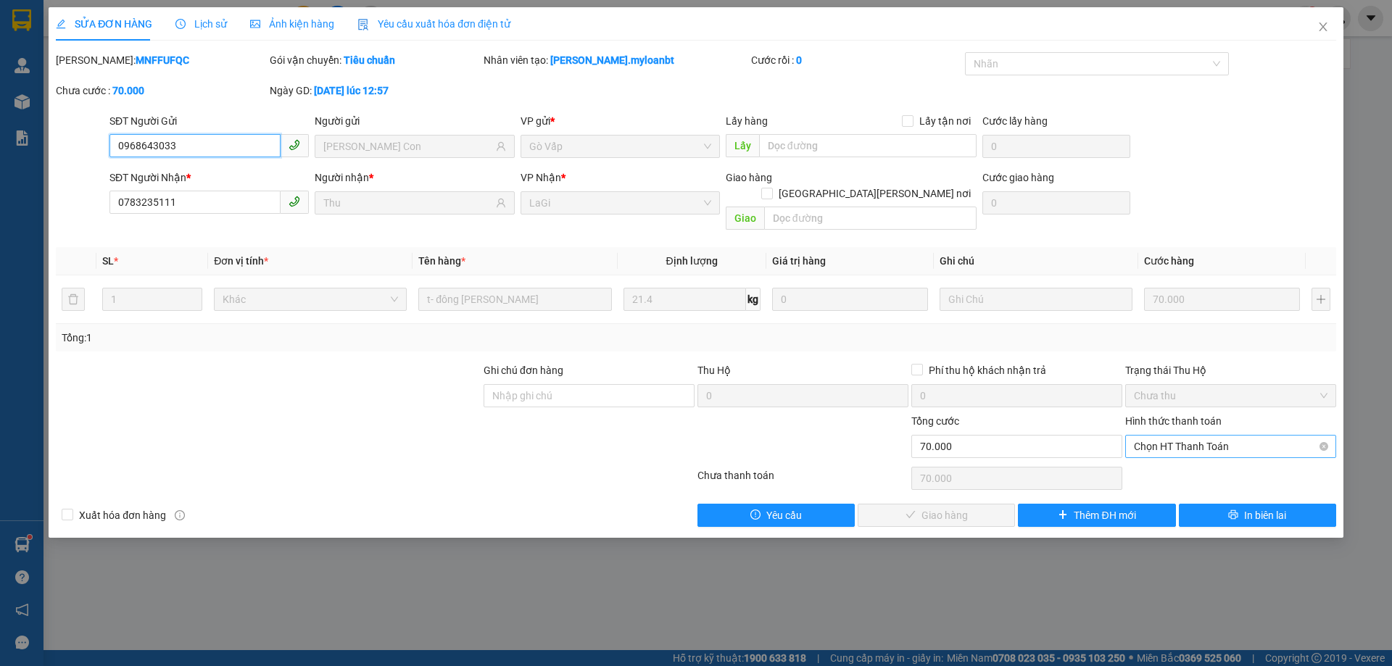
click at [1183, 436] on span "Chọn HT Thanh Toán" at bounding box center [1231, 447] width 194 height 22
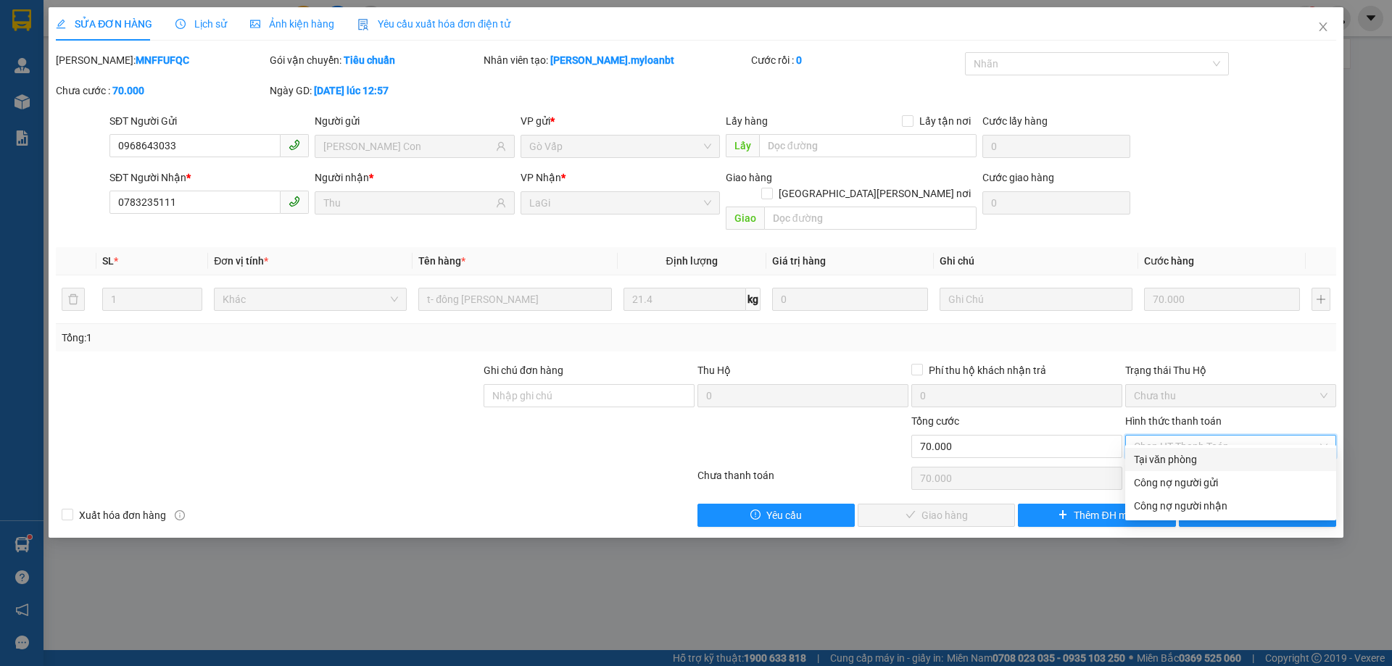
click at [1186, 455] on div "Tại văn phòng" at bounding box center [1231, 460] width 194 height 16
type input "0"
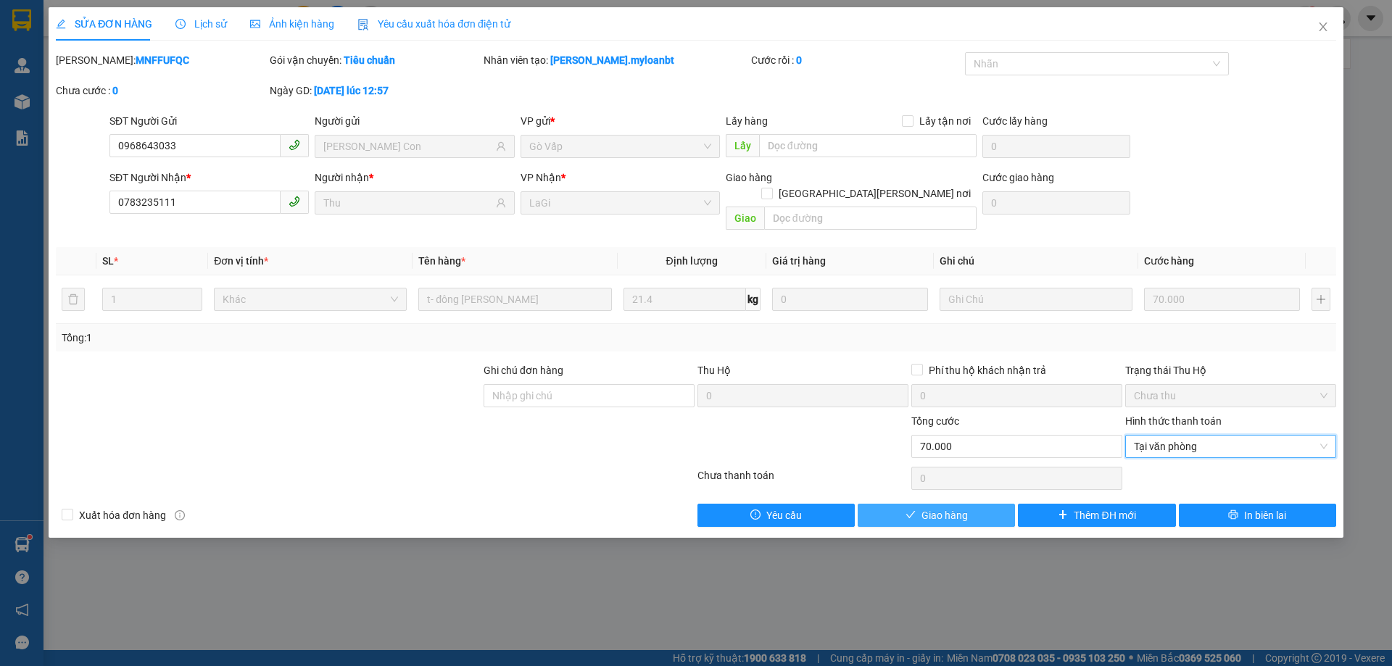
click at [972, 504] on button "Giao hàng" at bounding box center [936, 515] width 157 height 23
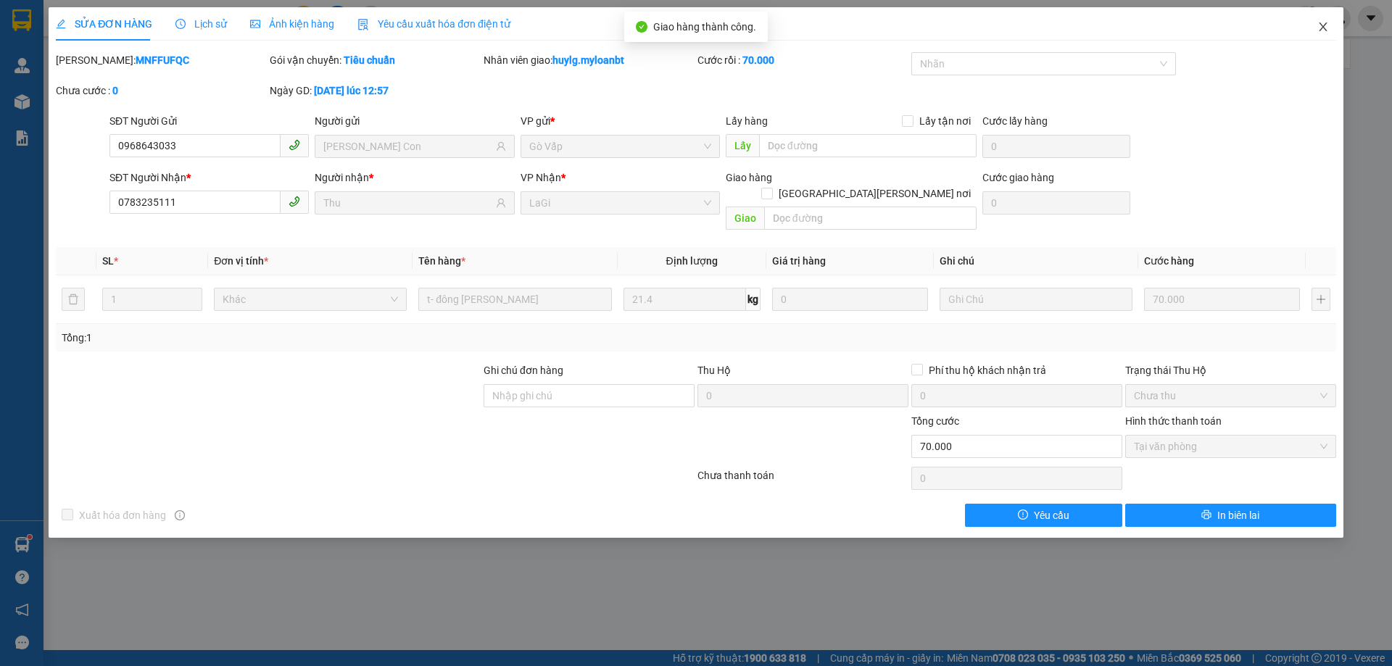
click at [1318, 18] on span "Close" at bounding box center [1323, 27] width 41 height 41
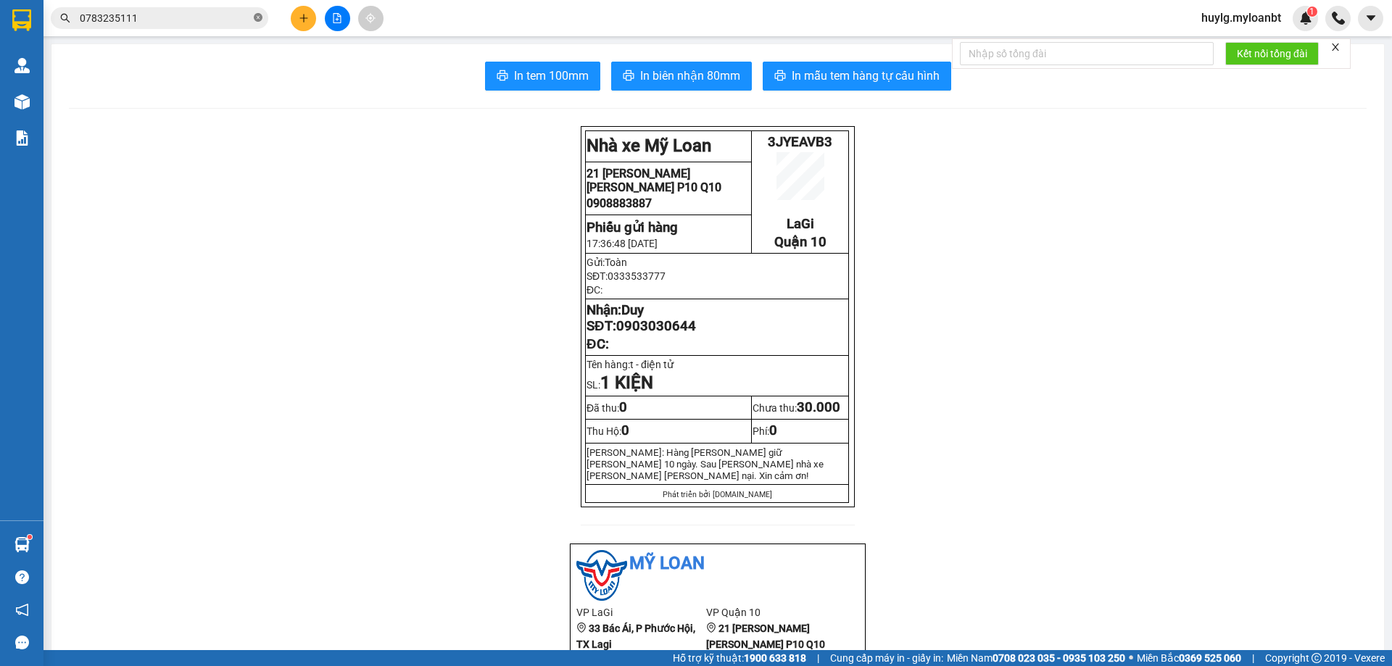
click at [262, 16] on icon "close-circle" at bounding box center [258, 17] width 9 height 9
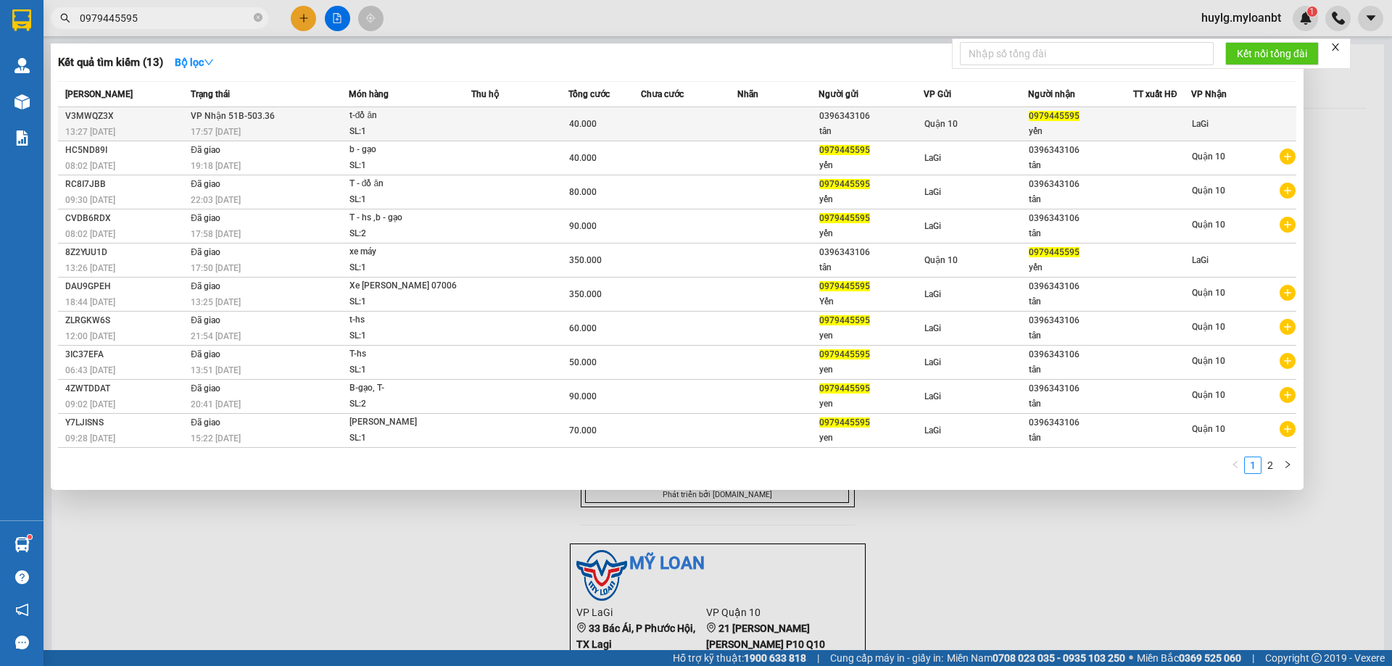
type input "0979445595"
click at [972, 115] on td "Quận 10" at bounding box center [976, 124] width 105 height 34
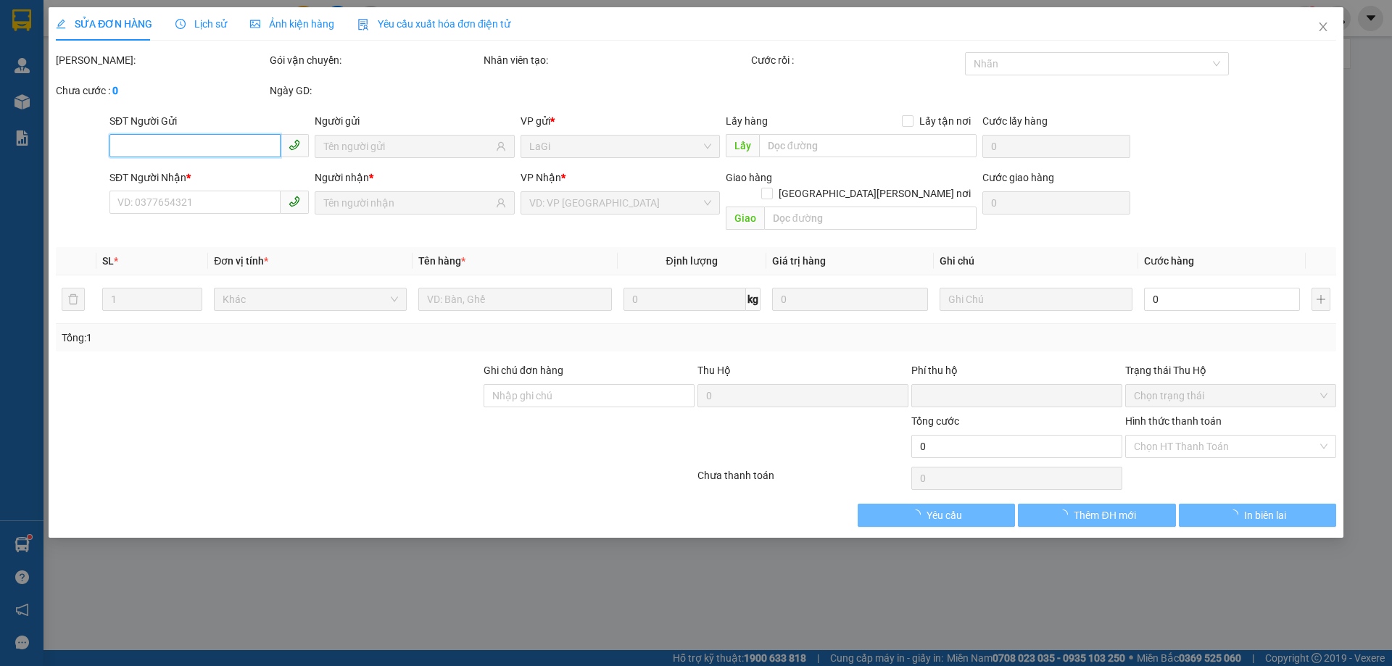
type input "0396343106"
type input "tân"
type input "0979445595"
type input "yến"
type input "0"
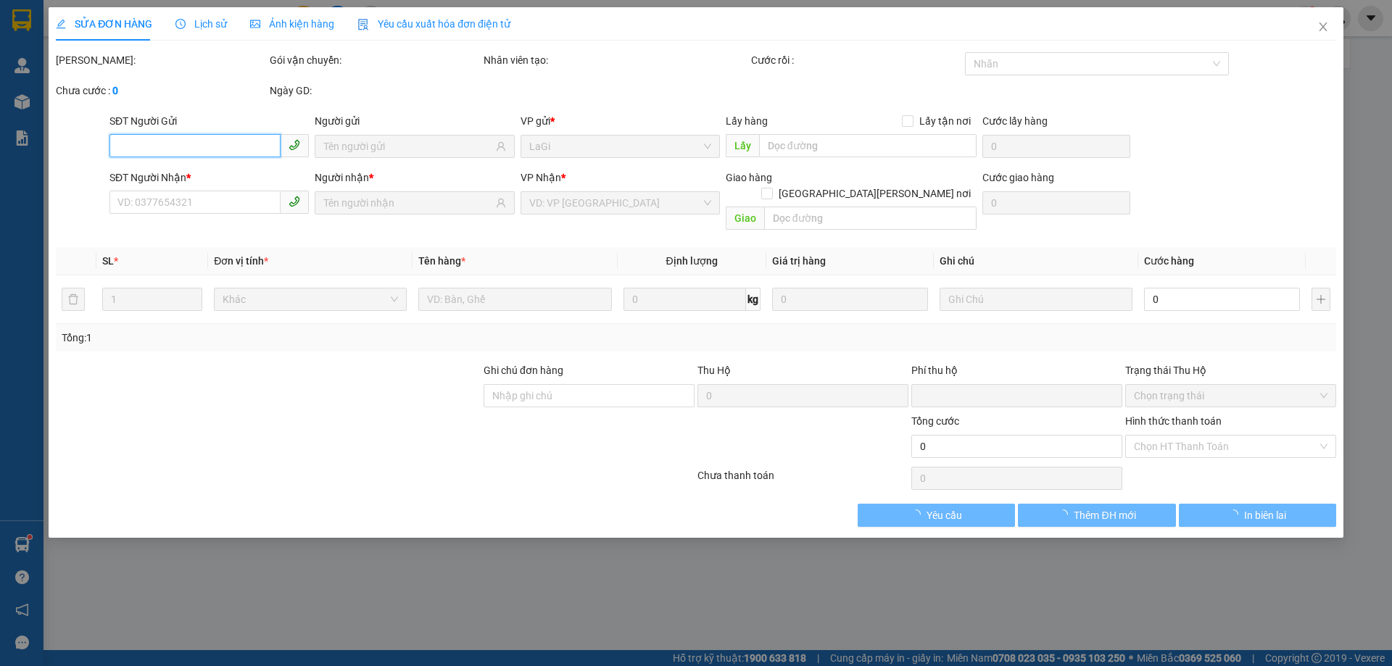
type input "40.000"
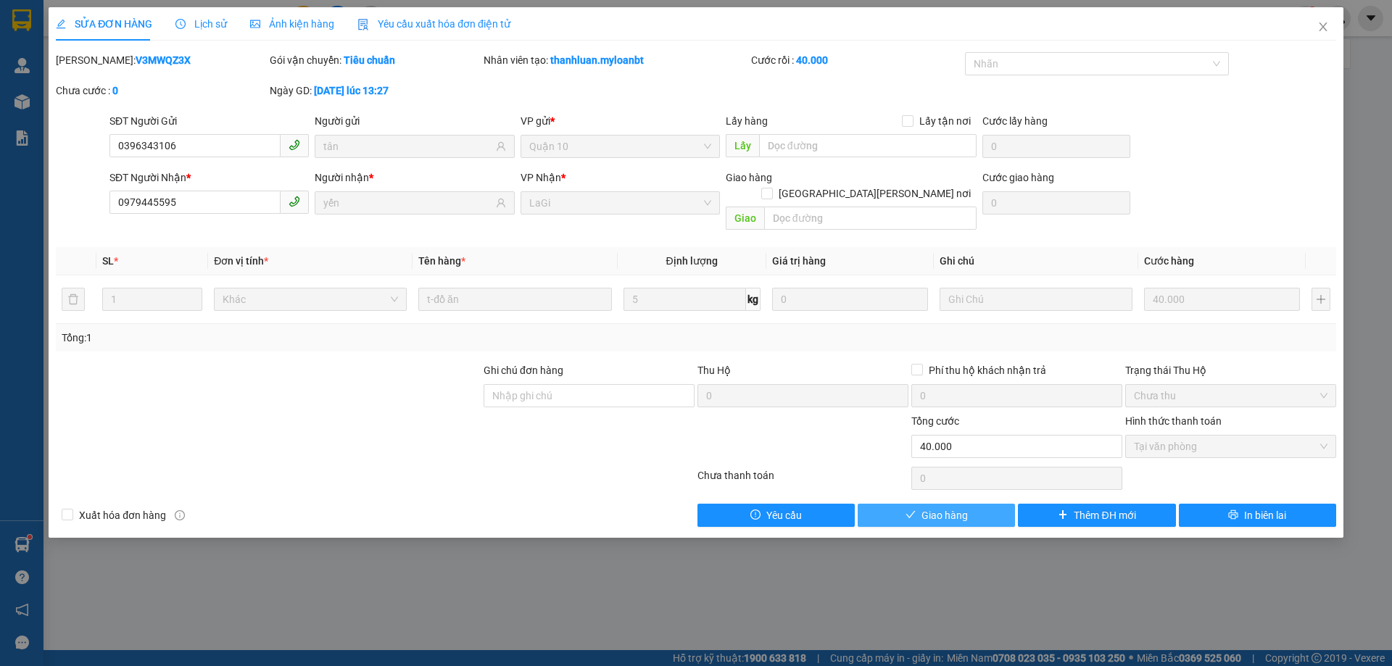
click at [1001, 504] on button "Giao hàng" at bounding box center [936, 515] width 157 height 23
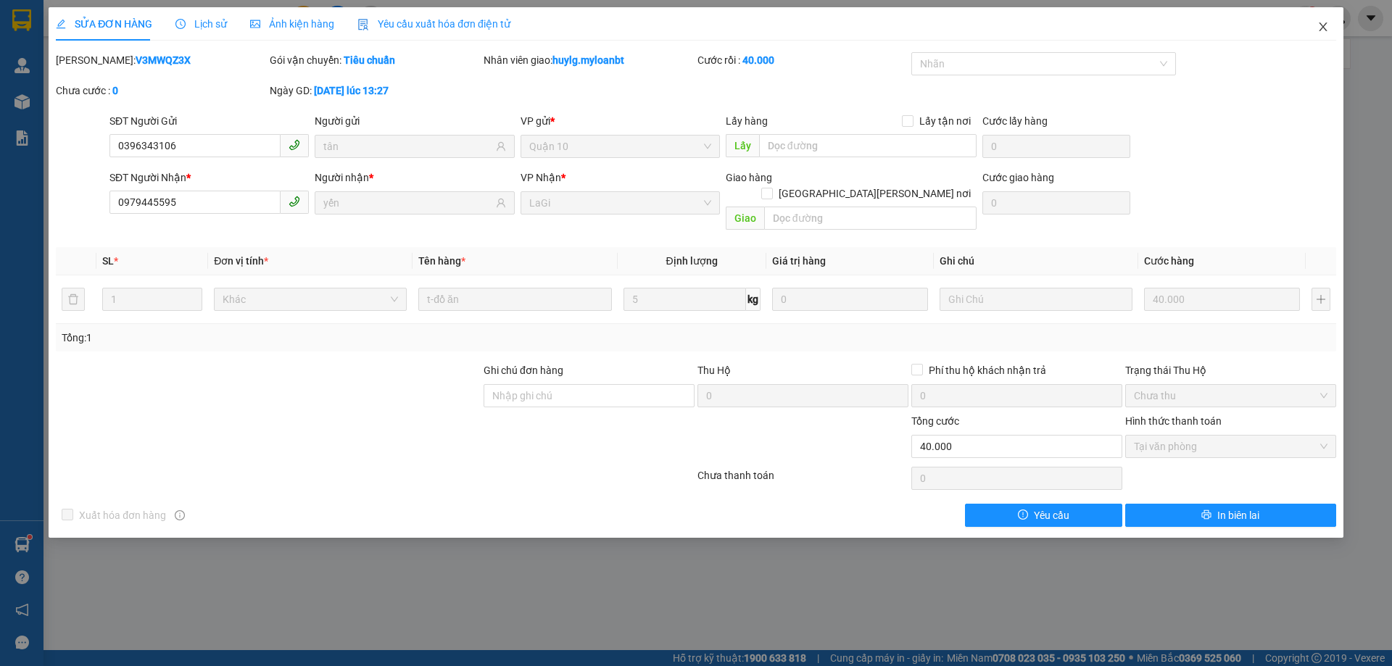
click at [1326, 26] on icon "close" at bounding box center [1324, 27] width 12 height 12
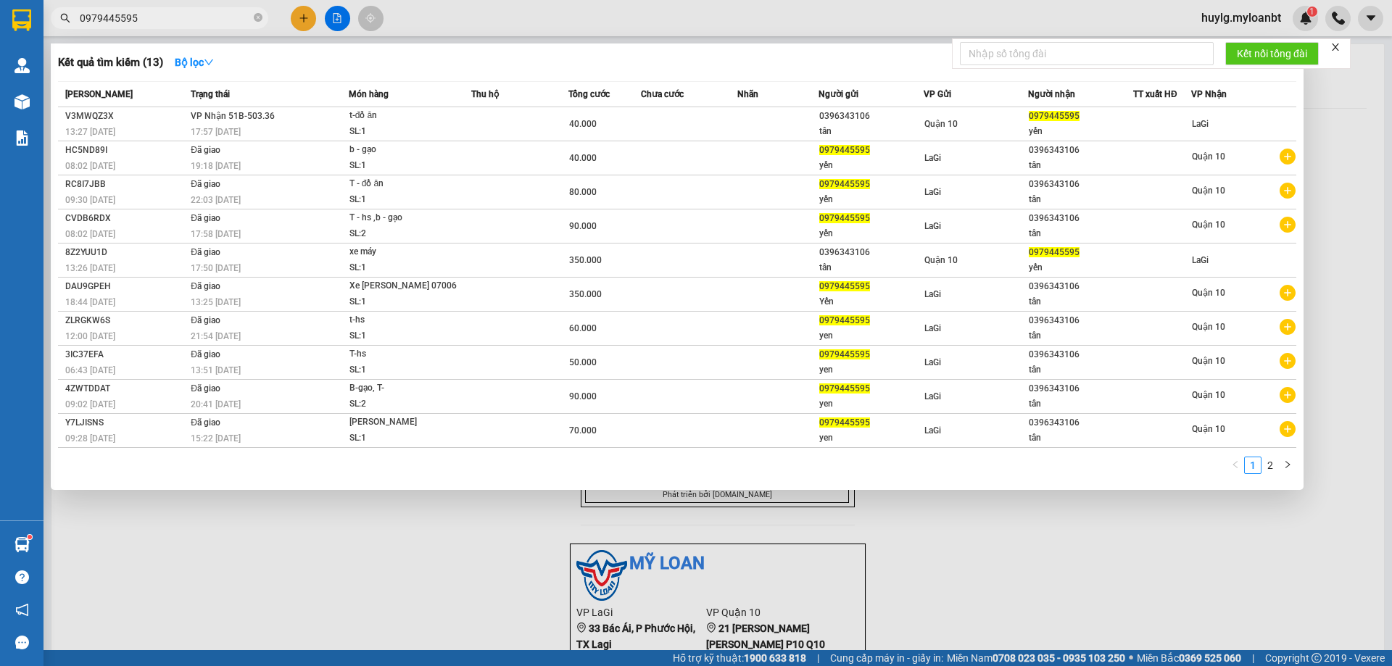
drag, startPoint x: 260, startPoint y: 15, endPoint x: 255, endPoint y: 22, distance: 9.3
click at [260, 16] on icon "close-circle" at bounding box center [258, 17] width 9 height 9
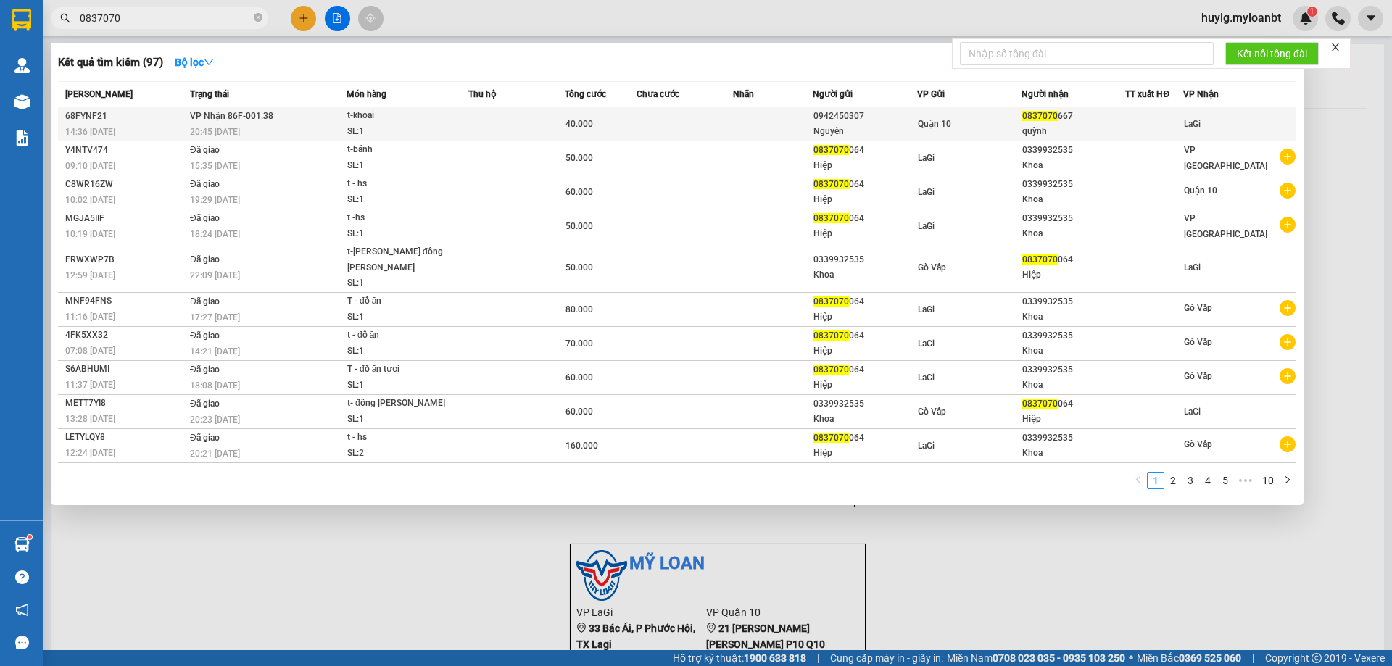
type input "0837070"
click at [739, 118] on td at bounding box center [773, 124] width 80 height 34
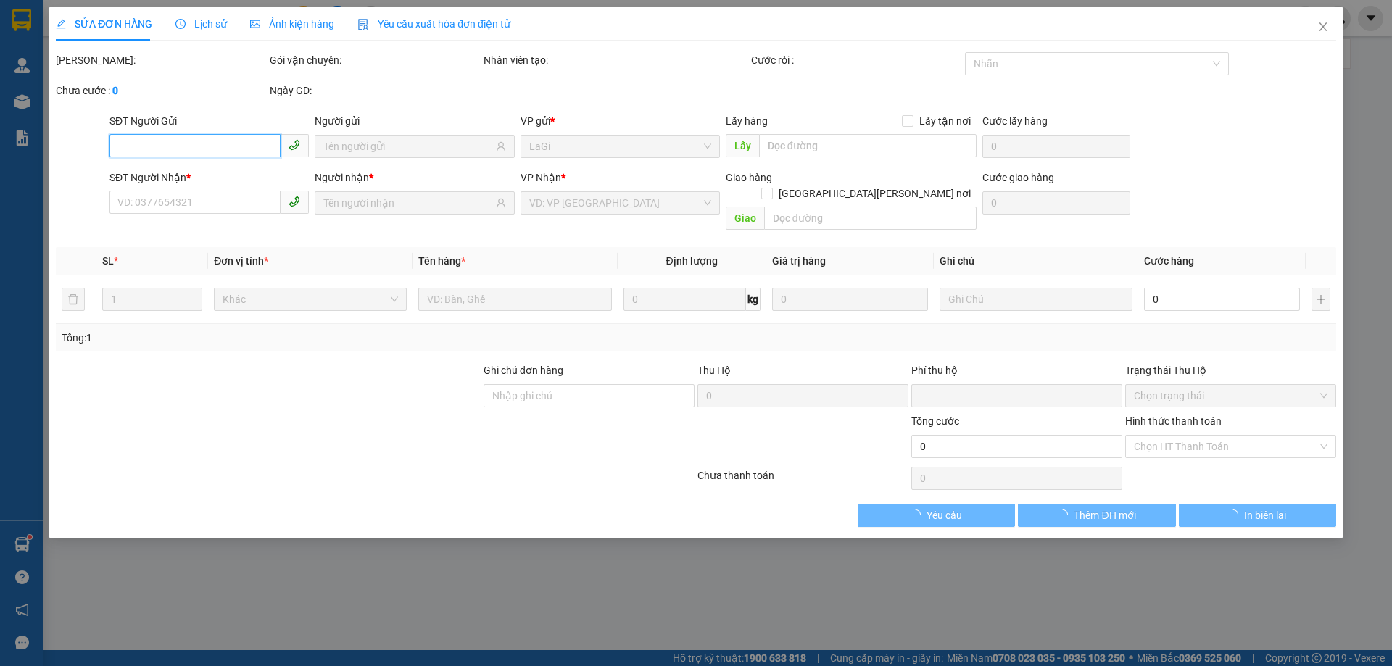
type input "0942450307"
type input "Nguyên"
type input "0837070667"
type input "quỳnh"
type input "0"
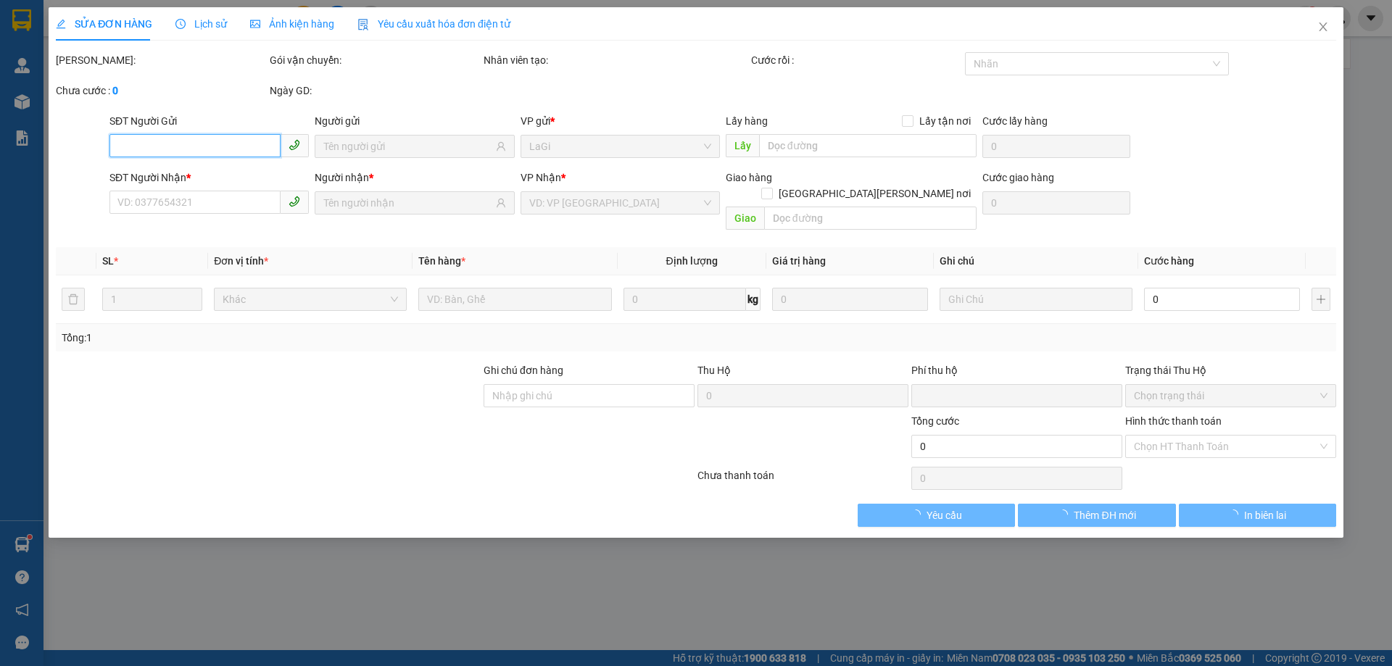
type input "40.000"
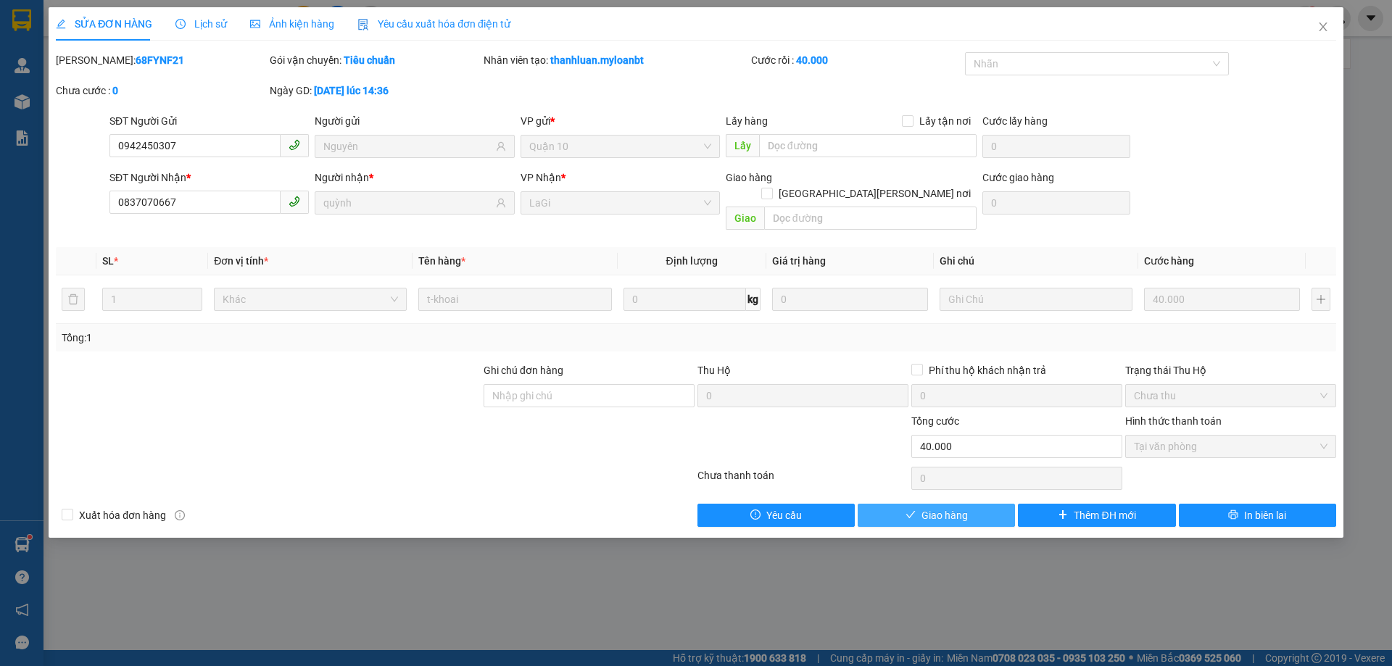
click at [972, 505] on button "Giao hàng" at bounding box center [936, 515] width 157 height 23
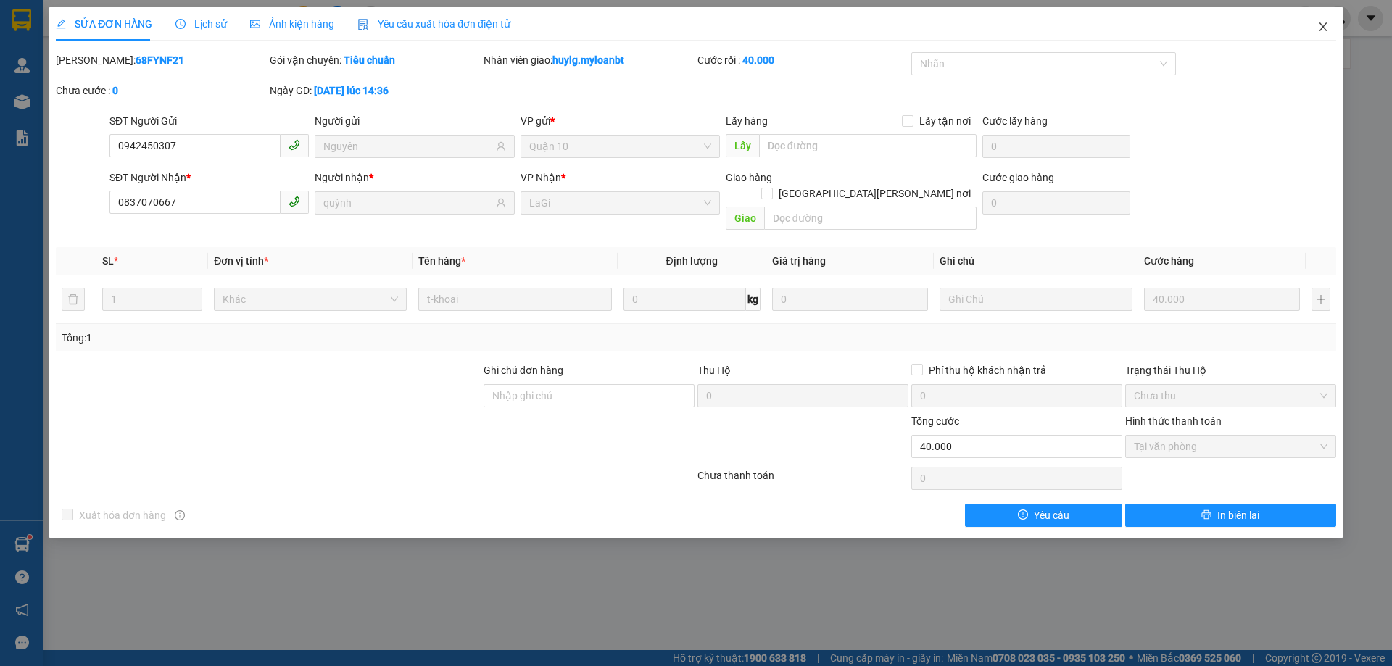
click at [1323, 25] on icon "close" at bounding box center [1324, 27] width 12 height 12
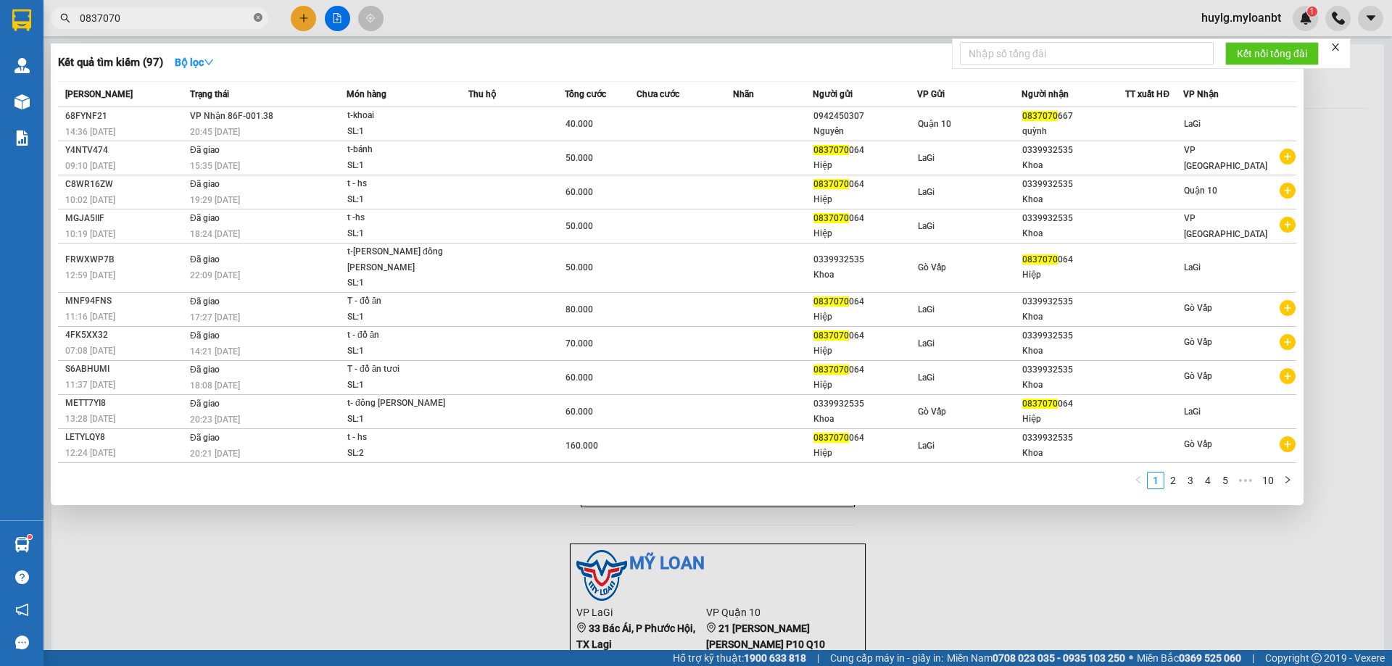
click at [255, 19] on icon "close-circle" at bounding box center [258, 17] width 9 height 9
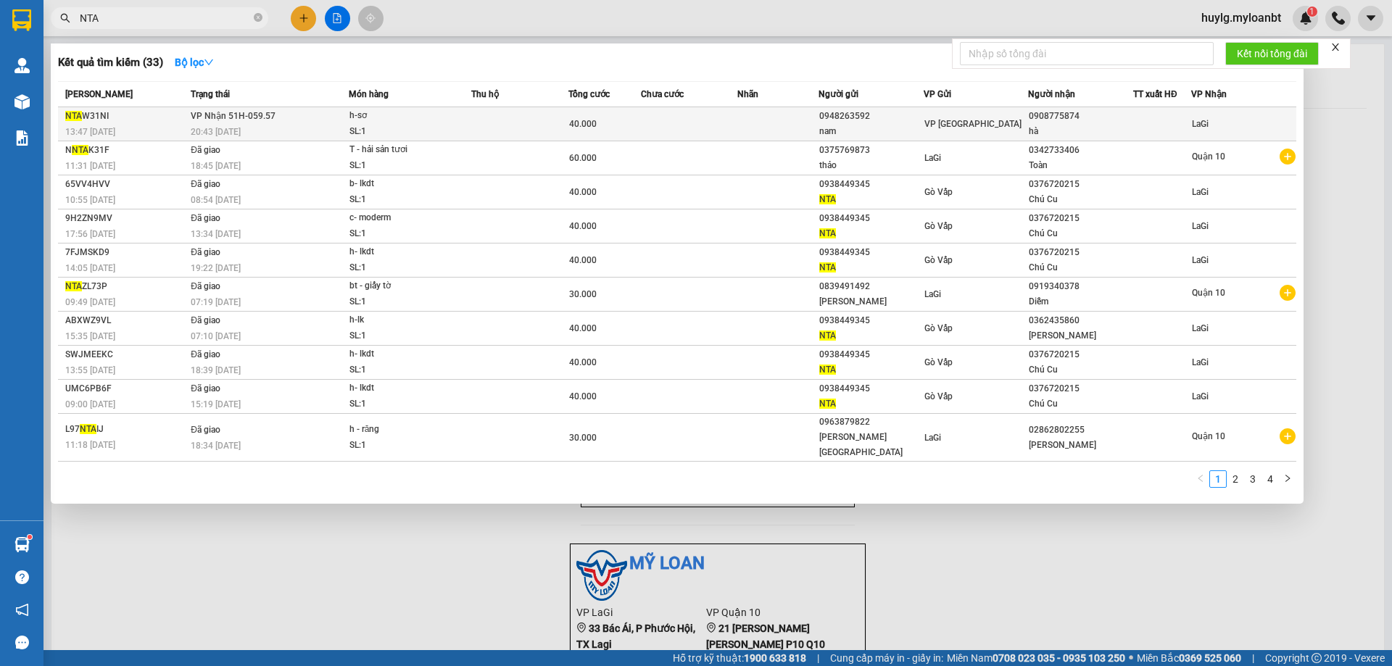
type input "NTA"
click at [772, 120] on td at bounding box center [777, 124] width 80 height 34
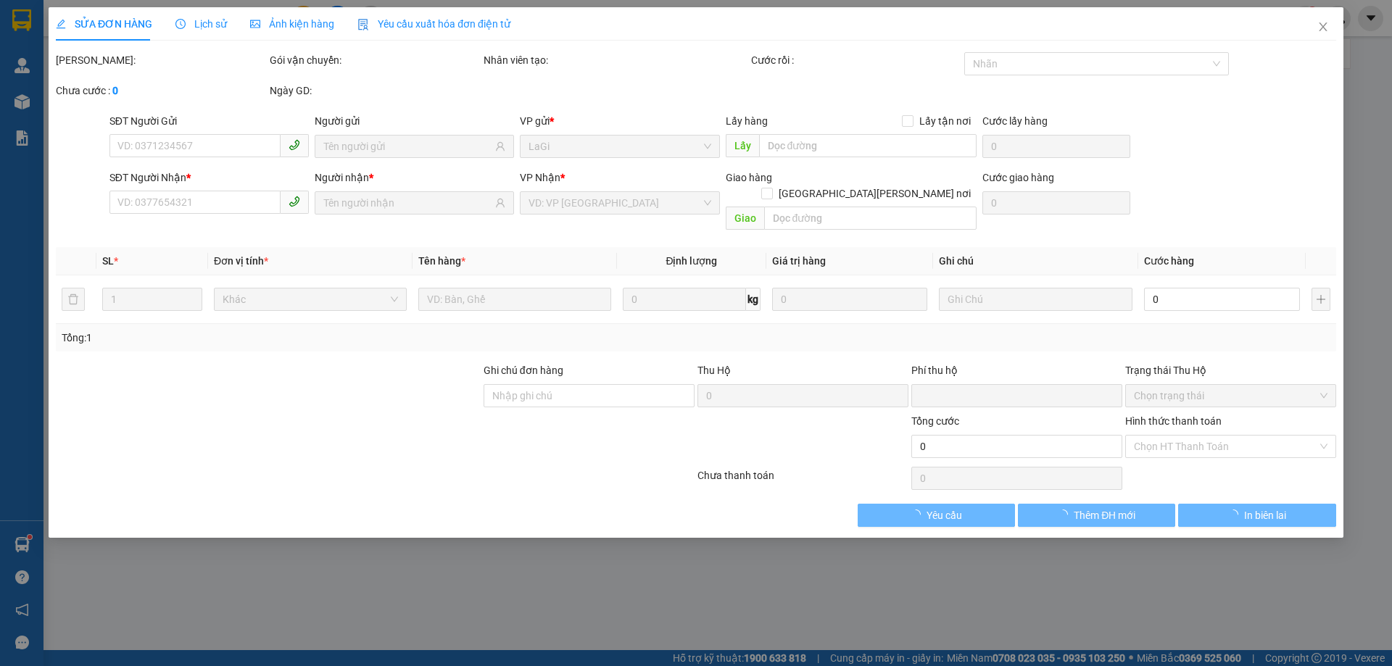
type input "0948263592"
type input "nam"
type input "0908775874"
type input "hà"
type input "0"
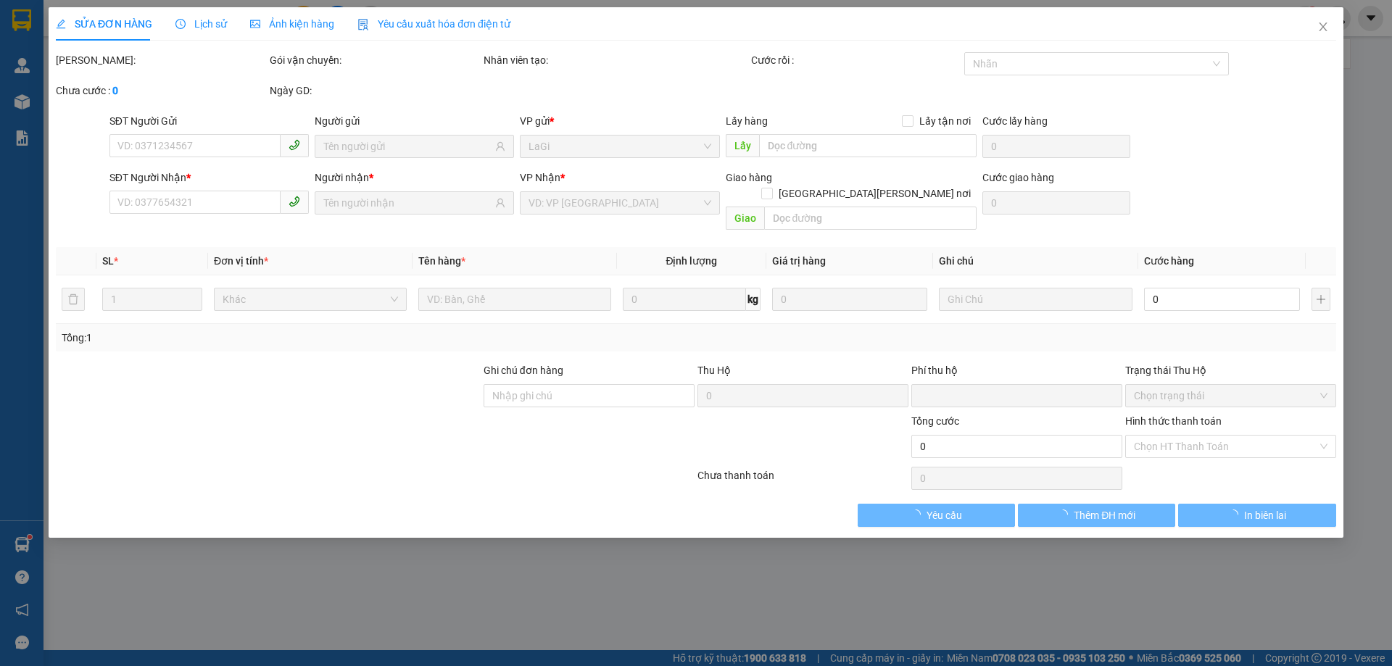
type input "40.000"
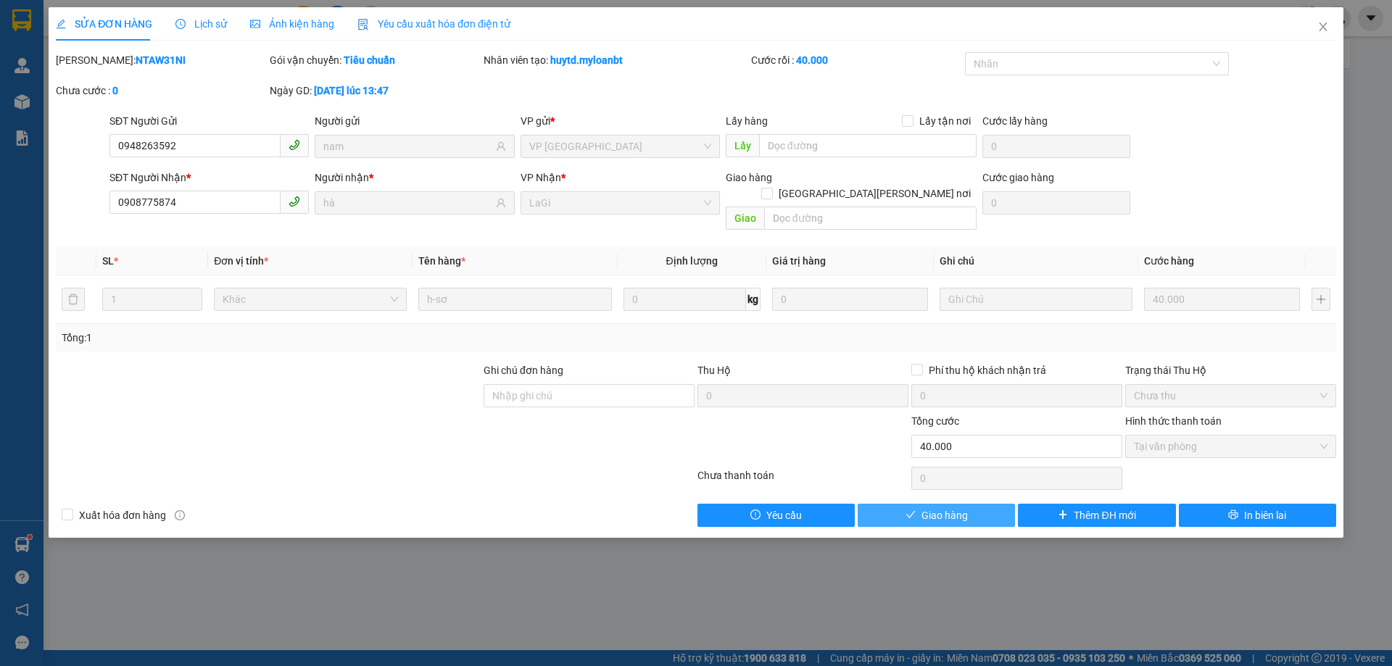
click at [977, 504] on button "Giao hàng" at bounding box center [936, 515] width 157 height 23
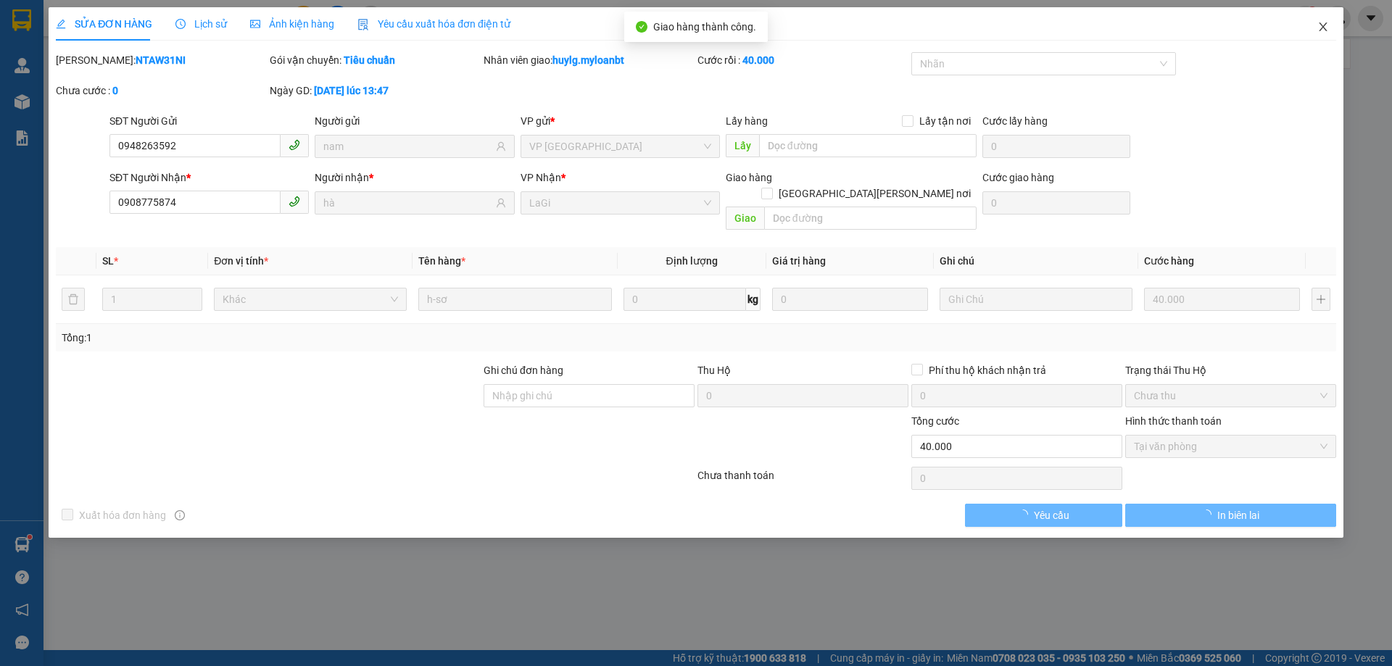
click at [1328, 25] on icon "close" at bounding box center [1324, 27] width 12 height 12
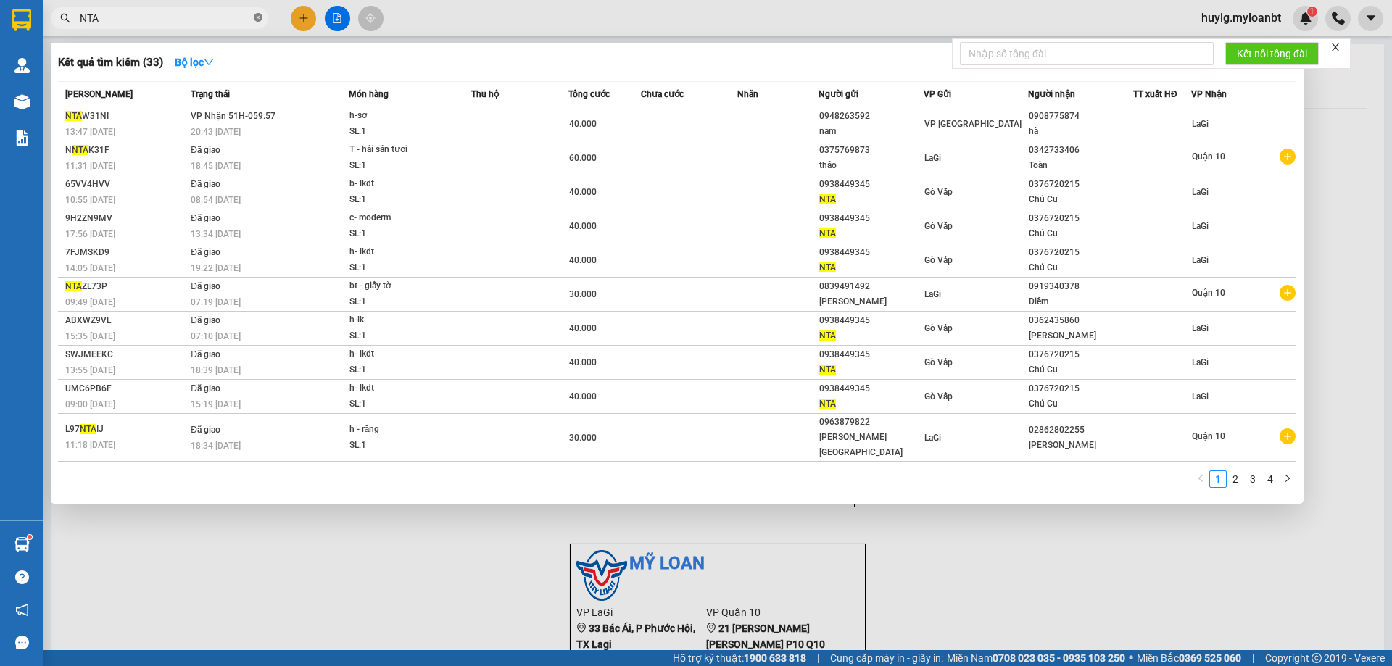
click at [258, 18] on icon "close-circle" at bounding box center [258, 17] width 9 height 9
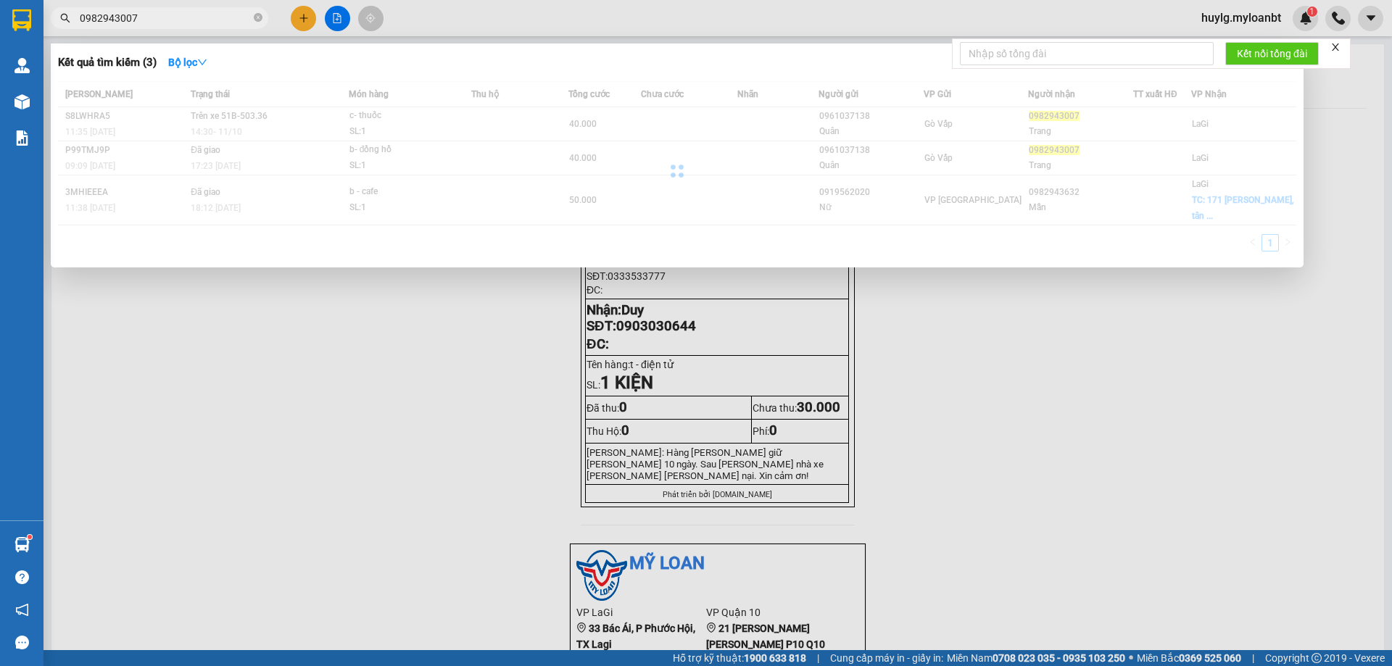
type input "0982943007"
click at [210, 49] on div "Kết quả [PERSON_NAME] ( 3 ) Bộ lọc Mã ĐH Trạng thái Món hàng Thu hộ Tổng [PERSO…" at bounding box center [677, 156] width 1253 height 224
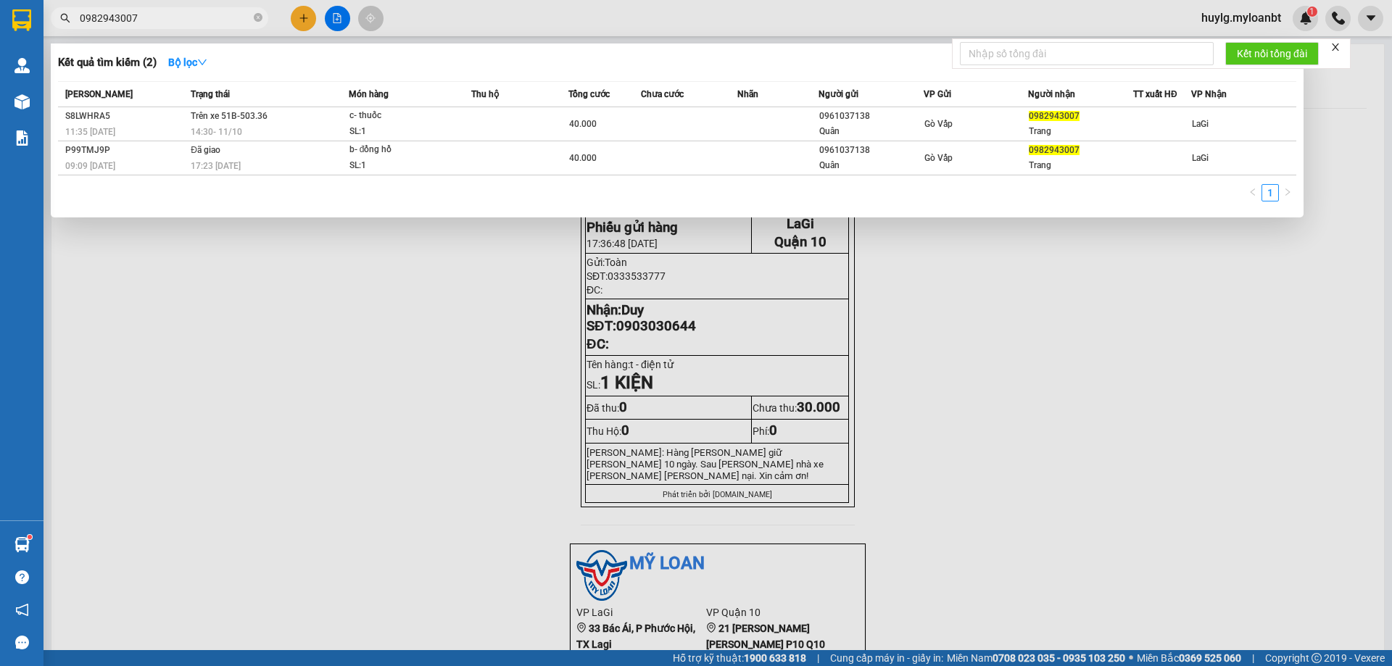
click at [162, 9] on span "0982943007" at bounding box center [160, 18] width 218 height 22
click at [161, 12] on input "0982943007" at bounding box center [165, 18] width 171 height 16
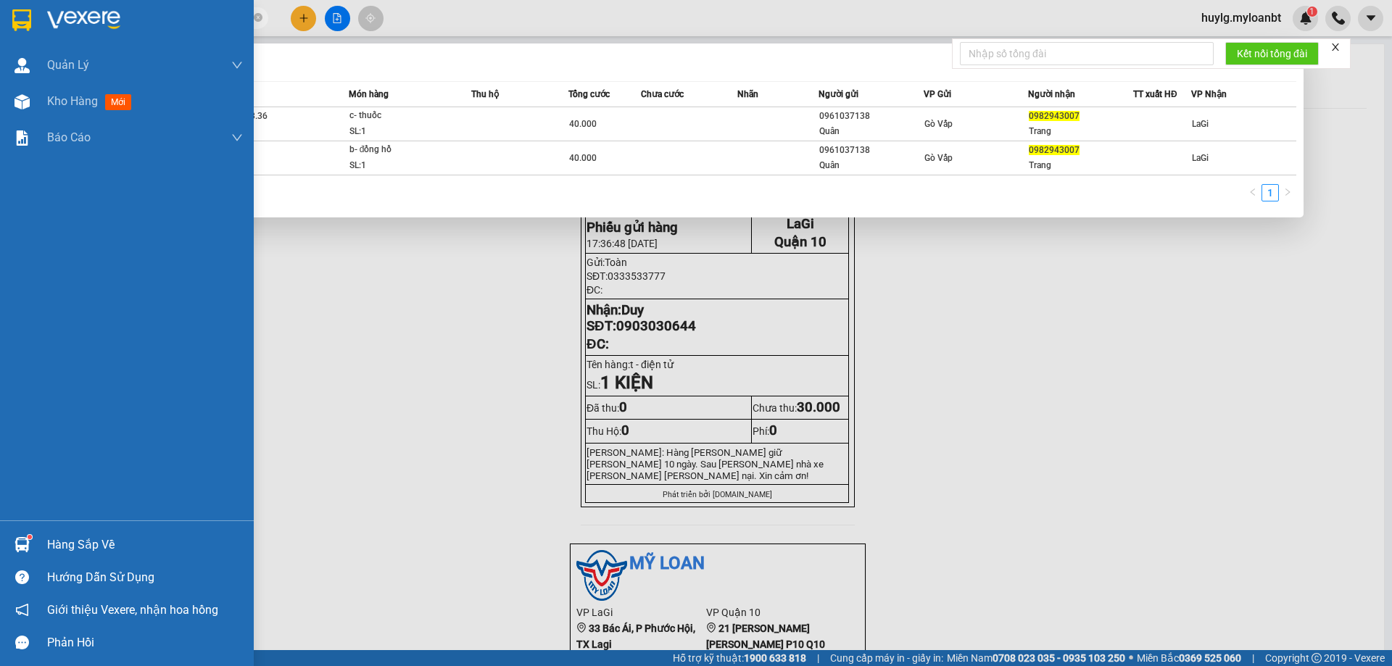
click at [73, 541] on div "Hàng sắp về" at bounding box center [145, 545] width 196 height 22
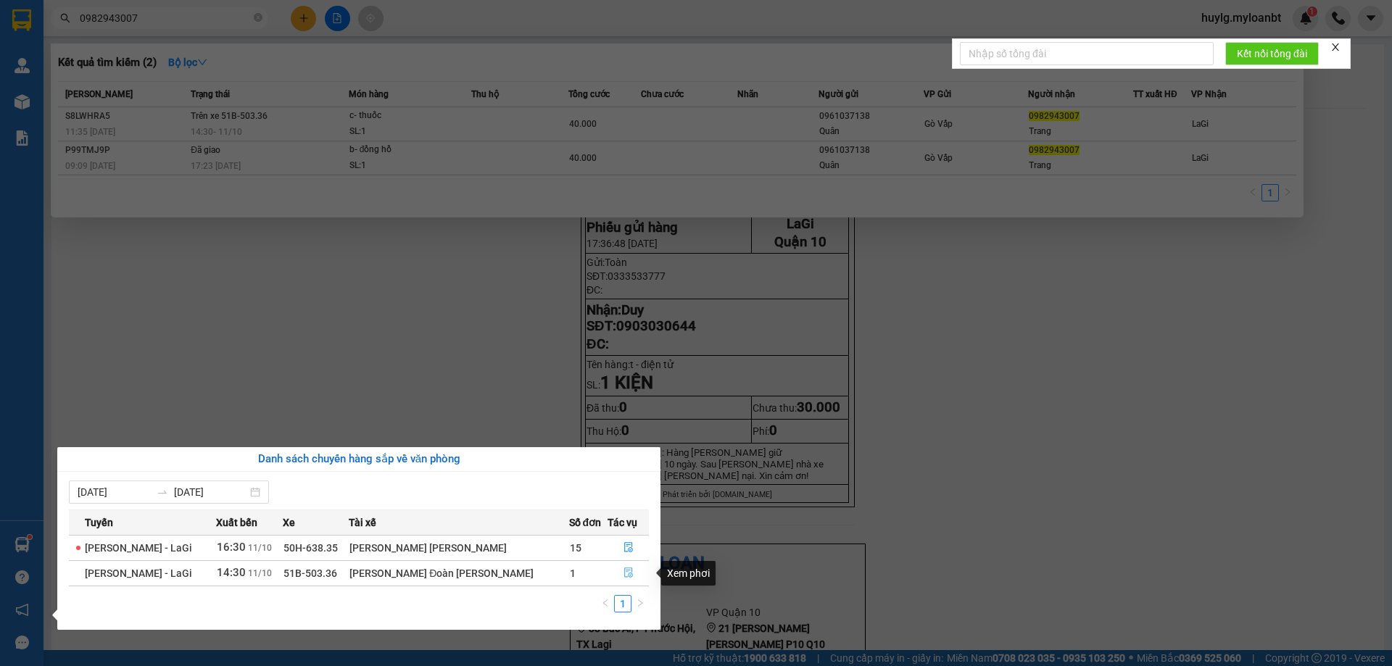
click at [624, 576] on icon "file-done" at bounding box center [628, 573] width 9 height 10
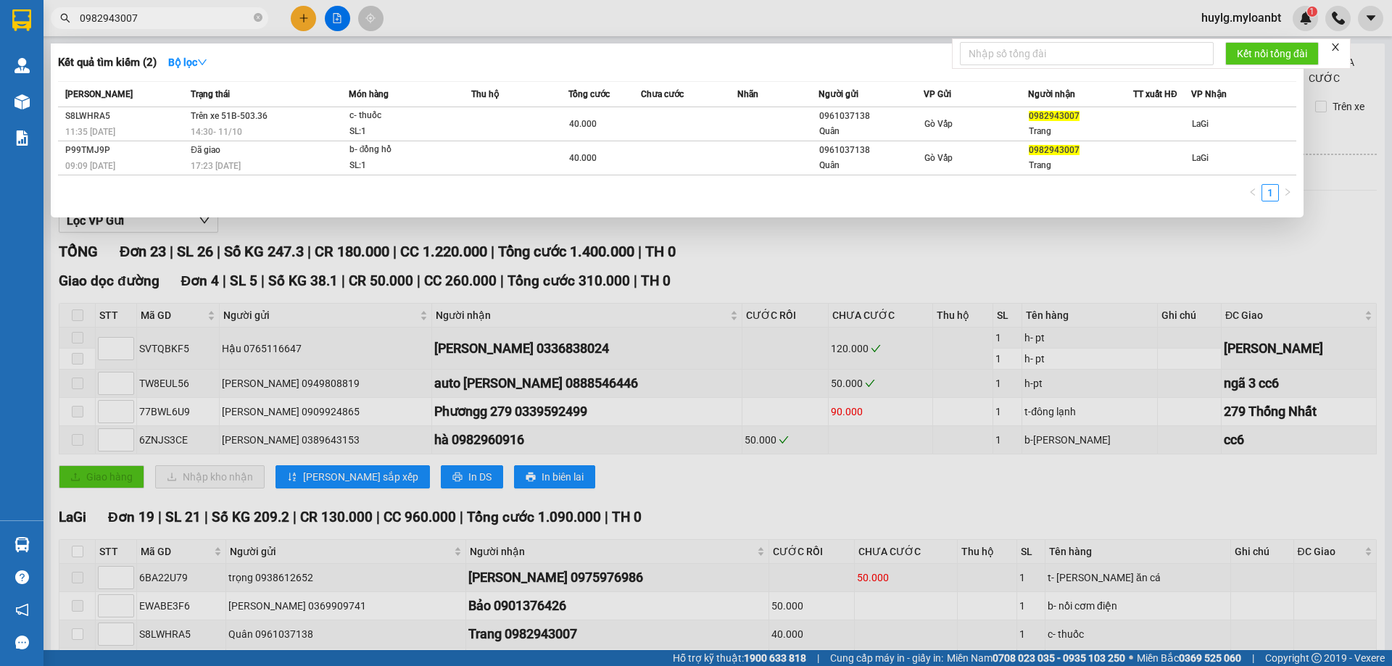
click at [974, 273] on div at bounding box center [696, 333] width 1392 height 666
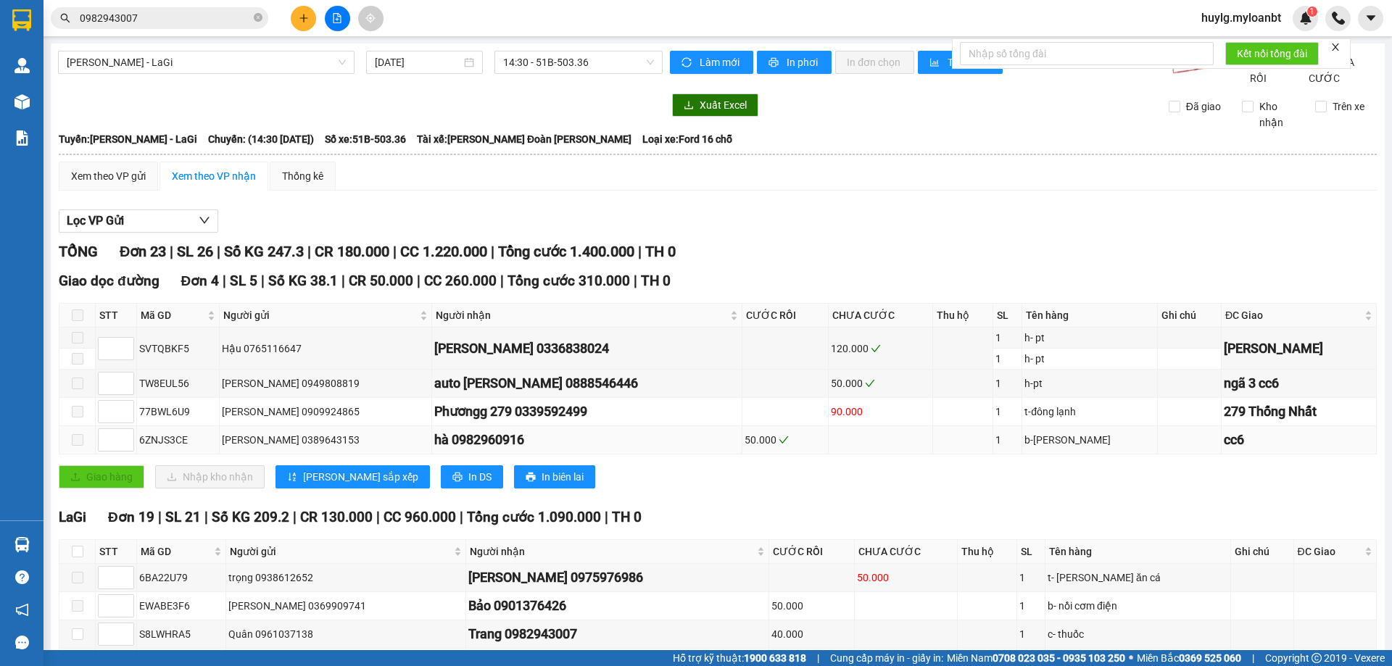
scroll to position [290, 0]
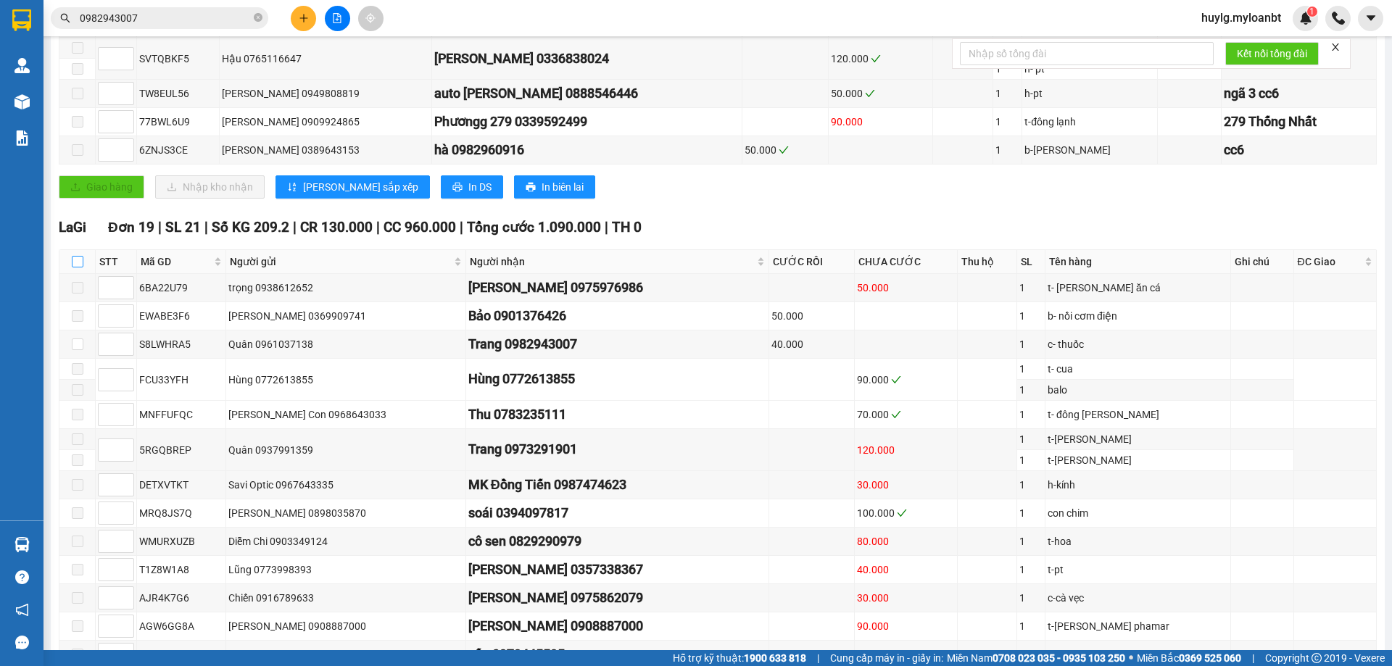
click at [75, 268] on input "checkbox" at bounding box center [78, 262] width 12 height 12
checkbox input "true"
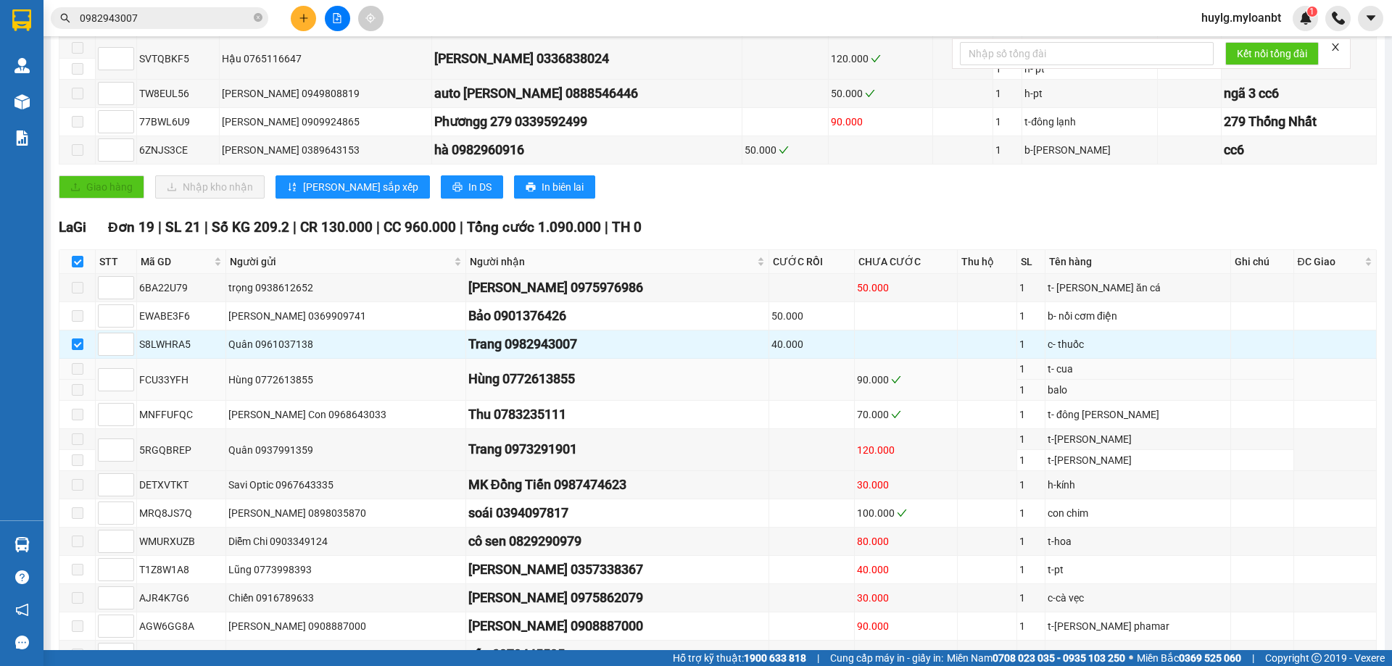
scroll to position [569, 0]
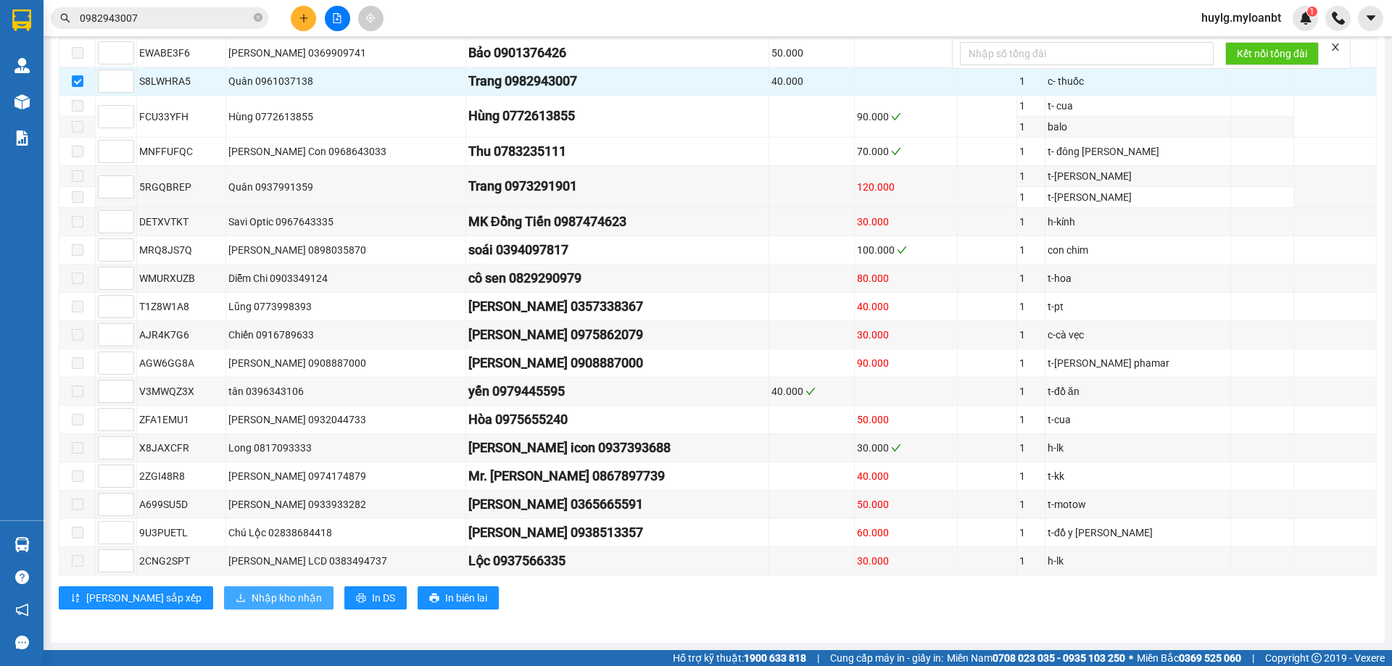
click at [252, 597] on span "Nhập kho nhận" at bounding box center [287, 598] width 70 height 16
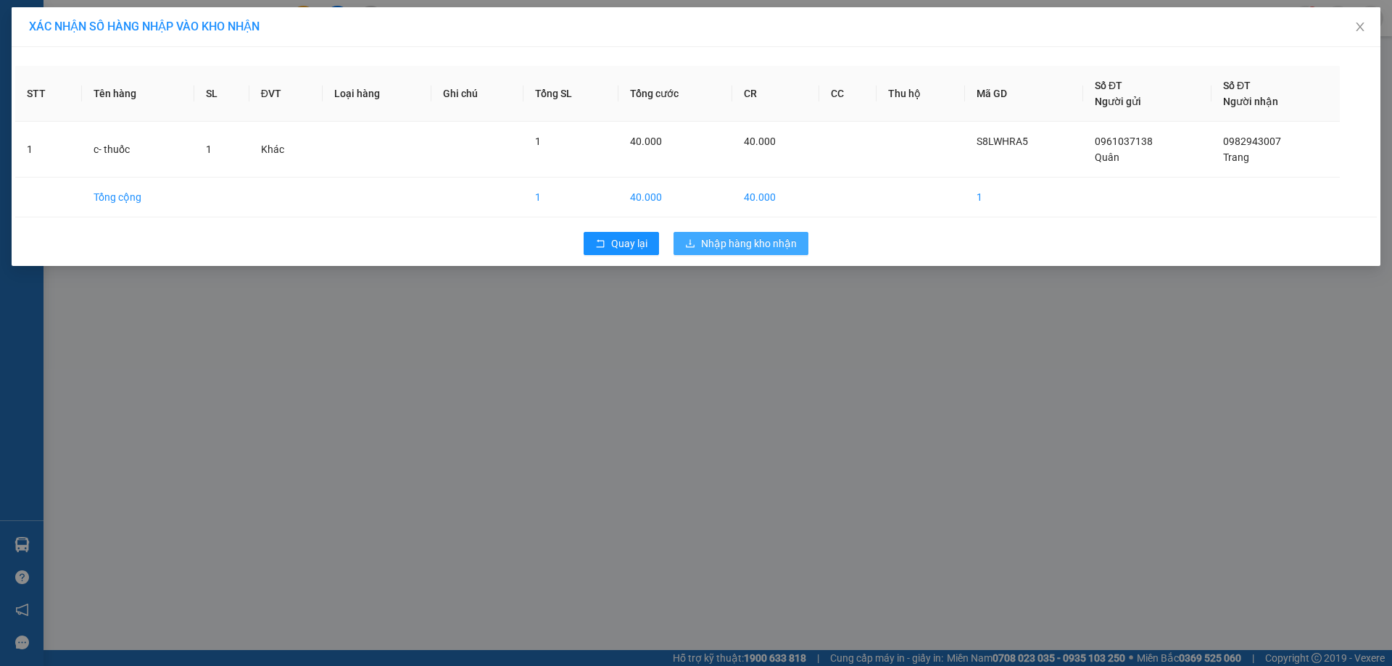
click at [711, 249] on span "Nhập hàng kho nhận" at bounding box center [749, 244] width 96 height 16
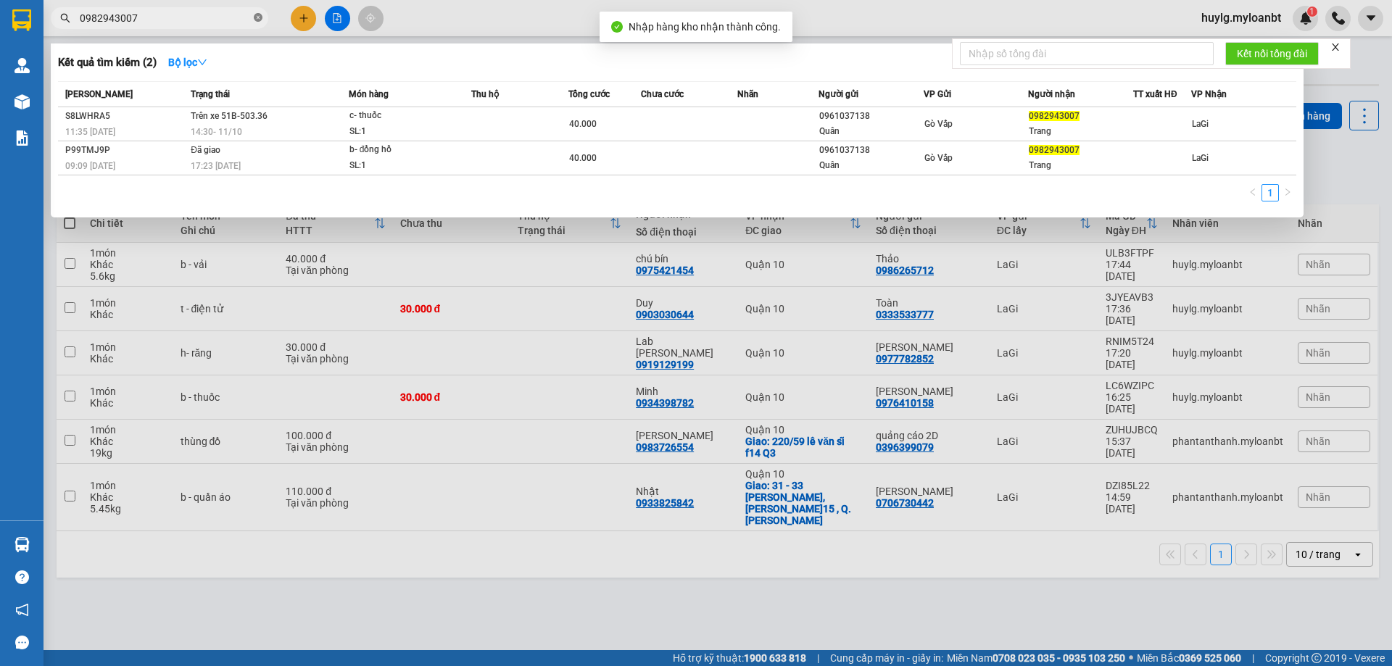
click at [256, 17] on icon "close-circle" at bounding box center [258, 17] width 9 height 9
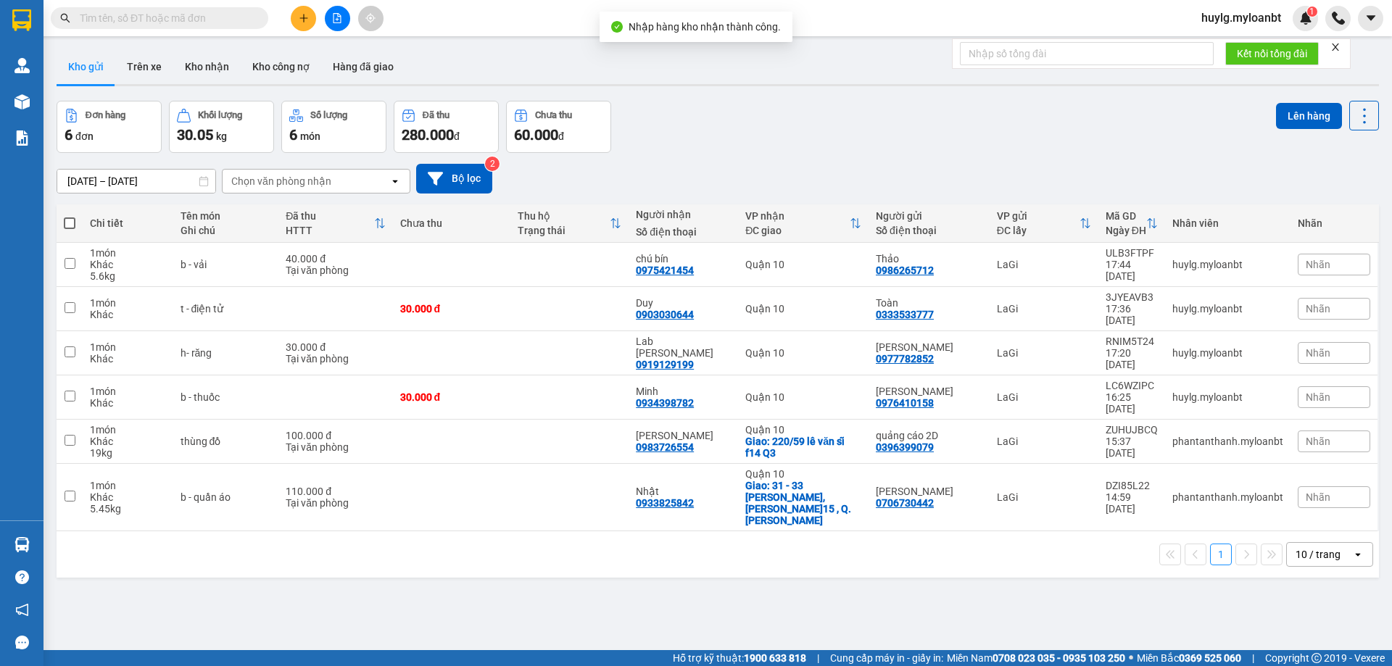
paste input "0982943007"
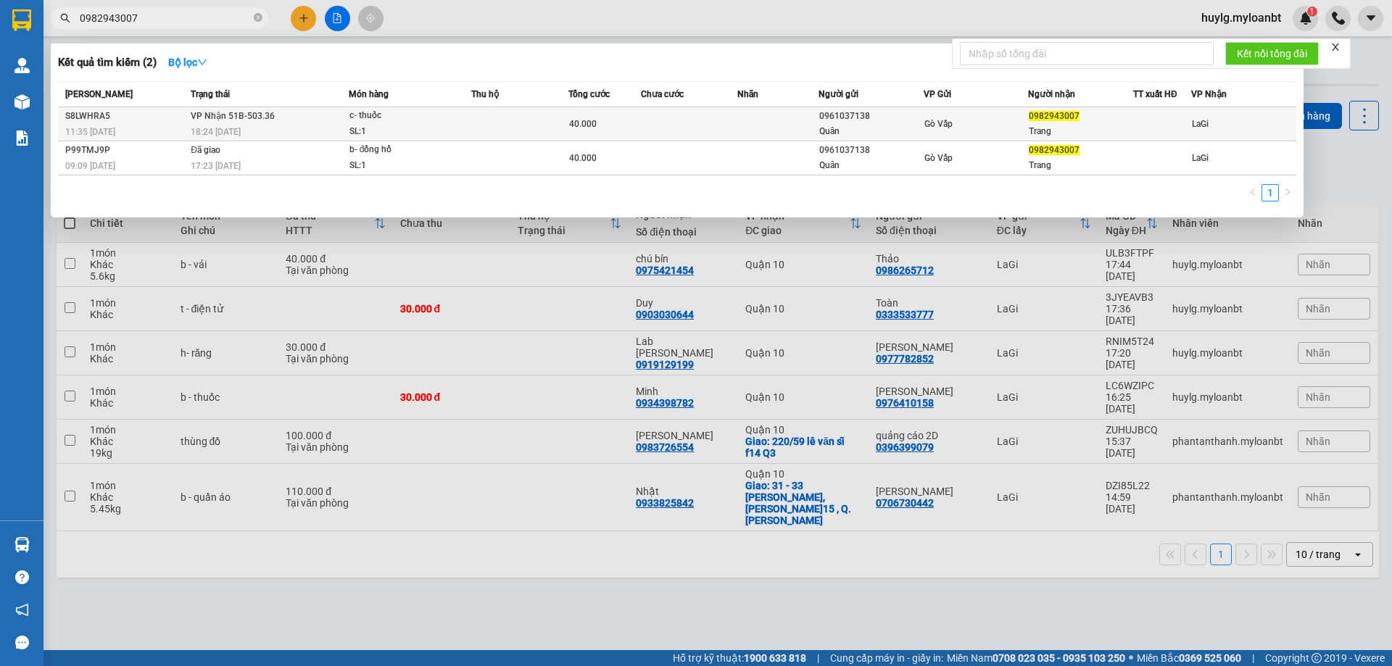
type input "0982943007"
click at [347, 128] on div "18:24 [DATE]" at bounding box center [269, 132] width 157 height 16
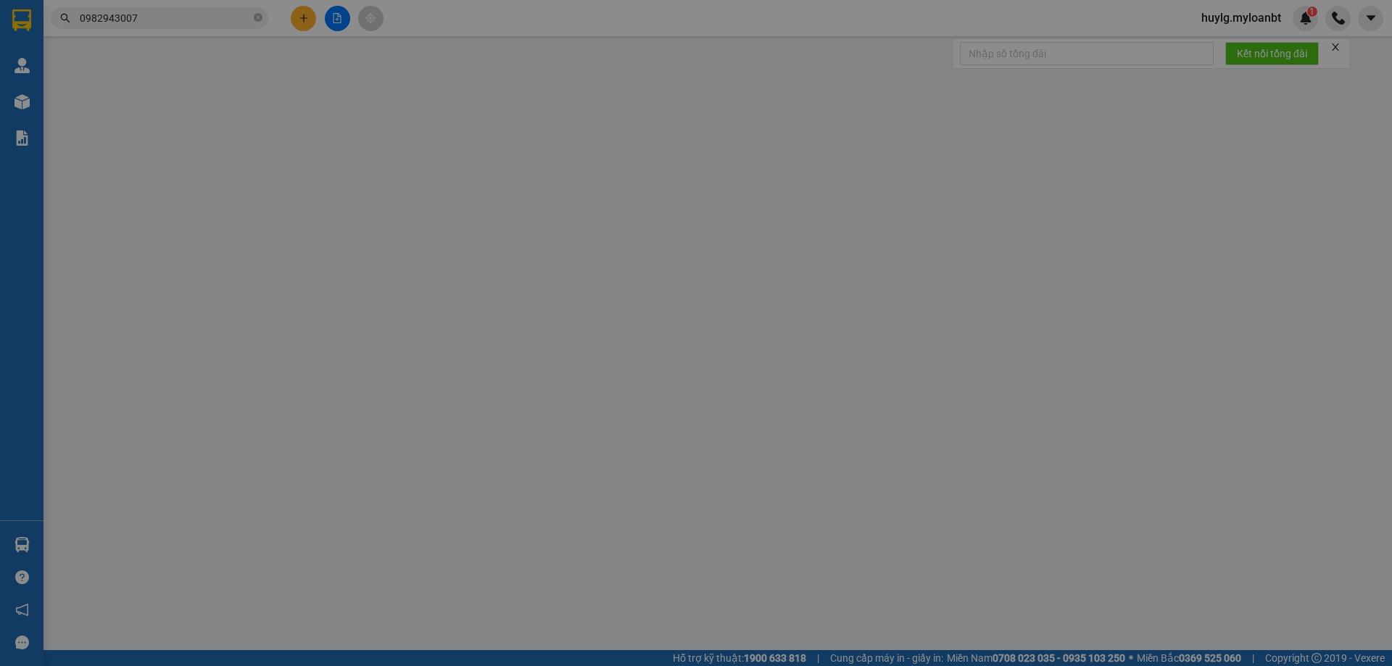
type input "0961037138"
type input "Quân"
type input "0982943007"
type input "Trang"
type input "0"
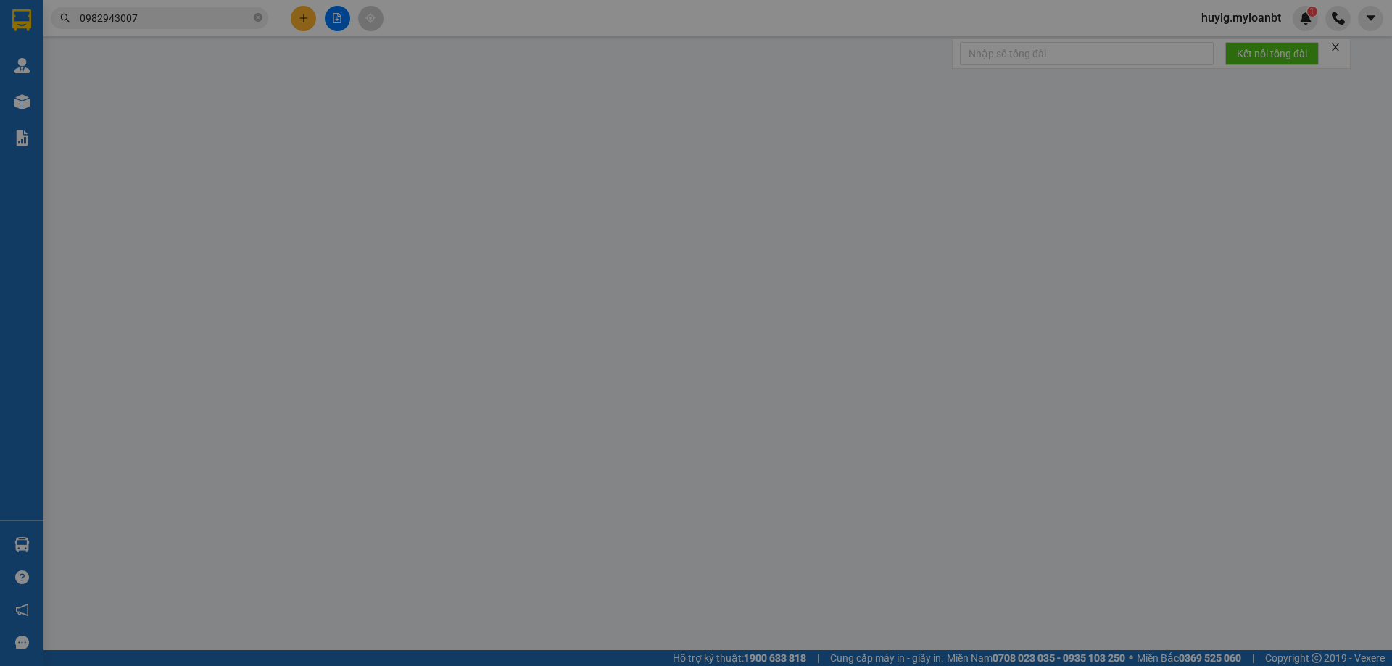
type input "40.000"
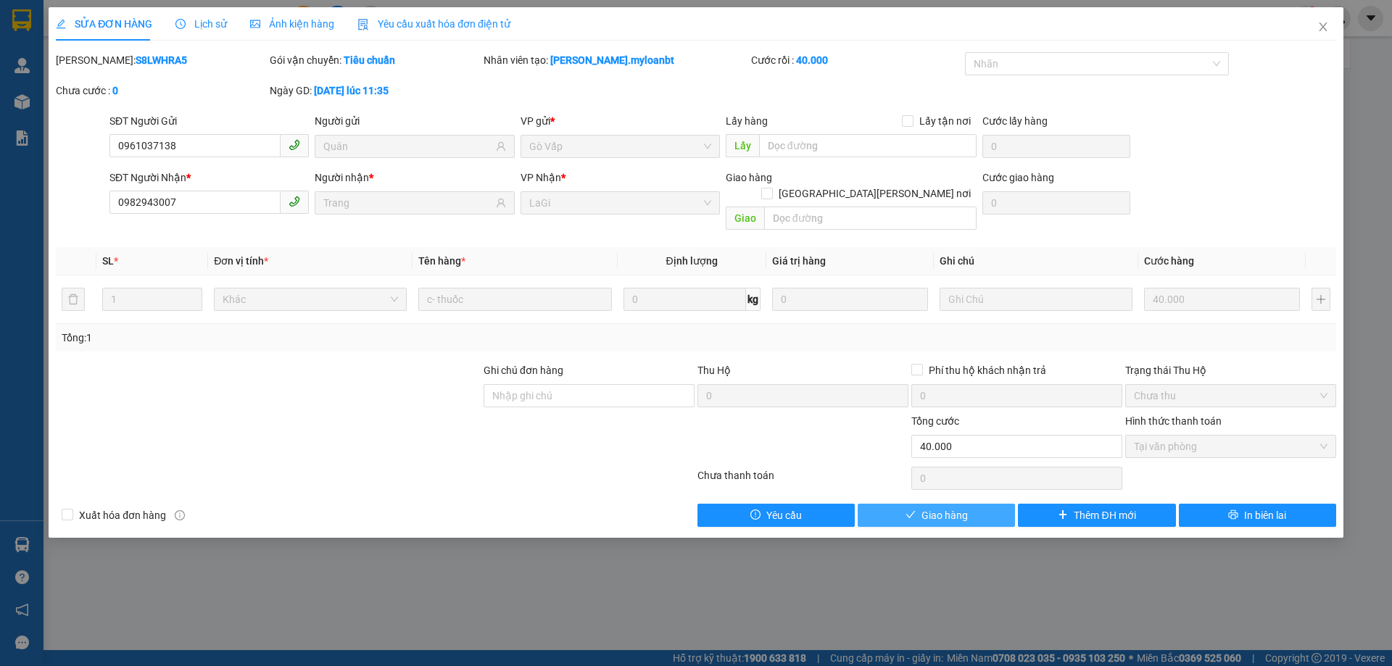
click at [986, 504] on button "Giao hàng" at bounding box center [936, 515] width 157 height 23
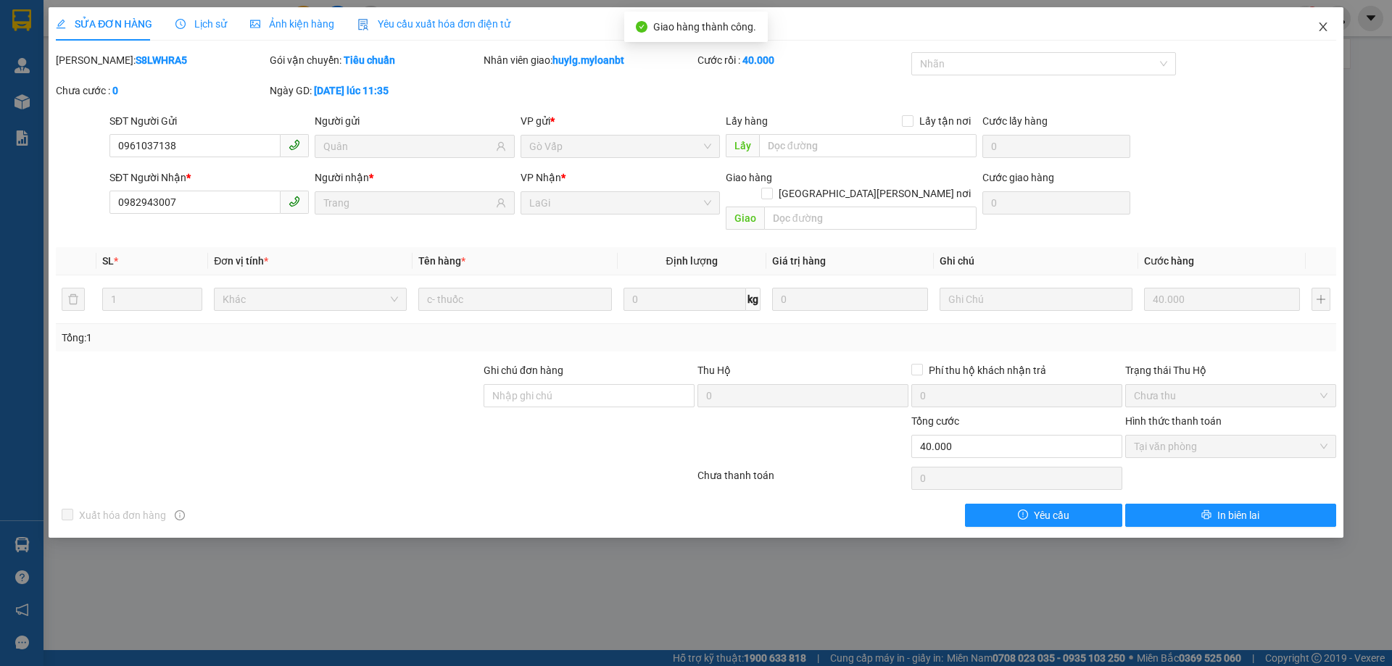
click at [1324, 28] on icon "close" at bounding box center [1324, 27] width 12 height 12
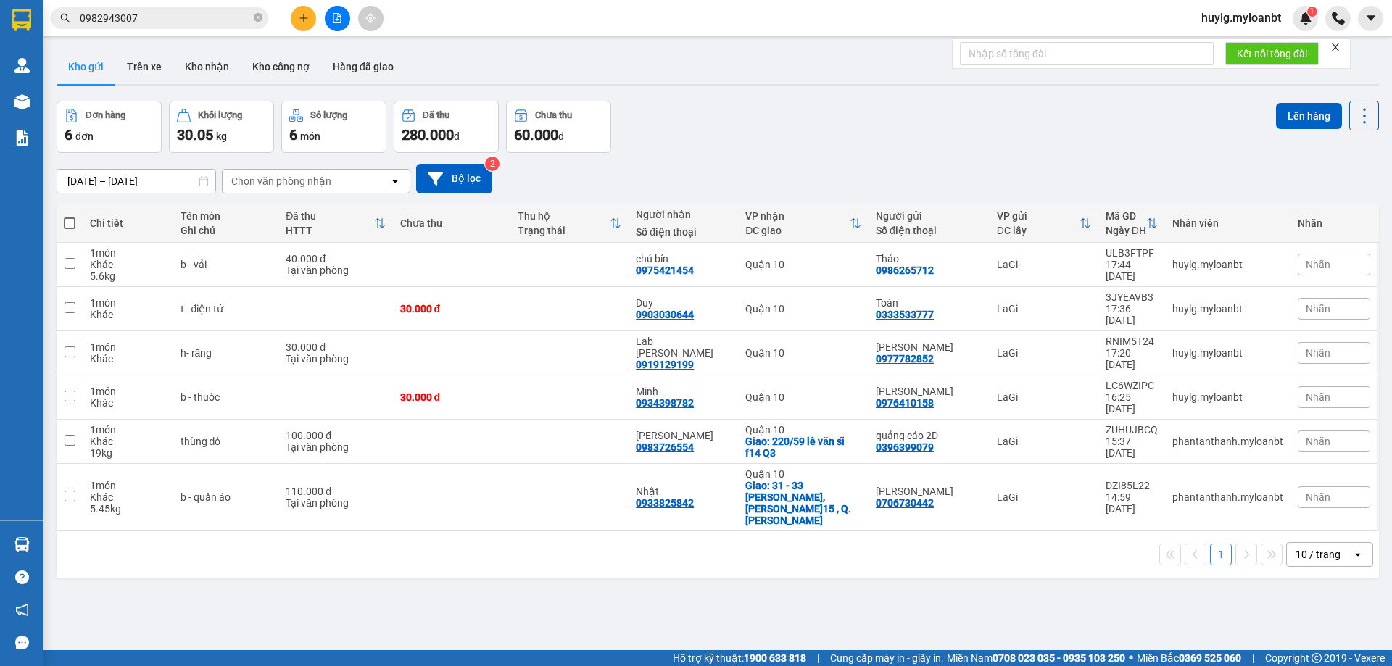
click at [252, 16] on span "0982943007" at bounding box center [160, 18] width 218 height 22
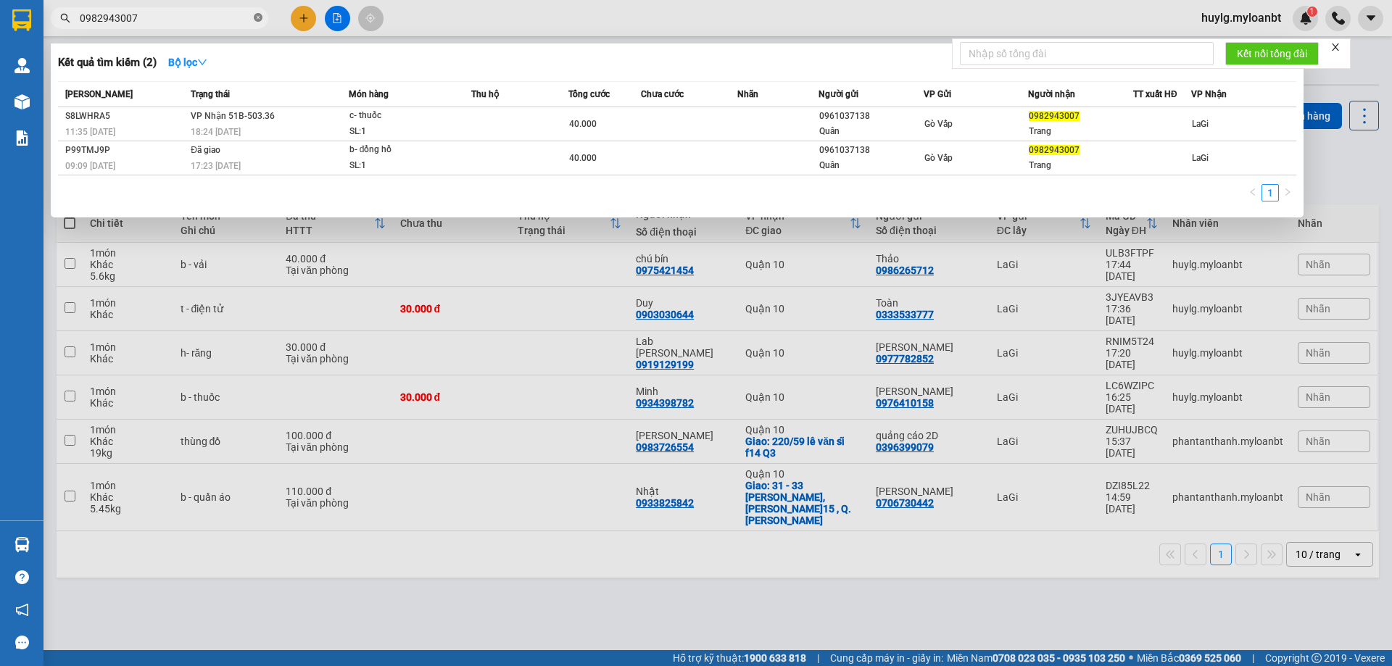
click at [258, 16] on icon "close-circle" at bounding box center [258, 17] width 9 height 9
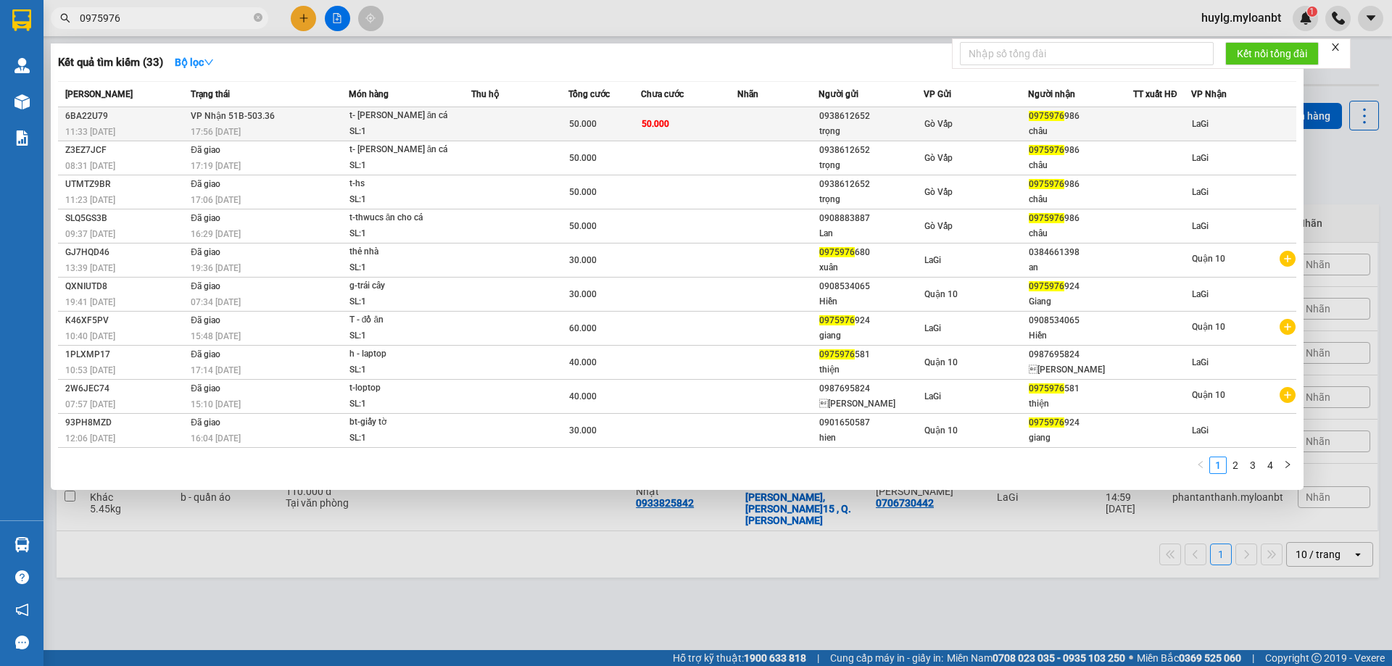
type input "0975976"
click at [888, 121] on div "0938612652" at bounding box center [871, 116] width 104 height 15
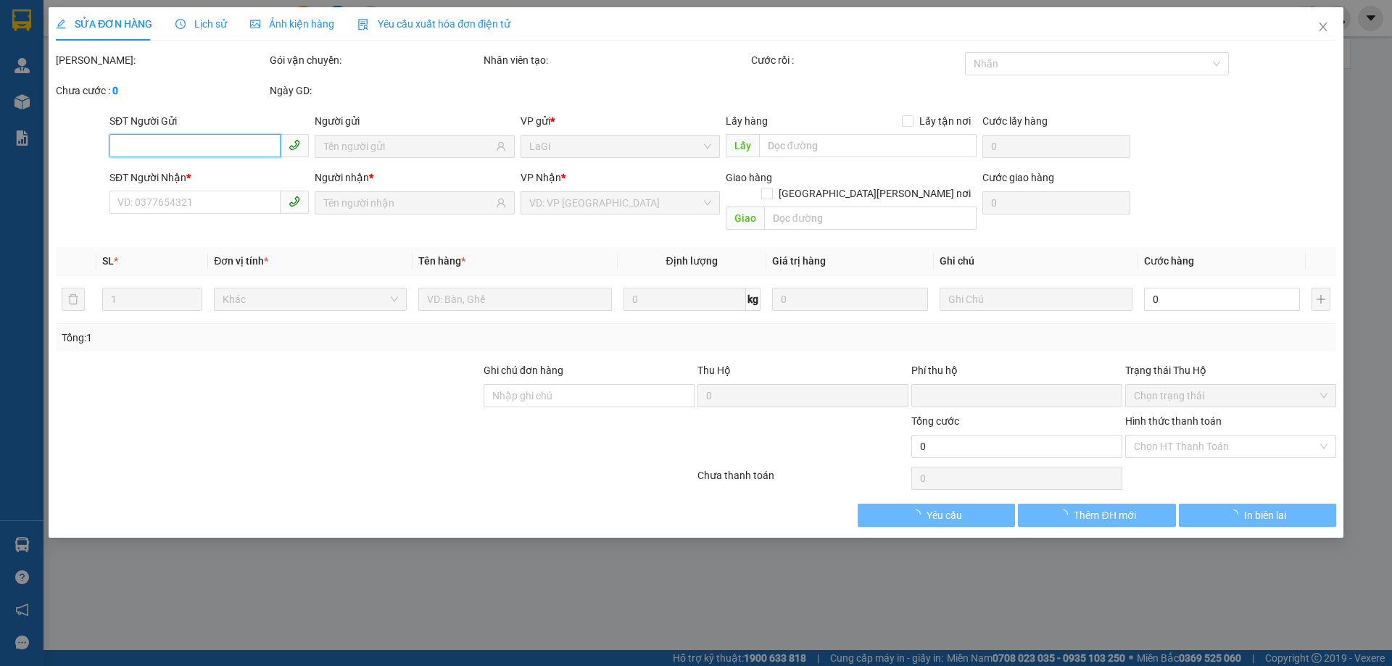
type input "0938612652"
type input "trọng"
type input "0975976986"
type input "châu"
type input "0"
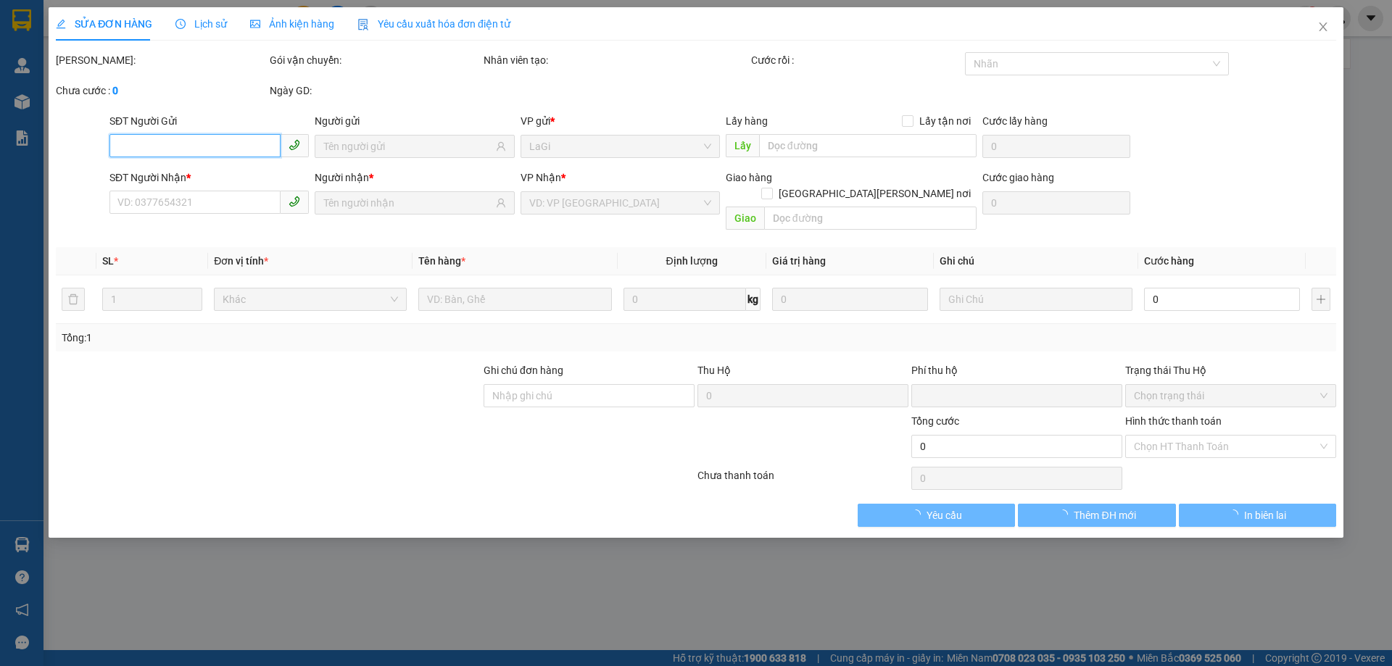
type input "50.000"
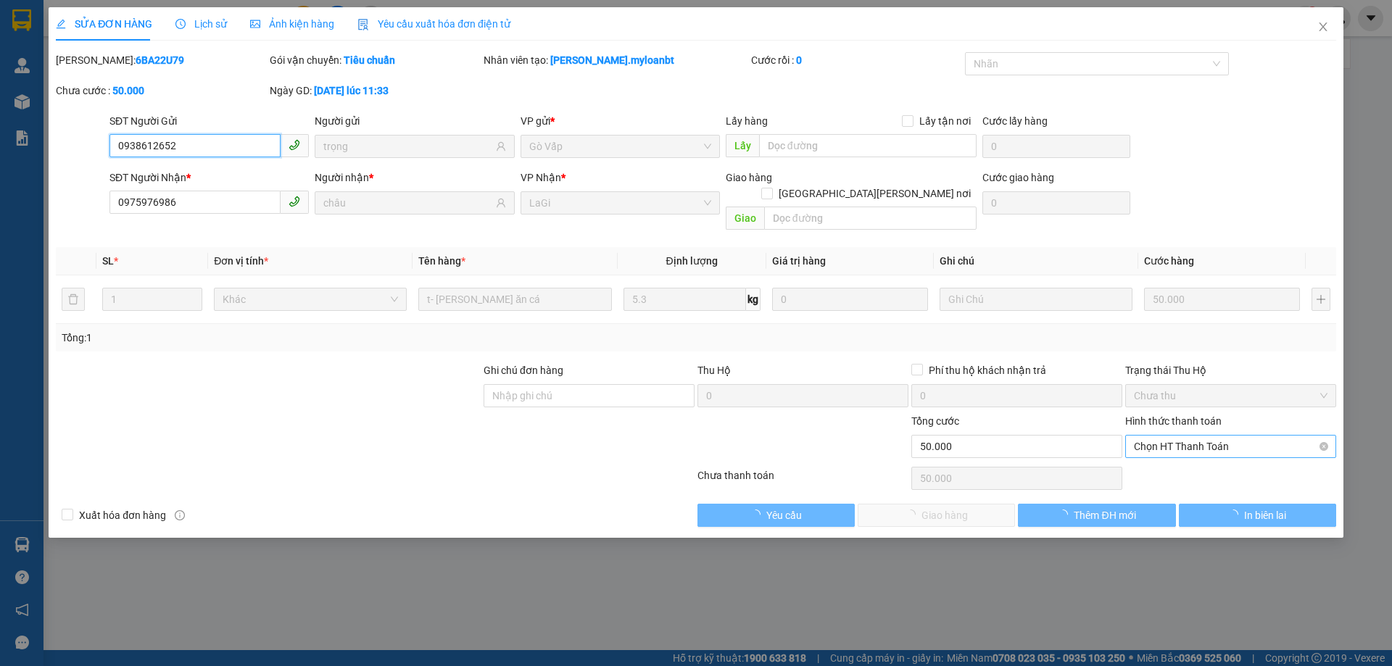
click at [1186, 436] on span "Chọn HT Thanh Toán" at bounding box center [1231, 447] width 194 height 22
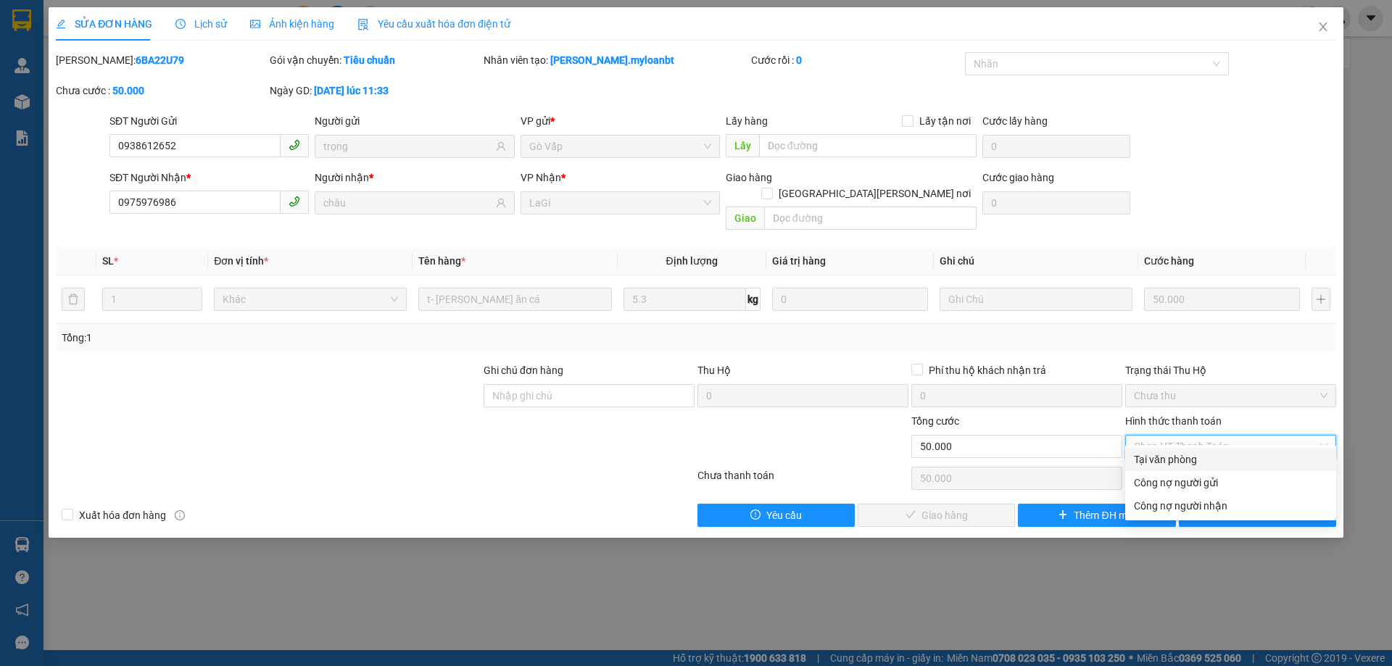
click at [1167, 455] on div "Tại văn phòng" at bounding box center [1231, 460] width 194 height 16
type input "0"
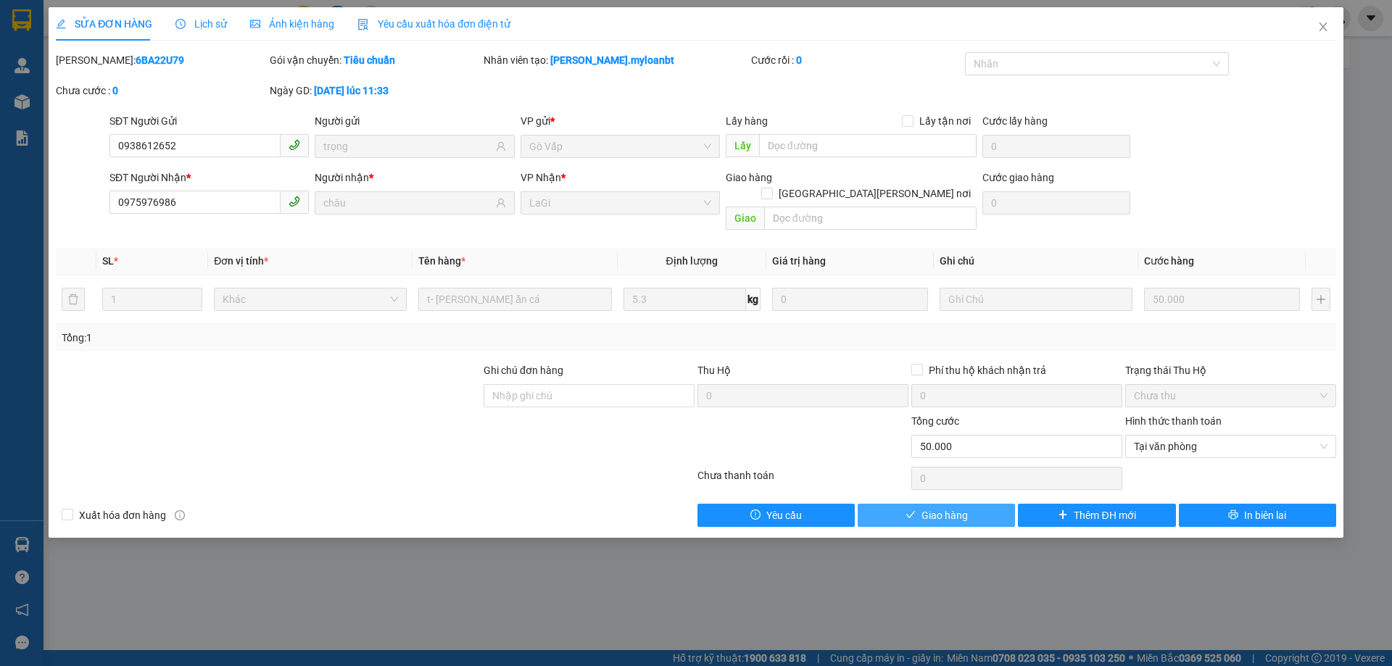
click at [1001, 504] on button "Giao hàng" at bounding box center [936, 515] width 157 height 23
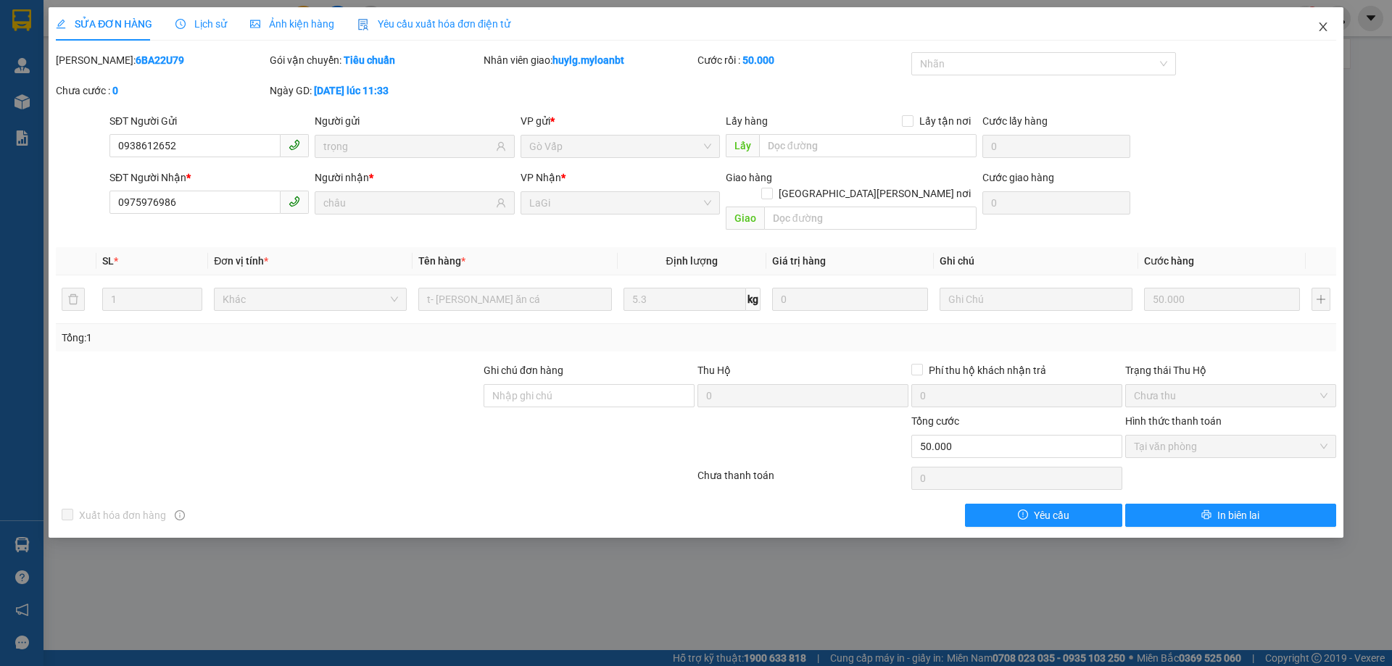
click at [1326, 35] on span "Close" at bounding box center [1323, 27] width 41 height 41
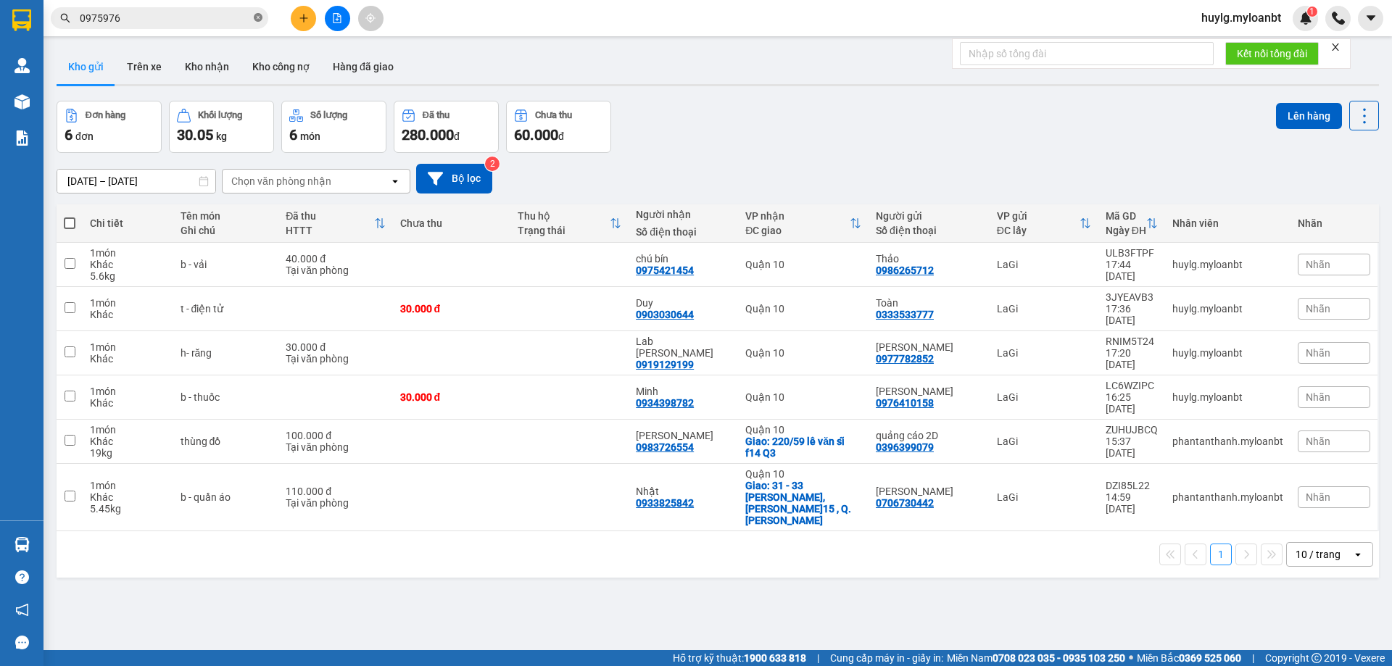
click at [259, 16] on icon "close-circle" at bounding box center [258, 17] width 9 height 9
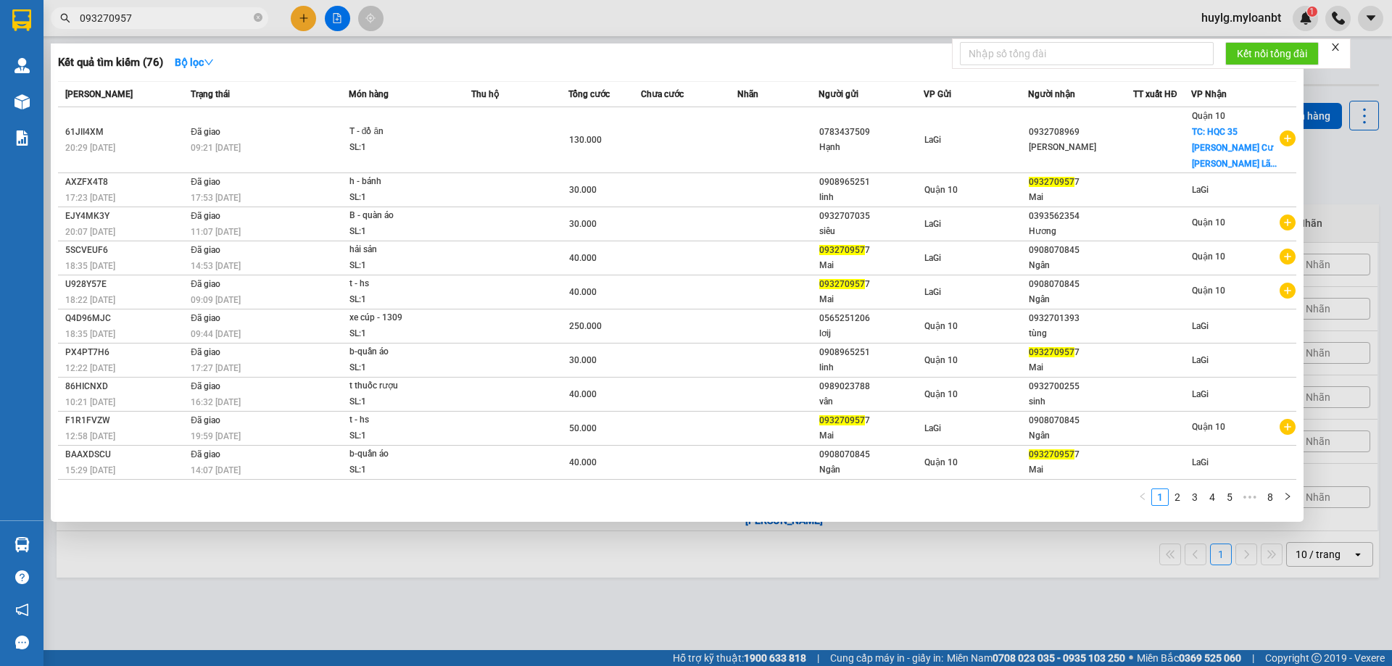
type input "0932709577"
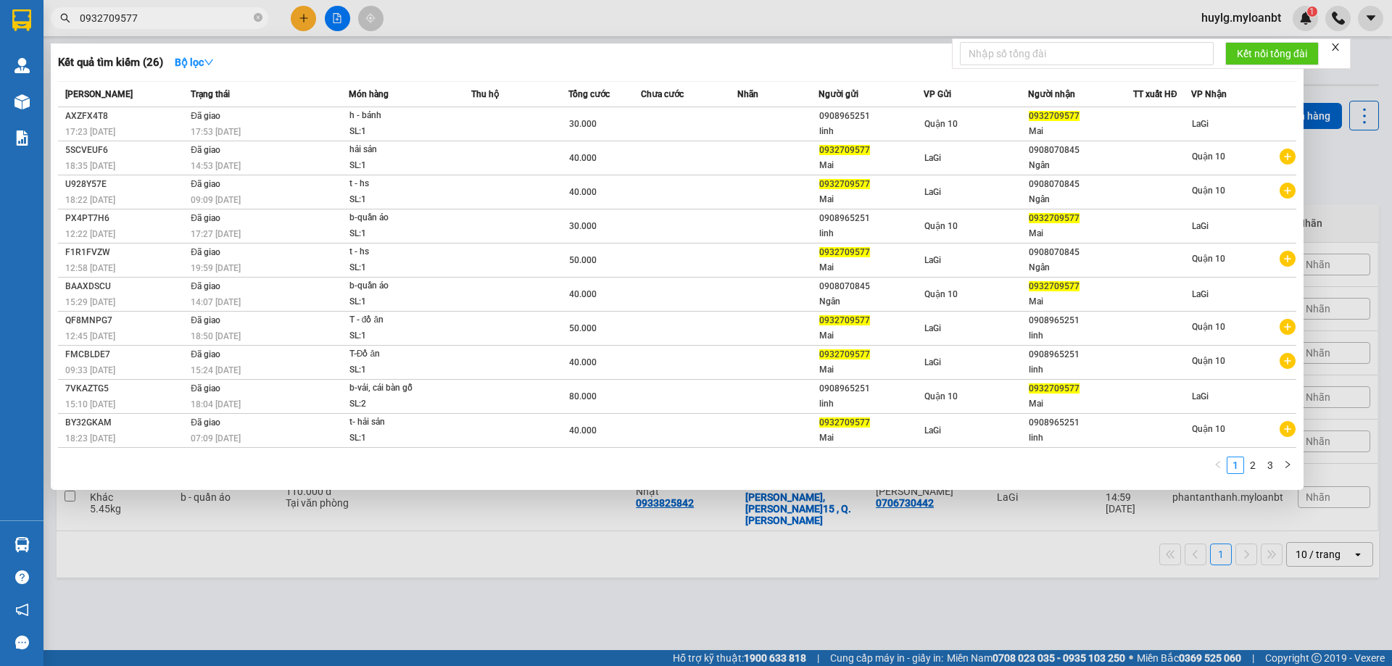
click at [259, 15] on icon "close-circle" at bounding box center [258, 17] width 9 height 9
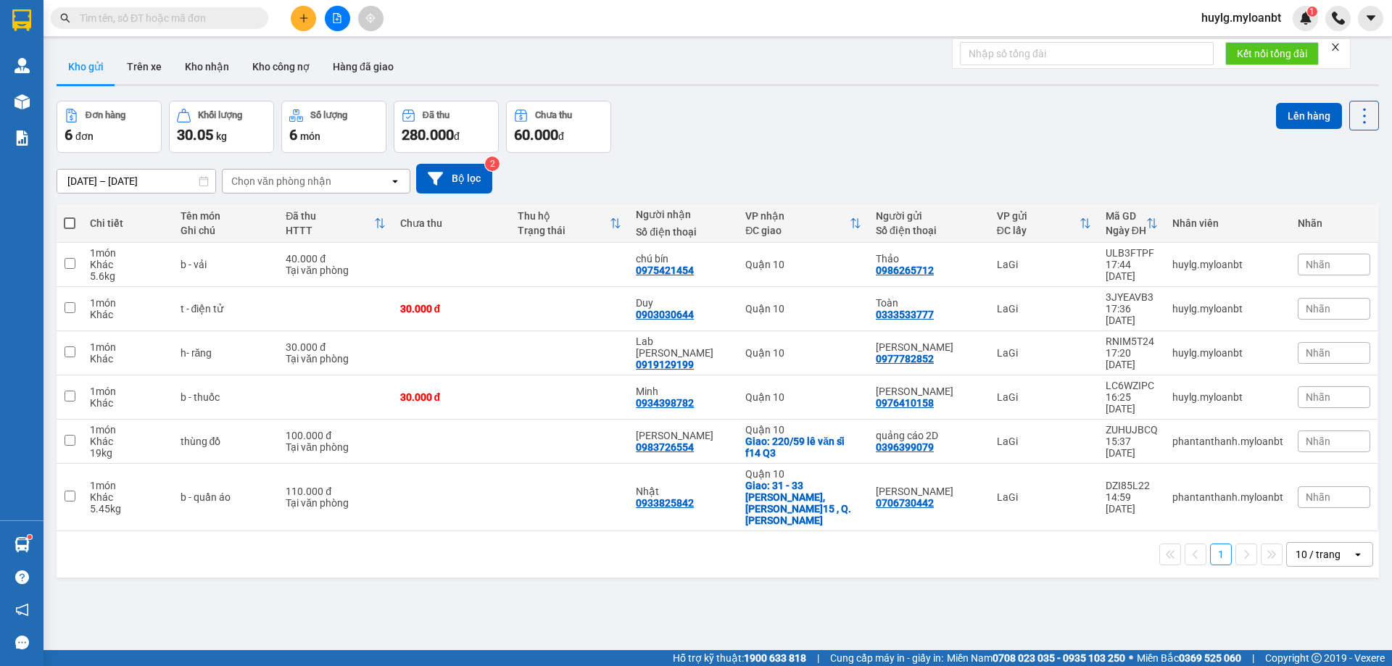
click at [310, 19] on button at bounding box center [303, 18] width 25 height 25
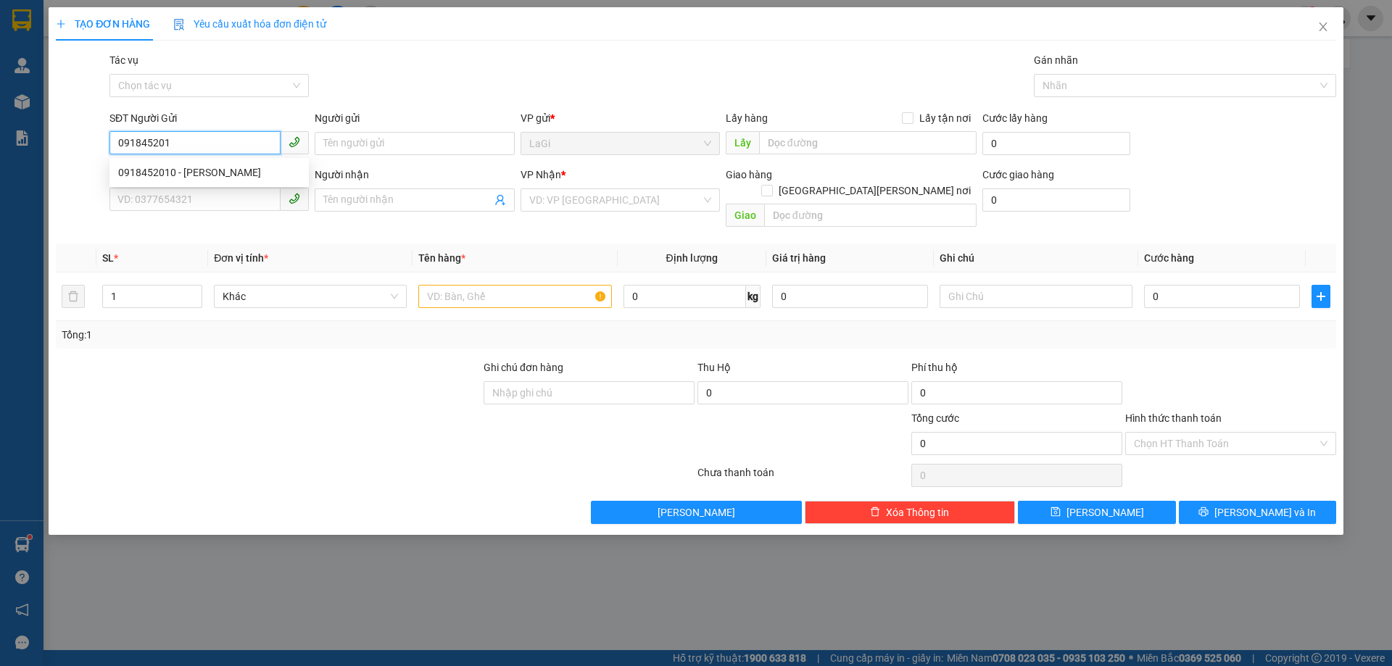
type input "0918452010"
click at [250, 165] on div "0918452010 - [PERSON_NAME]" at bounding box center [209, 173] width 182 height 16
type input "Thành"
type input "0837522095"
type input "[PERSON_NAME]"
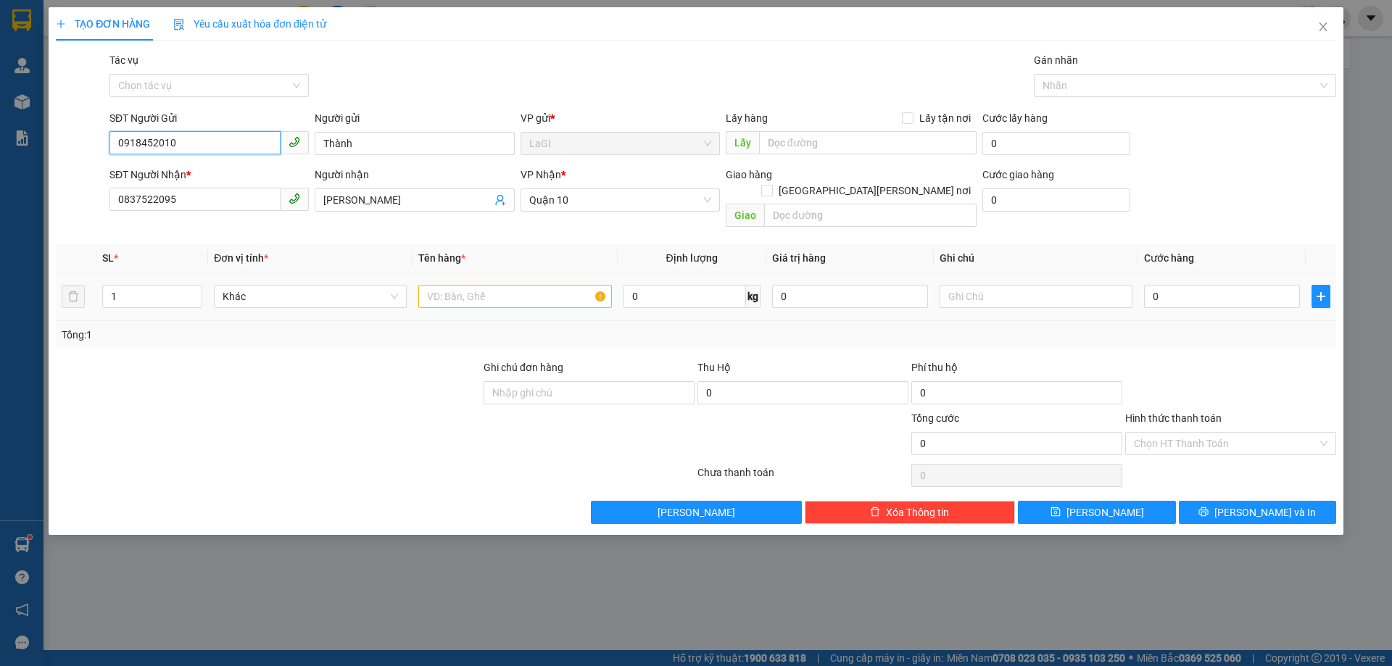
type input "0918452010"
click at [495, 285] on input "text" at bounding box center [514, 296] width 193 height 23
type input "h- răng"
click at [1199, 285] on input "0" at bounding box center [1222, 296] width 156 height 23
type input "3"
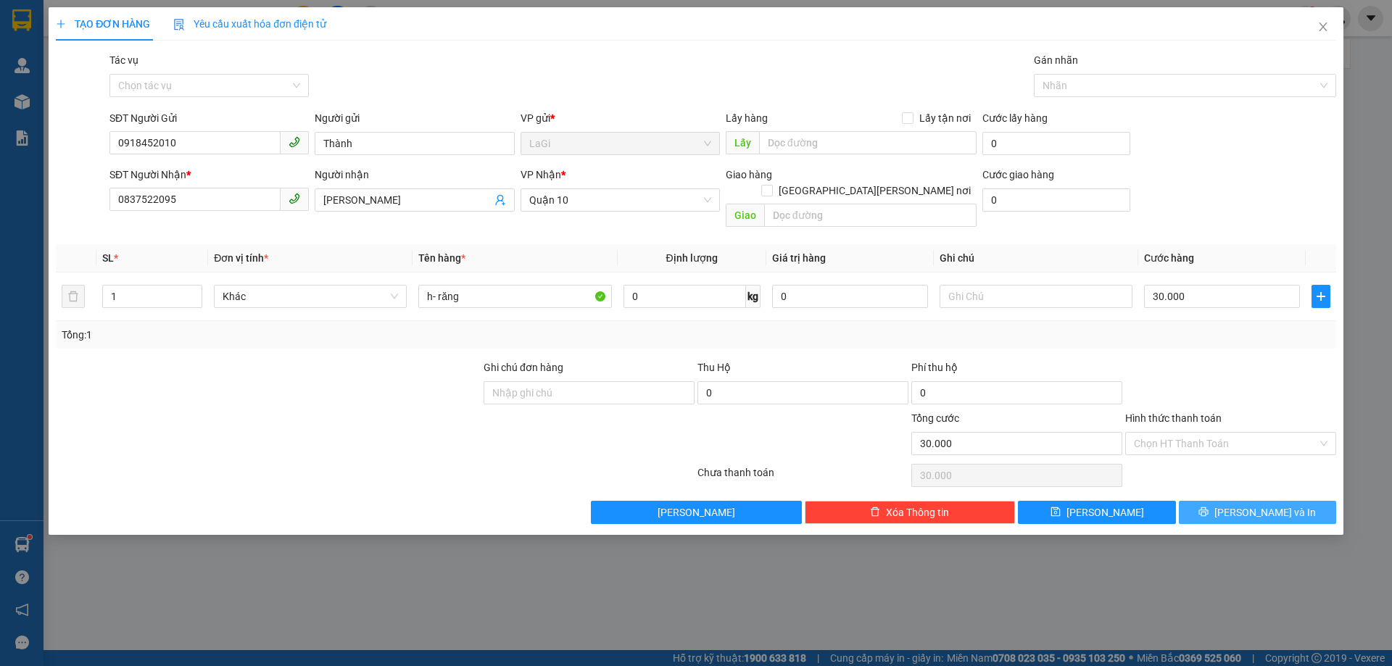
click at [1240, 501] on button "[PERSON_NAME] và In" at bounding box center [1257, 512] width 157 height 23
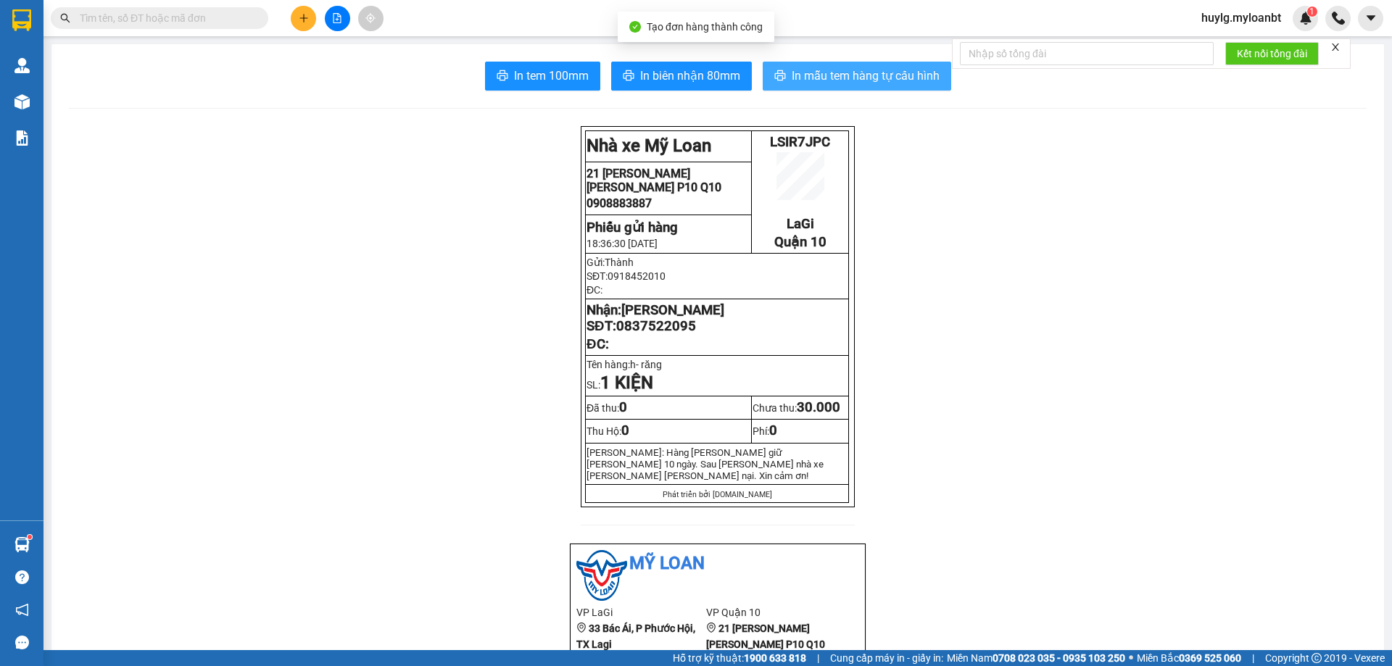
click at [926, 88] on button "In mẫu tem hàng tự cấu hình" at bounding box center [857, 76] width 189 height 29
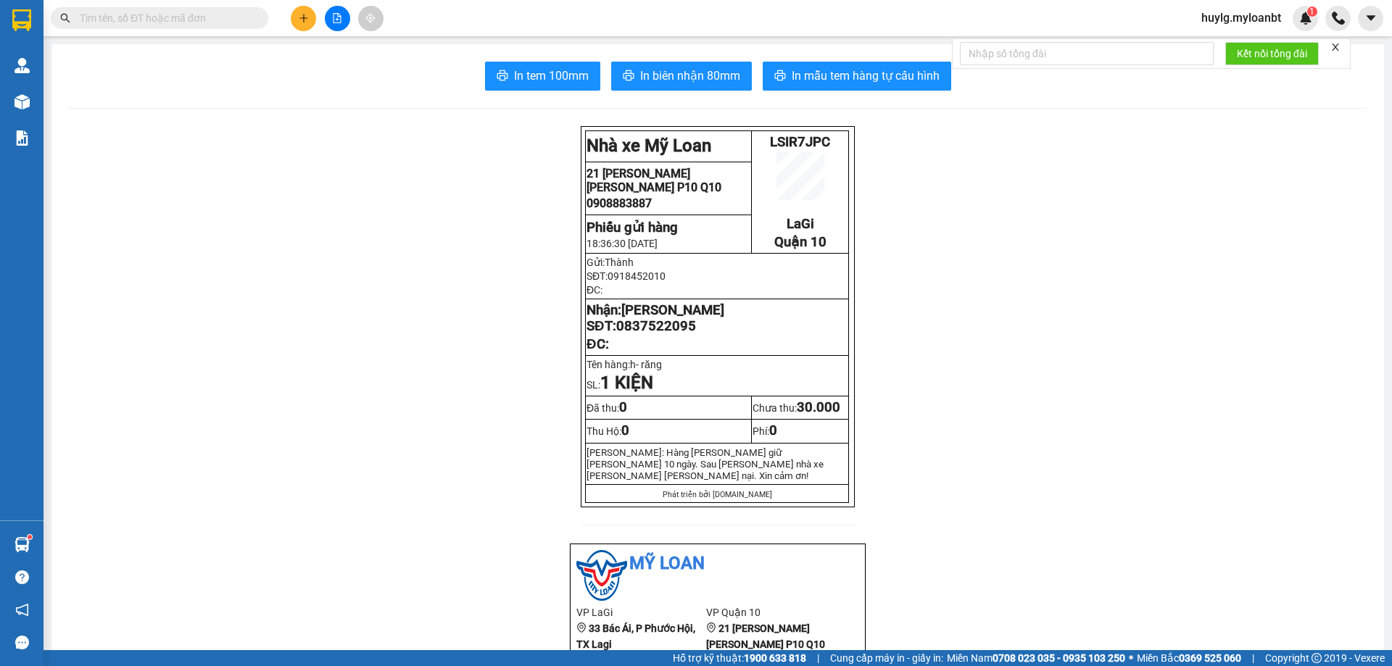
click at [216, 15] on input "text" at bounding box center [165, 18] width 171 height 16
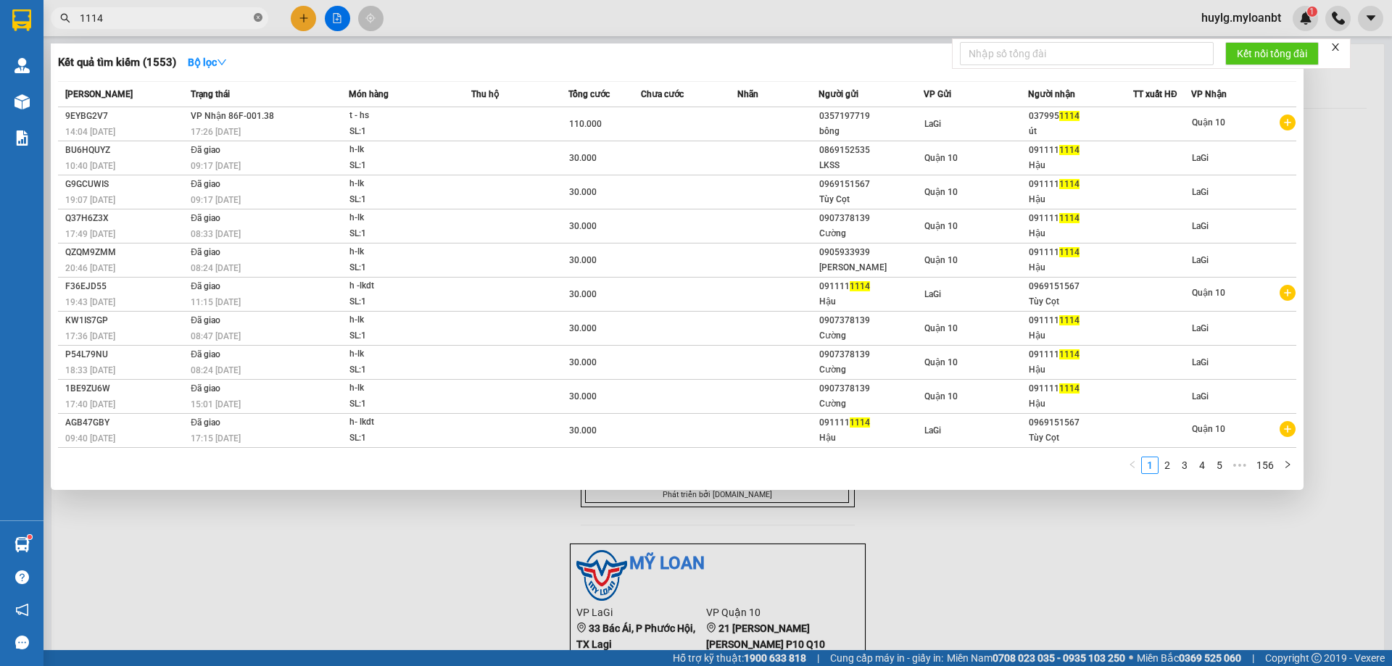
click at [258, 21] on icon "close-circle" at bounding box center [258, 17] width 9 height 9
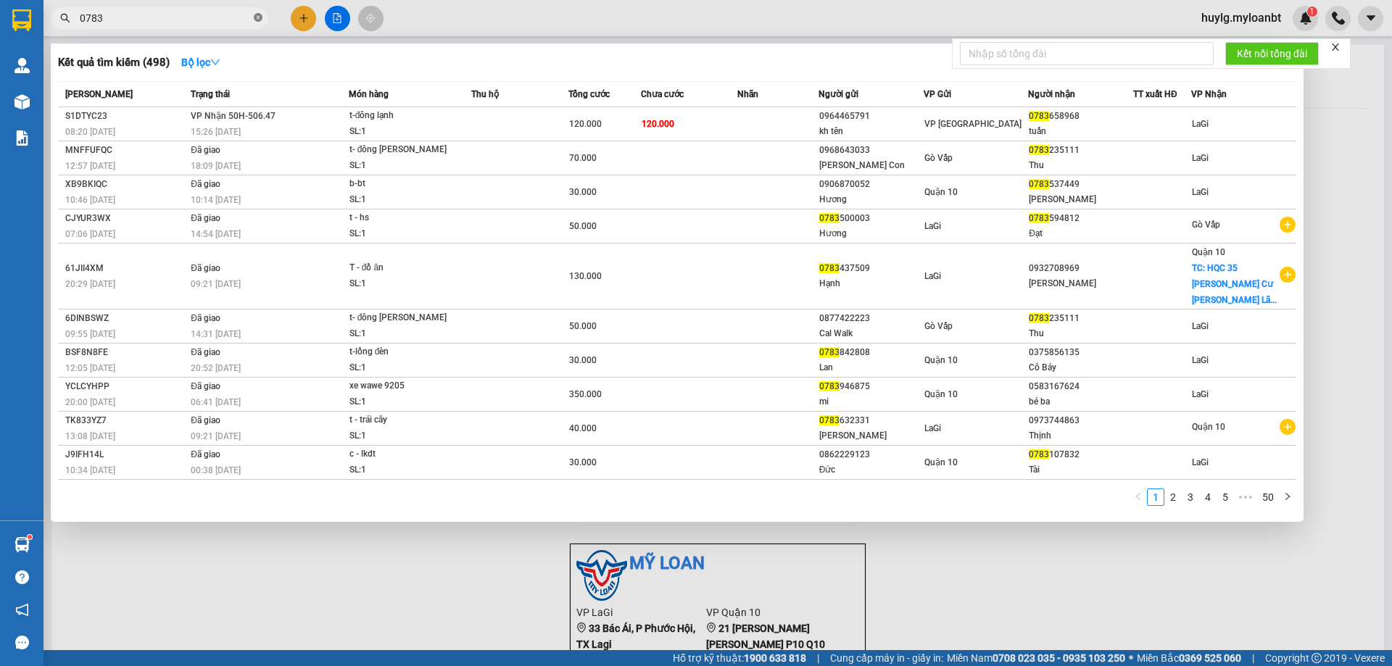
click at [258, 15] on icon "close-circle" at bounding box center [258, 17] width 9 height 9
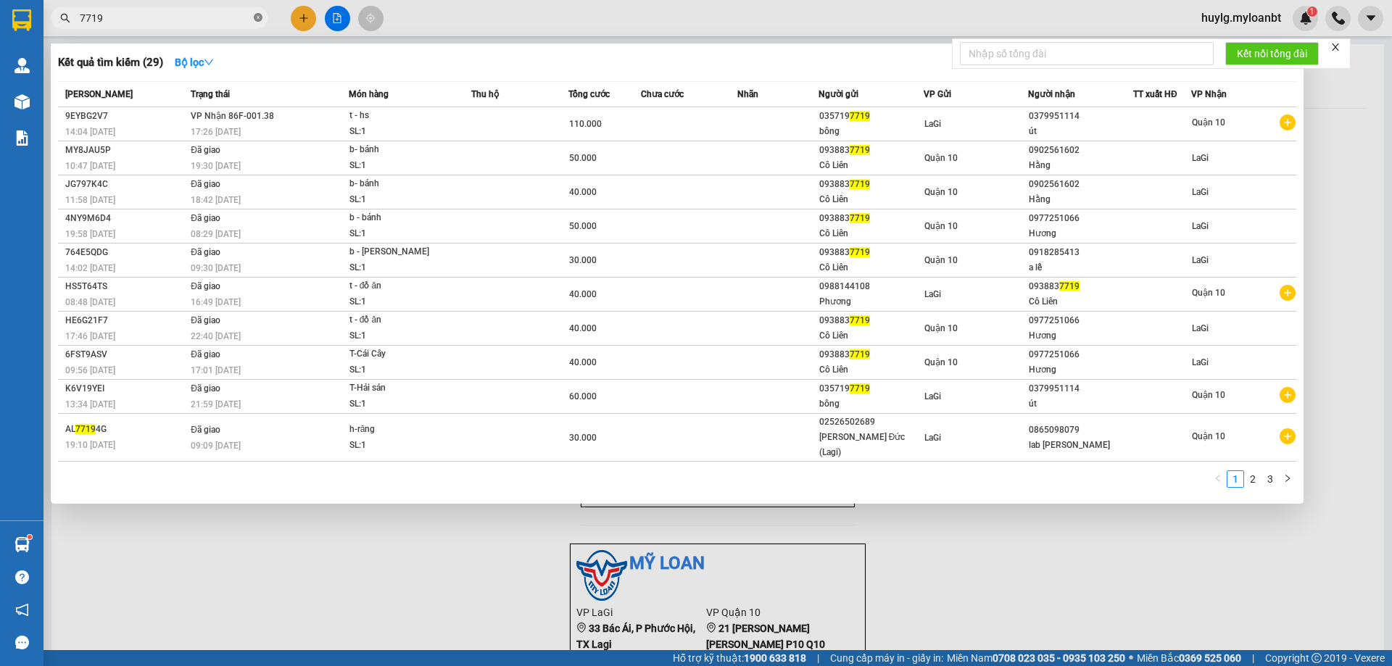
click at [260, 18] on icon "close-circle" at bounding box center [258, 17] width 9 height 9
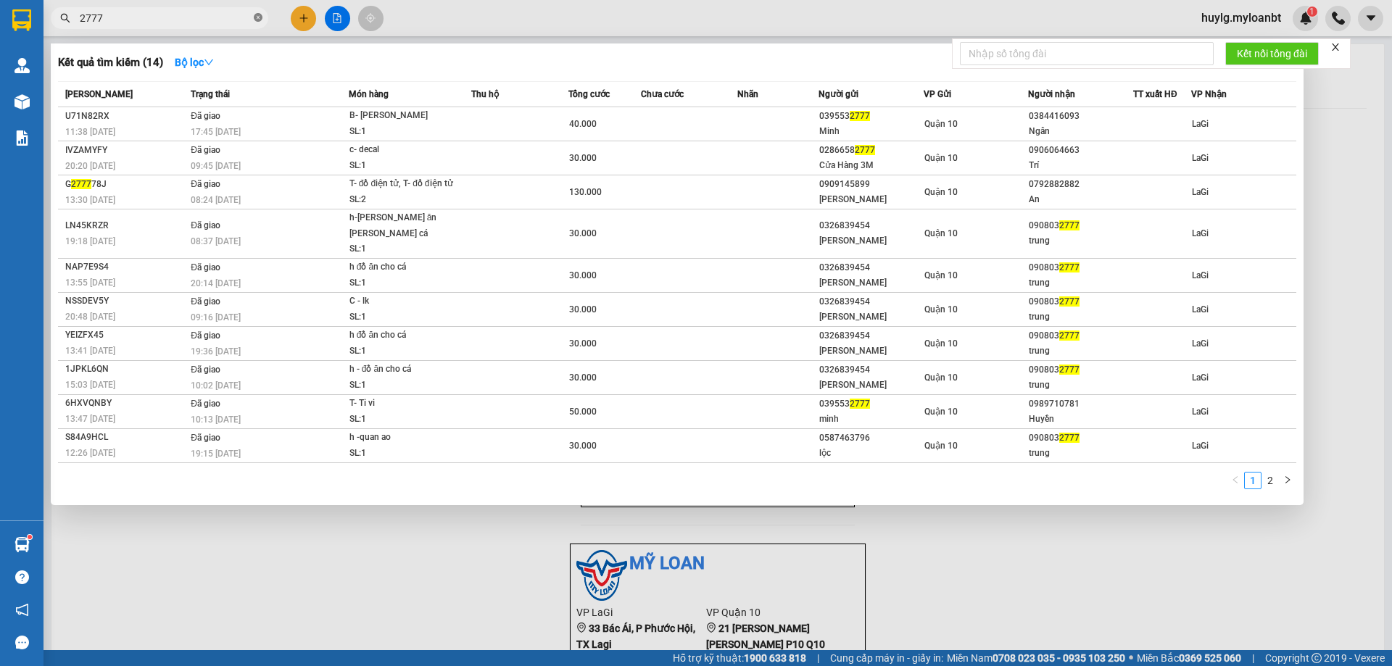
click at [260, 22] on icon "close-circle" at bounding box center [258, 17] width 9 height 9
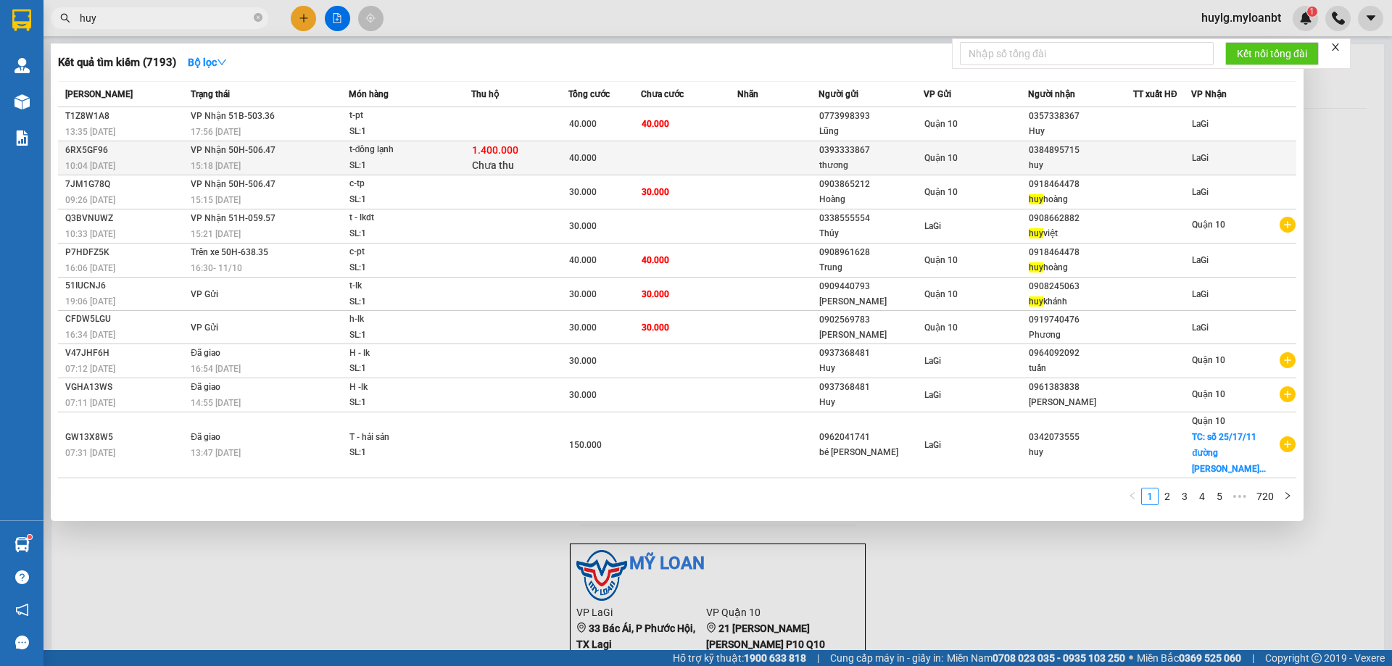
click at [668, 163] on td at bounding box center [689, 158] width 97 height 34
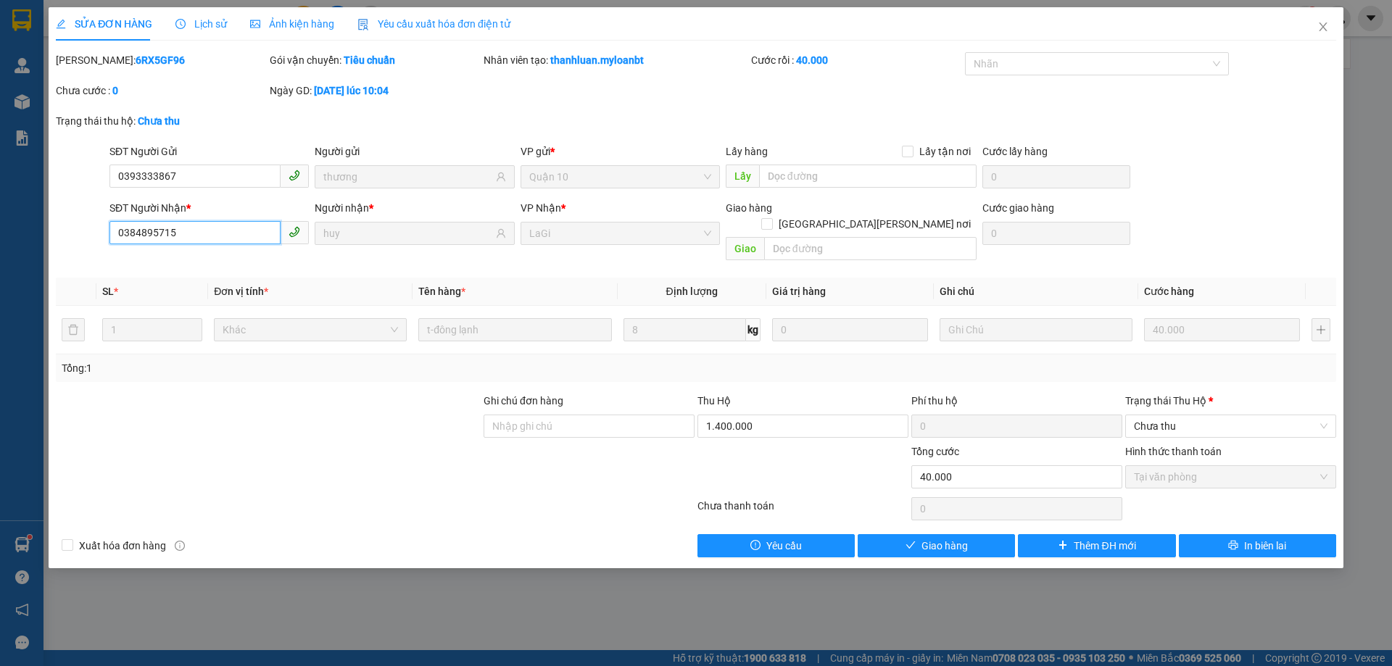
click at [161, 231] on input "0384895715" at bounding box center [194, 232] width 171 height 23
click at [1326, 25] on icon "close" at bounding box center [1323, 26] width 8 height 9
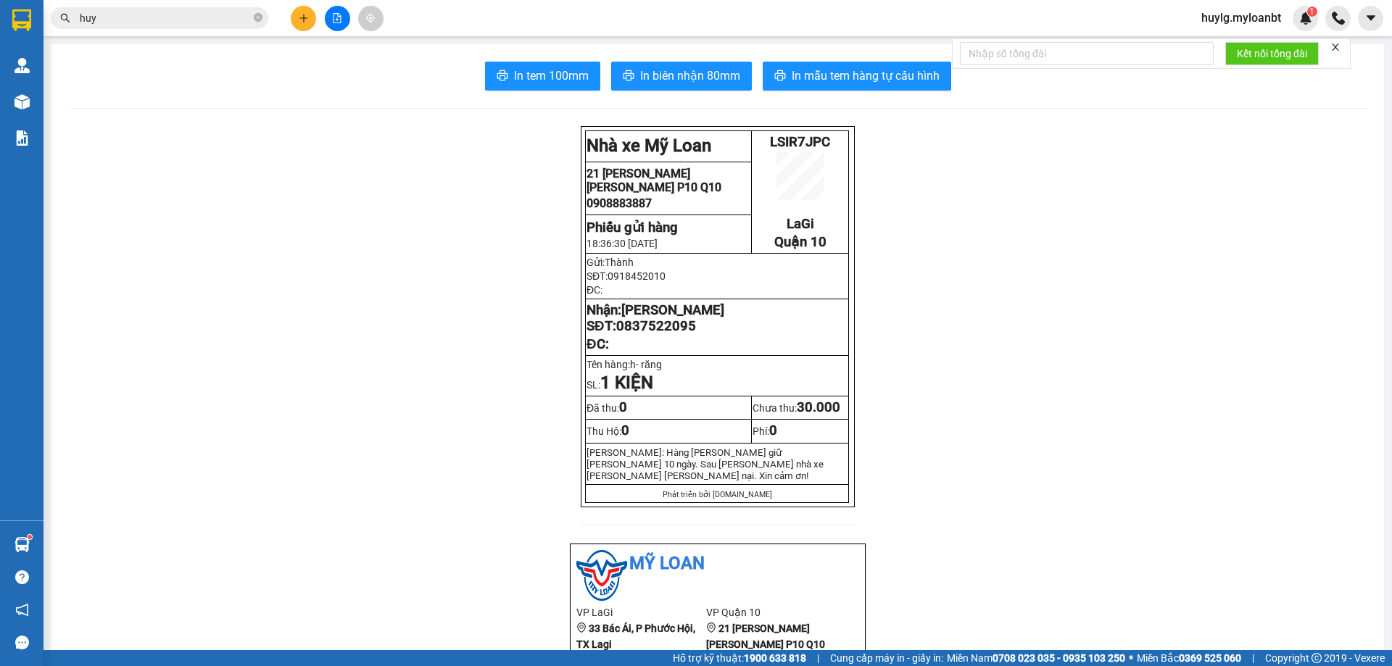
click at [180, 17] on input "huy" at bounding box center [165, 18] width 171 height 16
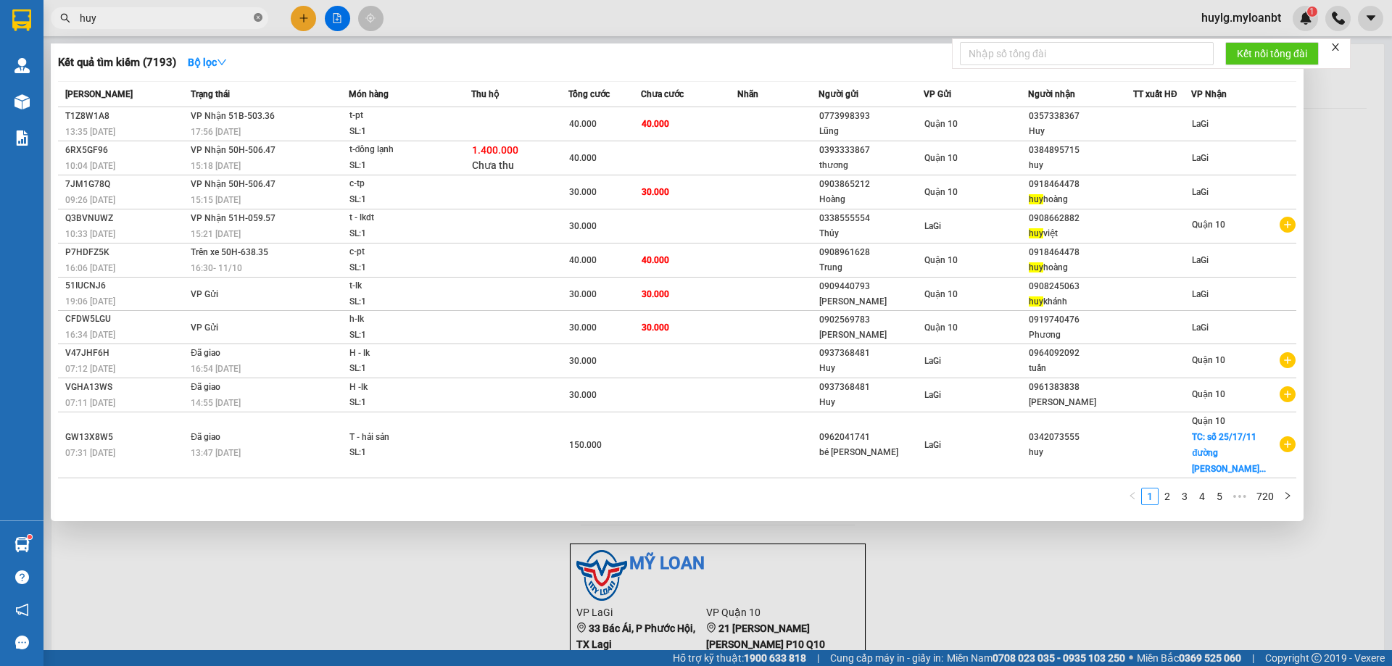
click at [257, 19] on icon "close-circle" at bounding box center [258, 17] width 9 height 9
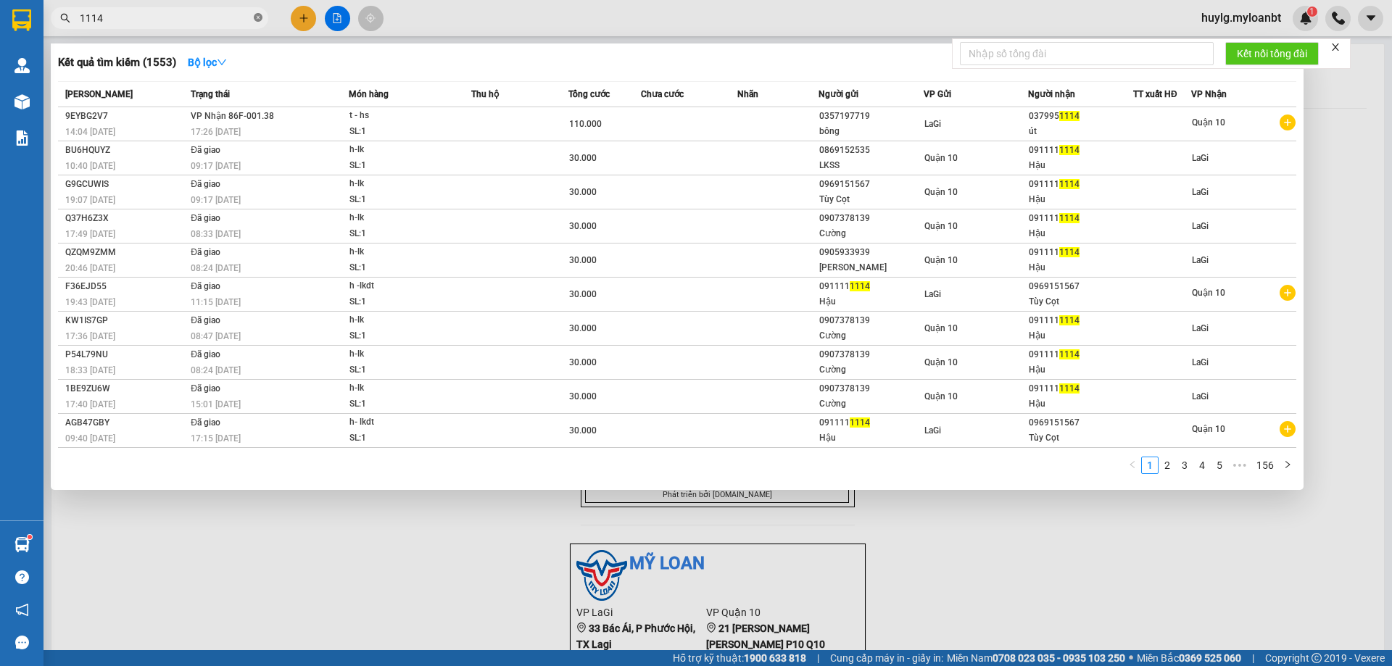
click at [259, 17] on icon "close-circle" at bounding box center [258, 17] width 9 height 9
